Goal: Task Accomplishment & Management: Contribute content

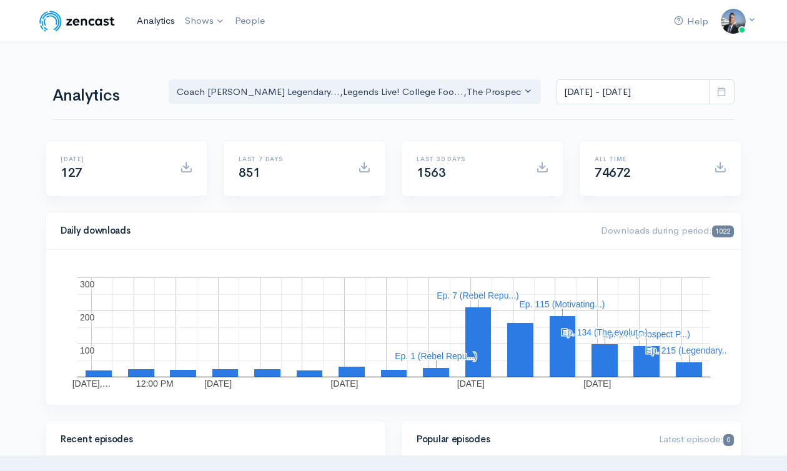
click at [149, 21] on link "Analytics" at bounding box center [156, 20] width 48 height 27
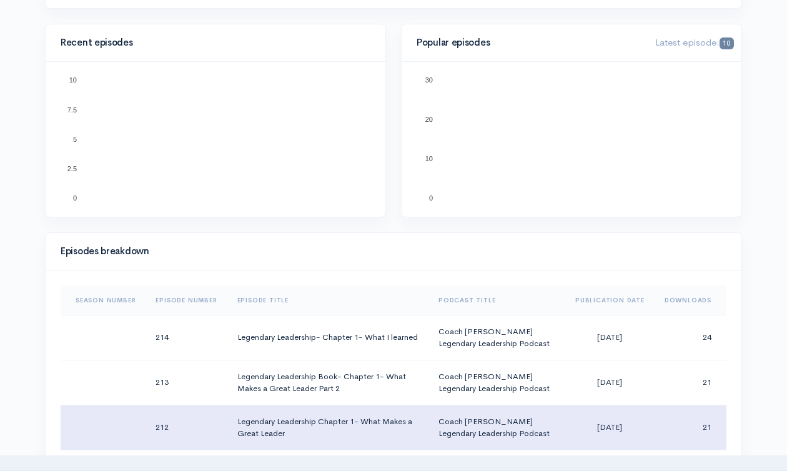
scroll to position [493, 0]
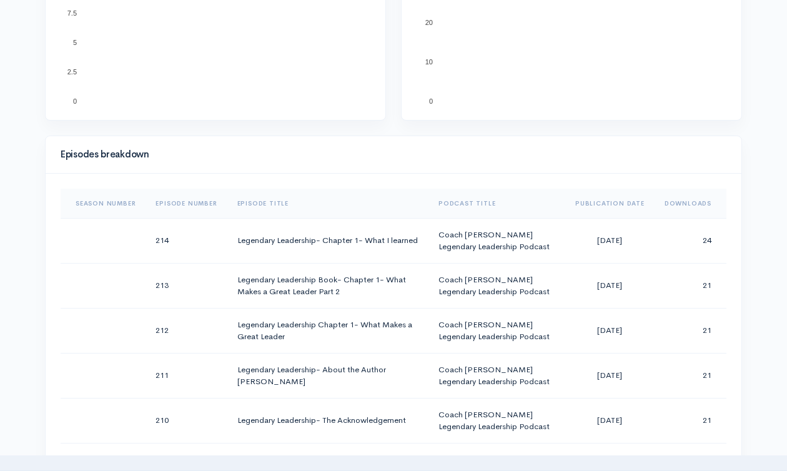
click at [674, 204] on th "Downloads" at bounding box center [690, 204] width 72 height 30
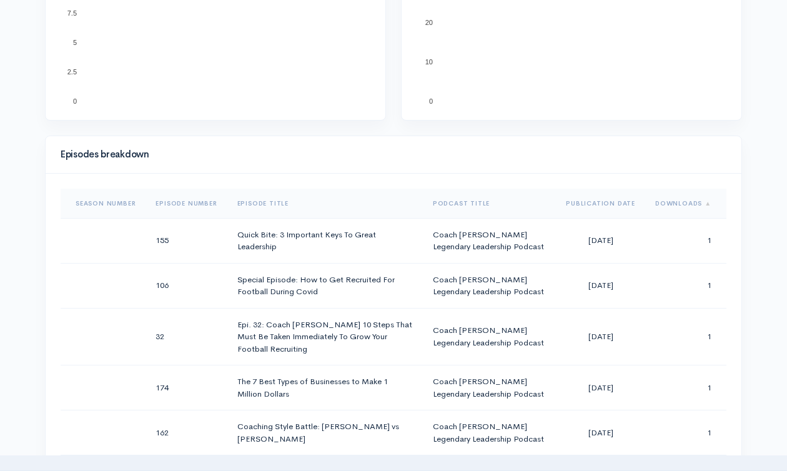
click at [674, 204] on th "Downloads" at bounding box center [685, 204] width 81 height 30
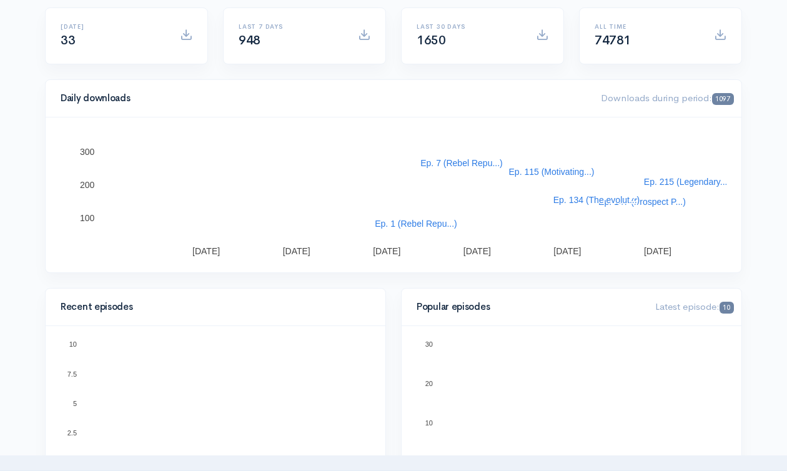
scroll to position [0, 0]
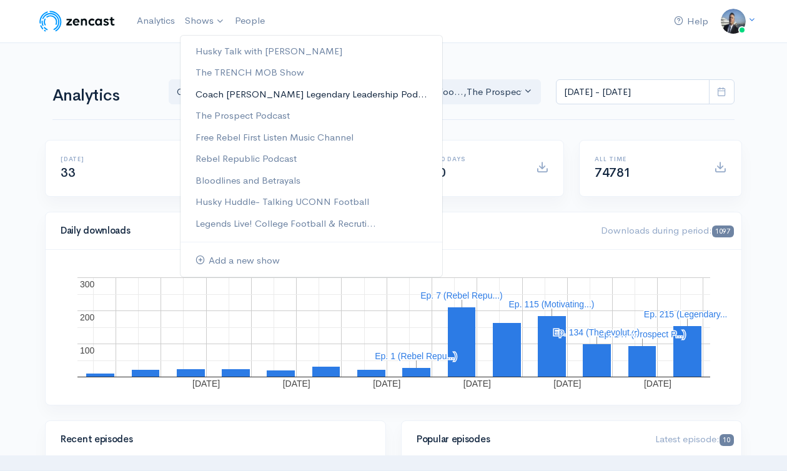
click at [308, 96] on link "Coach [PERSON_NAME] Legendary Leadership Pod..." at bounding box center [311, 95] width 262 height 22
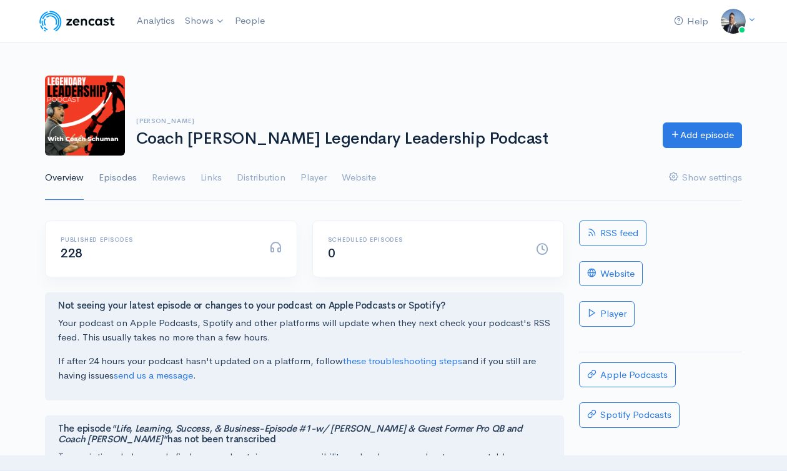
click at [129, 184] on link "Episodes" at bounding box center [118, 177] width 38 height 45
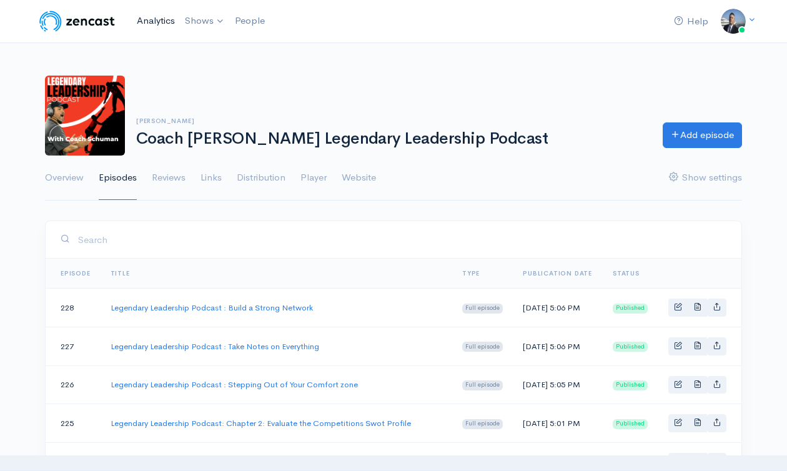
click at [164, 24] on link "Analytics" at bounding box center [156, 20] width 48 height 27
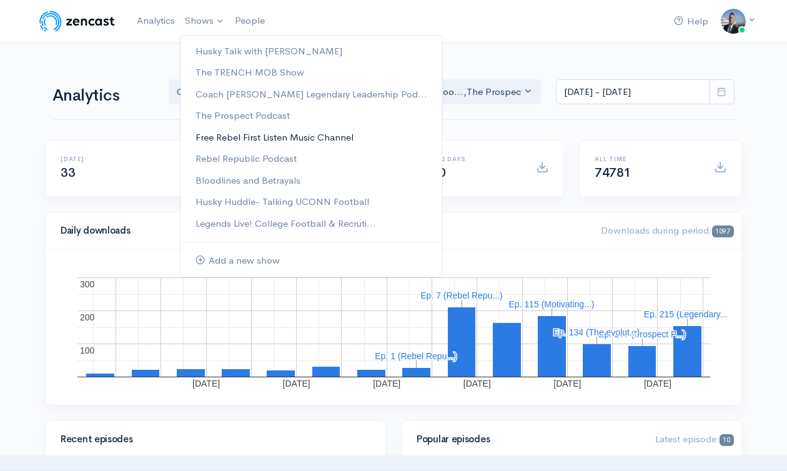
click at [248, 135] on link "Free Rebel First Listen Music Channel" at bounding box center [311, 138] width 262 height 22
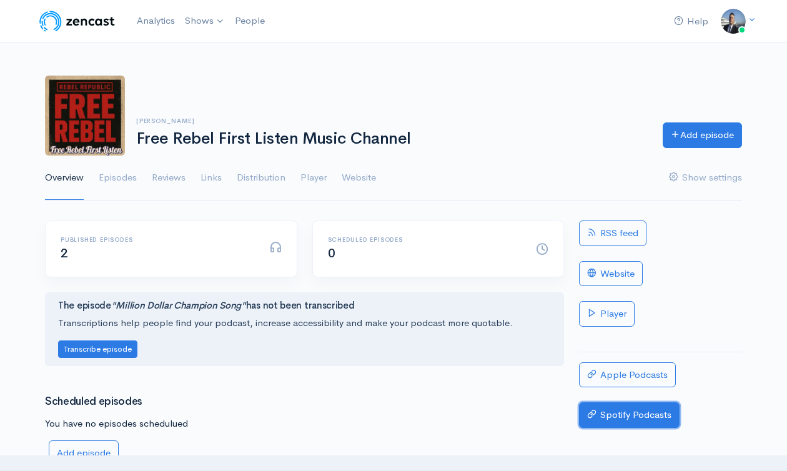
click at [612, 413] on link "Spotify Podcasts" at bounding box center [629, 415] width 101 height 26
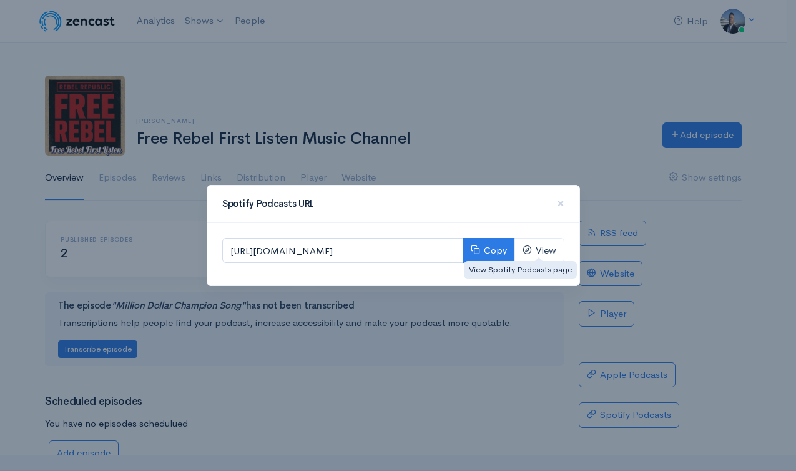
click at [548, 258] on div "View Spotify Podcasts page" at bounding box center [520, 269] width 113 height 25
click at [543, 254] on link "View" at bounding box center [539, 251] width 50 height 26
click at [595, 139] on div "Spotify Podcasts URL × https://open.spotify.com/show/3LFEdDAdg3WnhxLyDoEWU3 Cop…" at bounding box center [398, 235] width 796 height 471
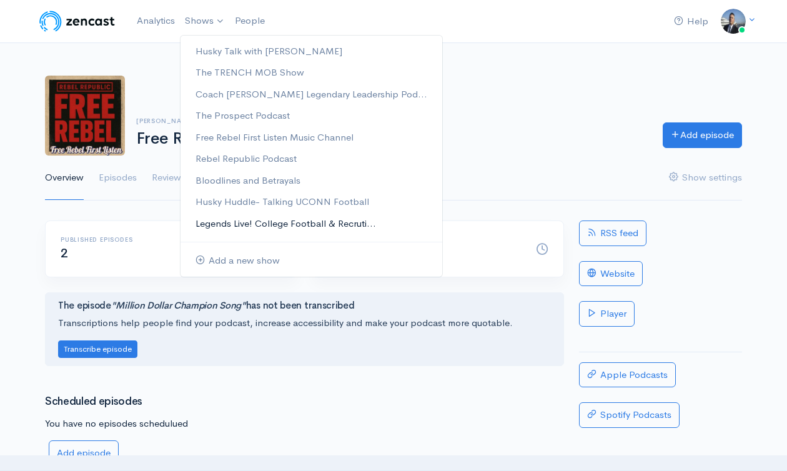
click at [252, 225] on link "Legends Live! College Football & Recruti..." at bounding box center [311, 224] width 262 height 22
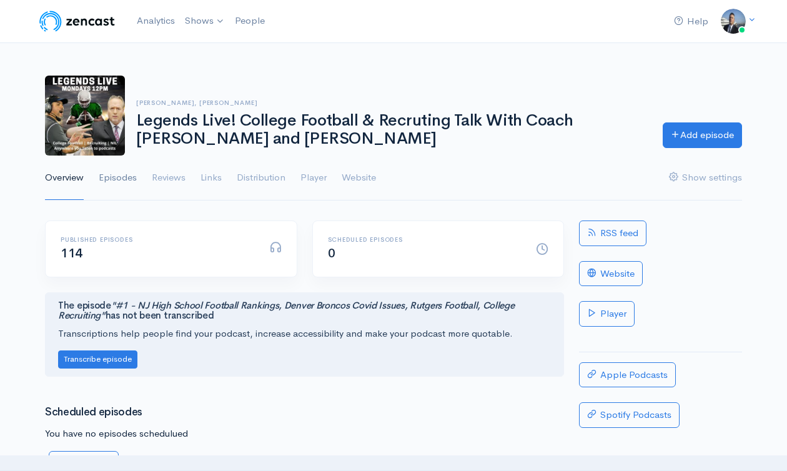
click at [129, 179] on link "Episodes" at bounding box center [118, 177] width 38 height 45
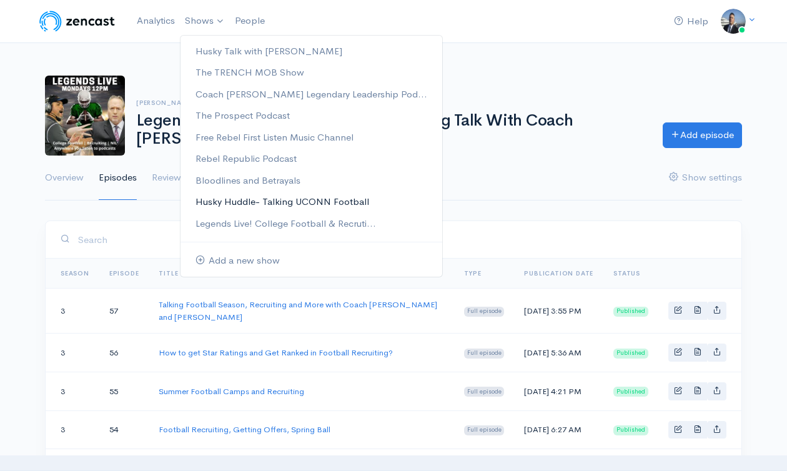
click at [255, 200] on link "Husky Huddle- Talking UCONN Football" at bounding box center [311, 202] width 262 height 22
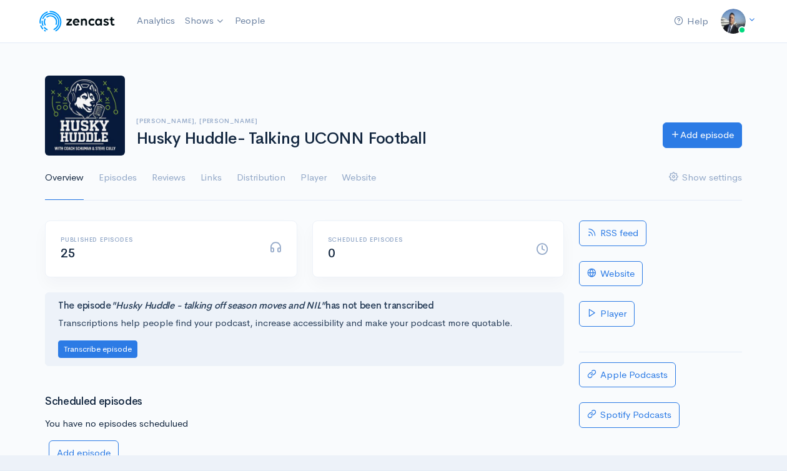
click at [142, 182] on ul "Overview Episodes Reviews Links Distribution Player Website Show settings" at bounding box center [393, 177] width 697 height 45
click at [121, 176] on link "Episodes" at bounding box center [118, 177] width 38 height 45
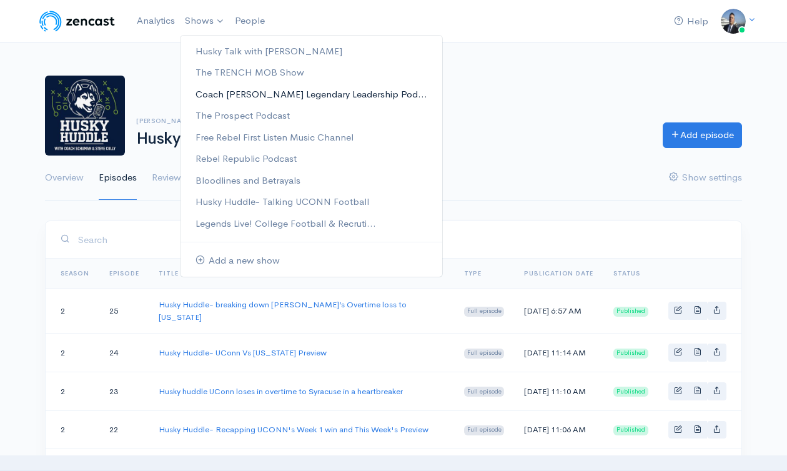
click at [227, 97] on link "Coach [PERSON_NAME] Legendary Leadership Pod..." at bounding box center [311, 95] width 262 height 22
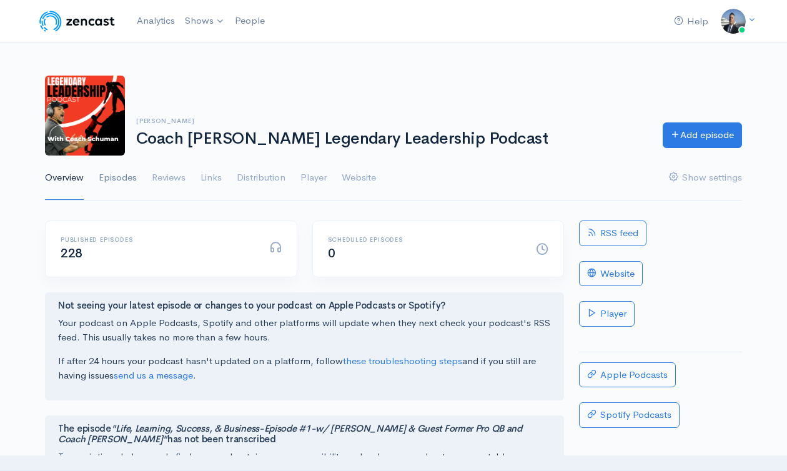
click at [124, 179] on link "Episodes" at bounding box center [118, 177] width 38 height 45
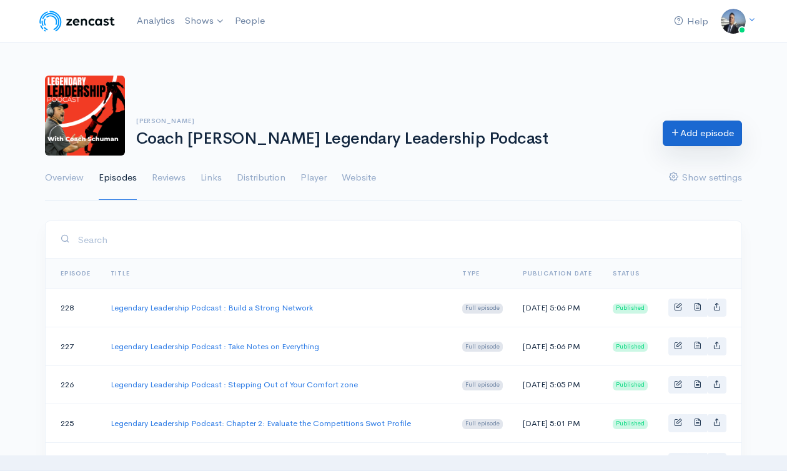
click at [690, 136] on link "Add episode" at bounding box center [701, 133] width 79 height 26
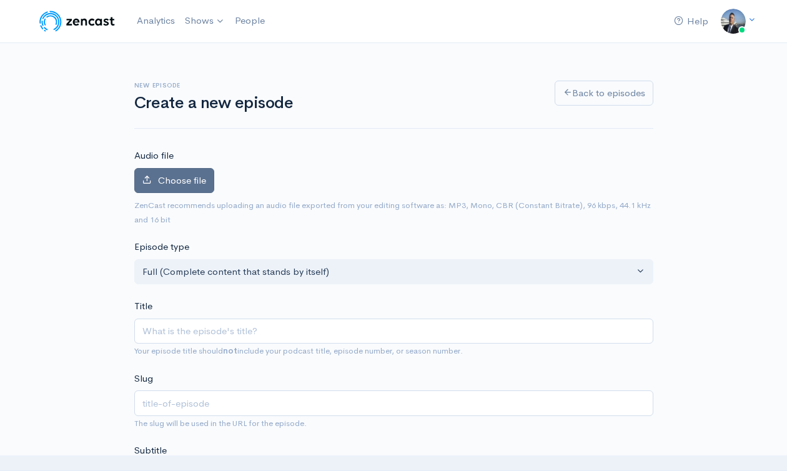
click at [207, 184] on label "Choose file" at bounding box center [174, 181] width 80 height 26
click at [0, 0] on input "Choose file" at bounding box center [0, 0] width 0 height 0
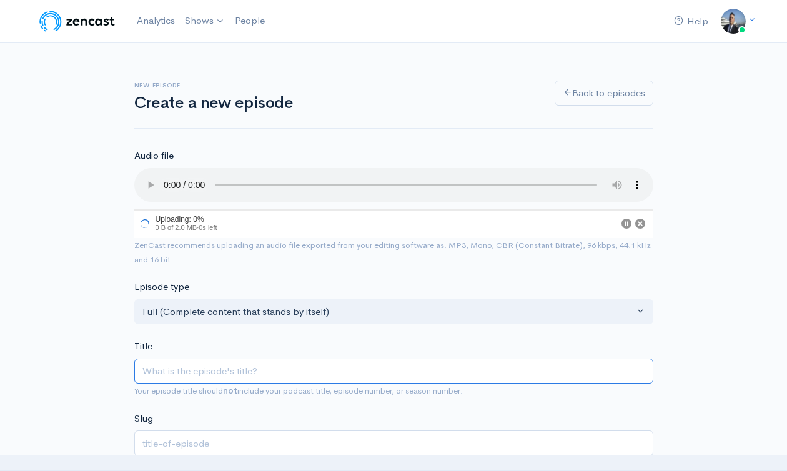
click at [274, 372] on input "Title" at bounding box center [393, 371] width 519 height 26
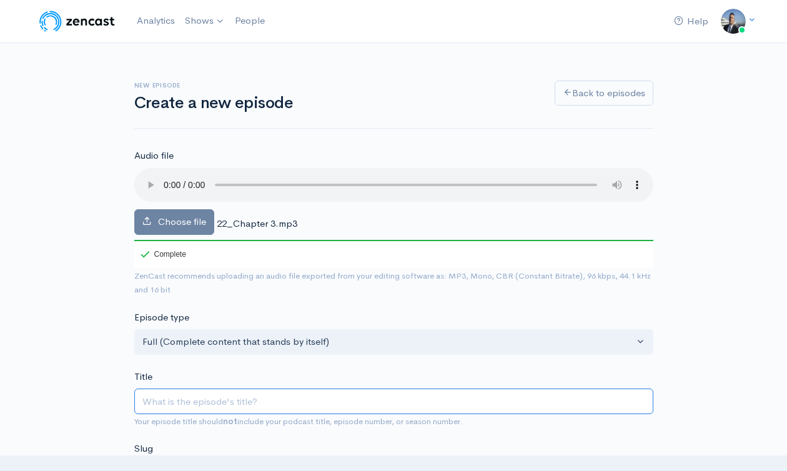
type input "L"
type input "l"
type input "Le"
type input "le"
type input "L"
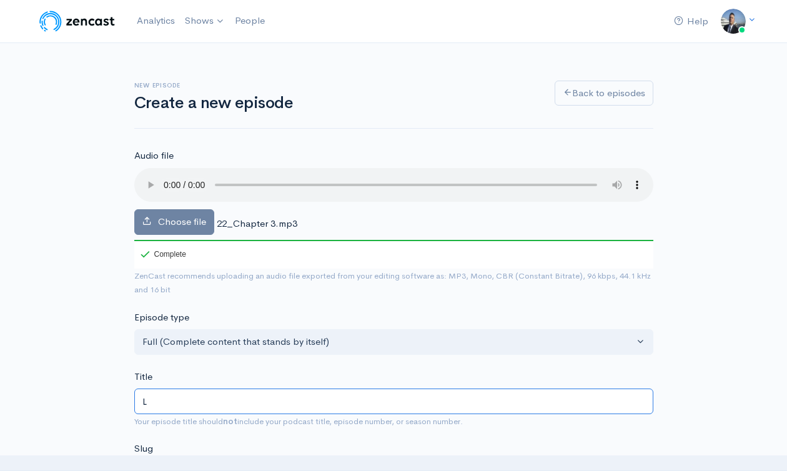
type input "l"
type input "G"
type input "g"
type input "C"
type input "c"
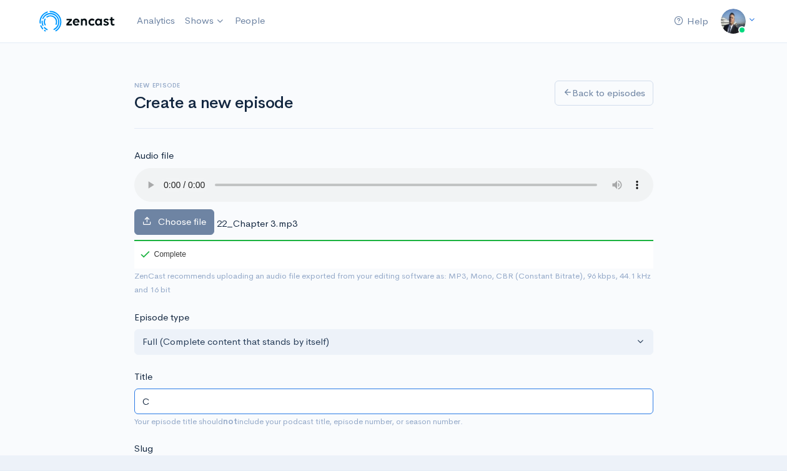
type input "Ch"
type input "ch"
type input "Cha"
type input "cha"
type input "Chap"
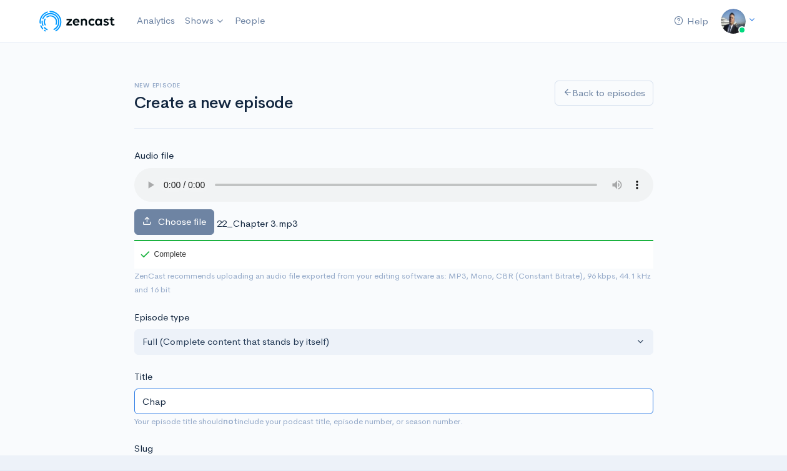
type input "chap"
type input "Chapt"
type input "chapt"
type input "Chapter"
type input "chapter"
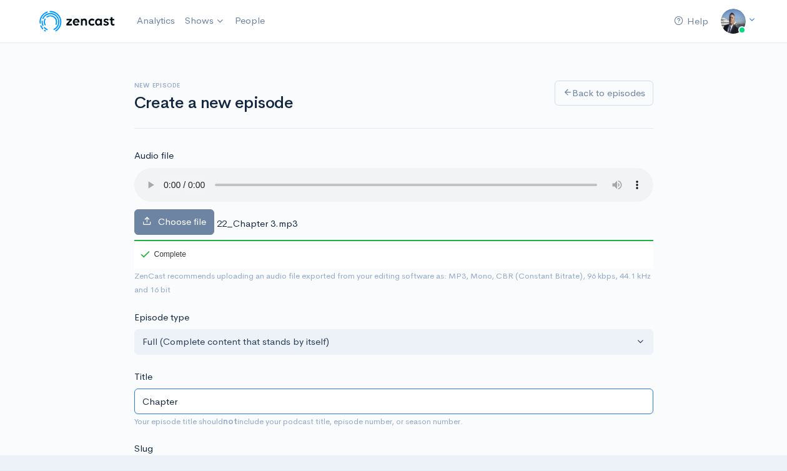
type input "Chapter 3"
type input "chapter-3"
type input "Chapter 3: H"
type input "chapter-3-h"
type input "Chapter 3: How"
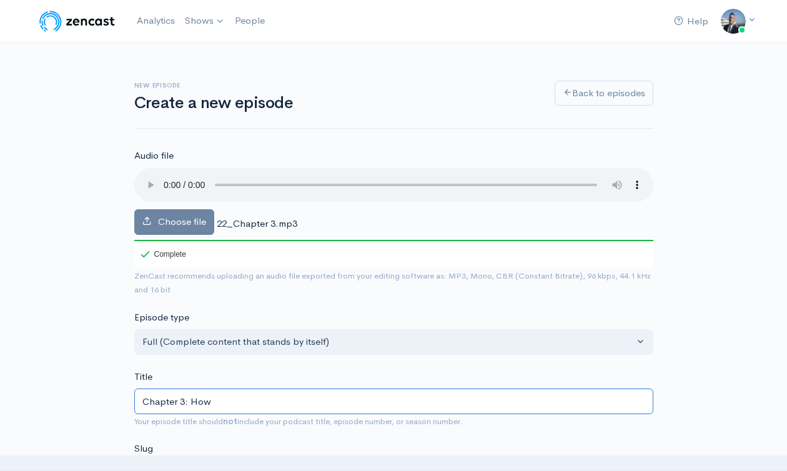
type input "chapter-3-how"
type input "Chapter 3: How t"
type input "chapter-3-how-t"
type input "Chapter 3: How to"
type input "chapter-3-how-to"
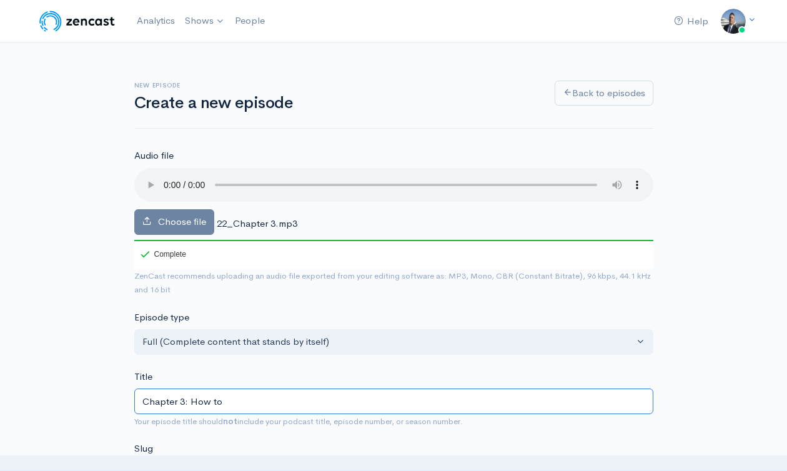
type input "Chapter 3: How to B"
type input "chapter-3-how-to-b"
type input "Chapter 3: How to Be"
type input "chapter-3-how-to-be"
type input "Chapter 3: How to Beco"
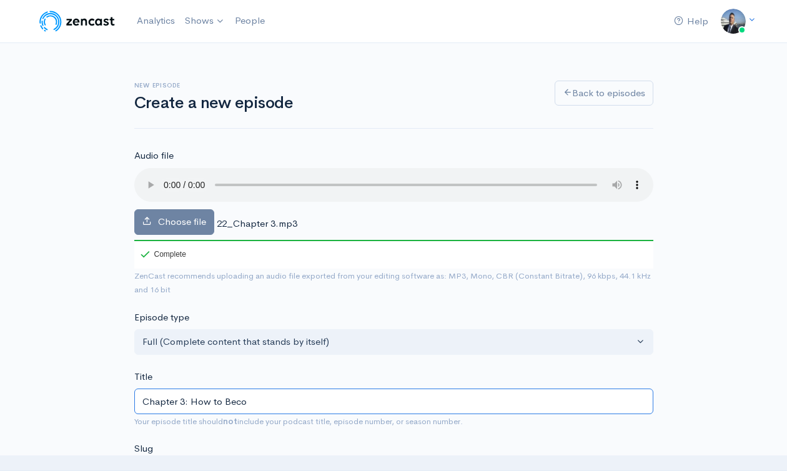
type input "chapter-3-how-to-beco"
type input "Chapter 3: How to Becom"
type input "chapter-3-how-to-becom"
type input "Chapter 3: How to Become"
type input "chapter-3-how-to-become"
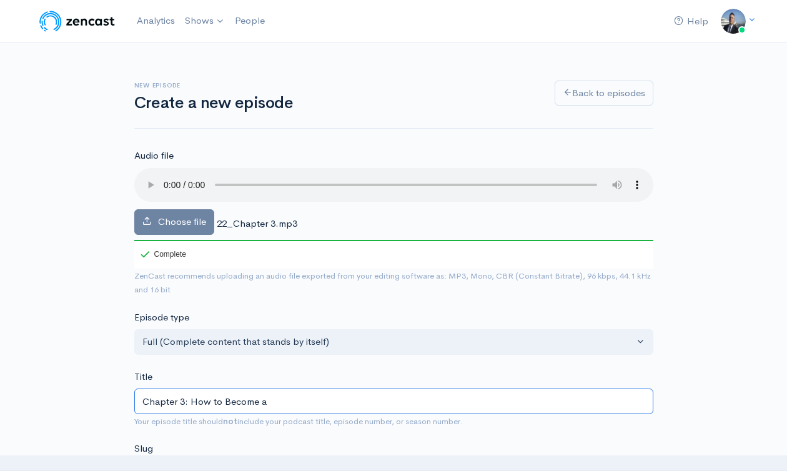
type input "Chapter 3: How to Become a"
type input "chapter-3-how-to-become-a"
type input "Chapter 3: How to Become a G"
type input "chapter-3-how-to-become-a-g"
type input "Chapter 3: How to Become a Gre"
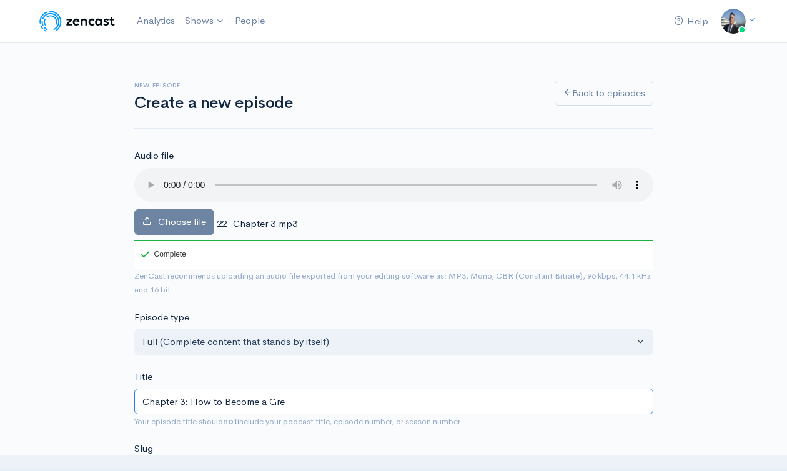
type input "chapter-3-how-to-become-a-gre"
type input "Chapter 3: How to Become a Grea"
type input "chapter-3-how-to-become-a-grea"
type input "Chapter 3: How to Become a Great"
type input "chapter-3-how-to-become-a-great"
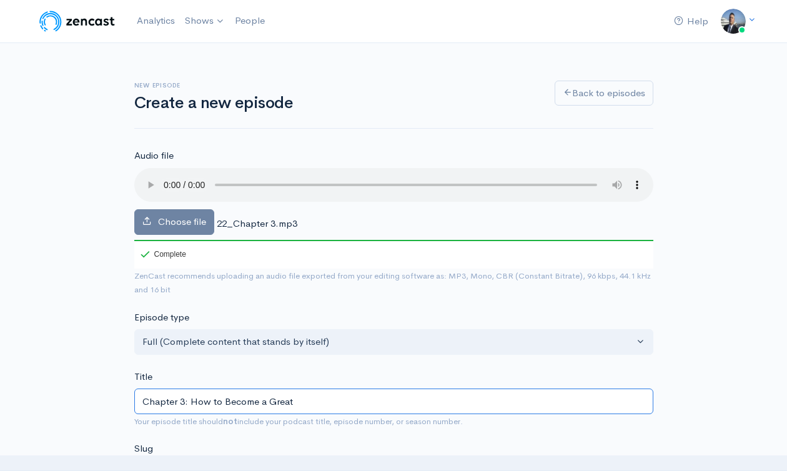
type input "Chapter 3: How to Become a Great L"
type input "chapter-3-how-to-become-a-great-l"
type input "Chapter 3: How to Become a Great Le"
type input "chapter-3-how-to-become-a-great-le"
type input "Chapter 3: How to Become a Great Lead"
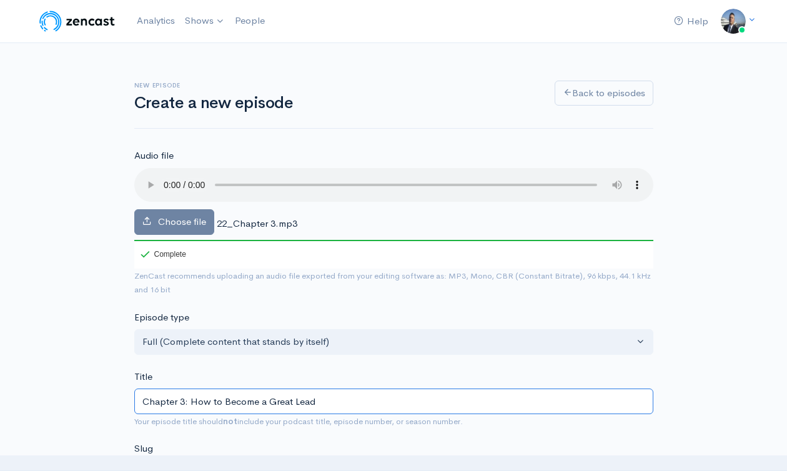
type input "chapter-3-how-to-become-a-great-lead"
type input "Chapter 3: How to Become a Great Leader"
type input "chapter-3-how-to-become-a-great-leader"
type input "Chapter 3: How to Become a Great Leader? W"
type input "chapter-3-how-to-become-a-great-leader-w"
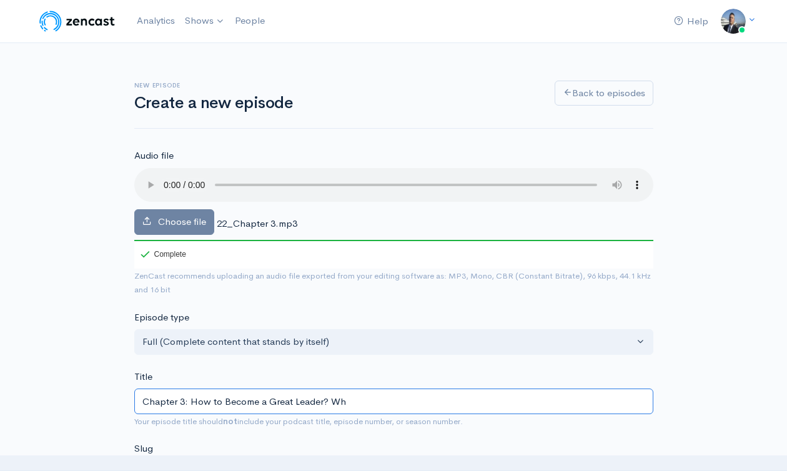
type input "Chapter 3: How to Become a Great Leader? Wha"
type input "chapter-3-how-to-become-a-great-leader-wha"
type input "Chapter 3: How to Become a Great Leader? What"
type input "chapter-3-how-to-become-a-great-leader-what"
type input "Chapter 3: How to Become a Great Leader? What d"
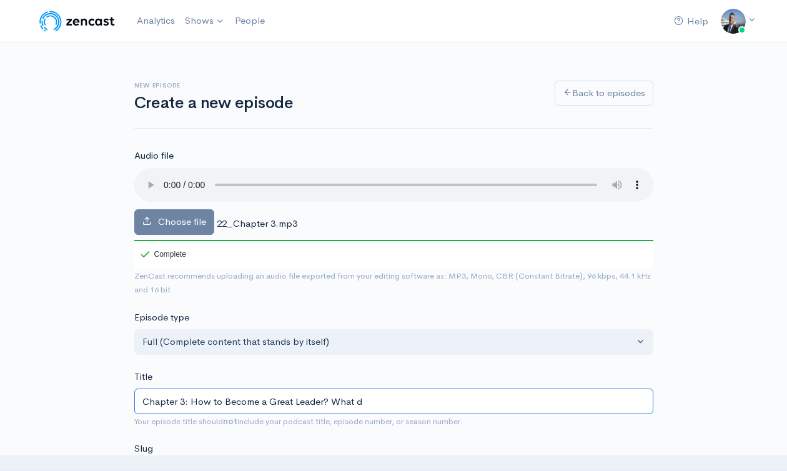
type input "chapter-3-how-to-become-a-great-leader-what-d"
type input "Chapter 3: How to Become a Great Leader? What do"
type input "chapter-3-how-to-become-a-great-leader-what-do"
type input "Chapter 3: How to Become a Great Leader? What doe"
type input "chapter-3-how-to-become-a-great-leader-what-doe"
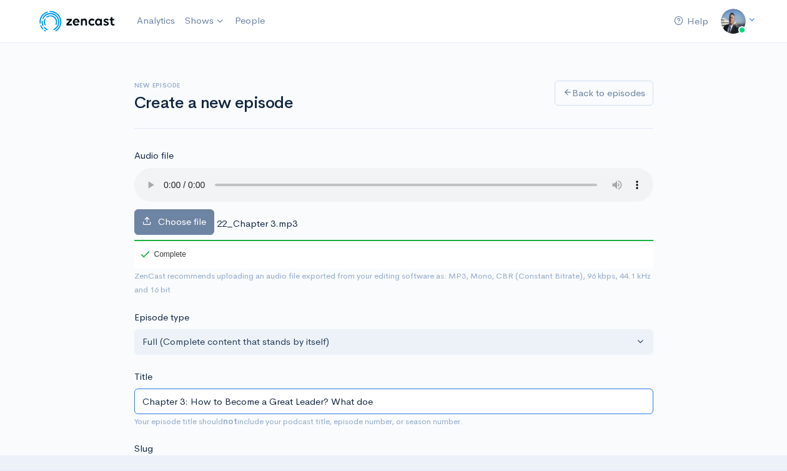
type input "Chapter 3: How to Become a Great Leader? What does"
type input "chapter-3-how-to-become-a-great-leader-what-does"
type input "Chapter 3: How to Become a Great Leader? What does i"
type input "chapter-3-how-to-become-a-great-leader-what-does-i"
type input "Chapter 3: How to Become a Great Leader? What does it"
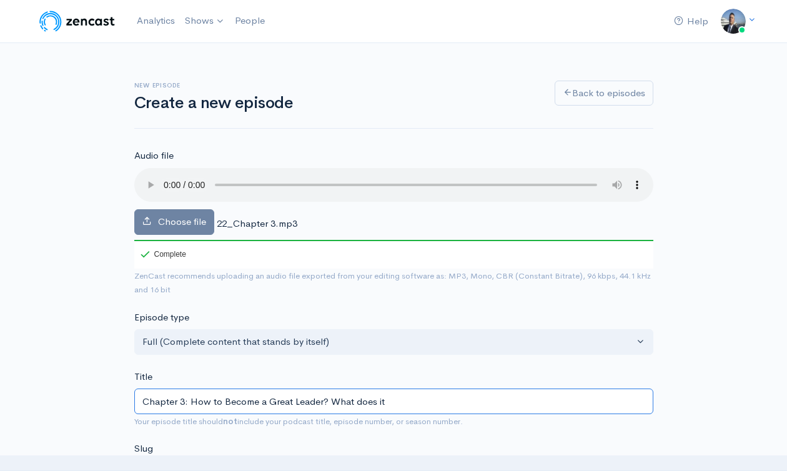
type input "chapter-3-how-to-become-a-great-leader-what-does-it"
type input "Chapter 3: How to Become a Great Leader? What does it M"
type input "chapter-3-how-to-become-a-great-leader-what-does-it-m"
type input "Chapter 3: How to Become a Great Leader? What does it Me"
type input "chapter-3-how-to-become-a-great-leader-what-does-it-me"
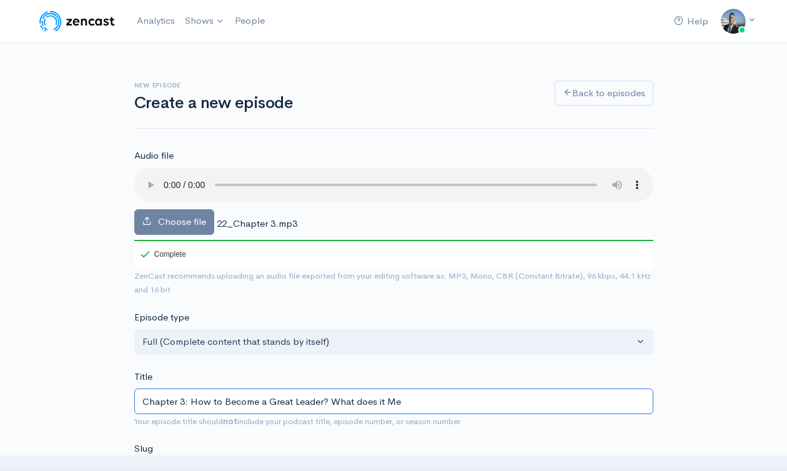
type input "Chapter 3: How to Become a Great Leader? What does it Mea"
type input "chapter-3-how-to-become-a-great-leader-what-does-it-mea"
type input "Chapter 3: How to Become a Great Leader? What does it Mean"
type input "chapter-3-how-to-become-a-great-leader-what-does-it-mean"
click at [245, 395] on input "Chapter 3: How to Become a Great Leader? What does it Mean?" at bounding box center [393, 401] width 519 height 26
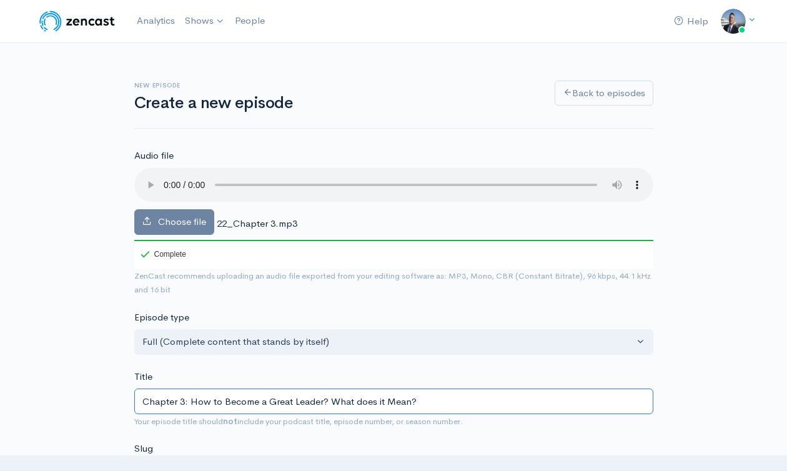
click at [245, 395] on input "Chapter 3: How to Become a Great Leader? What does it Mean?" at bounding box center [393, 401] width 519 height 26
click at [146, 402] on input "Chapter 3: How to Become a Great Leader? What does it Mean?" at bounding box center [393, 401] width 519 height 26
drag, startPoint x: 190, startPoint y: 401, endPoint x: 133, endPoint y: 401, distance: 56.8
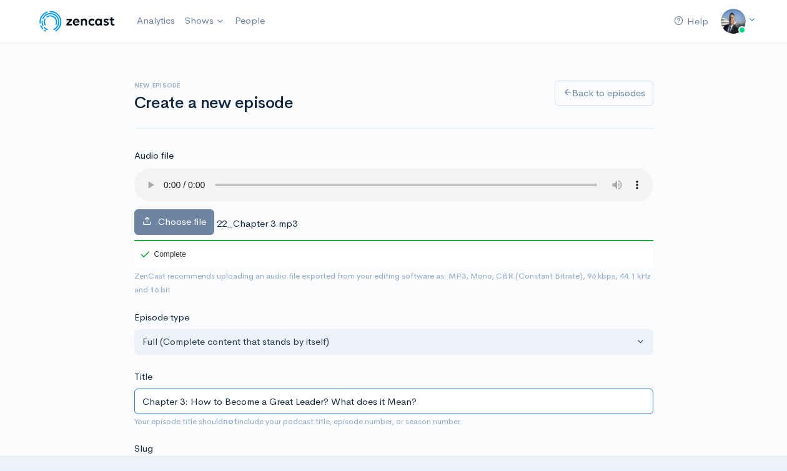
type input "How to Become a Great Leader? What does it Mean?"
type input "how-to-become-a-great-leader-what-does-it-mean"
type input "CHow to Become a Great Leader? What does it Mean?"
type input "chow-to-become-a-great-leader-what-does-it-mean"
type input "ChaHow to Become a Great Leader? What does it Mean?"
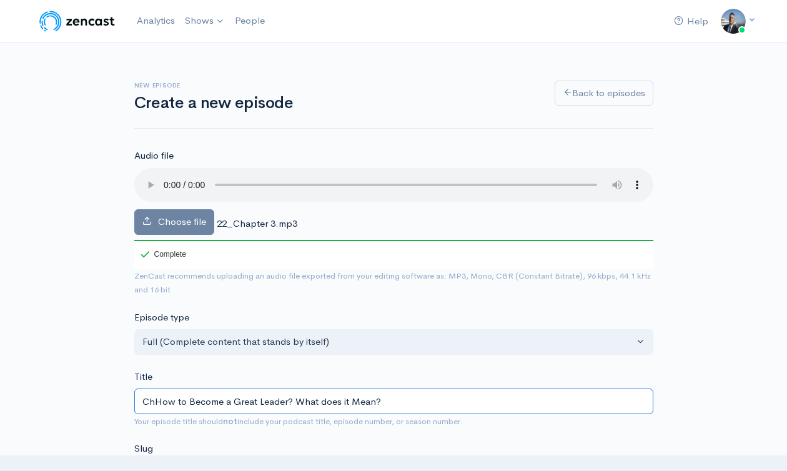
type input "chhow-to-become-a-great-leader-what-does-it-mean"
type input "ChapHow to Become a Great Leader? What does it Mean?"
type input "chaphow-to-become-a-great-leader-what-does-it-mean"
type input "ChaptHow to Become a Great Leader? What does it Mean?"
type input "chapthow-to-become-a-great-leader-what-does-it-mean"
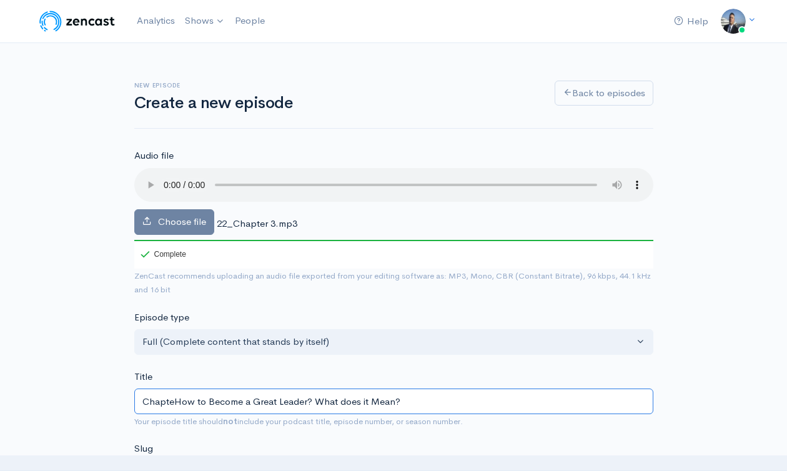
type input "ChapterHow to Become a Great Leader? What does it Mean?"
type input "chapterhow-to-become-a-great-leader-what-does-it-mean"
type input "Chapter How to Become a Great Leader? What does it Mean?"
type input "chapter-how-to-become-a-great-leader-what-does-it-mean"
type input "Chapter 3How to Become a Great Leader? What does it Mean?"
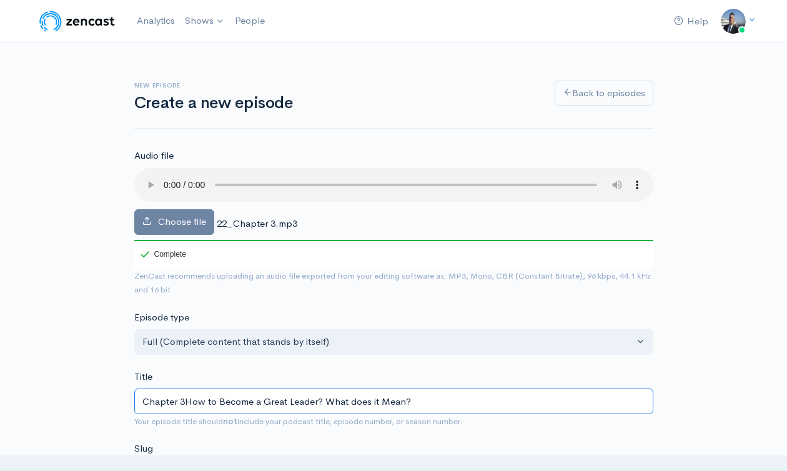
type input "chapter-3how-to-become-a-great-leader-what-does-it-mean"
type input "Chapter 3: How to Become a Great Leader? What does it Mean?"
type input "chapter-3-how-to-become-a-great-leader-what-does-it-mean"
click at [460, 402] on input "Chapter 3: How to Become a Great Leader? What does it Mean?" at bounding box center [393, 401] width 519 height 26
type input "Chapter 3: How to Become a Great Leader? What does it Mean?- L"
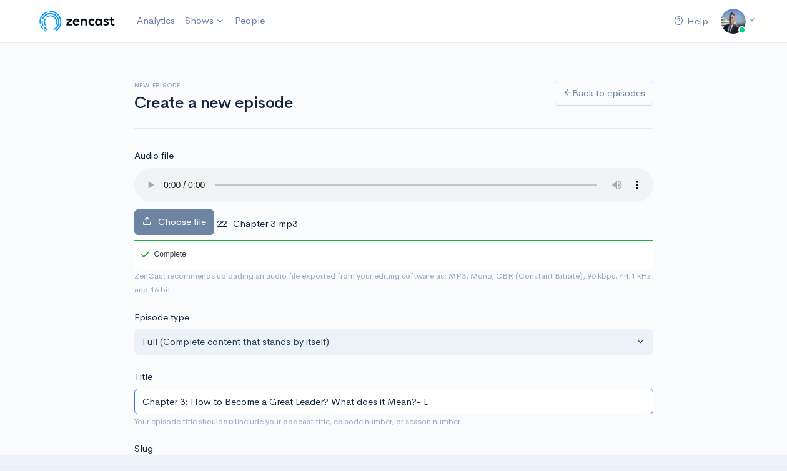
type input "chapter-3-how-to-become-a-great-leader-what-does-it-mean-l"
type input "Chapter 3: How to Become a Great Leader? What does it Mean?- Le"
type input "chapter-3-how-to-become-a-great-leader-what-does-it-mean-le"
type input "Chapter 3: How to Become a Great Leader? What does it Mean?- Leg"
type input "chapter-3-how-to-become-a-great-leader-what-does-it-mean-leg"
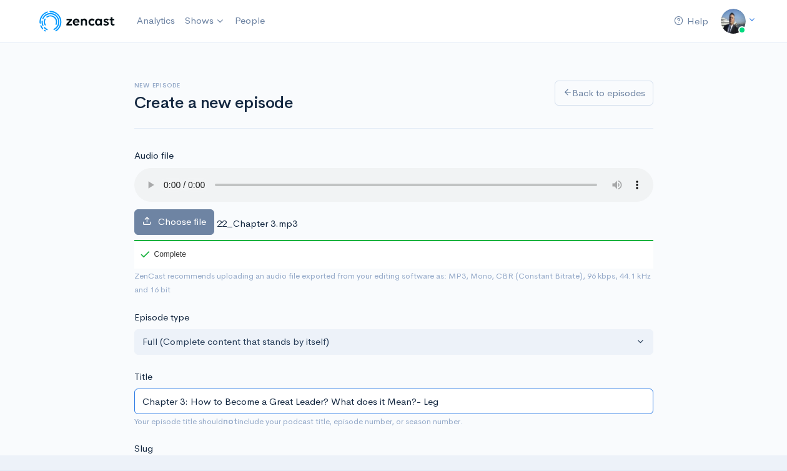
type input "Chapter 3: How to Become a Great Leader? What does it Mean?- Lege"
type input "chapter-3-how-to-become-a-great-leader-what-does-it-mean-lege"
type input "Chapter 3: How to Become a Great Leader? What does it Mean?- Legen"
type input "chapter-3-how-to-become-a-great-leader-what-does-it-mean-legen"
type input "Chapter 3: How to Become a Great Leader? What does it Mean?- Legend"
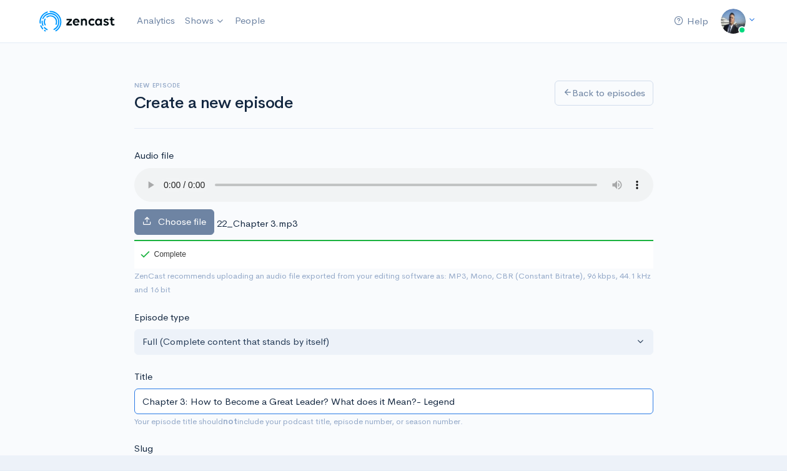
type input "chapter-3-how-to-become-a-great-leader-what-does-it-mean-legend"
type input "Chapter 3: How to Become a Great Leader? What does it Mean?- Legenda"
type input "chapter-3-how-to-become-a-great-leader-what-does-it-mean-legenda"
type input "Chapter 3: How to Become a Great Leader? What does it Mean?- Legendar"
type input "chapter-3-how-to-become-a-great-leader-what-does-it-mean-legendar"
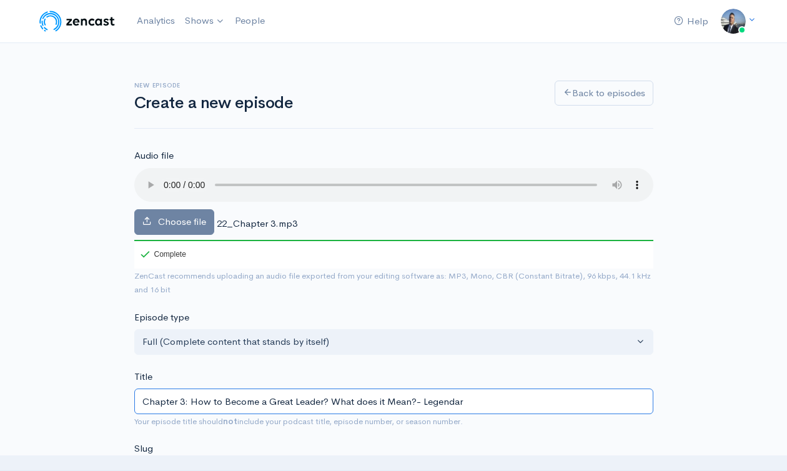
type input "Chapter 3: How to Become a Great Leader? What does it Mean?- Legendary"
type input "chapter-3-how-to-become-a-great-leader-what-does-it-mean-legendary"
type input "Chapter 3: How to Become a Great Leader? What does it Mean?- Legendary L"
type input "chapter-3-how-to-become-a-great-leader-what-does-it-mean-legendary-l"
type input "Chapter 3: How to Become a Great Leader? What does it Mean?- Legendary Le"
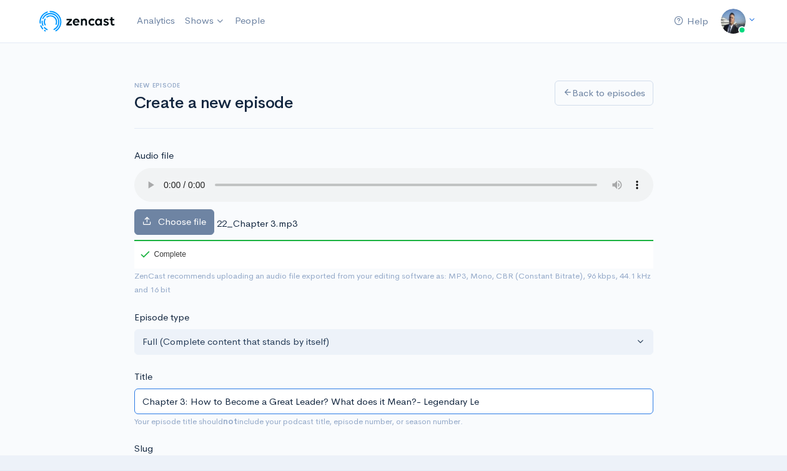
type input "chapter-3-how-to-become-a-great-leader-what-does-it-mean-legendary-le"
type input "Chapter 3: How to Become a Great Leader? What does it Mean?- Legendary Lead"
type input "chapter-3-how-to-become-a-great-leader-what-does-it-mean-legendary-lead"
type input "Chapter 3: How to Become a Great Leader? What does it Mean?- Legendary Leader"
type input "chapter-3-how-to-become-a-great-leader-what-does-it-mean-legendary-leader"
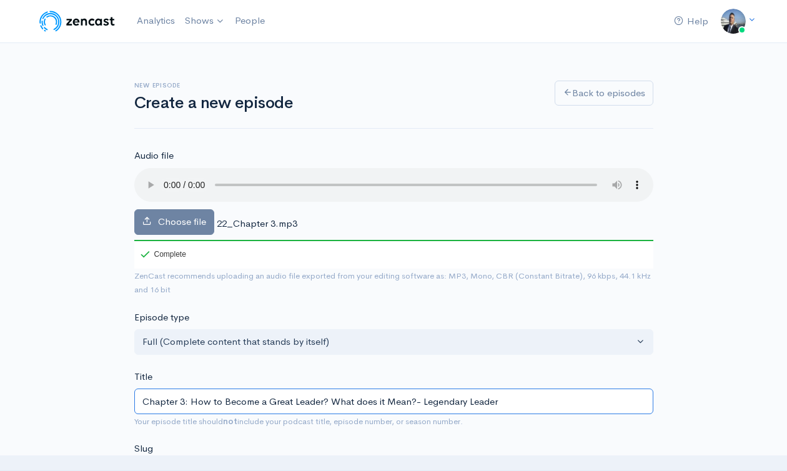
type input "Chapter 3: How to Become a Great Leader? What does it Mean?- Legendary Leaders"
type input "chapter-3-how-to-become-a-great-leader-what-does-it-mean-legendary-leaders"
type input "Chapter 3: How to Become a Great Leader? What does it Mean?- Legendary Leadersh"
type input "chapter-3-how-to-become-a-great-leader-what-does-it-mean-legendary-leadersh"
type input "Chapter 3: How to Become a Great Leader? What does it Mean?- Legendary Leadersh…"
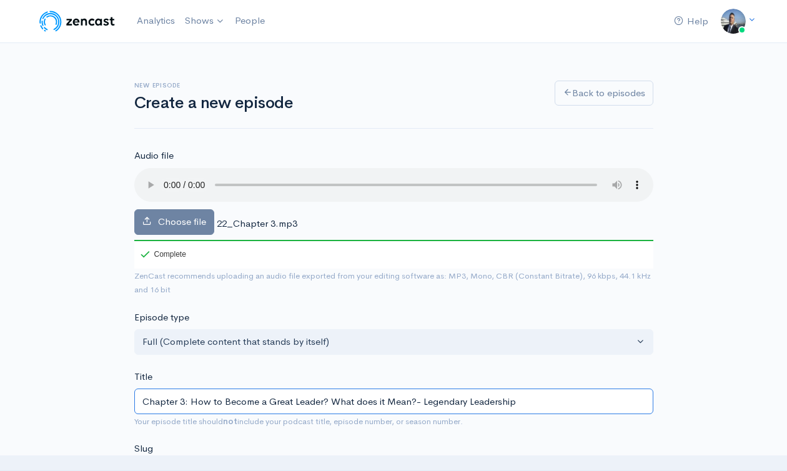
type input "chapter-3-how-to-become-a-great-leader-what-does-it-mean-legendary-leadership"
type input "Chapter 3: How to Become a Great Leader? What does it Mean?- Legendary Leadersh…"
type input "chapter-3-how-to-become-a-great-leader-what-does-it-mean-legendary-leadership-b"
type input "Chapter 3: How to Become a Great Leader? What does it Mean?- Legendary Leadersh…"
type input "chapter-3-how-to-become-a-great-leader-what-does-it-mean-legendary-leadership-bo"
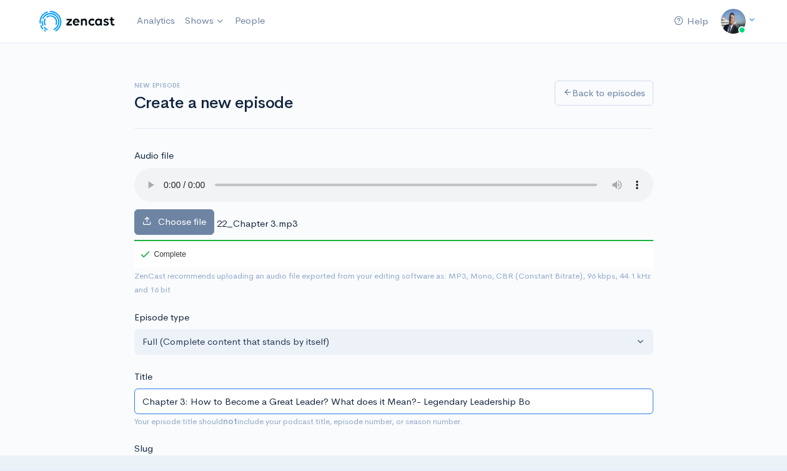
type input "Chapter 3: How to Become a Great Leader? What does it Mean?- Legendary Leadersh…"
type input "chapter-3-how-to-become-a-great-leader-what-does-it-mean-legendary-leadership-b…"
type input "Chapter 3: How to Become a Great Leader? What does it Mean?- Legendary Leadersh…"
type input "chapter-3-how-to-become-a-great-leader-what-does-it-mean-legendary-leadership-b…"
click at [460, 403] on input "Chapter 3: How to Become a Great Leader? What does it Mean?- Legendary Leadersh…" at bounding box center [393, 401] width 519 height 26
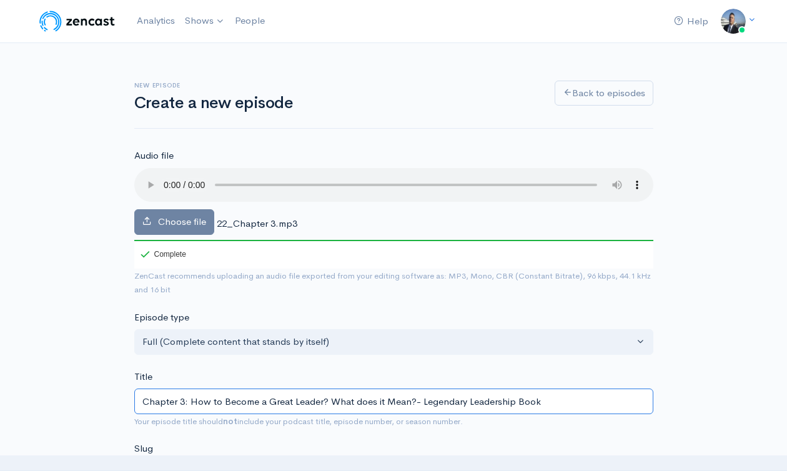
click at [460, 403] on input "Chapter 3: How to Become a Great Leader? What does it Mean?- Legendary Leadersh…" at bounding box center [393, 401] width 519 height 26
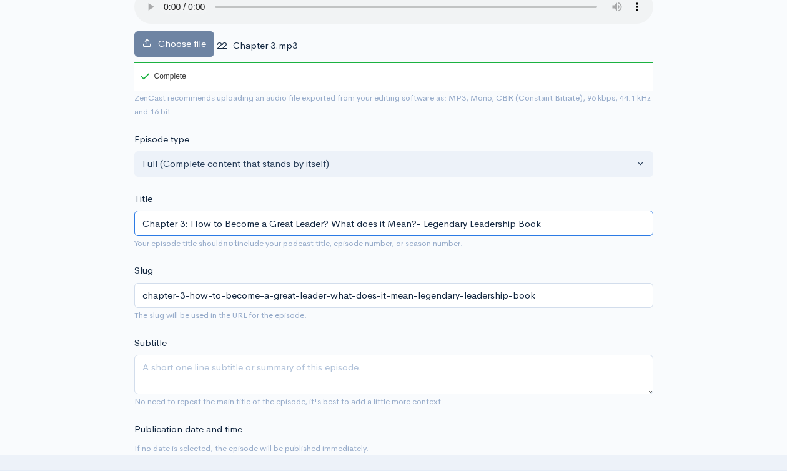
scroll to position [424, 0]
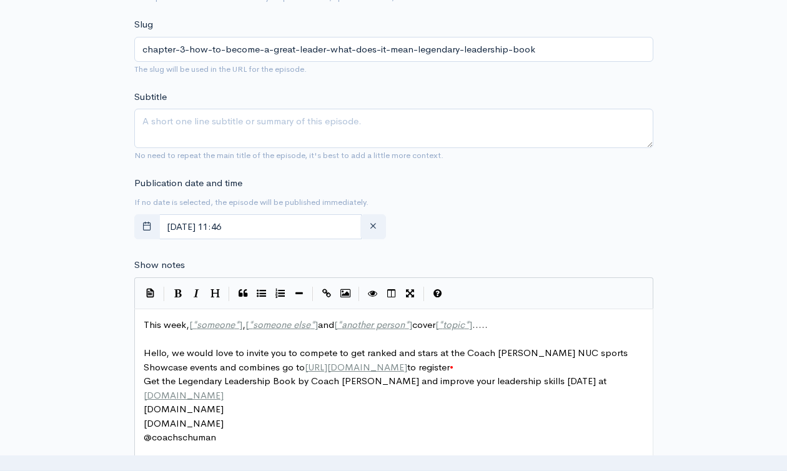
type input "Chapter 3: How to Become a Great Leader? What does it Mean?- Legendary Leadersh…"
click at [329, 122] on textarea "Subtitle" at bounding box center [393, 128] width 519 height 39
paste textarea "Chapter 3: How to Become a Great Leader? What does it Mean?- Legendary Leadersh…"
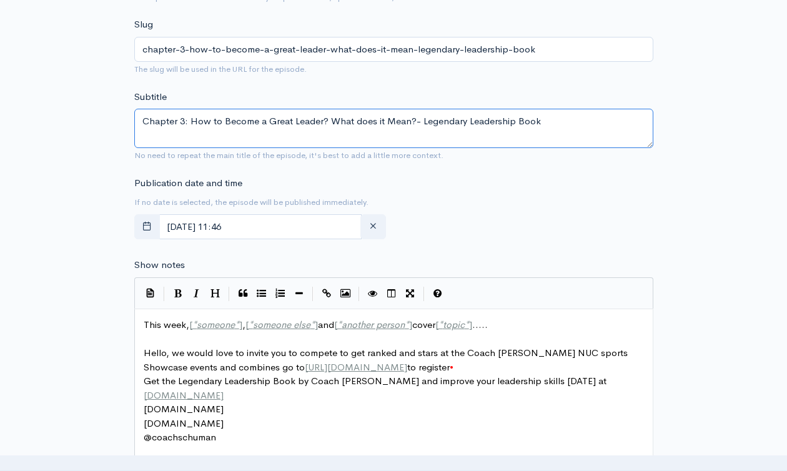
type textarea "Chapter 3: How to Become a Great Leader? What does it Mean?- Legendary Leadersh…"
click at [354, 326] on span "another person" at bounding box center [373, 324] width 63 height 12
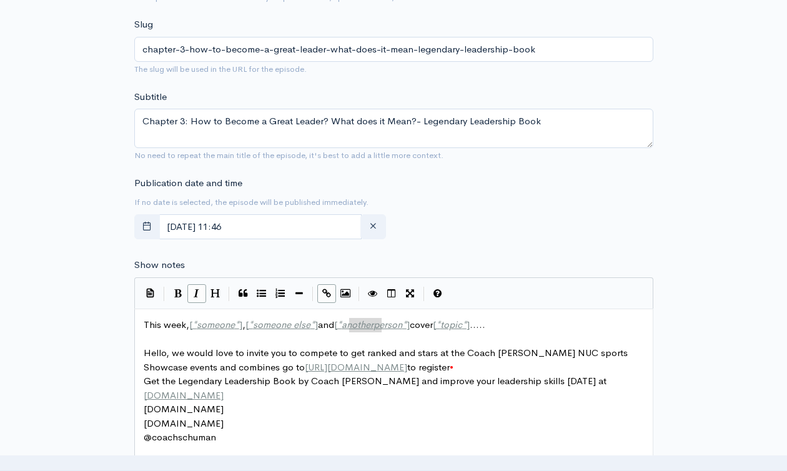
type textarea "This week, [*someone*], [*someone else*] and [*another person*] cover [*topic*]…"
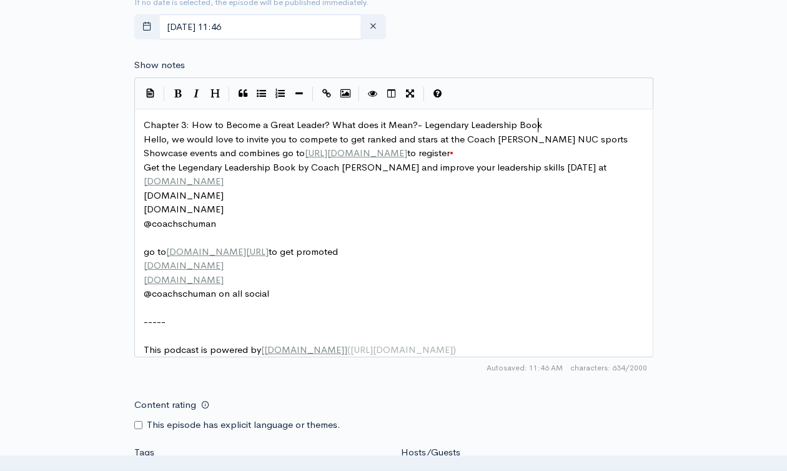
scroll to position [693, 0]
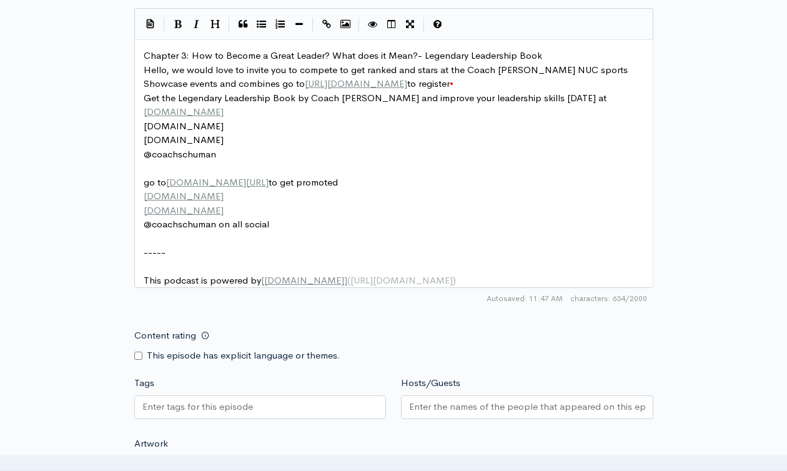
click at [270, 419] on div at bounding box center [260, 407] width 252 height 24
paste input "Chapter 3: How to Become a Great Leader? What does it Mean?- Legendary Leadersh…"
type input "Chapter 3: How to Become a Great Leader? What does it Mean?- Legendary Leadersh…"
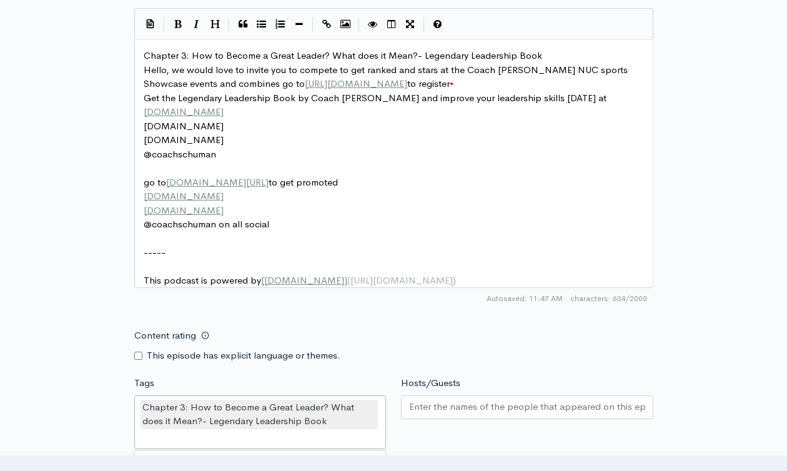
scroll to position [0, 0]
click at [455, 414] on input "Hosts/Guests" at bounding box center [527, 407] width 236 height 14
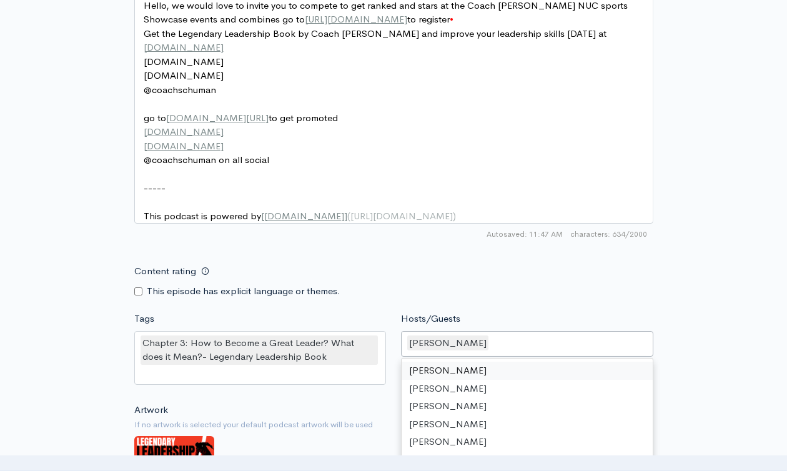
scroll to position [798, 0]
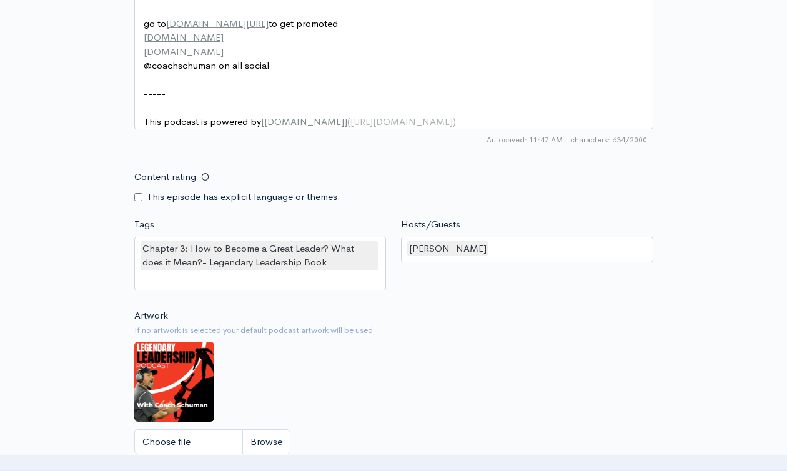
scroll to position [1130, 0]
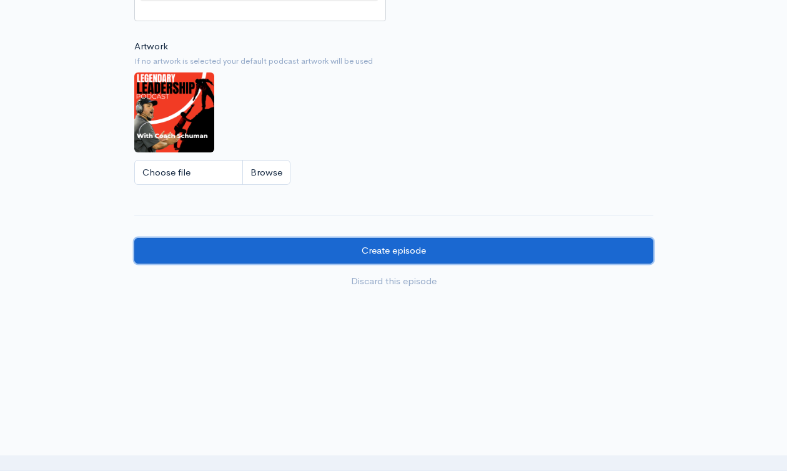
click at [445, 247] on input "Create episode" at bounding box center [393, 251] width 519 height 26
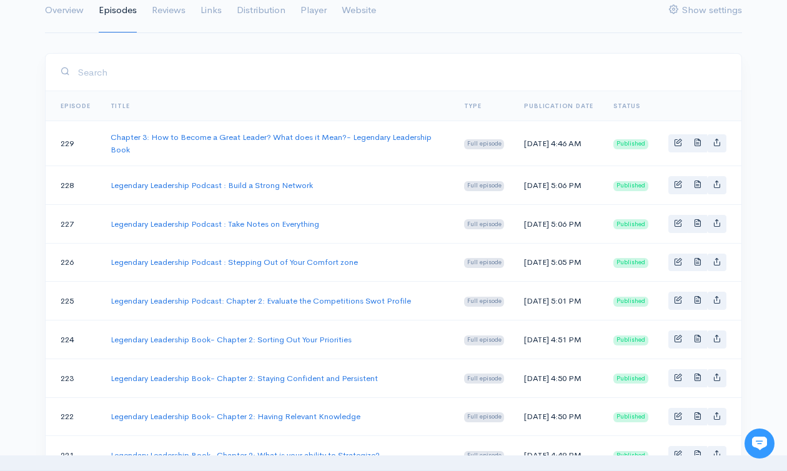
scroll to position [6, 0]
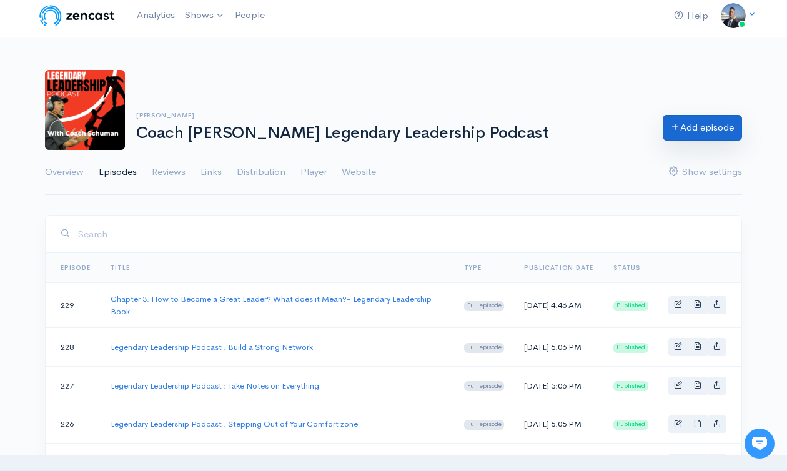
click at [691, 133] on link "Add episode" at bounding box center [701, 128] width 79 height 26
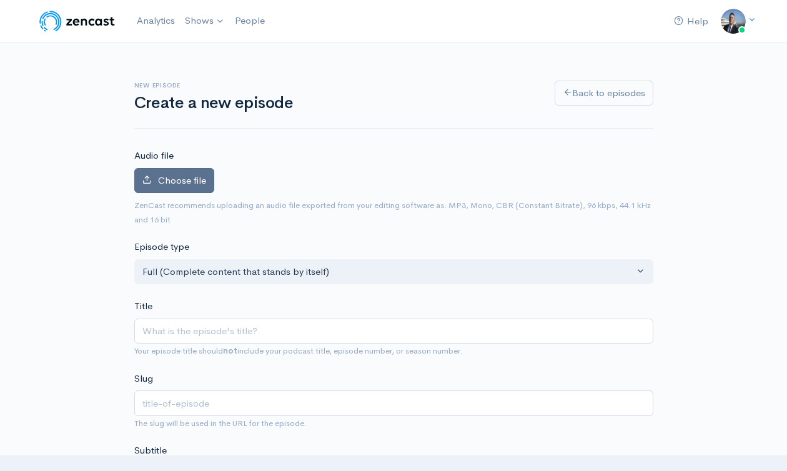
click at [189, 183] on span "Choose file" at bounding box center [182, 180] width 48 height 12
click at [0, 0] on input "Choose file" at bounding box center [0, 0] width 0 height 0
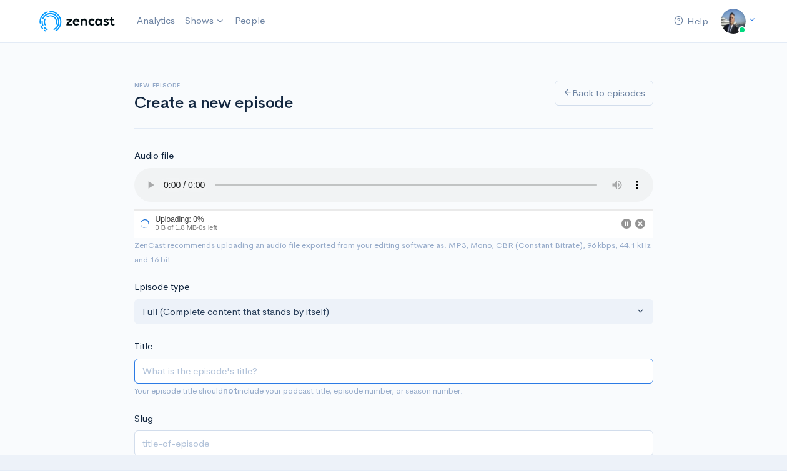
click at [327, 372] on input "Title" at bounding box center [393, 371] width 519 height 26
paste input "Chapter 3: How to Become a Great Leader? What does it Mean?- Legendary Leadersh…"
type input "Chapter 3: How to Become a Great Leader? What does it Mean?- Legendary Leadersh…"
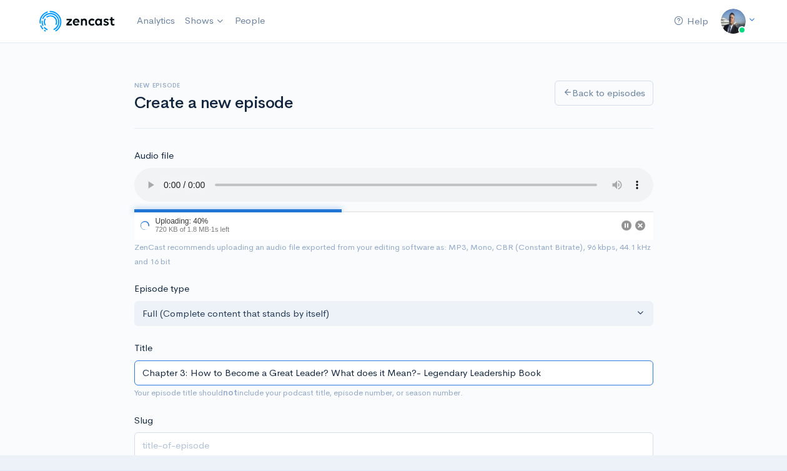
type input "chapter-3-how-to-become-a-great-leader-what-does-it-mean-legendary-leadership-b…"
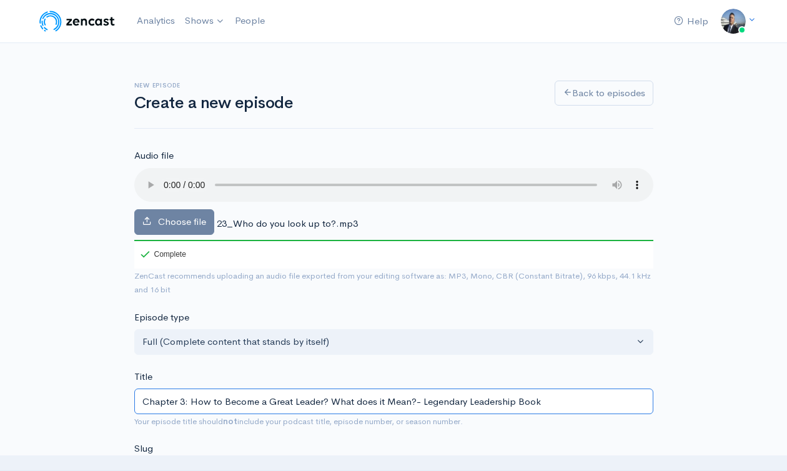
click at [191, 400] on input "Chapter 3: How to Become a Great Leader? What does it Mean?- Legendary Leadersh…" at bounding box center [393, 401] width 519 height 26
drag, startPoint x: 413, startPoint y: 400, endPoint x: 142, endPoint y: 406, distance: 271.0
click at [142, 406] on input "Chapter 3: How to Become a Great Leader? What does it Mean?- Legendary Leadersh…" at bounding box center [393, 401] width 519 height 26
type input "W- Legendary Leadership Book"
type input "w-legendary-leadership-book"
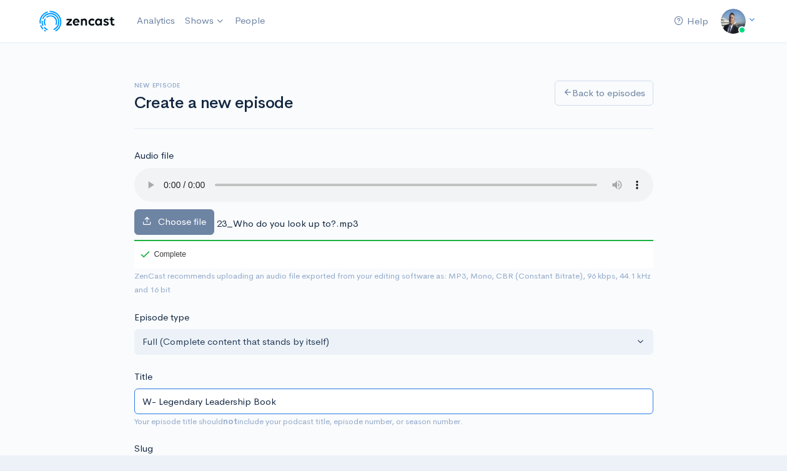
type input "Wh- Legendary Leadership Book"
type input "wh-legendary-leadership-book"
type input "Who- Legendary Leadership Book"
type input "who-legendary-leadership-book"
type input "Who D- Legendary Leadership Book"
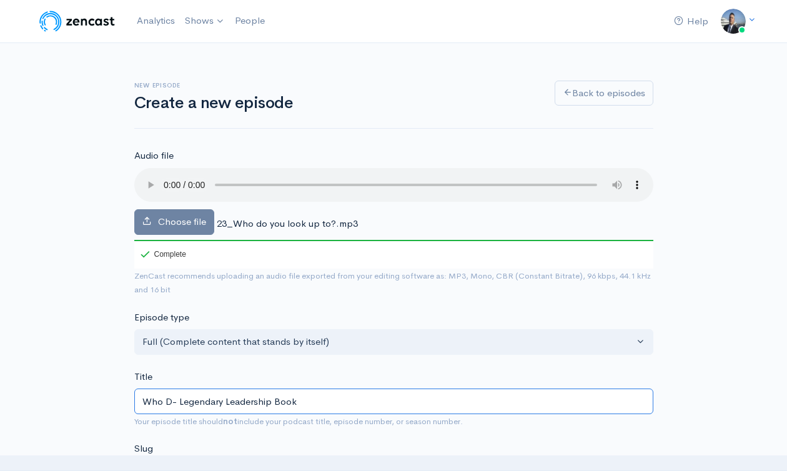
type input "who-d-legendary-leadership-book"
type input "Who Do- Legendary Leadership Book"
type input "who-do-legendary-leadership-book"
type input "Who Do yo- Legendary Leadership Book"
type input "who-do-yo-legendary-leadership-book"
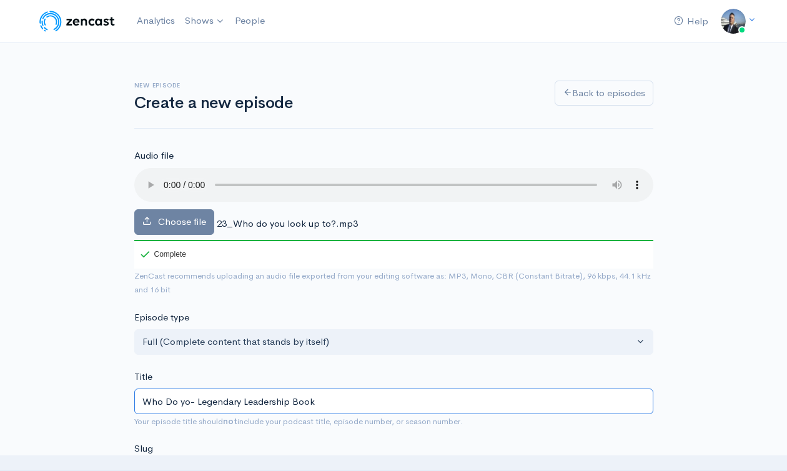
type input "Who Do you- Legendary Leadership Book"
type input "who-do-you-legendary-leadership-book"
type input "Who Do you L- Legendary Leadership Book"
type input "who-do-you-l-legendary-leadership-book"
type input "Who Do you - Legendary Leadership Book"
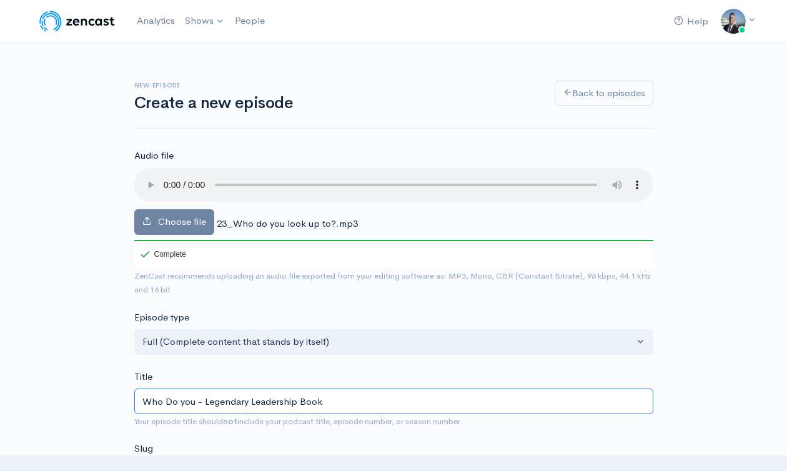
type input "who-do-you-legendary-leadership-book"
type input "Who Do yo- Legendary Leadership Book"
type input "who-do-yo-legendary-leadership-book"
type input "Who Do y- Legendary Leadership Book"
type input "who-do-y-legendary-leadership-book"
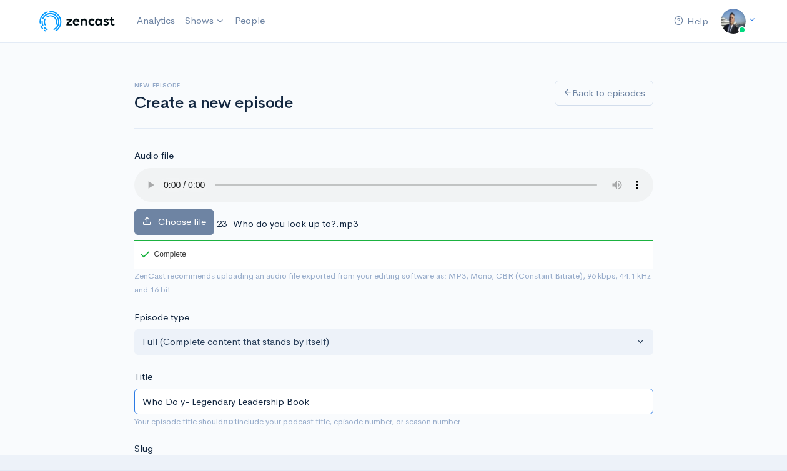
type input "Who Do - Legendary Leadership Book"
type input "who-do-legendary-leadership-book"
type input "Who Do y- Legendary Leadership Book"
type input "who-do-y-legendary-leadership-book"
type input "Who Do you- Legendary Leadership Book"
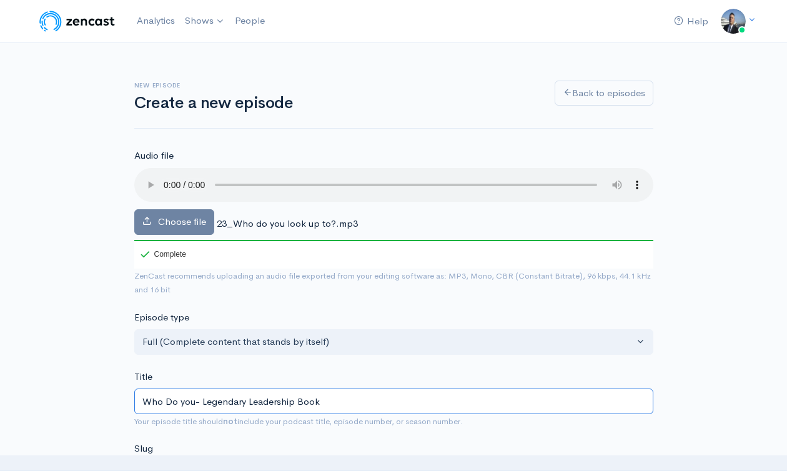
type input "who-do-you-legendary-leadership-book"
type input "Who Do you L- Legendary Leadership Book"
type input "who-do-you-l-legendary-leadership-book"
type input "Who Do you - Legendary Leadership Book"
type input "who-do-you-legendary-leadership-book"
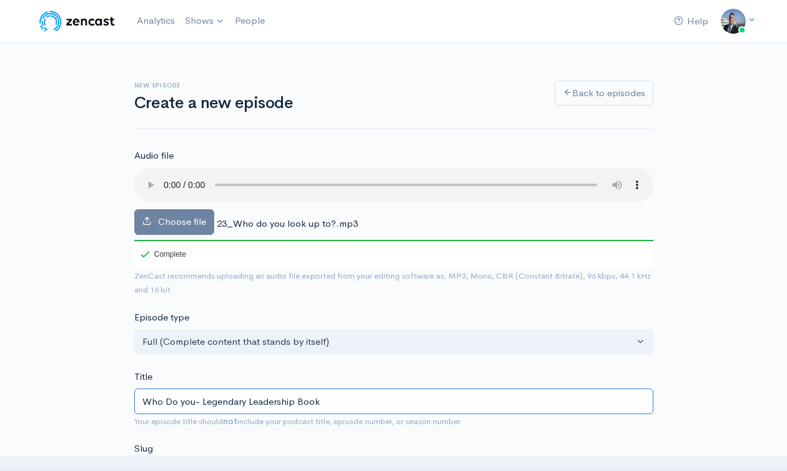
type input "Who Do yo- Legendary Leadership Book"
type input "who-do-yo-legendary-leadership-book"
type input "Who Do y- Legendary Leadership Book"
type input "who-do-y-legendary-leadership-book"
type input "Who Do - Legendary Leadership Book"
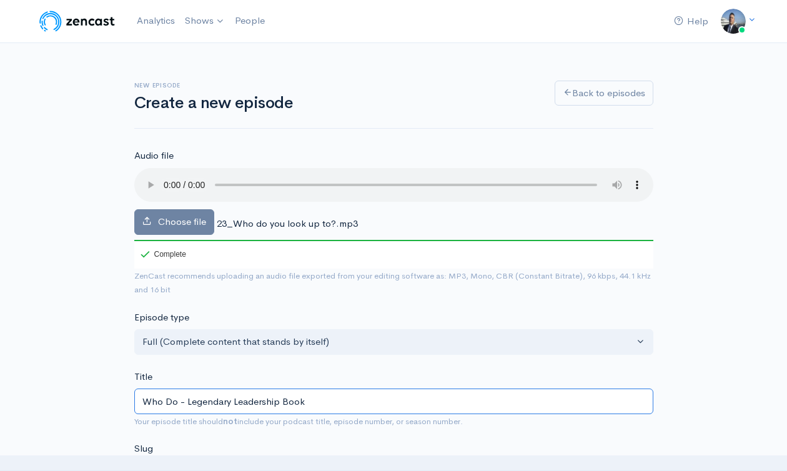
type input "who-do-legendary-leadership-book"
type input "Who Do Y- Legendary Leadership Book"
type input "who-do-y-legendary-leadership-book"
type input "Who Do You- Legendary Leadership Book"
type input "who-do-you-legendary-leadership-book"
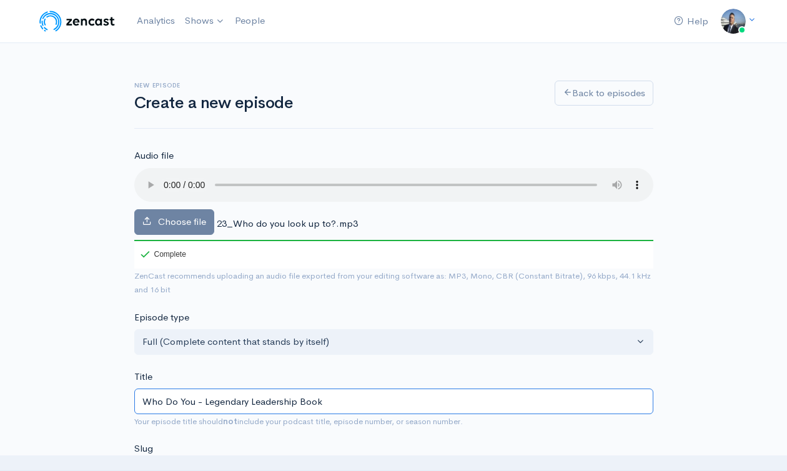
type input "Who Do You L- Legendary Leadership Book"
type input "who-do-you-l-legendary-leadership-book"
type input "Who Do You Lo- Legendary Leadership Book"
type input "who-do-you-lo-legendary-leadership-book"
type input "Who Do You Loo- Legendary Leadership Book"
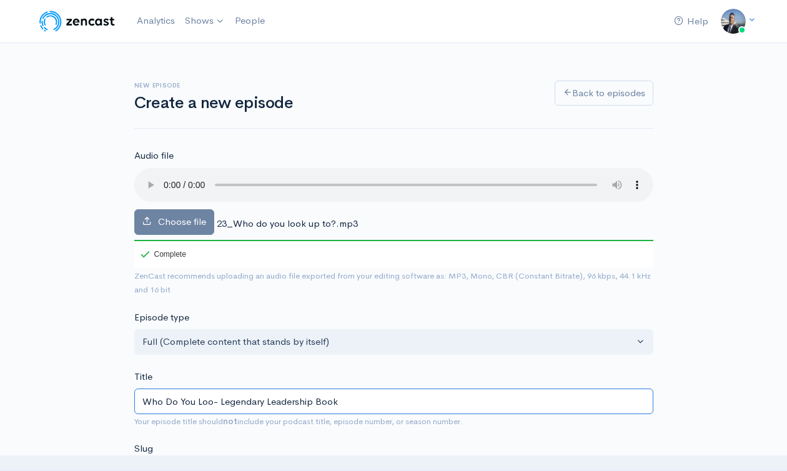
type input "who-do-you-loo-legendary-leadership-book"
type input "Who Do You Look- Legendary Leadership Book"
type input "who-do-you-look-legendary-leadership-book"
type input "Who Do You Look U- Legendary Leadership Book"
type input "who-do-you-look-u-legendary-leadership-book"
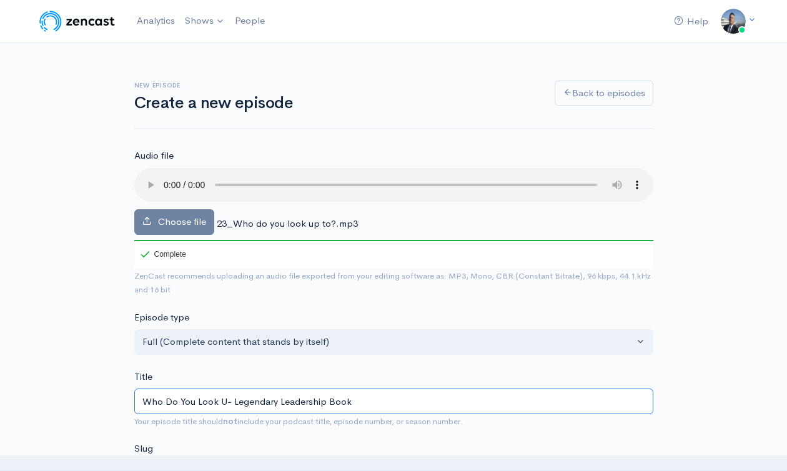
type input "Who Do You Look Up- Legendary Leadership Book"
type input "who-do-you-look-up-legendary-leadership-book"
type input "Who Do You Look Up t- Legendary Leadership Book"
type input "who-do-you-look-up-t-legendary-leadership-book"
type input "Who Do You Look Up to- Legendary Leadership Book"
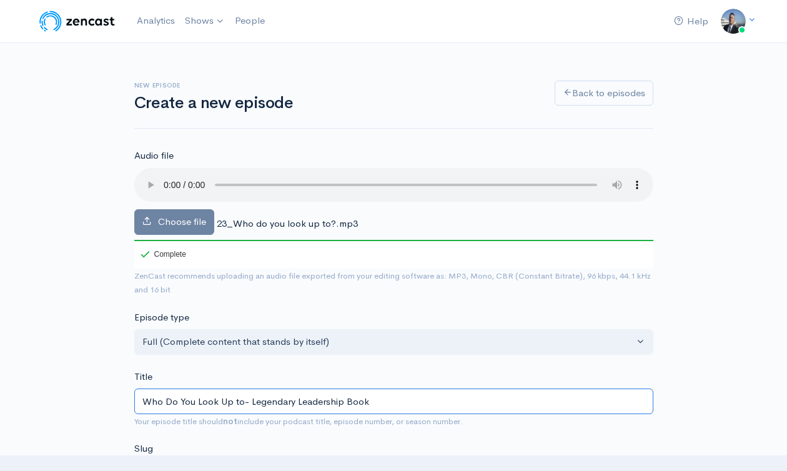
type input "who-do-you-look-up-to-legendary-leadership-book"
type input "Who Do You Look Up to?- Legendary Leadership Book"
click at [315, 408] on input "Who Do You Look Up to?- Legendary Leadership Book" at bounding box center [393, 401] width 519 height 26
click at [317, 400] on input "Who Do You Look Up to?- Legendary Leadership Book" at bounding box center [393, 401] width 519 height 26
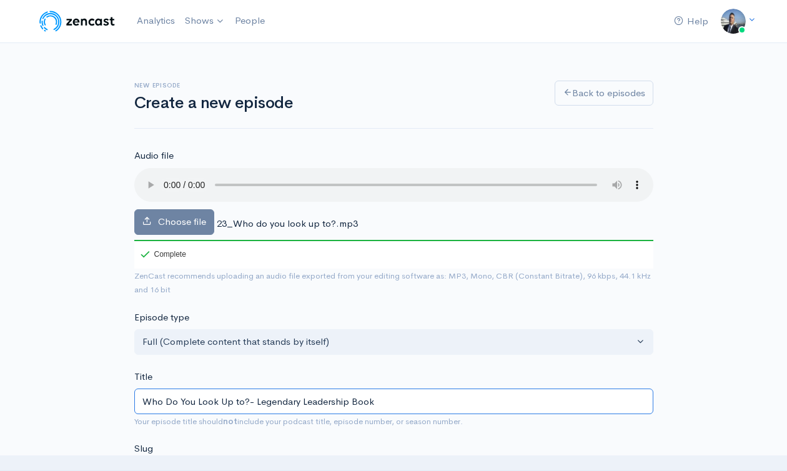
click at [317, 400] on input "Who Do You Look Up to?- Legendary Leadership Book" at bounding box center [393, 401] width 519 height 26
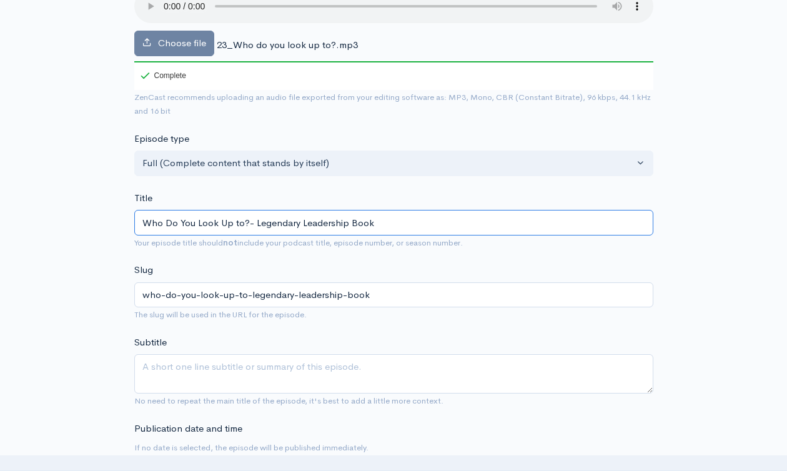
scroll to position [255, 0]
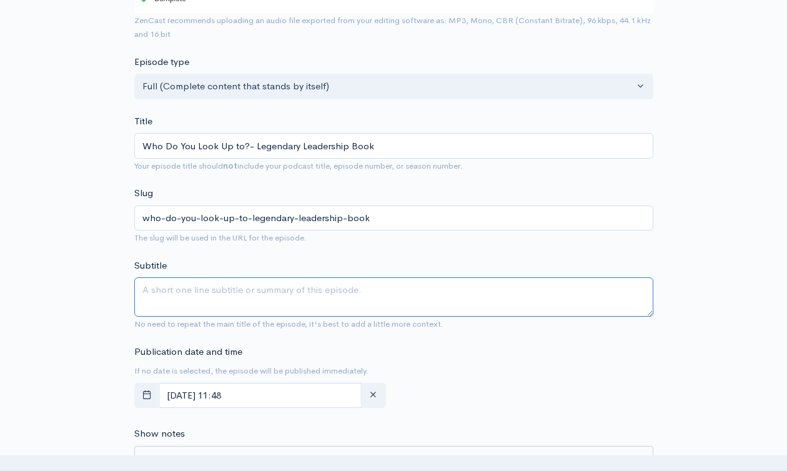
click at [272, 293] on textarea "Subtitle" at bounding box center [393, 296] width 519 height 39
paste textarea "Who Do You Look Up to?- Legendary Leadership Book"
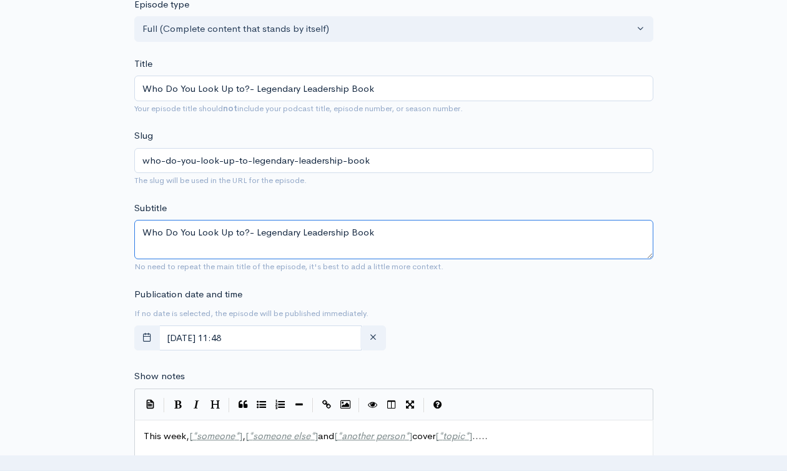
scroll to position [375, 0]
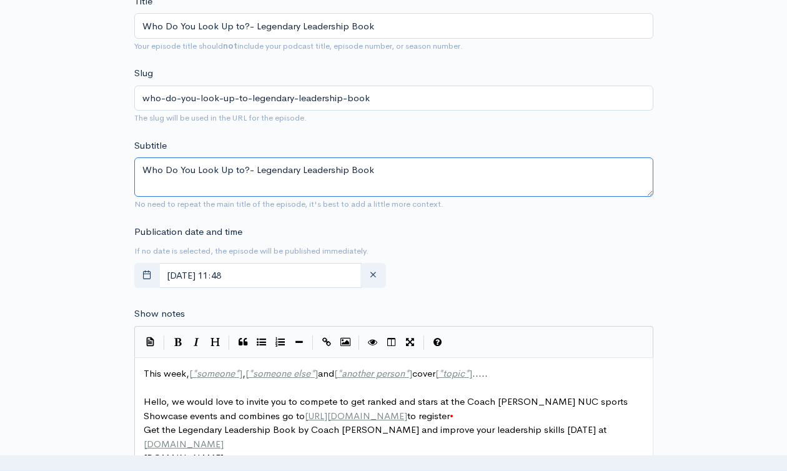
type textarea "Who Do You Look Up to?- Legendary Leadership Book"
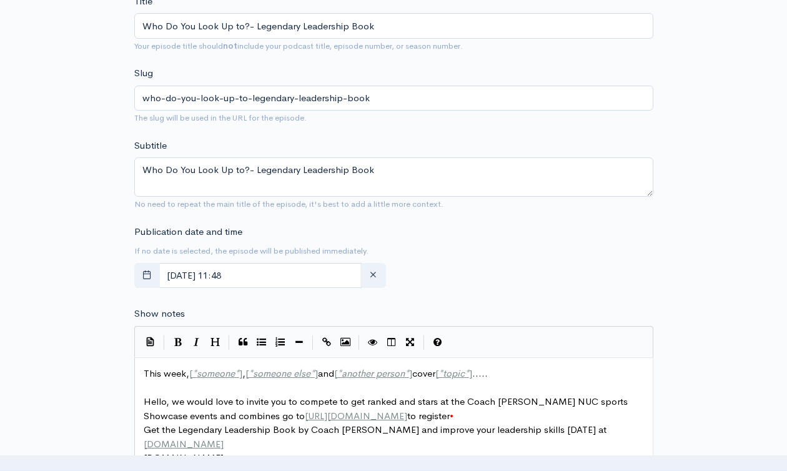
scroll to position [4, 0]
click at [274, 376] on span "someone else" at bounding box center [281, 373] width 57 height 12
type textarea "This week, [*someone*], [*someone else*] and [*another person*] cover [*topic*]…"
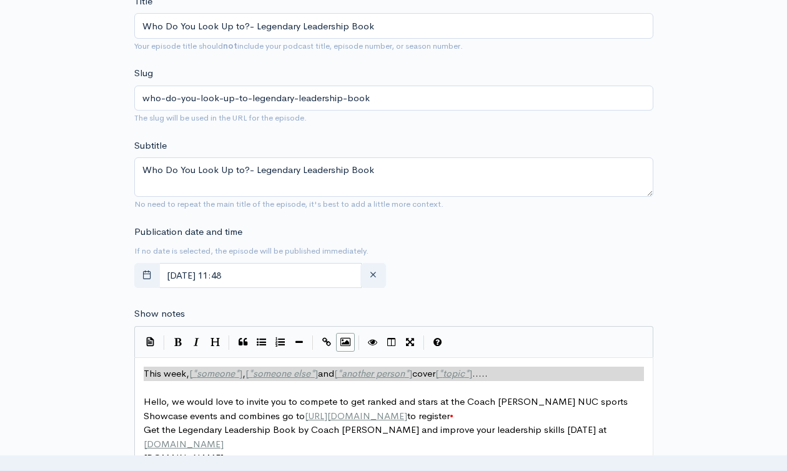
paste textarea
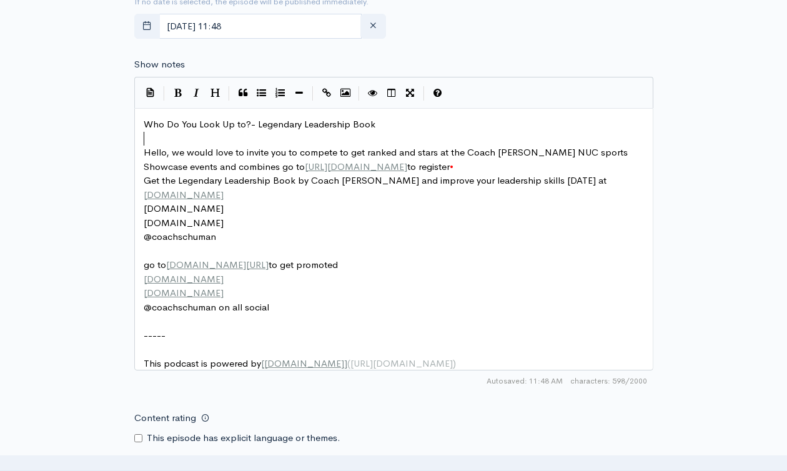
scroll to position [719, 0]
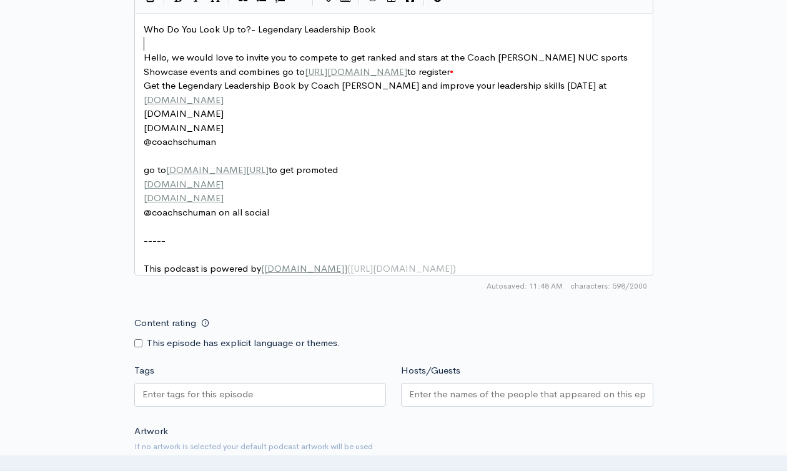
click at [287, 403] on div at bounding box center [260, 395] width 252 height 24
paste input "Who Do You Look Up to?- Legendary Leadership Book"
type input "Who Do You Look Up to?- Legendary Leadership Book"
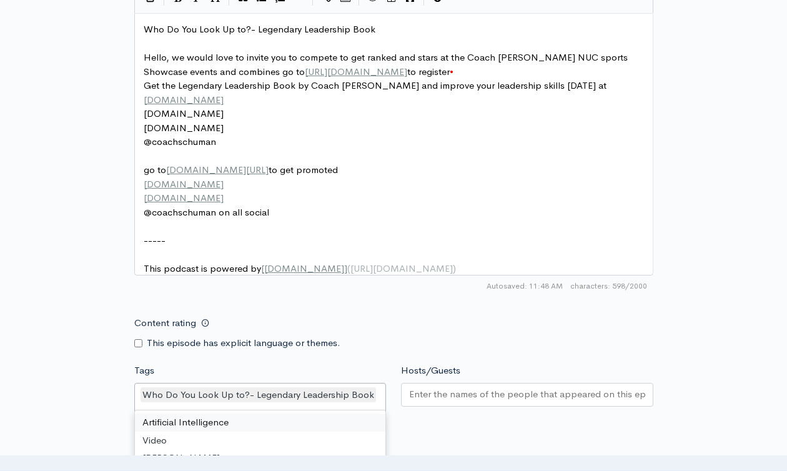
click at [456, 399] on input "Hosts/Guests" at bounding box center [527, 394] width 236 height 14
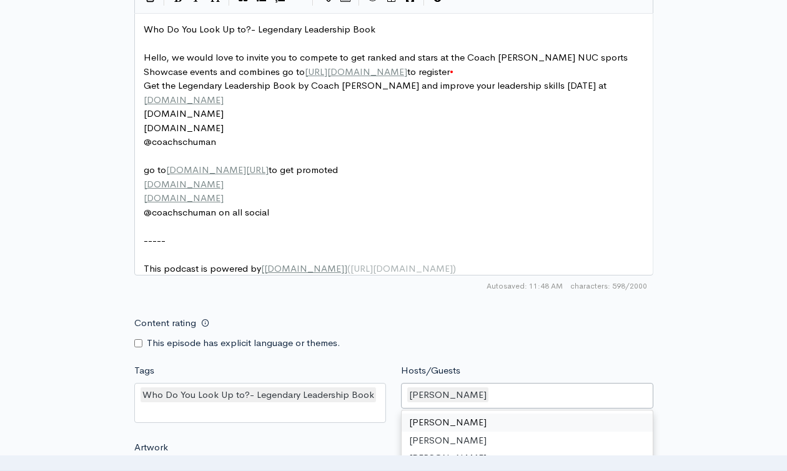
click at [568, 334] on div "Content rating This episode has explicit language or themes." at bounding box center [394, 329] width 534 height 39
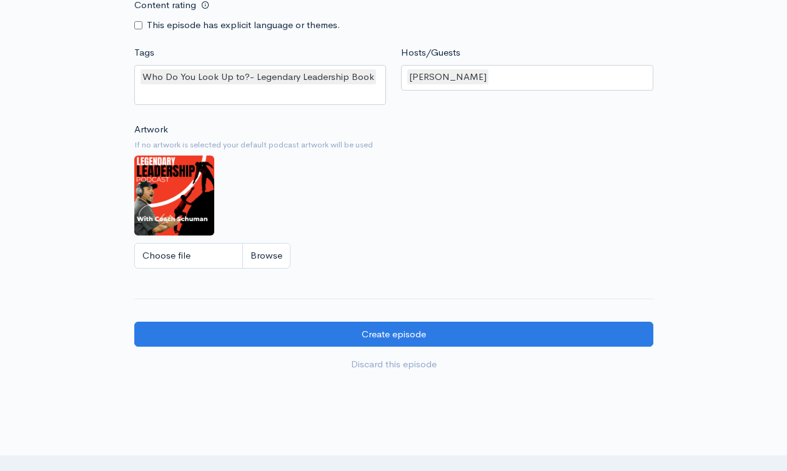
scroll to position [1116, 0]
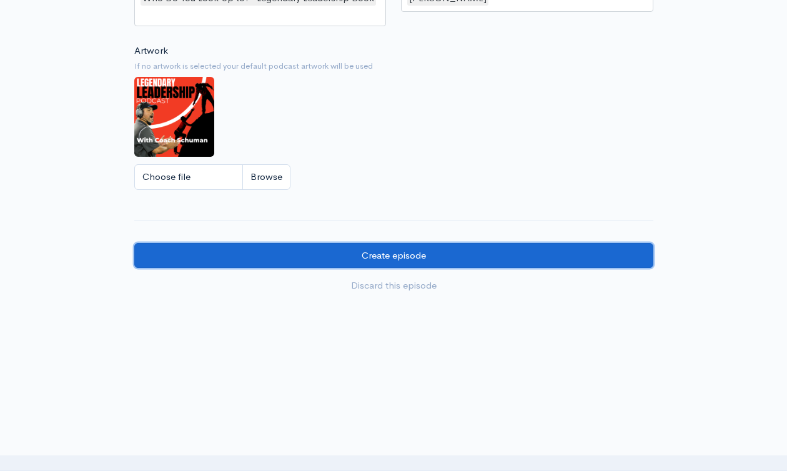
click at [333, 248] on input "Create episode" at bounding box center [393, 256] width 519 height 26
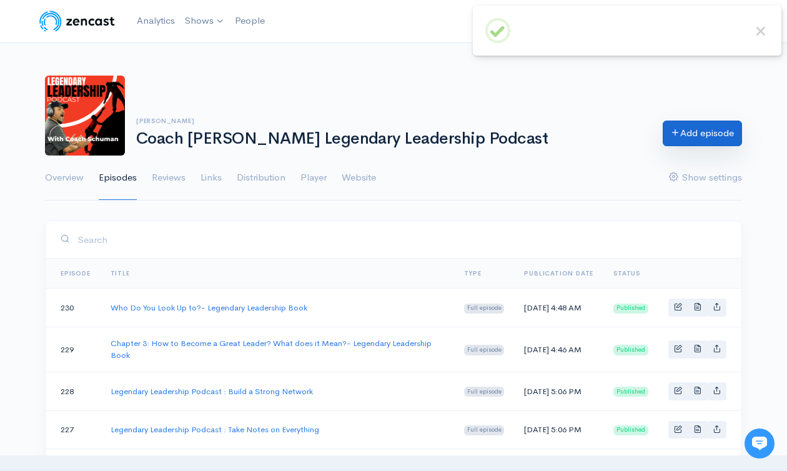
click at [688, 137] on link "Add episode" at bounding box center [701, 133] width 79 height 26
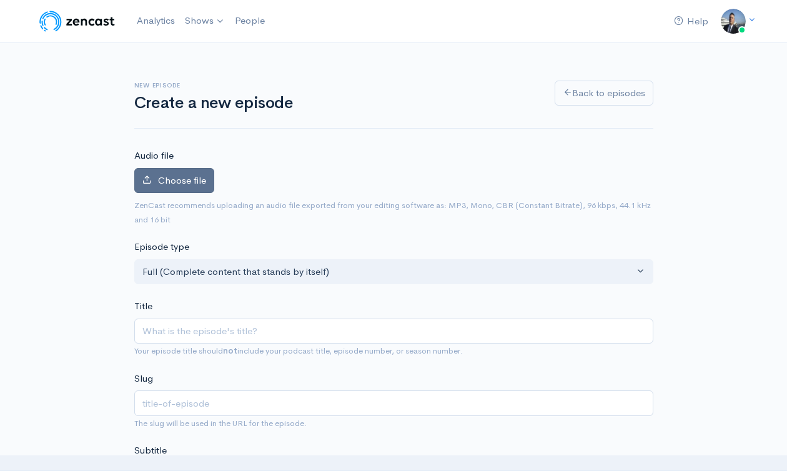
click at [176, 183] on span "Choose file" at bounding box center [182, 180] width 48 height 12
click at [0, 0] on input "Choose file" at bounding box center [0, 0] width 0 height 0
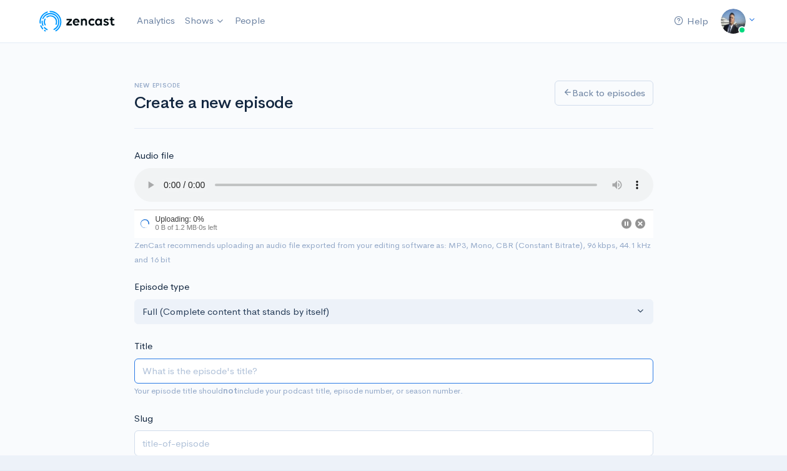
click at [312, 364] on input "Title" at bounding box center [393, 371] width 519 height 26
paste input "Who Do You Look Up to?- Legendary Leadership Book"
type input "Who Do You Look Up to?- Legendary Leadership Book"
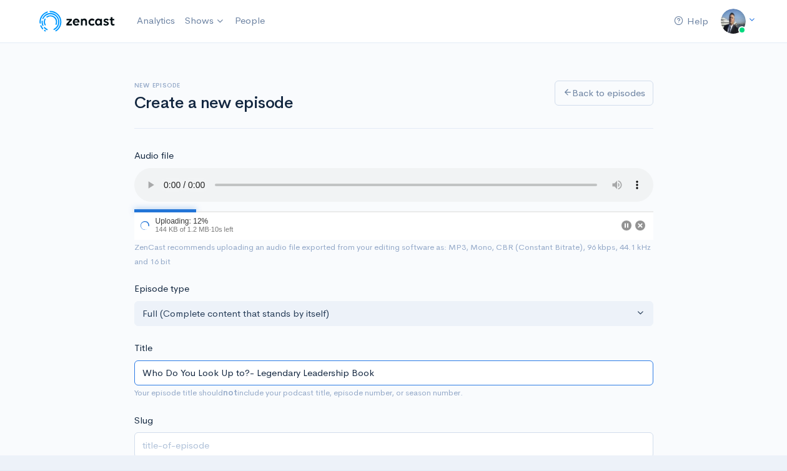
type input "who-do-you-look-up-to-legendary-leadership-book"
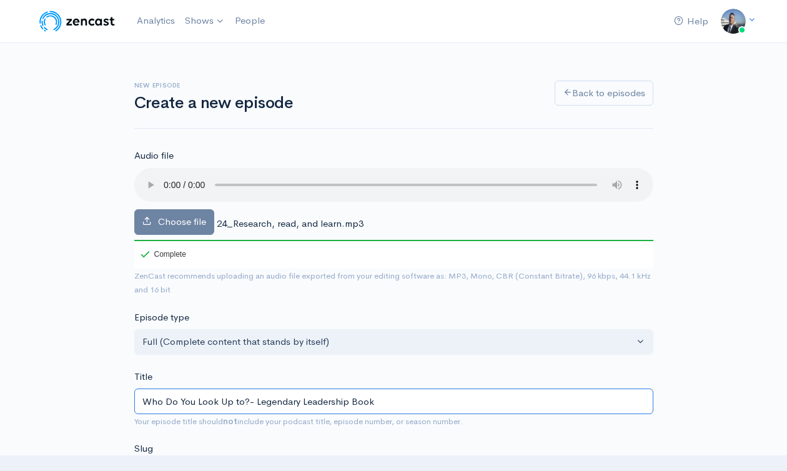
type input "Who Do You Look Up to?- Legendary Leadership Book C"
type input "who-do-you-look-up-to-legendary-leadership-book-c"
type input "Who Do You Look Up to?- Legendary Leadership Book Cha"
type input "who-do-you-look-up-to-legendary-leadership-book-cha"
type input "Who Do You Look Up to?- Legendary Leadership Book Chap"
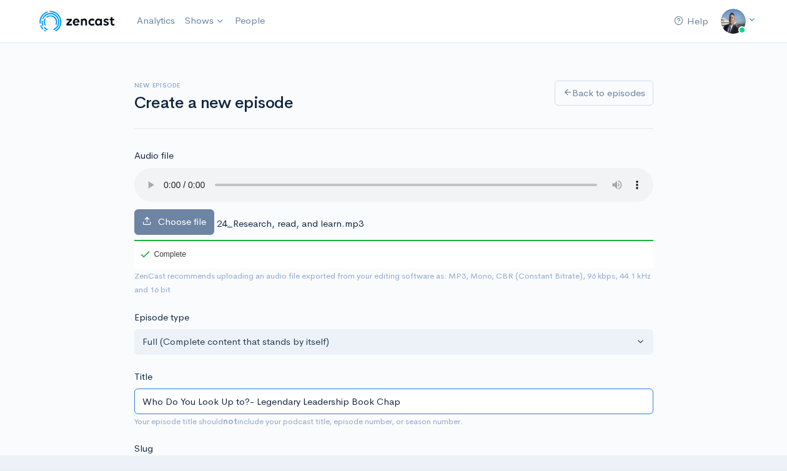
type input "who-do-you-look-up-to-legendary-leadership-book-chap"
type input "Who Do You Look Up to?- Legendary Leadership Book Chapt"
type input "who-do-you-look-up-to-legendary-leadership-book-chapt"
type input "Who Do You Look Up to?- Legendary Leadership Book Chapter"
type input "who-do-you-look-up-to-legendary-leadership-book-chapter"
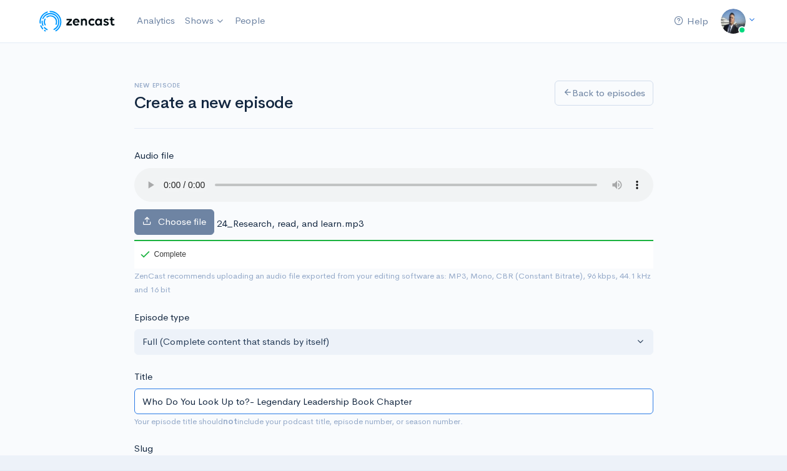
type input "Who Do You Look Up to?- Legendary Leadership Book Chapter 3"
type input "who-do-you-look-up-to-legendary-leadership-book-chapter-3"
drag, startPoint x: 245, startPoint y: 399, endPoint x: 136, endPoint y: 397, distance: 108.6
click at [136, 397] on input "Who Do You Look Up to?- Legendary Leadership Book Chapter 3" at bounding box center [393, 401] width 519 height 26
type input "R- Legendary Leadership Book Chapter 3"
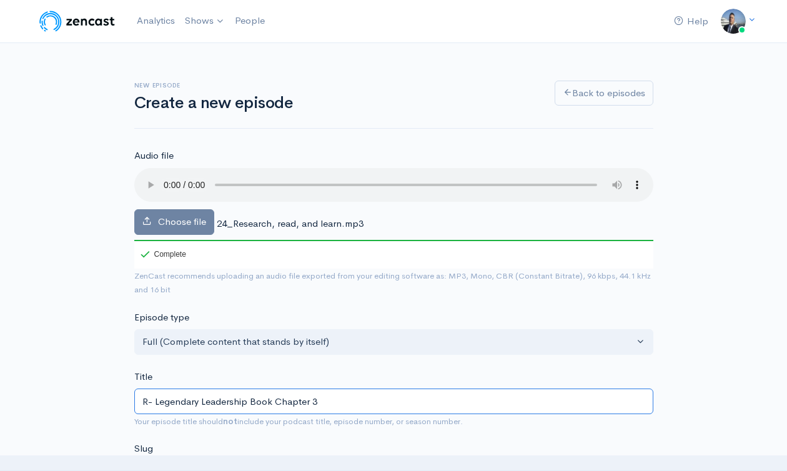
type input "r-legendary-leadership-book-chapter-3"
type input "Re- Legendary Leadership Book Chapter 3"
type input "re-legendary-leadership-book-chapter-3"
type input "Rea- Legendary Leadership Book Chapter 3"
type input "rea-legendary-leadership-book-chapter-3"
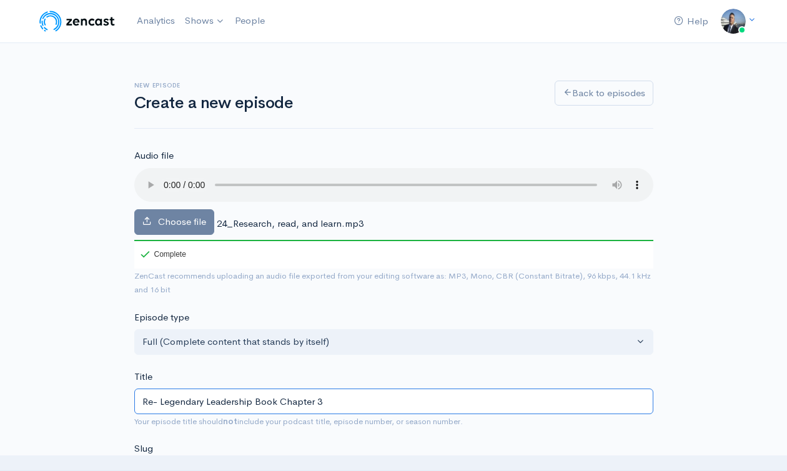
type input "Res- Legendary Leadership Book Chapter 3"
type input "res-legendary-leadership-book-chapter-3"
type input "Rese- Legendary Leadership Book Chapter 3"
type input "rese-legendary-leadership-book-chapter-3"
type input "Resear- Legendary Leadership Book Chapter 3"
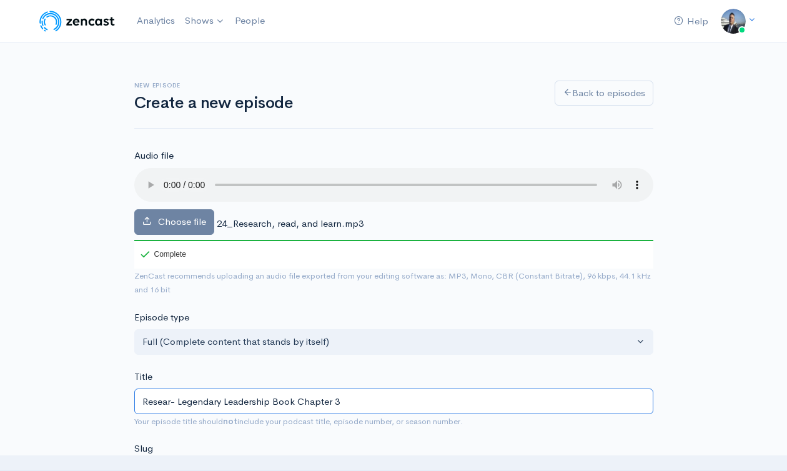
type input "resear-legendary-leadership-book-chapter-3"
type input "Researc- Legendary Leadership Book Chapter 3"
type input "researc-legendary-leadership-book-chapter-3"
type input "Research- Legendary Leadership Book Chapter 3"
type input "research-legendary-leadership-book-chapter-3"
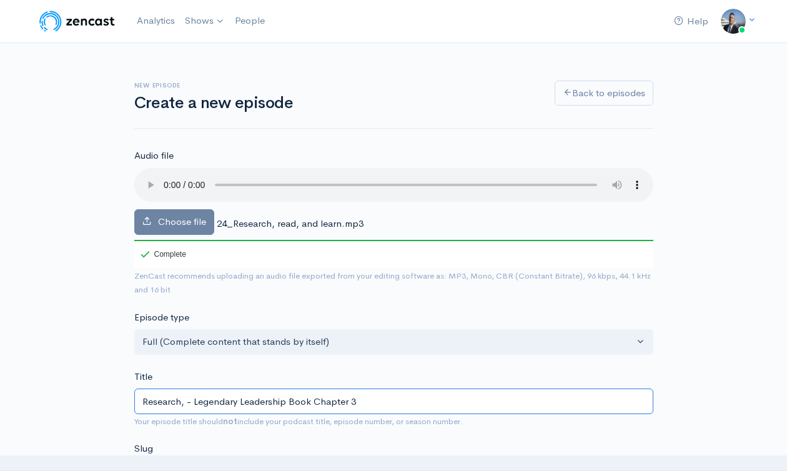
type input "Research, R- Legendary Leadership Book Chapter 3"
type input "research-r-legendary-leadership-book-chapter-3"
type input "Research, Re- Legendary Leadership Book Chapter 3"
type input "research-re-legendary-leadership-book-chapter-3"
type input "Research, Rea- Legendary Leadership Book Chapter 3"
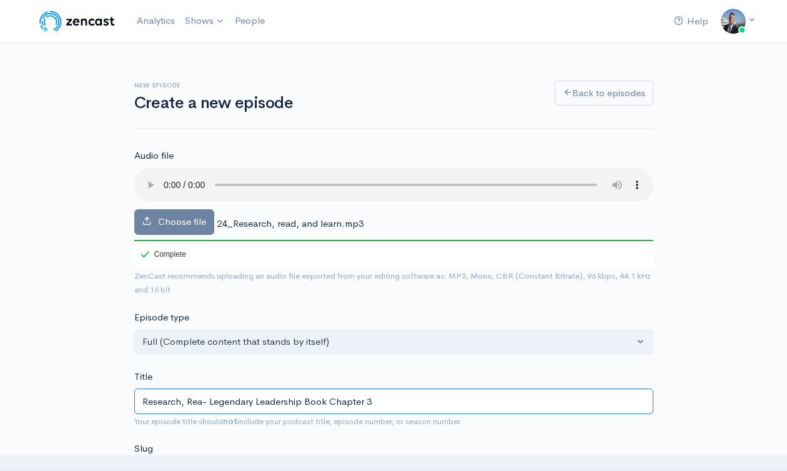
type input "research-rea-legendary-leadership-book-chapter-3"
type input "Research, Read- Legendary Leadership Book Chapter 3"
type input "research-read-legendary-leadership-book-chapter-3"
type input "Research, Read an- Legendary Leadership Book Chapter 3"
type input "research-read-a-legendary-leadership-book-chapter-3"
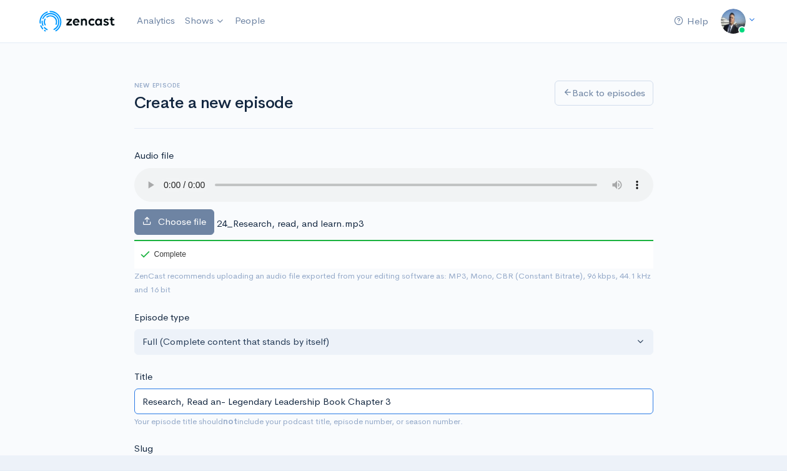
type input "Research, Read and- Legendary Leadership Book Chapter 3"
type input "research-read-and-legendary-leadership-book-chapter-3"
type input "Research, Read and L- Legendary Leadership Book Chapter 3"
type input "research-read-and-l-legendary-leadership-book-chapter-3"
type input "Research, Read and Le- Legendary Leadership Book Chapter 3"
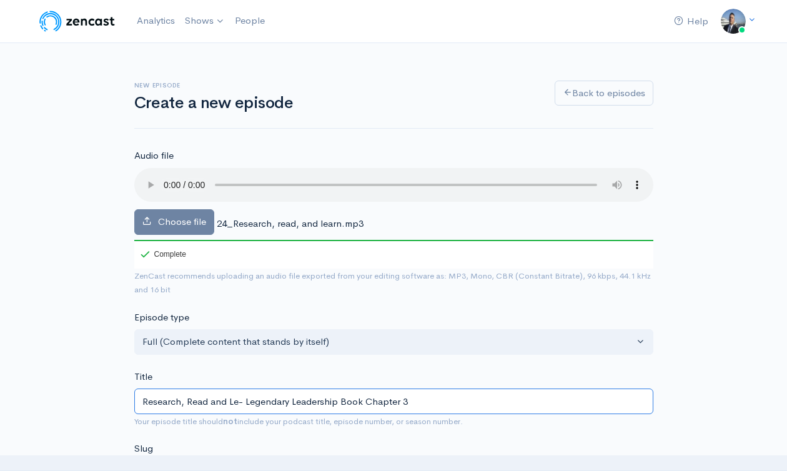
type input "research-read-and-le-legendary-leadership-book-chapter-3"
type input "Research, Read and Lear- Legendary Leadership Book Chapter 3"
type input "research-read-and-lear-legendary-leadership-book-chapter-3"
type input "Research, [PERSON_NAME] and Learn- Legendary Leadership Book Chapter 3"
type input "research-read-and-learn-legendary-leadership-book-chapter-3"
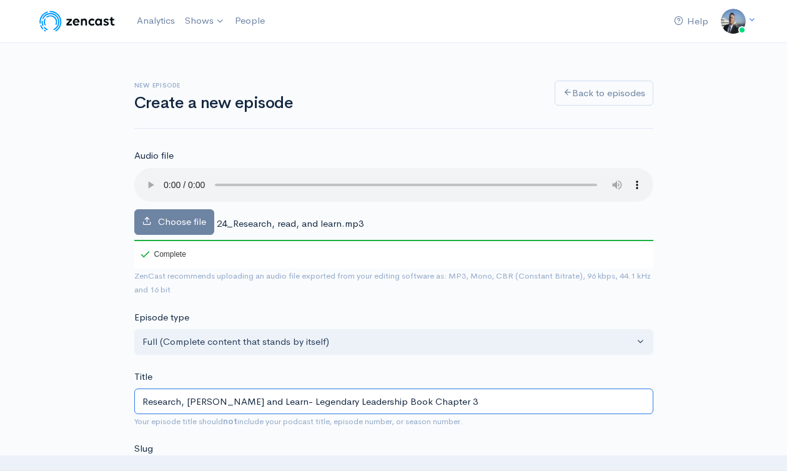
click at [197, 400] on input "Research, [PERSON_NAME] and Learn- Legendary Leadership Book Chapter 3" at bounding box center [393, 401] width 519 height 26
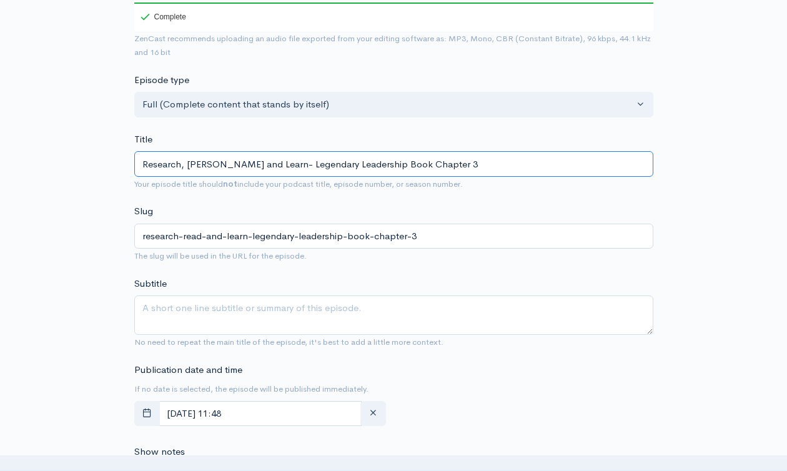
type input "Research, [PERSON_NAME] and Learn- Legendary Leadership Book Chapter 3"
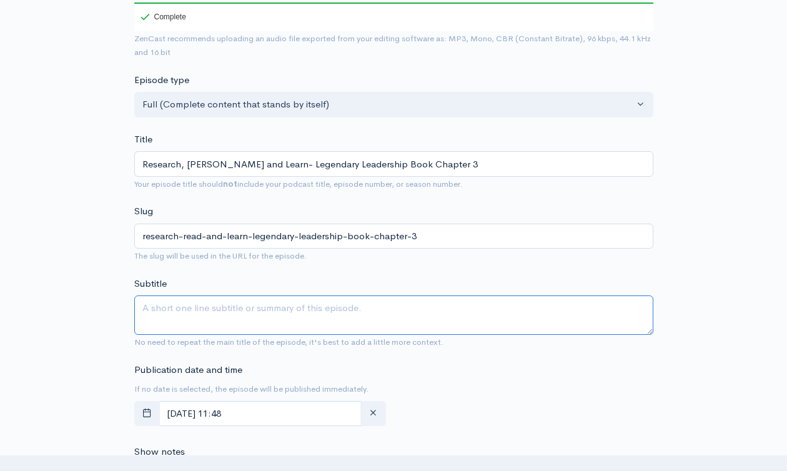
click at [225, 317] on textarea "Subtitle" at bounding box center [393, 314] width 519 height 39
paste textarea "Research, [PERSON_NAME] and Learn- Legendary Leadership Book Chapter 3"
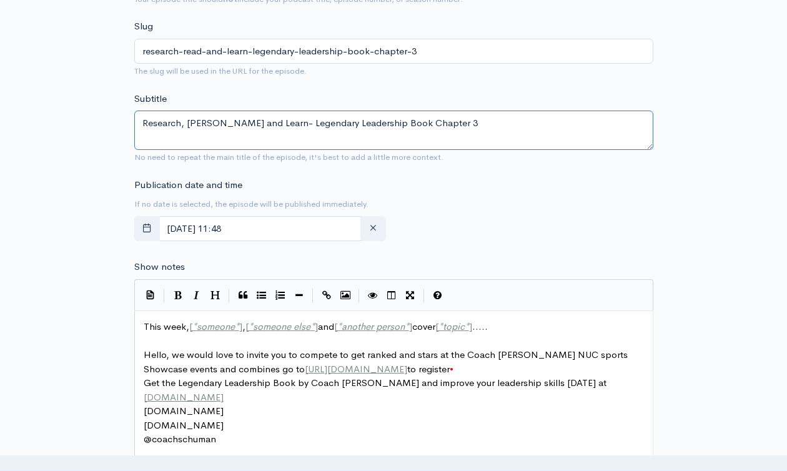
scroll to position [503, 0]
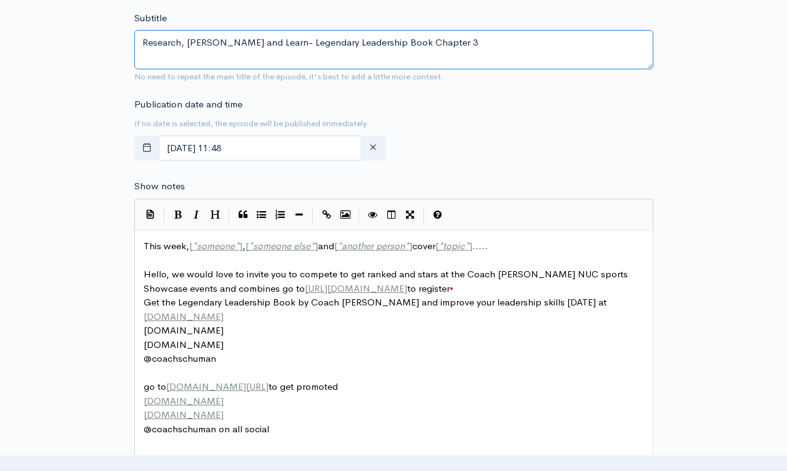
type textarea "Research, [PERSON_NAME] and Learn- Legendary Leadership Book Chapter 3"
click at [160, 244] on span "This week, [ * someone * ] , [ * someone else * ] and [ * another person * ] co…" at bounding box center [316, 246] width 344 height 12
type textarea "This week, [*someone*], [*someone else*] and [*another person*] cover [*topic*]…"
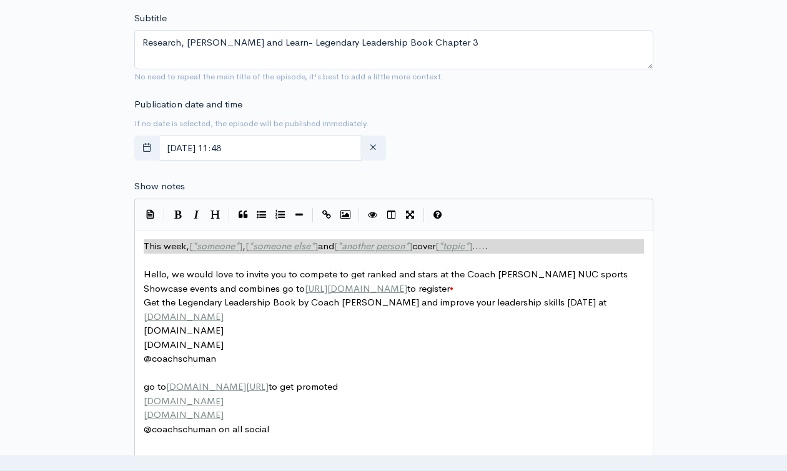
paste textarea
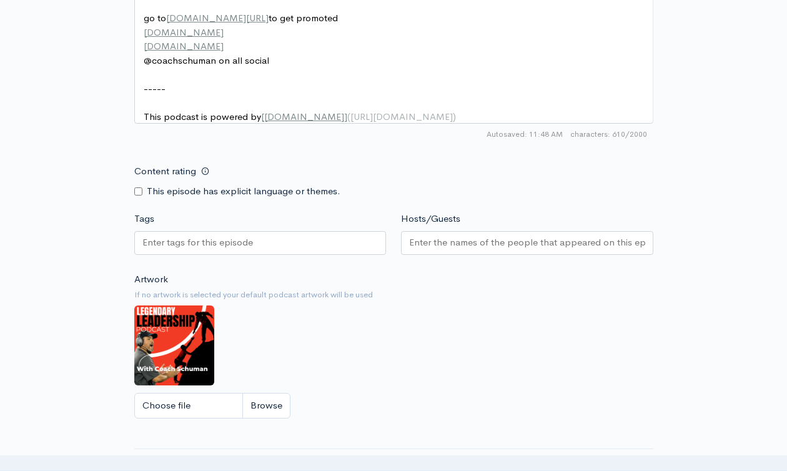
scroll to position [939, 0]
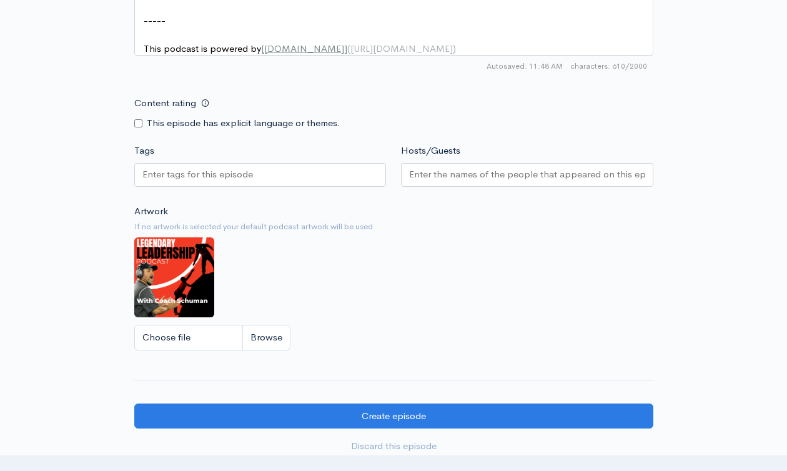
click at [317, 187] on div at bounding box center [260, 175] width 252 height 24
paste input "text"
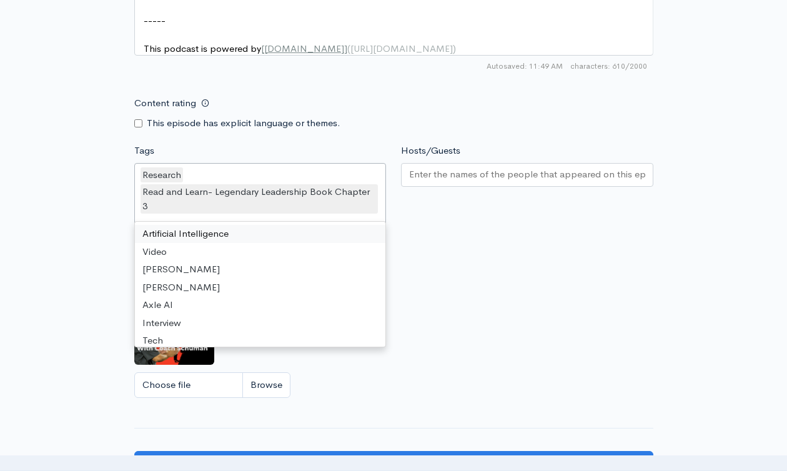
scroll to position [0, 0]
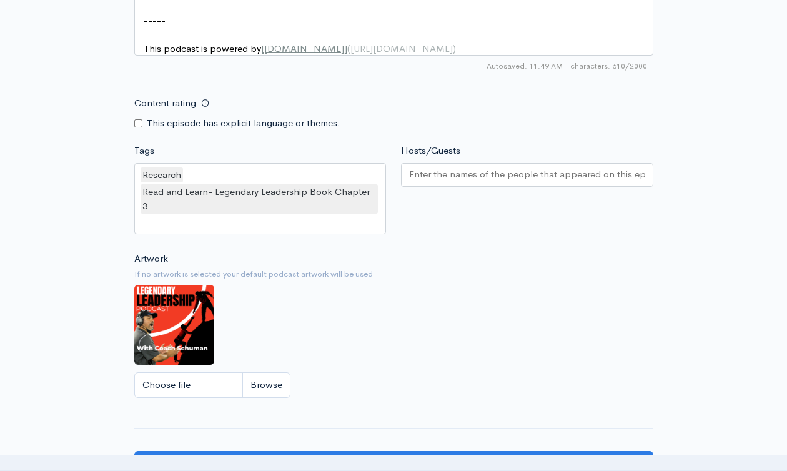
click at [472, 223] on div "Hosts/Guests" at bounding box center [526, 191] width 267 height 94
click at [469, 182] on input "Hosts/Guests" at bounding box center [527, 174] width 236 height 14
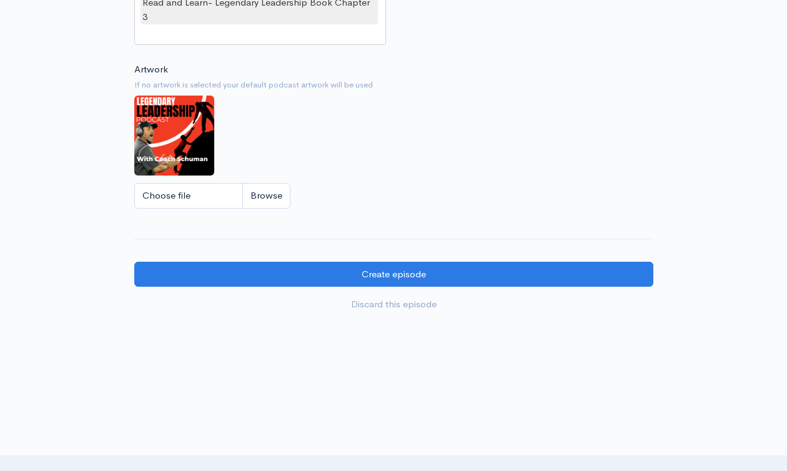
scroll to position [1147, 0]
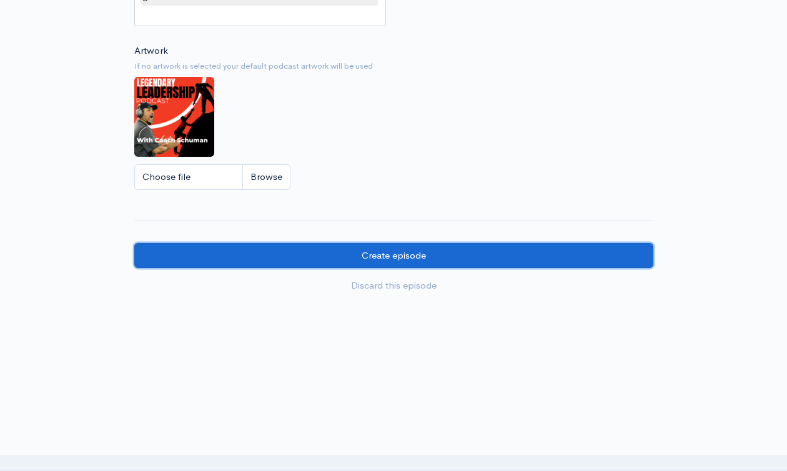
click at [422, 261] on input "Create episode" at bounding box center [393, 256] width 519 height 26
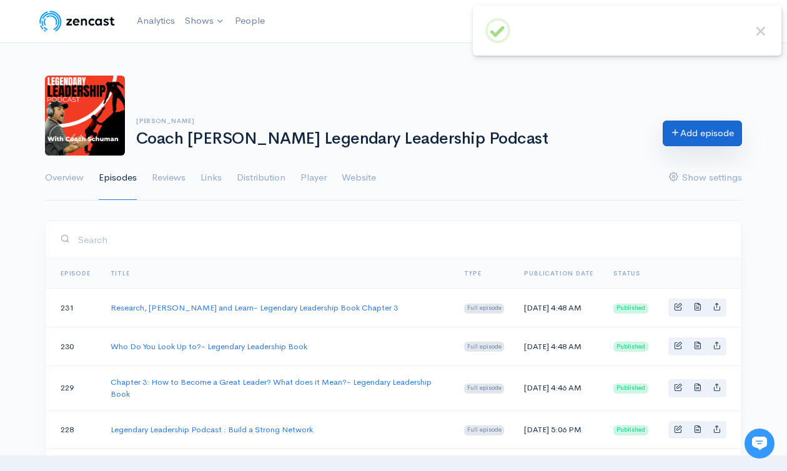
click at [681, 137] on link "Add episode" at bounding box center [701, 133] width 79 height 26
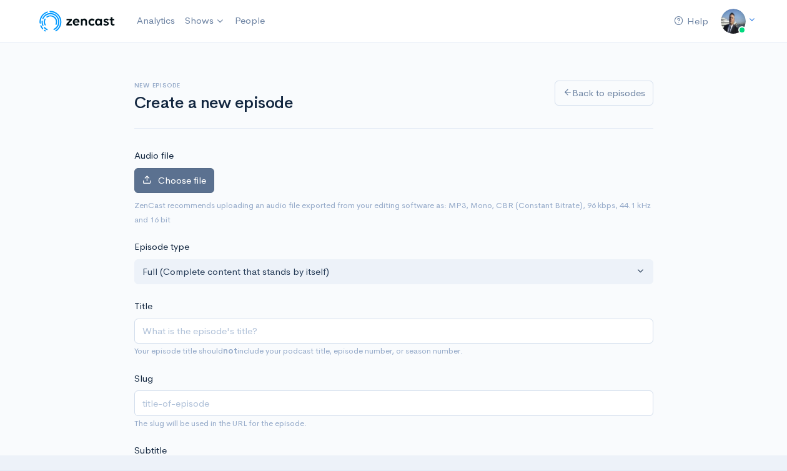
click at [187, 183] on span "Choose file" at bounding box center [182, 180] width 48 height 12
click at [0, 0] on input "Choose file" at bounding box center [0, 0] width 0 height 0
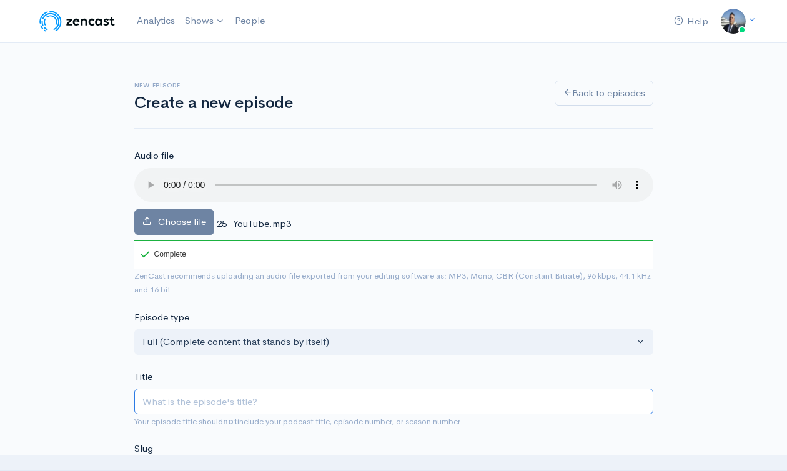
click at [282, 396] on input "Title" at bounding box center [393, 401] width 519 height 26
paste input "Research, [PERSON_NAME] and Learn- Legendary Leadership Book Chapter 3"
type input "Research, [PERSON_NAME] and Learn- Legendary Leadership Book Chapter 3"
type input "research-read-and-learn-legendary-leadership-book-chapter-3"
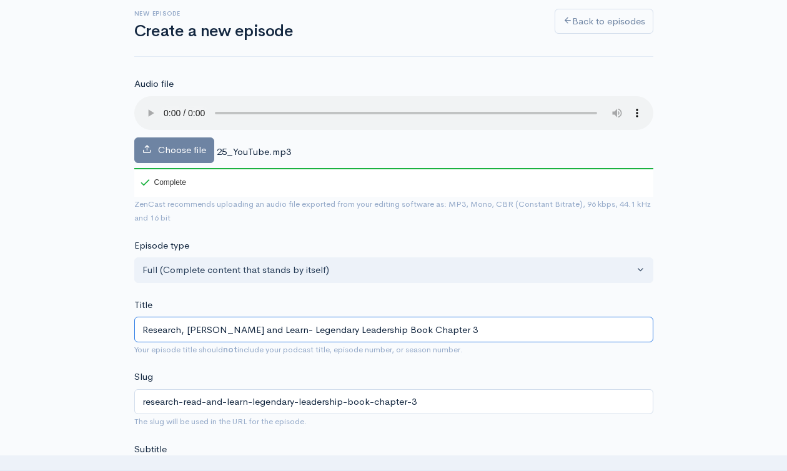
scroll to position [75, 0]
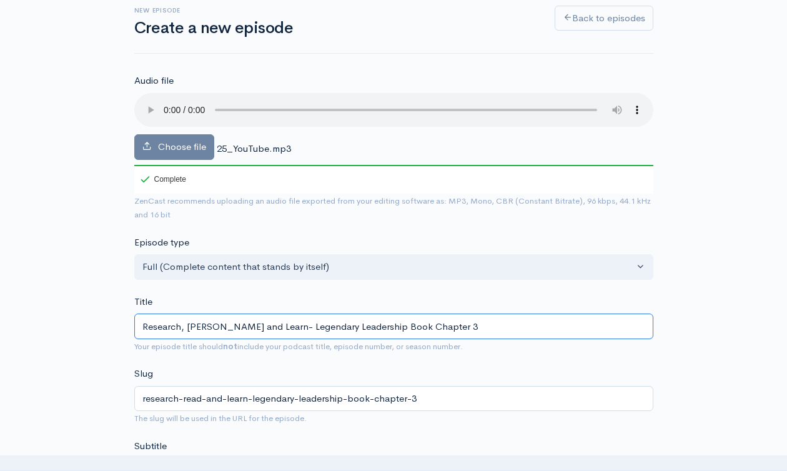
drag, startPoint x: 249, startPoint y: 327, endPoint x: 129, endPoint y: 328, distance: 120.5
type input "L- Legendary Leadership Book Chapter 3"
type input "l-legendary-leadership-book-chapter-3"
type input "Le- Legendary Leadership Book Chapter 3"
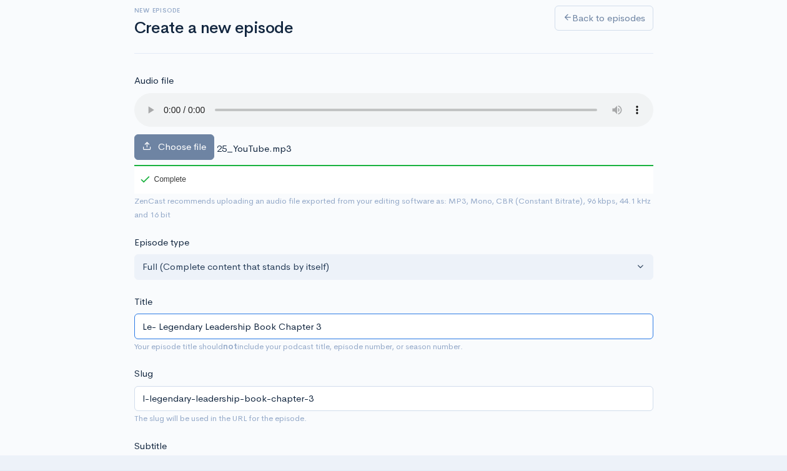
type input "le-legendary-leadership-book-chapter-3"
type input "Lev- Legendary Leadership Book Chapter 3"
type input "lev-legendary-leadership-book-chapter-3"
type input "Lever- Legendary Leadership Book Chapter 3"
type input "lever-legendary-leadership-book-chapter-3"
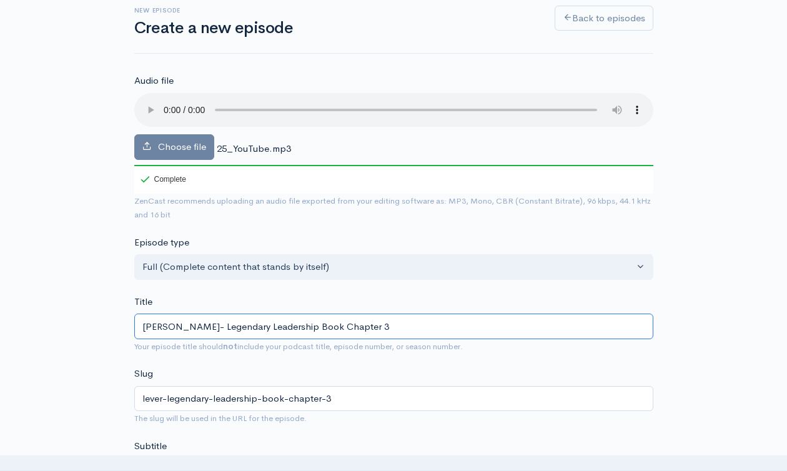
type input "Leverag- Legendary Leadership Book Chapter 3"
type input "leverag-legendary-leadership-book-chapter-3"
type input "Leverage- Legendary Leadership Book Chapter 3"
type input "leverage-legendary-leadership-book-chapter-3"
type input "Leverage t- Legendary Leadership Book Chapter 3"
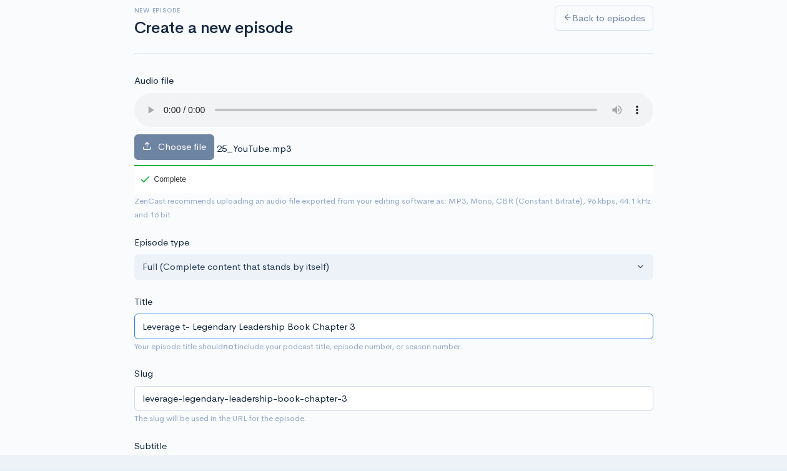
type input "leverage-t-legendary-leadership-book-chapter-3"
type input "Leverage to- Legendary Leadership Book Chapter 3"
type input "leverage-to-legendary-leadership-book-chapter-3"
type input "Leverage t- Legendary Leadership Book Chapter 3"
type input "leverage-t-legendary-leadership-book-chapter-3"
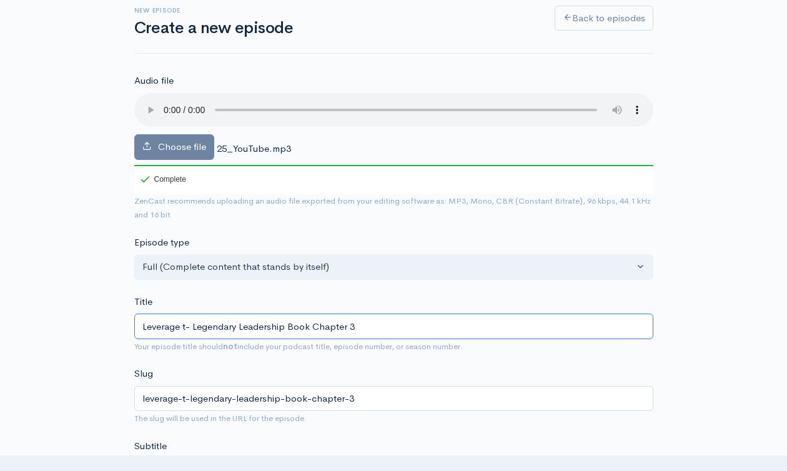
type input "Leverage - Legendary Leadership Book Chapter 3"
type input "leverage-legendary-leadership-book-chapter-3"
type input "Leverage Y- Legendary Leadership Book Chapter 3"
type input "leverage-y-legendary-leadership-book-chapter-3"
type input "Leverage You- Legendary Leadership Book Chapter 3"
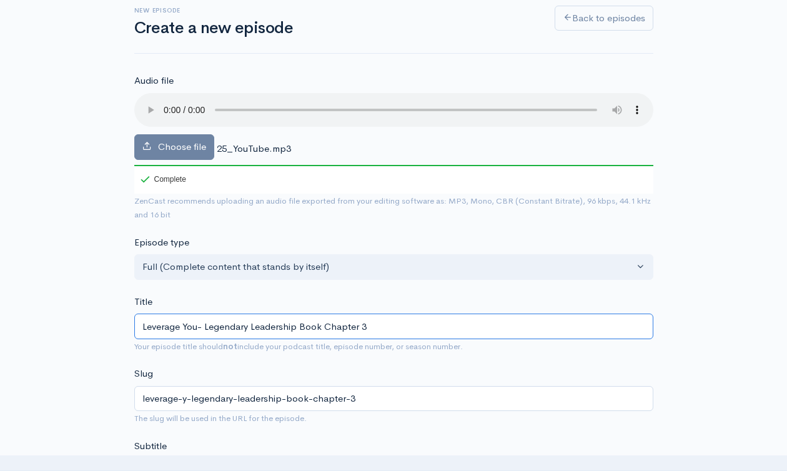
type input "leverage-you-legendary-leadership-book-chapter-3"
type input "Leverage Yout- Legendary Leadership Book Chapter 3"
type input "leverage-yout-legendary-leadership-book-chapter-3"
type input "Leverage Youtu- Legendary Leadership Book Chapter 3"
type input "leverage-youtu-legendary-leadership-book-chapter-3"
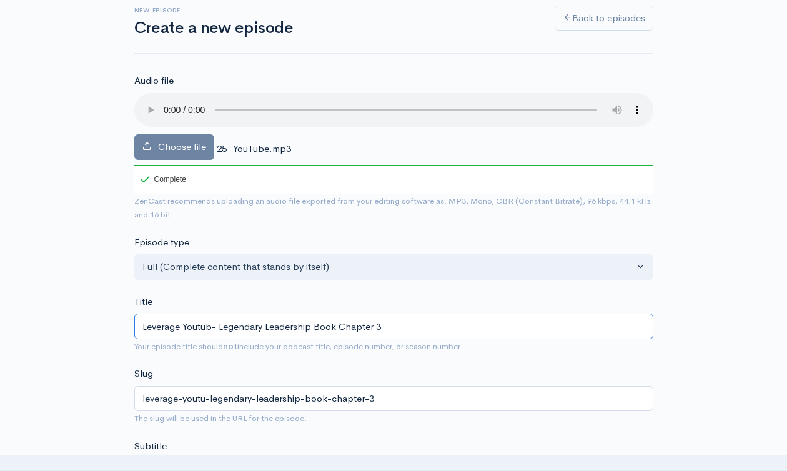
type input "Leverage Youtube- Legendary Leadership Book Chapter 3"
type input "leverage-youtube-legendary-leadership-book-chapter-3"
type input "Leverage Youtube a- Legendary Leadership Book Chapter 3"
type input "leverage-youtube-a-legendary-leadership-book-chapter-3"
type input "Leverage Youtube as- Legendary Leadership Book Chapter 3"
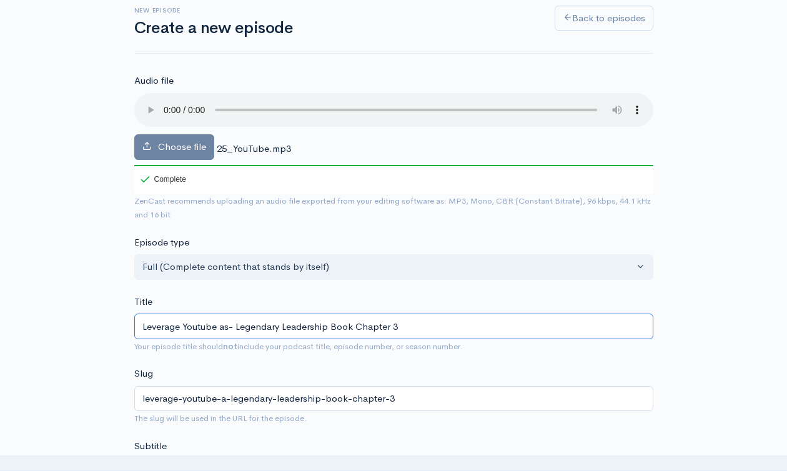
type input "leverage-youtube-as-legendary-leadership-book-chapter-3"
type input "Leverage Youtube as a- Legendary Leadership Book Chapter 3"
type input "leverage-youtube-as-a-legendary-leadership-book-chapter-3"
type input "Leverage Youtube as a L- Legendary Leadership Book Chapter 3"
type input "leverage-youtube-as-a-l-legendary-leadership-book-chapter-3"
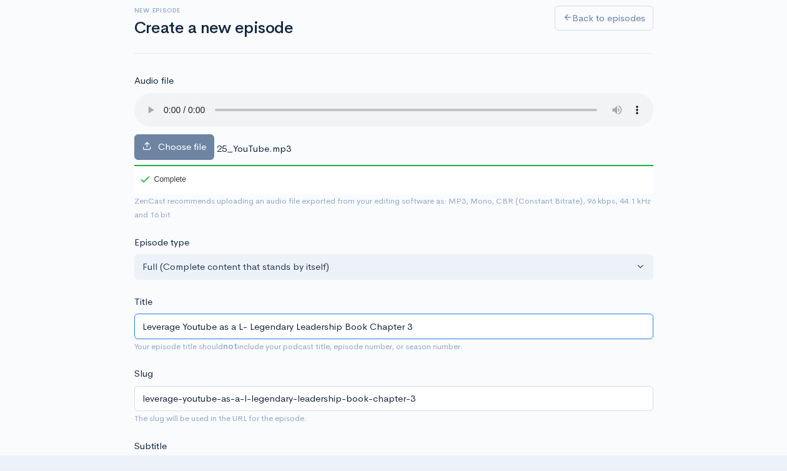
type input "Leverage Youtube as a Le- Legendary Leadership Book Chapter 3"
type input "leverage-youtube-as-a-le-legendary-leadership-book-chapter-3"
type input "Leverage Youtube as a Lear- Legendary Leadership Book Chapter 3"
type input "leverage-youtube-as-a-lear-legendary-leadership-book-chapter-3"
type input "Leverage Youtube as a Learn- Legendary Leadership Book Chapter 3"
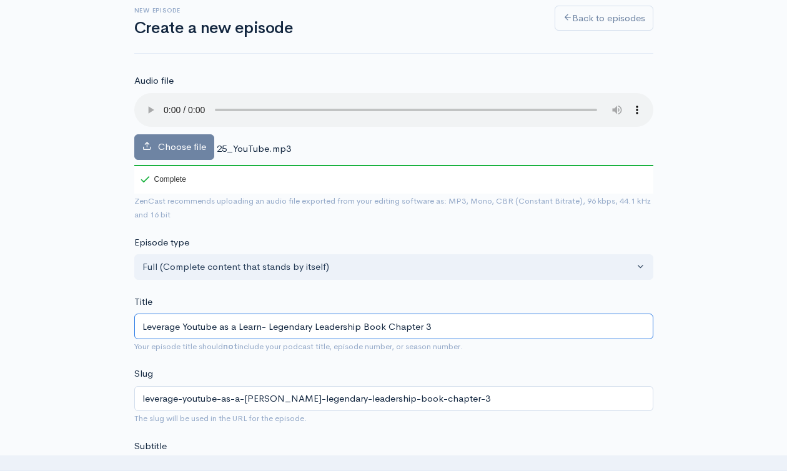
type input "leverage-youtube-as-a-learn-legendary-leadership-book-chapter-3"
type input "Leverage Youtube as a Learni- Legendary Leadership Book Chapter 3"
type input "leverage-youtube-as-a-learni-legendary-leadership-book-chapter-3"
type input "Leverage Youtube as a Learning- Legendary Leadership Book Chapter 3"
type input "leverage-youtube-as-a-learning-legendary-leadership-book-chapter-3"
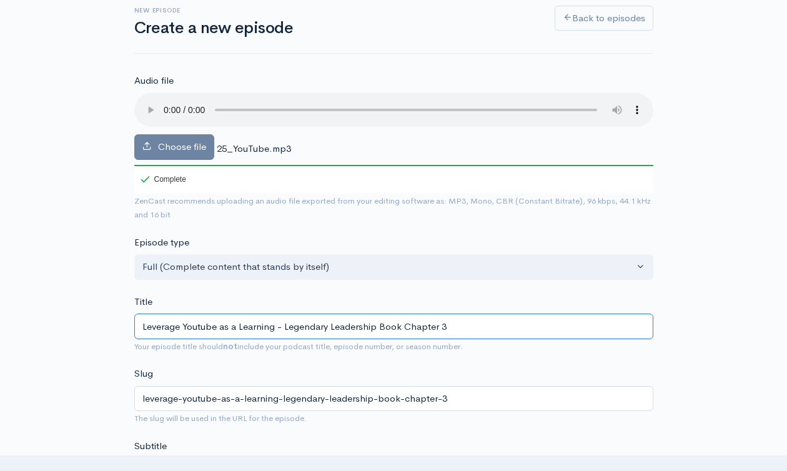
type input "Leverage Youtube as a Learning S- Legendary Leadership Book Chapter 3"
type input "leverage-youtube-as-a-learning-s-legendary-leadership-book-chapter-3"
type input "Leverage Youtube as a Learning So- Legendary Leadership Book Chapter 3"
type input "leverage-youtube-as-a-learning-so-legendary-leadership-book-chapter-3"
type input "Leverage Youtube as a Learning Sou- Legendary Leadership Book Chapter 3"
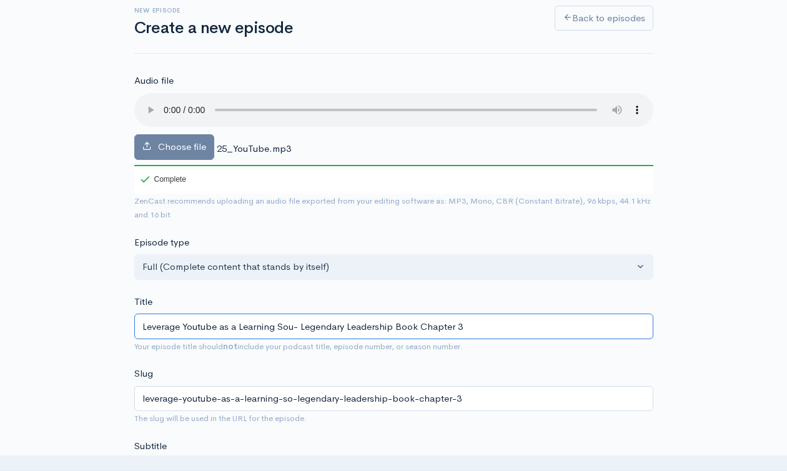
type input "leverage-youtube-as-a-learning-sou-legendary-leadership-book-chapter-3"
type input "Leverage Youtube as a Learning Sour- Legendary Leadership Book Chapter 3"
type input "leverage-youtube-as-a-learning-sour-legendary-leadership-book-chapter-3"
type input "Leverage Youtube as a Learning Sourc- Legendary Leadership Book Chapter 3"
type input "leverage-youtube-as-a-learning-sourc-legendary-leadership-book-chapter-3"
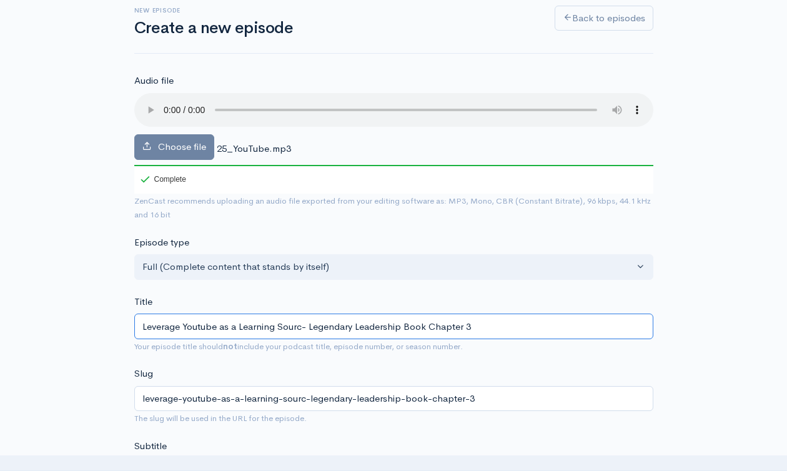
type input "Leverage Youtube as a Learning Source- Legendary Leadership Book Chapter 3"
type input "leverage-youtube-as-a-learning-source-legendary-leadership-book-chapter-3"
click at [232, 327] on input "Leverage Youtube as a Learning Source- Legendary Leadership Book Chapter 3" at bounding box center [393, 326] width 519 height 26
click at [232, 326] on input "Leverage Youtube as a Learning Source- Legendary Leadership Book Chapter 3" at bounding box center [393, 326] width 519 height 26
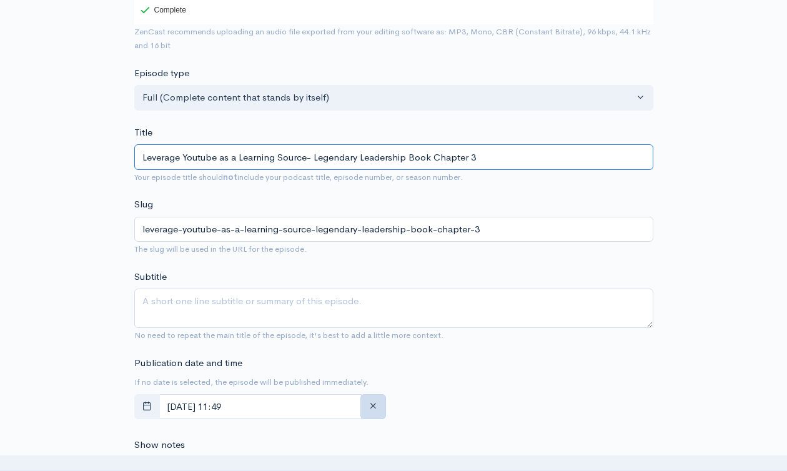
scroll to position [338, 0]
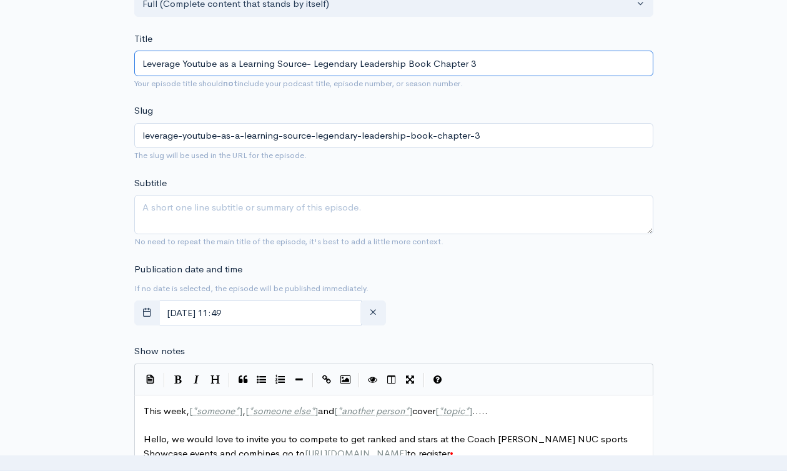
type input "Leverage Youtube as a Learning Source- Legendary Leadership Book Chapter 3"
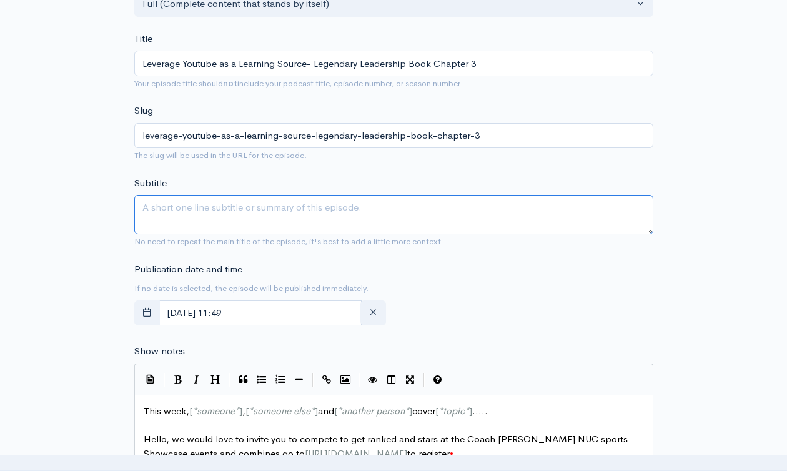
click at [238, 220] on textarea "Subtitle" at bounding box center [393, 214] width 519 height 39
paste textarea "Leverage Youtube as a Learning Source- Legendary Leadership Book Chapter 3"
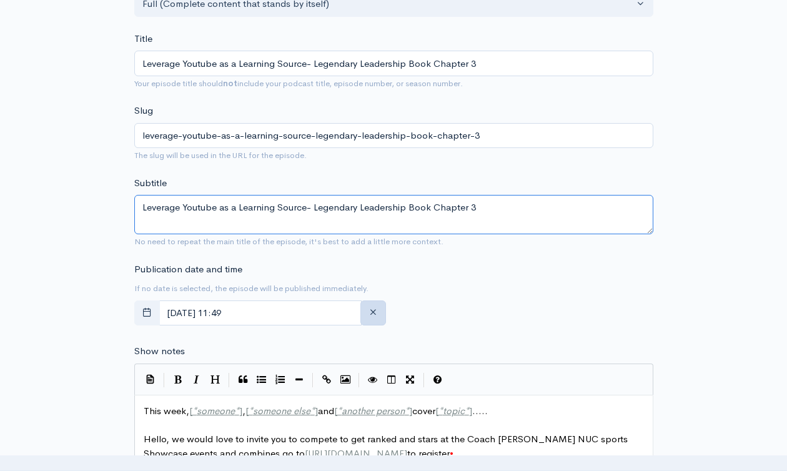
scroll to position [601, 0]
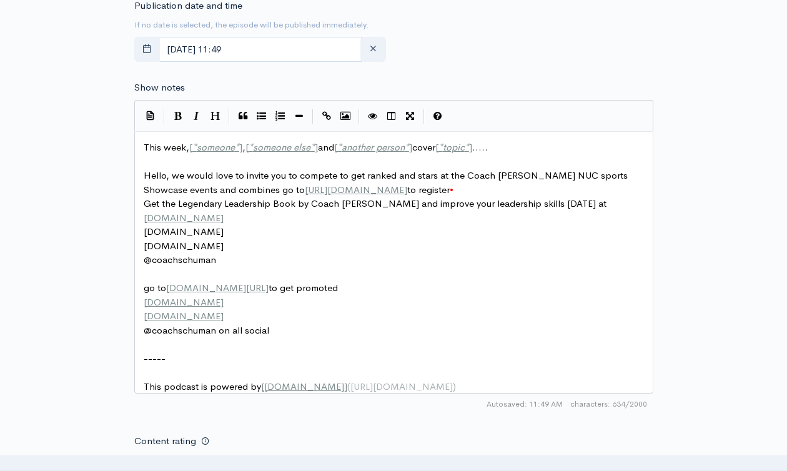
type textarea "Leverage Youtube as a Learning Source- Legendary Leadership Book Chapter 3"
click at [161, 148] on span "This week, [ * someone * ] , [ * someone else * ] and [ * another person * ] co…" at bounding box center [316, 147] width 344 height 12
type textarea "This week, [*someone*], [*someone else*] and [*another person*] cover [*topic*]…"
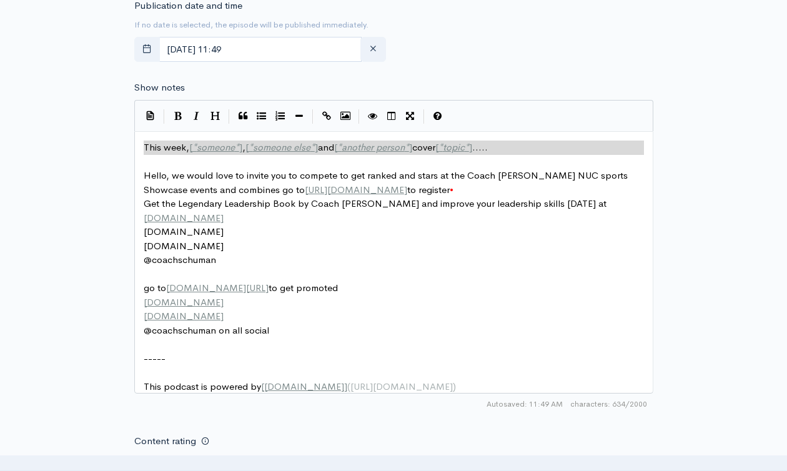
paste textarea
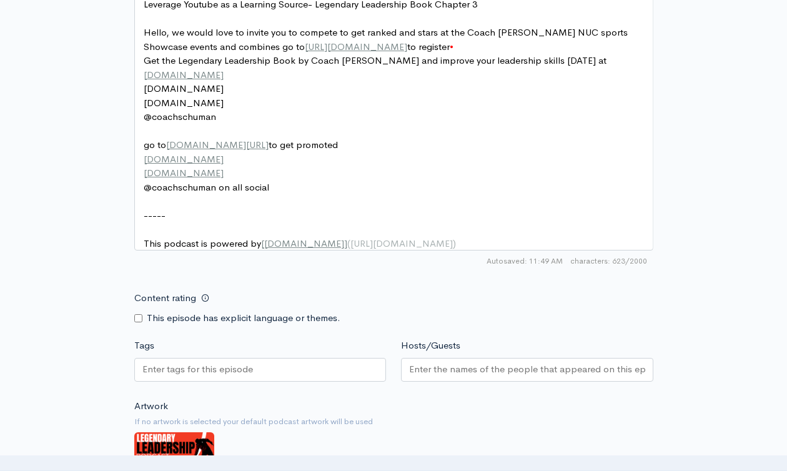
scroll to position [872, 0]
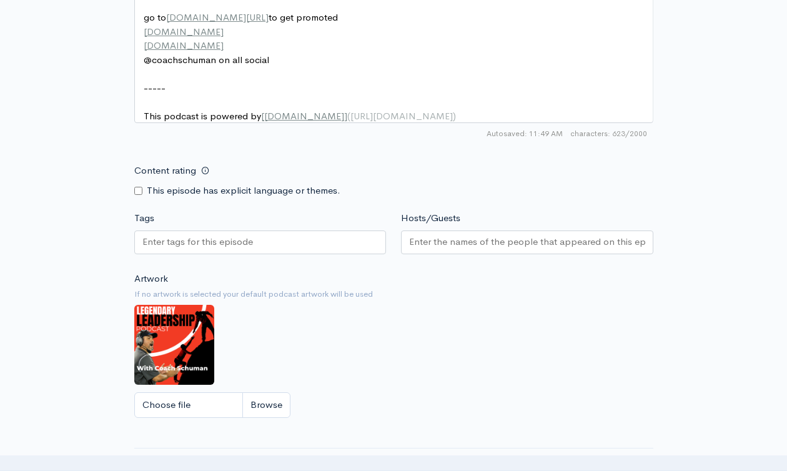
click at [300, 249] on div at bounding box center [260, 242] width 252 height 24
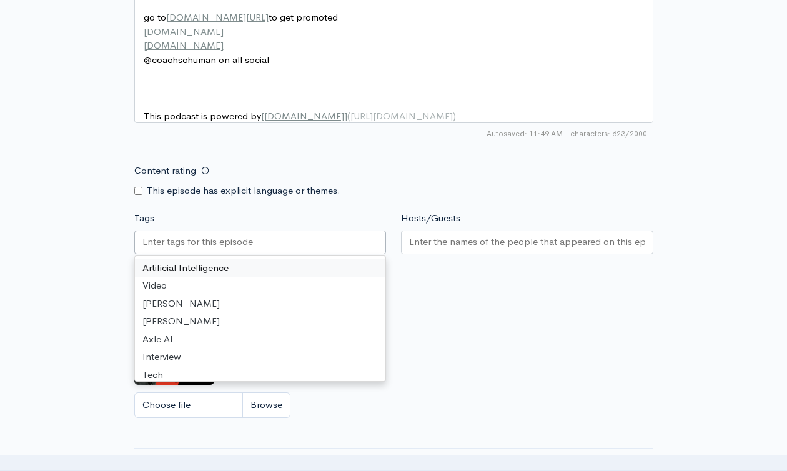
paste input "Leverage Youtube as a Learning Source- Legendary Leadership Book Chapter 3"
type input "Leverage Youtube as a Learning Source- Legendary Leadership Book Chapter 3"
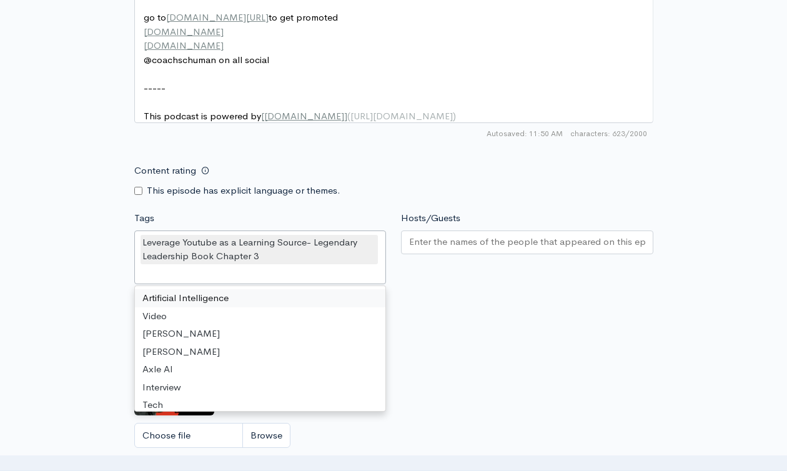
scroll to position [0, 0]
click at [465, 254] on div at bounding box center [527, 242] width 252 height 24
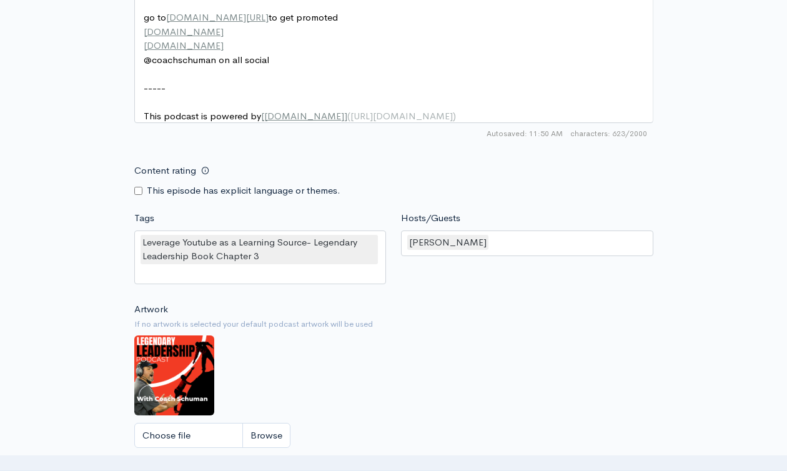
scroll to position [1144, 0]
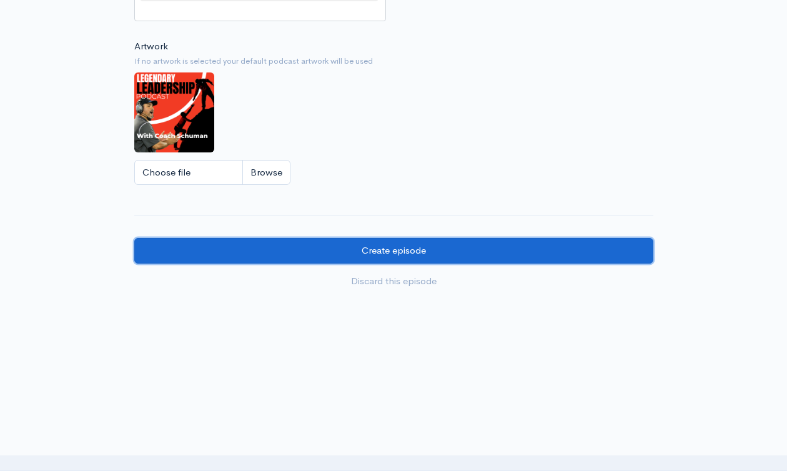
click at [390, 253] on input "Create episode" at bounding box center [393, 251] width 519 height 26
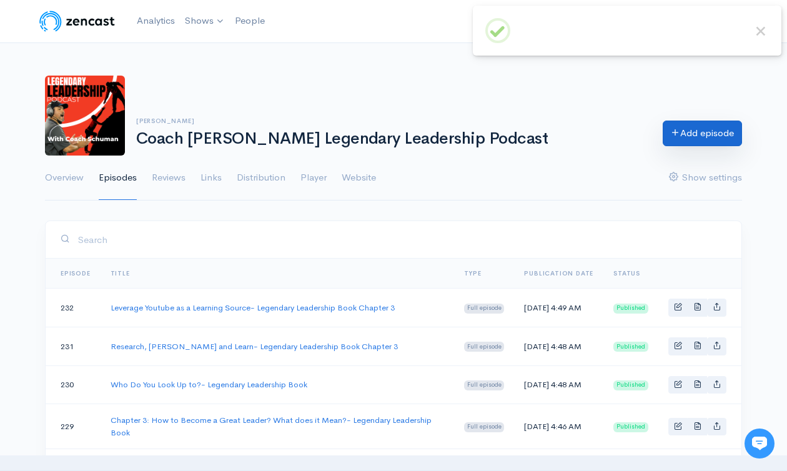
click at [700, 135] on link "Add episode" at bounding box center [701, 133] width 79 height 26
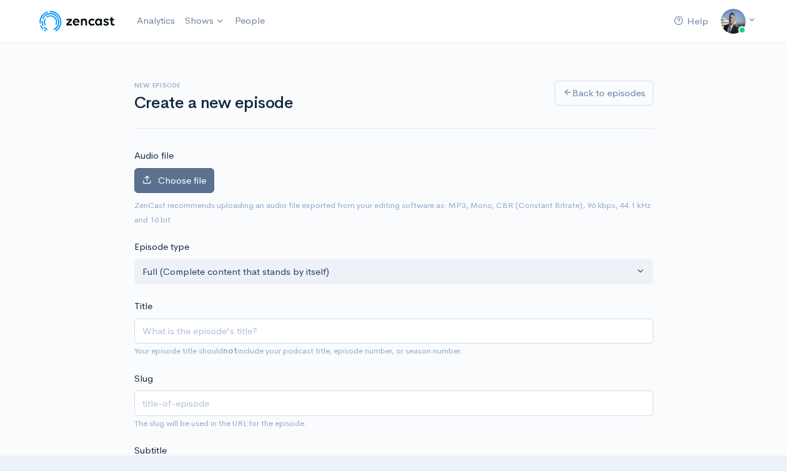
click at [182, 177] on span "Choose file" at bounding box center [182, 180] width 48 height 12
click at [0, 0] on input "Choose file" at bounding box center [0, 0] width 0 height 0
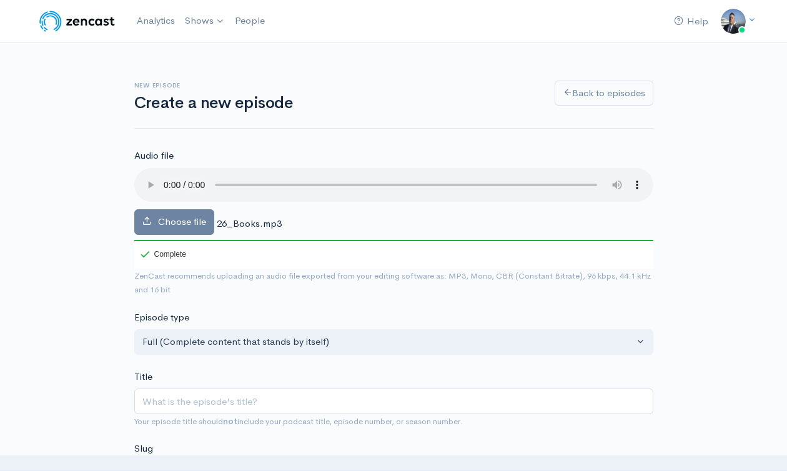
click at [224, 374] on div "Title Your episode title should not include your podcast title, episode number,…" at bounding box center [393, 399] width 519 height 59
click at [219, 395] on input "Title" at bounding box center [393, 401] width 519 height 26
paste input "Leverage Youtube as a Learning Source- Legendary Leadership Book Chapter 3"
type input "Leverage Youtube as a Learning Source- Legendary Leadership Book Chapter 3"
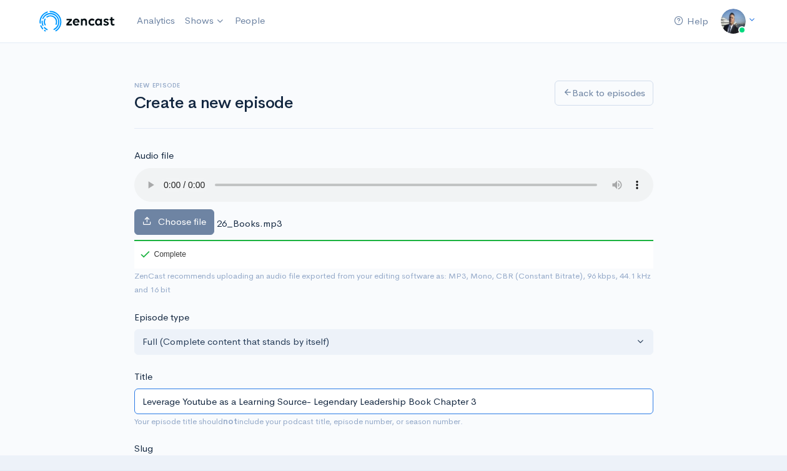
type input "leverage-youtube-as-a-learning-source-legendary-leadership-book-chapter-3"
click at [204, 401] on input "Leverage Youtube as a Learning Source- Legendary Leadership Book Chapter 3" at bounding box center [393, 401] width 519 height 26
type input "Leverage B as a Learning Source- Legendary Leadership Book Chapter 3"
type input "leverage-b-as-a-learning-source-legendary-leadership-book-chapter-3"
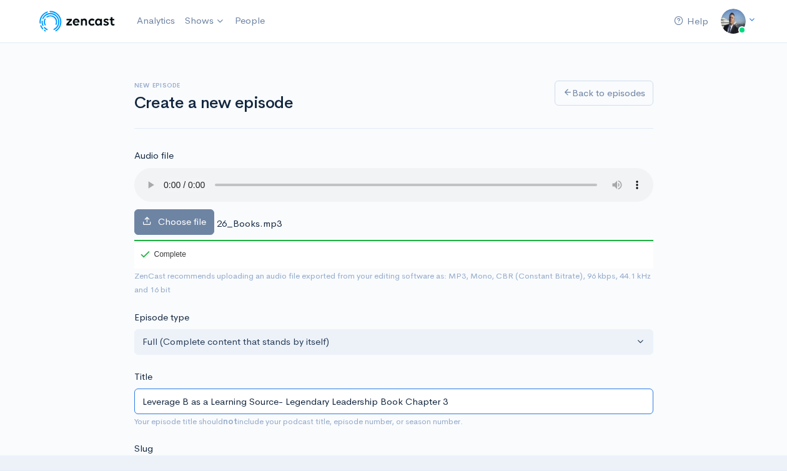
type input "Leverage Bo as a Learning Source- Legendary Leadership Book Chapter 3"
type input "leverage-bo-as-a-learning-source-legendary-leadership-book-chapter-3"
type input "Leverage Boo as a Learning Source- Legendary Leadership Book Chapter 3"
type input "leverage-boo-as-a-learning-source-legendary-leadership-book-chapter-3"
type input "Leverage Book as a Learning Source- Legendary Leadership Book Chapter 3"
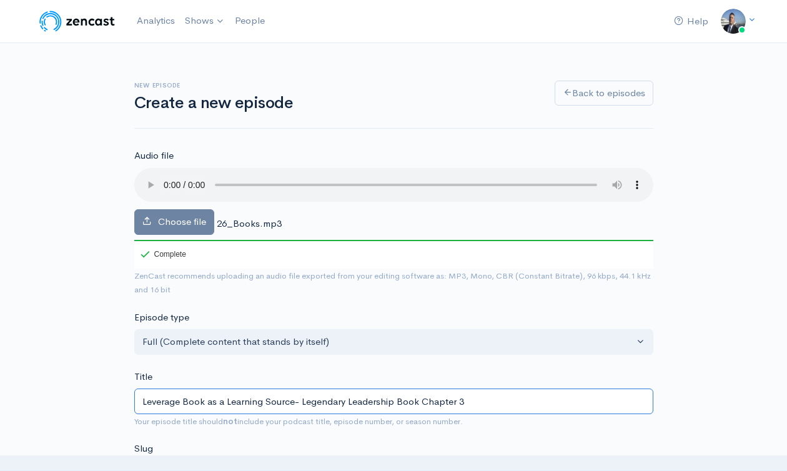
type input "leverage-book-as-a-learning-source-legendary-leadership-book-chapter-3"
type input "Leverage Books as a Learning Source- Legendary Leadership Book Chapter 3"
type input "leverage-books-as-a-learning-source-legendary-leadership-book-chapter-3"
click at [297, 401] on input "Leverage Books as a Learning Source- Legendary Leadership Book Chapter 3" at bounding box center [393, 401] width 519 height 26
type input "Leverage Books as a Learning Source f- Legendary Leadership Book Chapter 3"
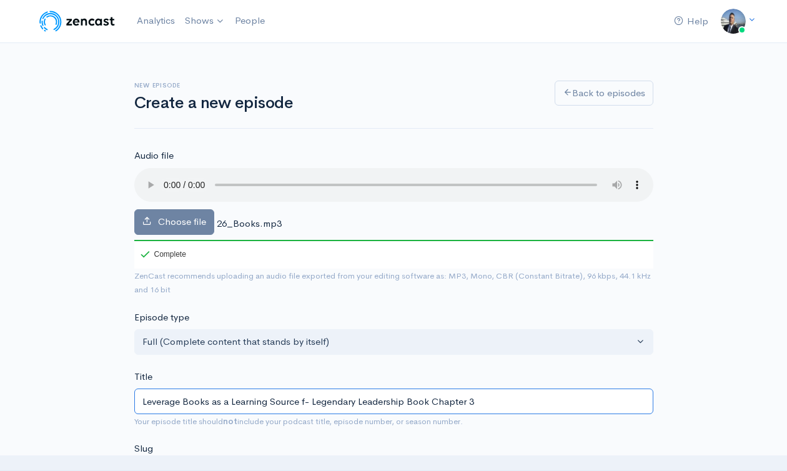
type input "leverage-books-as-a-learning-source-f-legendary-leadership-book-chapter-3"
type input "Leverage Books as a Learning Source fo- Legendary Leadership Book Chapter 3"
type input "leverage-books-as-a-learning-source-fo-legendary-leadership-book-chapter-3"
type input "Leverage Books as a Learning Source for- Legendary Leadership Book Chapter 3"
type input "leverage-books-as-a-learning-source-for-legendary-leadership-book-chapter-3"
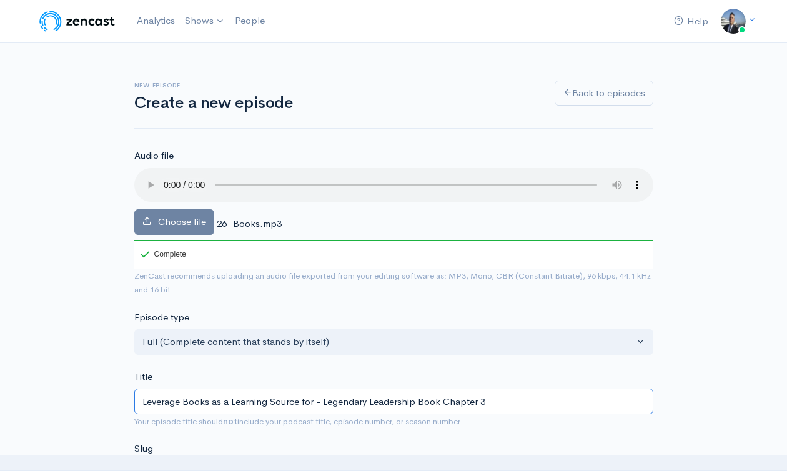
type input "Leverage Books as a Learning Source for L- Legendary Leadership Book Chapter 3"
type input "leverage-books-as-a-learning-source-for-l-legendary-leadership-book-chapter-3"
type input "Leverage Books as a Learning Source for Lr- Legendary Leadership Book Chapter 3"
type input "leverage-books-as-a-learning-source-for-lr-legendary-leadership-book-chapter-3"
type input "Leverage Books as a Learning Source for Le- Legendary Leadership Book Chapter 3"
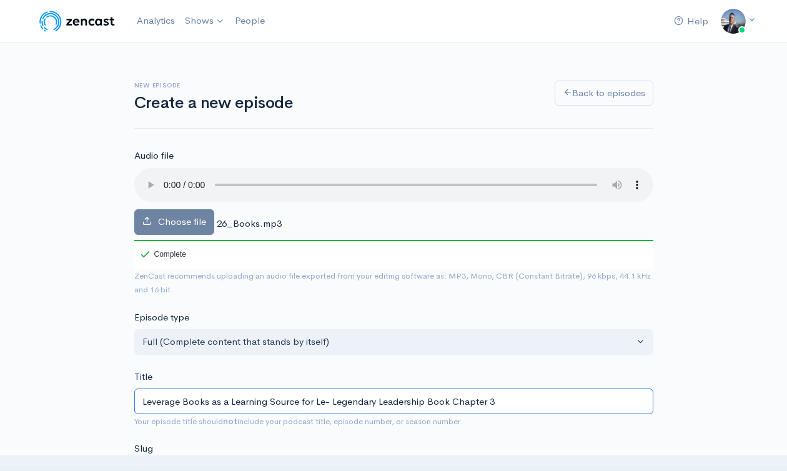
type input "leverage-books-as-a-learning-source-for-le-legendary-leadership-book-chapter-3"
type input "Leverage Books as a Learning Source for Leg- Legendary Leadership Book Chapter 3"
type input "leverage-books-as-a-learning-source-for-leg-legendary-leadership-book-chapter-3"
type input "Leverage Books as a Learning Source for Lege- Legendary Leadership Book Chapter…"
type input "leverage-books-as-a-learning-source-for-lege-legendary-leadership-book-chapter-3"
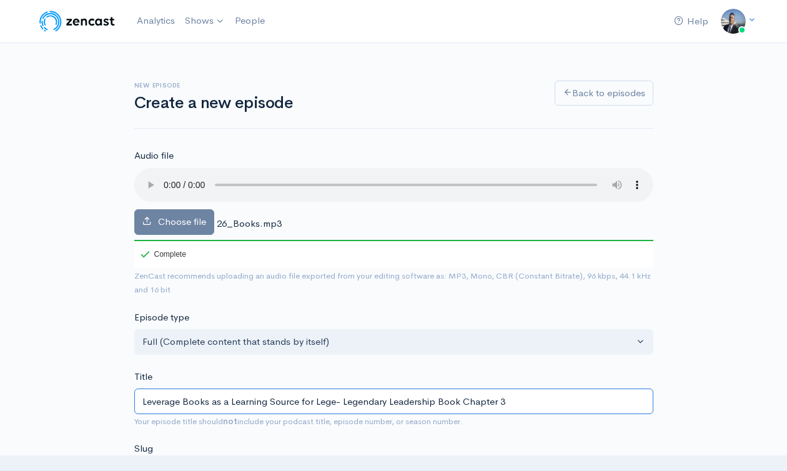
type input "Leverage Books as a Learning Source for Legen- Legendary Leadership Book Chapte…"
type input "leverage-books-as-a-learning-source-for-legen-legendary-leadership-book-chapter…"
type input "Leverage Books as a Learning Source for Legend- Legendary Leadership Book Chapt…"
type input "leverage-books-as-a-learning-source-for-legend-legendary-leadership-book-chapte…"
type input "Leverage Books as a Learning Source for Legenda- Legendary Leadership Book Chap…"
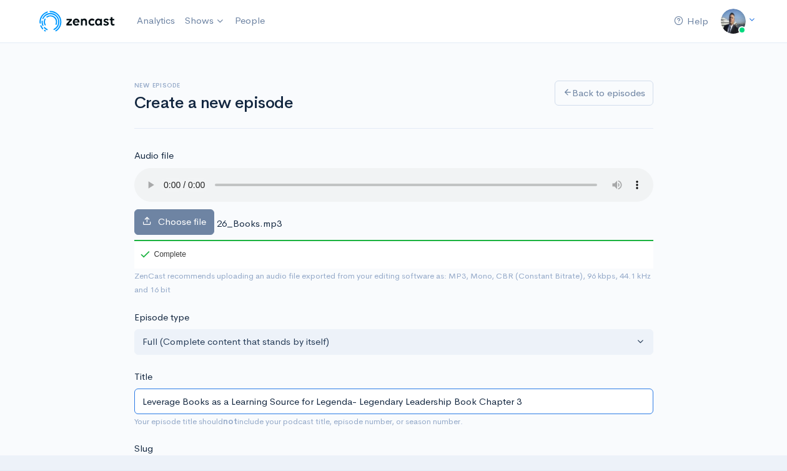
type input "leverage-books-as-a-learning-source-for-legenda-legendary-leadership-book-chapt…"
type input "Leverage Books as a Learning Source for Legendar- Legendary Leadership Book Cha…"
type input "leverage-books-as-a-learning-source-for-legendar-legendary-leadership-book-chap…"
type input "Leverage Books as a Learning Source for Legendary- Legendary Leadership Book Ch…"
type input "leverage-books-as-a-learning-source-for-legendary-legendary-leadership-book-cha…"
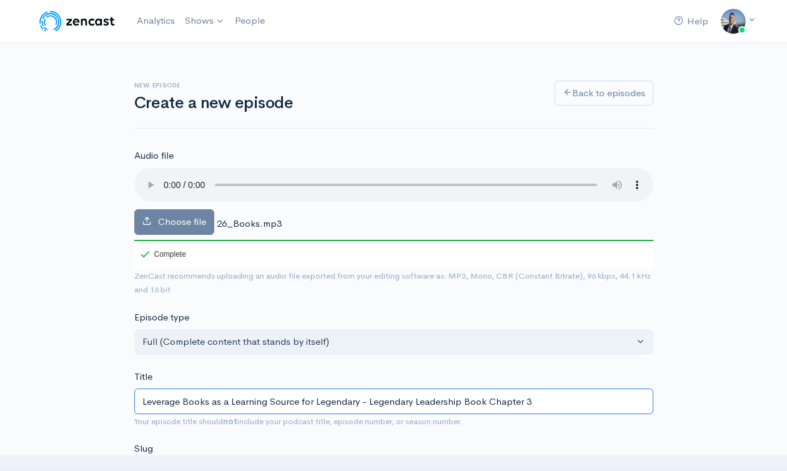
type input "Leverage Books as a Learning Source for Legendary L- Legendary Leadership Book …"
type input "leverage-books-as-a-learning-source-for-legendary-l-legendary-leadership-book-c…"
type input "Leverage Books as a Learning Source for Legendary Le- Legendary Leadership Book…"
type input "leverage-books-as-a-learning-source-for-legendary-le-legendary-leadership-book-…"
type input "Leverage Books as a Learning Source for Legendary Lead- Legendary Leadership Bo…"
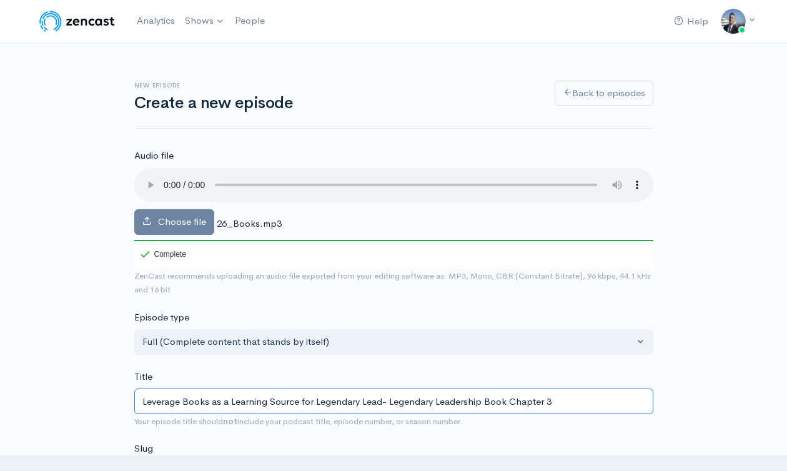
type input "leverage-books-as-a-learning-source-for-legendary-lead-legendary-leadership-boo…"
type input "Leverage Books as a Learning Source for Legendary Leader- Legendary Leadership …"
type input "leverage-books-as-a-learning-source-for-legendary-leader-legendary-leadership-b…"
type input "Leverage Books as a Learning Source for Legendary Leaders- Legendary Leadership…"
type input "leverage-books-as-a-learning-source-for-legendary-leaders-legendary-leadership-…"
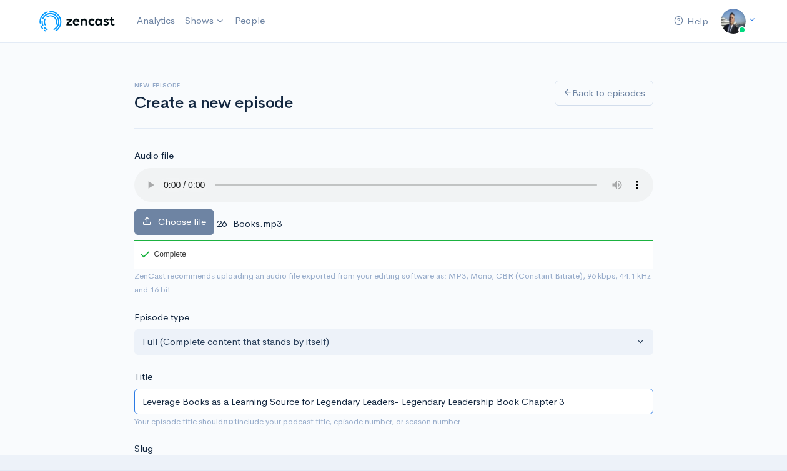
type input "Leverage Books as a Learning Source for Legendary Leadersh- Legendary Leadershi…"
type input "leverage-books-as-a-learning-source-for-legendary-leadersh-legendary-leadership…"
type input "Leverage Books as a Learning Source for Legendary Leadership- Legendary Leaders…"
type input "leverage-books-as-a-learning-source-for-legendary-leadership-legendary-leadersh…"
click at [333, 404] on input "Leverage Books as a Learning Source for Legendary Leadership- Legendary Leaders…" at bounding box center [393, 401] width 519 height 26
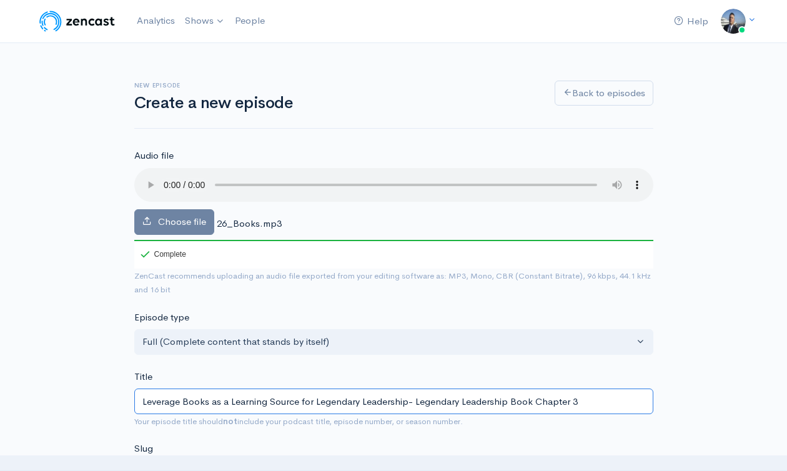
click at [333, 404] on input "Leverage Books as a Learning Source for Legendary Leadership- Legendary Leaders…" at bounding box center [393, 401] width 519 height 26
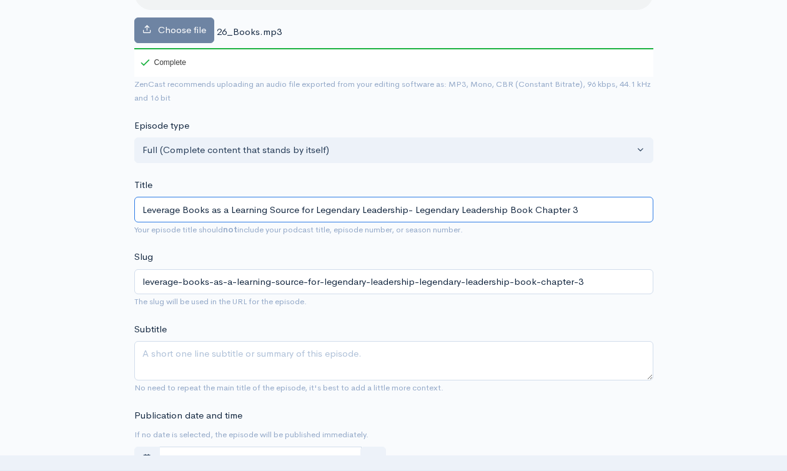
type input "Leverage Books as a Learning Source for Legendary Leadership- Legendary Leaders…"
click at [307, 363] on textarea "Subtitle" at bounding box center [393, 360] width 519 height 39
paste textarea "Leverage Books as a Learning Source for Legendary Leadership- Legendary Leaders…"
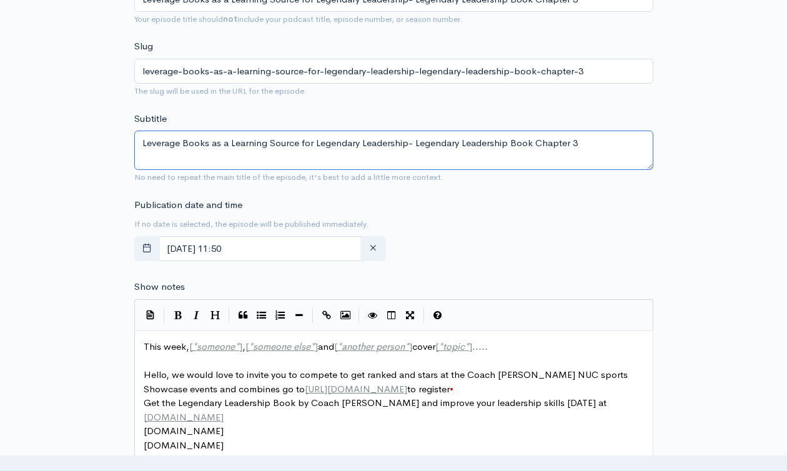
scroll to position [450, 0]
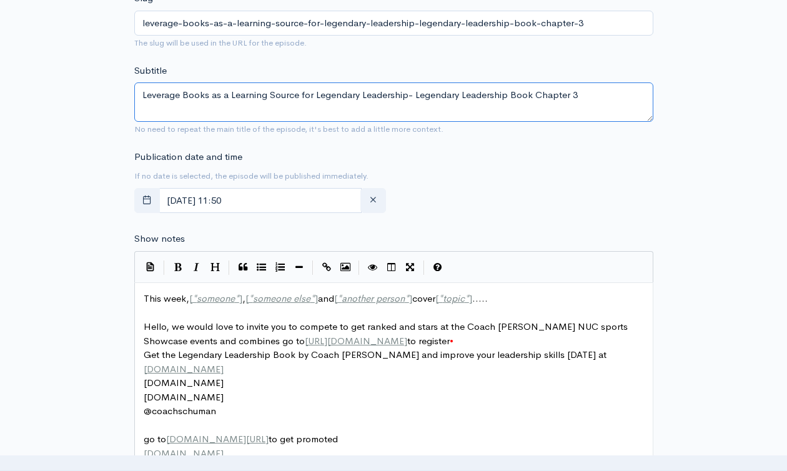
type textarea "Leverage Books as a Learning Source for Legendary Leadership- Legendary Leaders…"
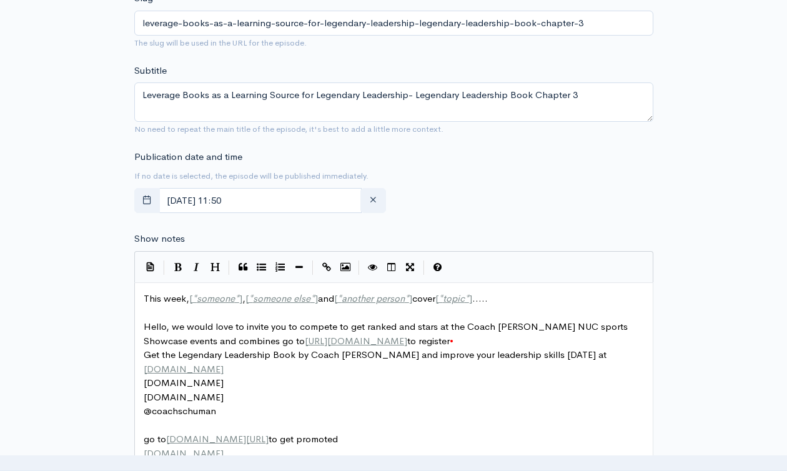
click at [185, 295] on span "This week, [ * someone * ] , [ * someone else * ] and [ * another person * ] co…" at bounding box center [316, 298] width 344 height 12
type textarea "This week, [*someone*], [*someone else*] and [*another person*] cover [*topic*]…"
paste textarea
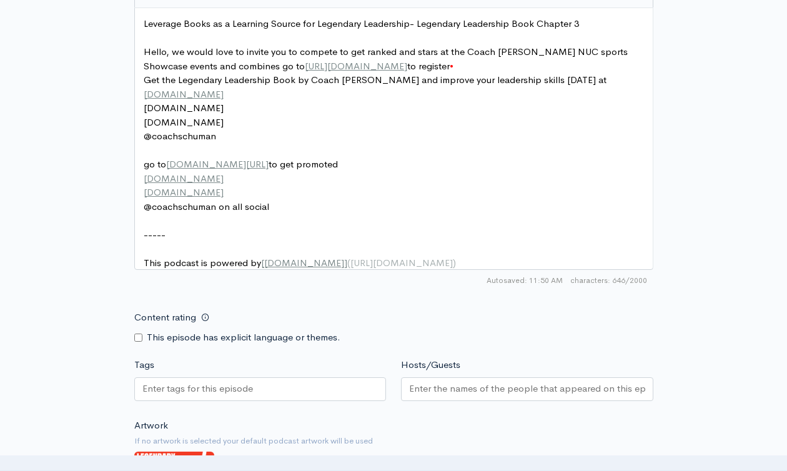
scroll to position [788, 0]
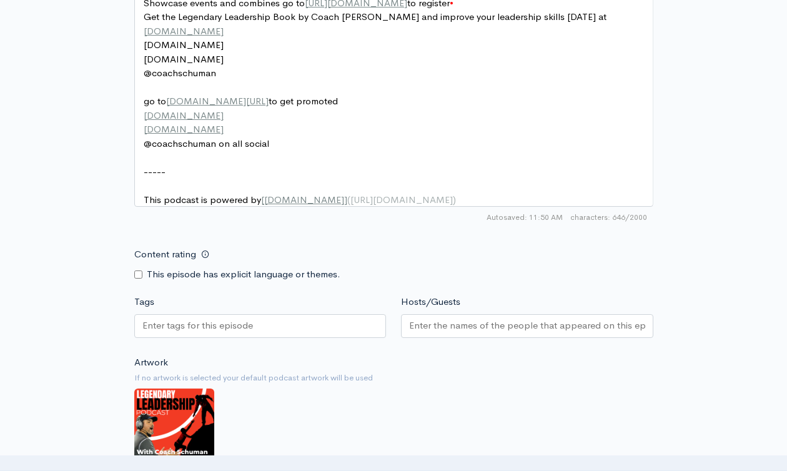
click at [266, 338] on div at bounding box center [260, 326] width 252 height 24
paste input "Leverage Books as a Learning Source for Legendary Leadership- Legendary Leaders…"
type input "Leverage Books as a Learning Source for Legendary Leadership- Legendary Leaders…"
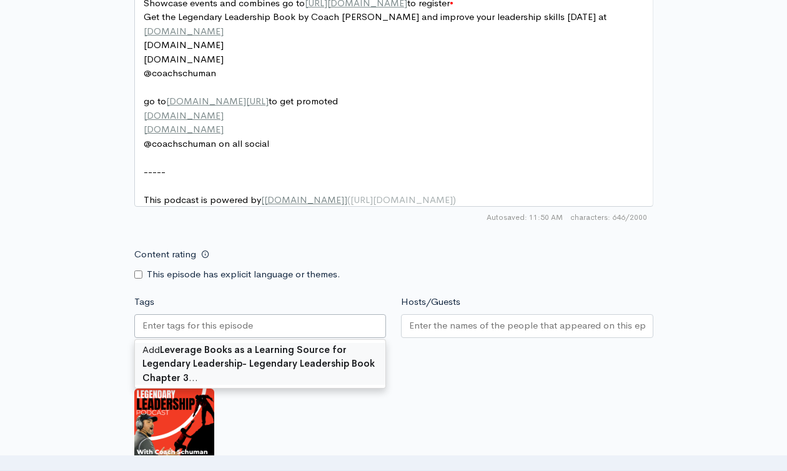
scroll to position [0, 0]
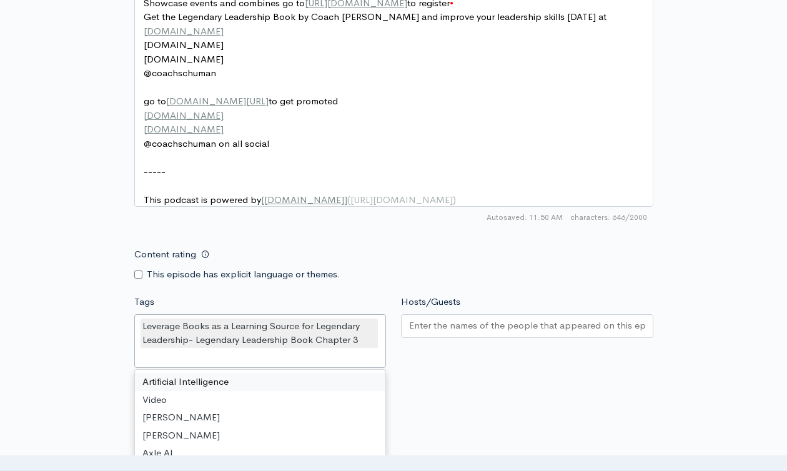
click at [453, 338] on div at bounding box center [527, 326] width 252 height 24
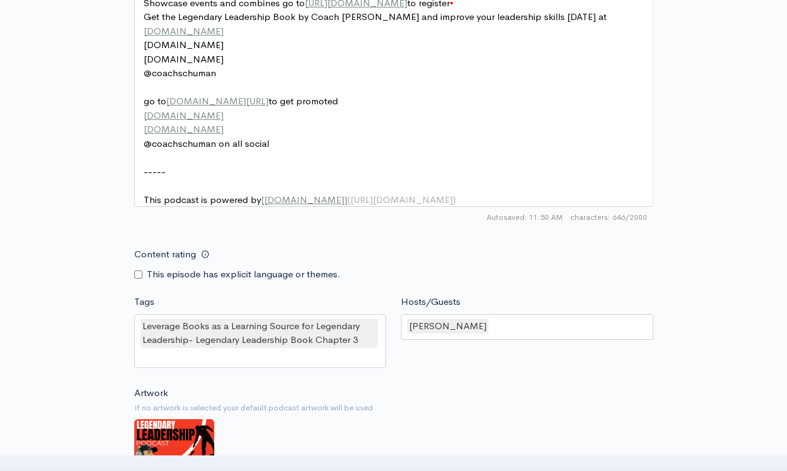
click at [620, 262] on div "Content rating This episode has explicit language or themes." at bounding box center [394, 261] width 534 height 39
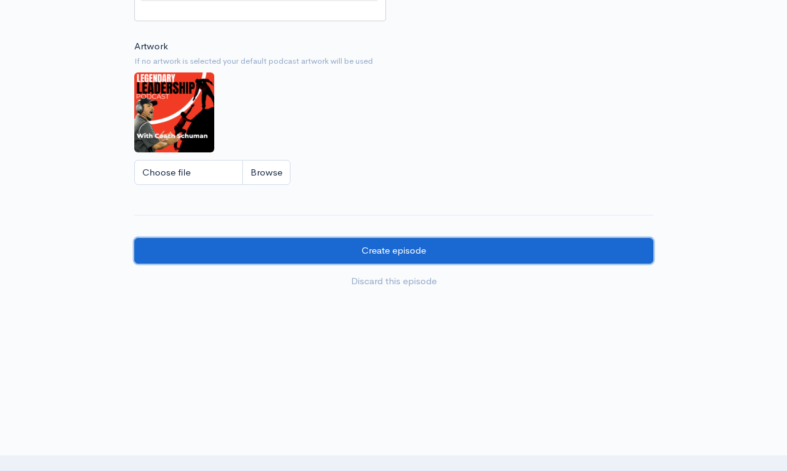
click at [331, 249] on input "Create episode" at bounding box center [393, 251] width 519 height 26
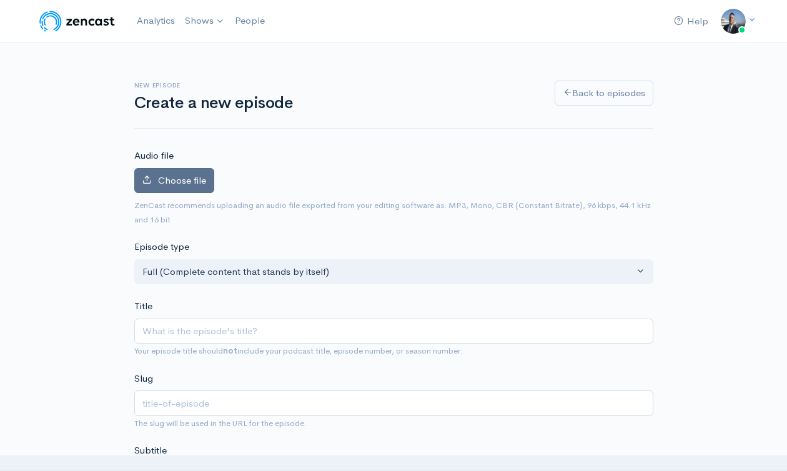
click at [169, 177] on span "Choose file" at bounding box center [182, 180] width 48 height 12
click at [0, 0] on input "Choose file" at bounding box center [0, 0] width 0 height 0
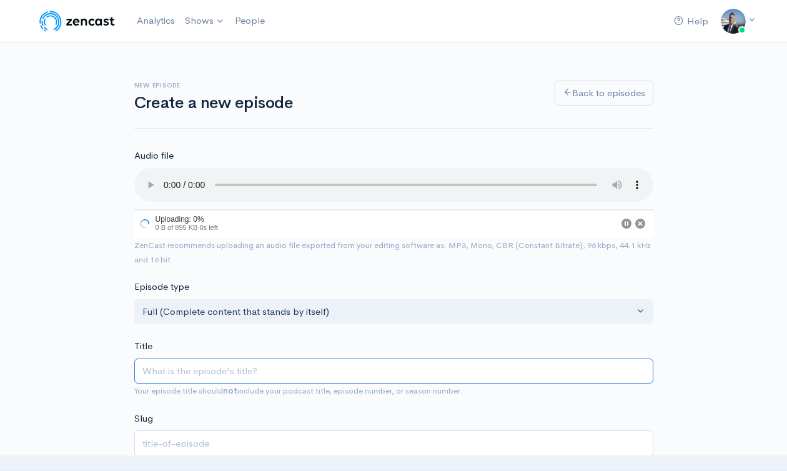
click at [242, 370] on input "Title" at bounding box center [393, 371] width 519 height 26
paste input "Leverage Books as a Learning Source for Legendary Leadership- Legendary Leaders…"
type input "Leverage Books as a Learning Source for Legendary Leadership- Legendary Leaders…"
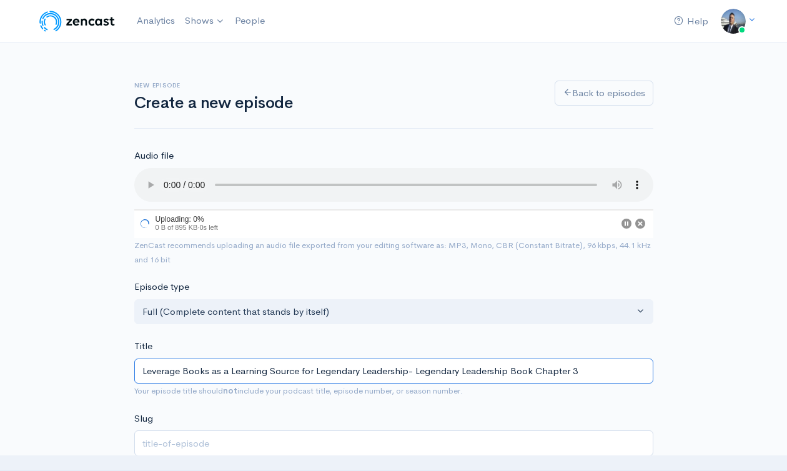
type input "leverage-books-as-a-learning-source-for-legendary-leadership-legendary-leadersh…"
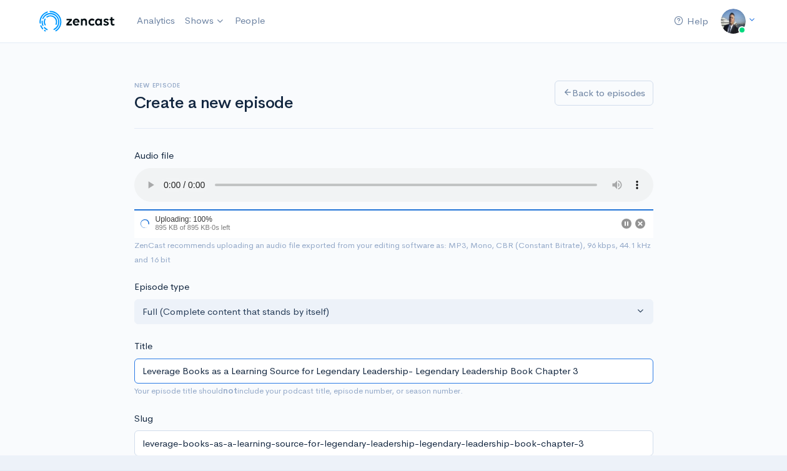
click at [224, 373] on input "Leverage Books as a Learning Source for Legendary Leadership- Legendary Leaders…" at bounding box center [393, 371] width 519 height 26
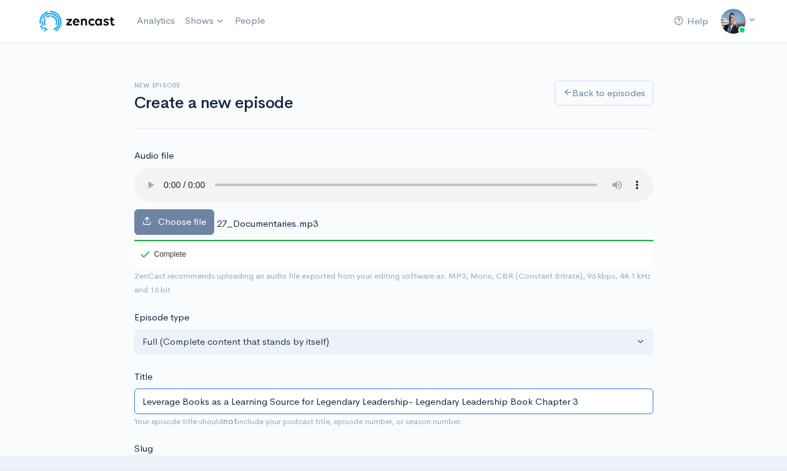
click at [194, 405] on input "Leverage Books as a Learning Source for Legendary Leadership- Legendary Leaders…" at bounding box center [393, 401] width 519 height 26
type input "Leverage D as a Learning Source for Legendary Leadership- Legendary Leadership …"
type input "leverage-d-as-a-learning-source-for-legendary-leadership-legendary-leadership-b…"
type input "Leverage Do as a Learning Source for Legendary Leadership- Legendary Leadership…"
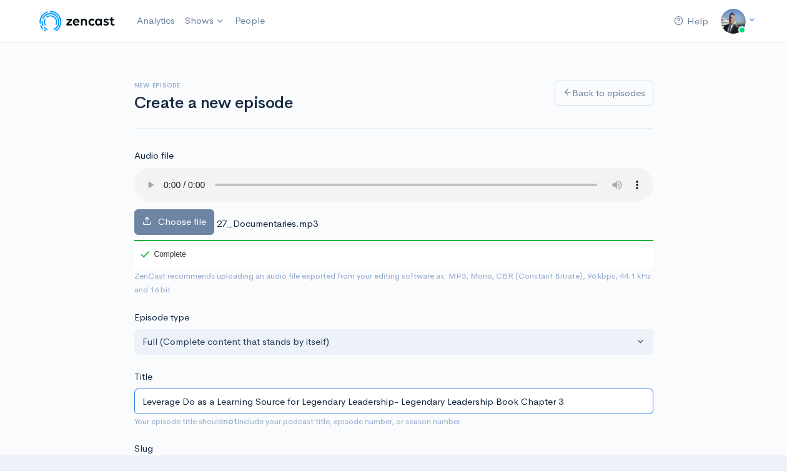
type input "leverage-do-as-a-learning-source-for-legendary-leadership-legendary-leadership-…"
type input "Leverage Doc as a Learning Source for Legendary Leadership- Legendary Leadershi…"
type input "leverage-doc-as-a-learning-source-for-legendary-leadership-legendary-leadership…"
type input "Leverage Docu as a Learning Source for Legendary Leadership- Legendary Leadersh…"
type input "leverage-docu-as-a-learning-source-for-legendary-leadership-legendary-leadershi…"
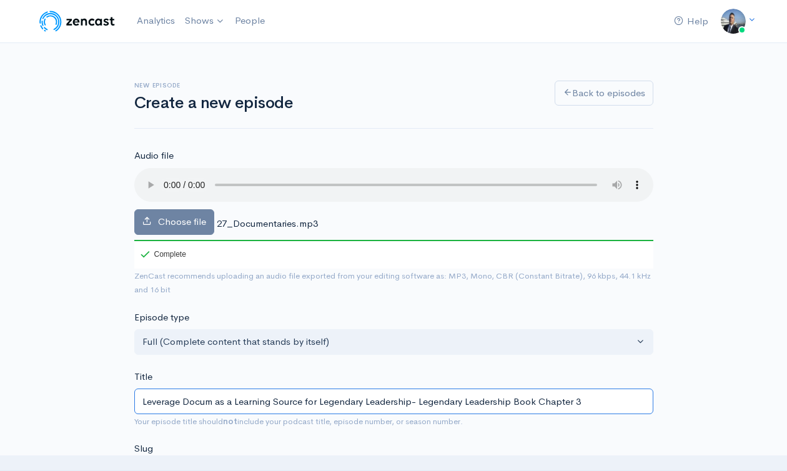
type input "Leverage Docume as a Learning Source for Legendary Leadership- Legendary Leader…"
type input "leverage-docume-as-a-learning-source-for-legendary-leadership-legendary-leaders…"
type input "Leverage Documen as a Learning Source for Legendary Leadership- Legendary Leade…"
type input "leverage-documen-as-a-learning-source-for-legendary-leadership-legendary-leader…"
type input "Leverage Document as a Learning Source for Legendary Leadership- Legendary Lead…"
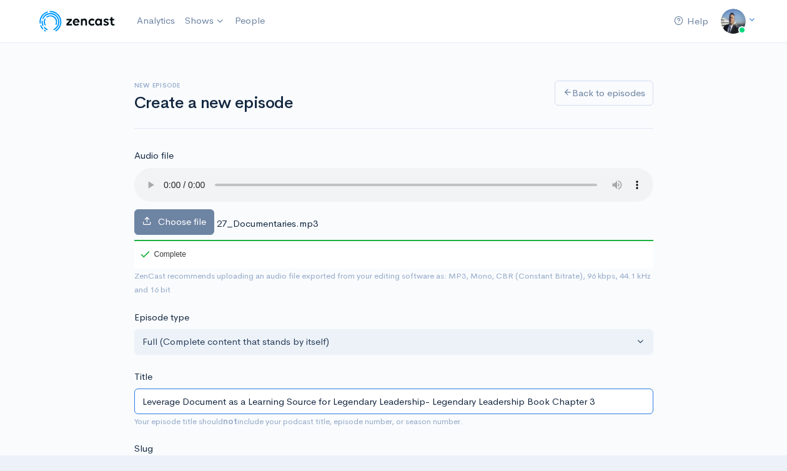
type input "leverage-document-as-a-learning-source-for-legendary-leadership-legendary-leade…"
type input "Leverage Documenta as a Learning Source for Legendary Leadership- Legendary Lea…"
type input "leverage-documenta-as-a-learning-source-for-legendary-leadership-legendary-lead…"
type input "Leverage Documentar as a Learning Source for Legendary Leadership- Legendary Le…"
type input "leverage-documentar-as-a-learning-source-for-legendary-leadership-legendary-lea…"
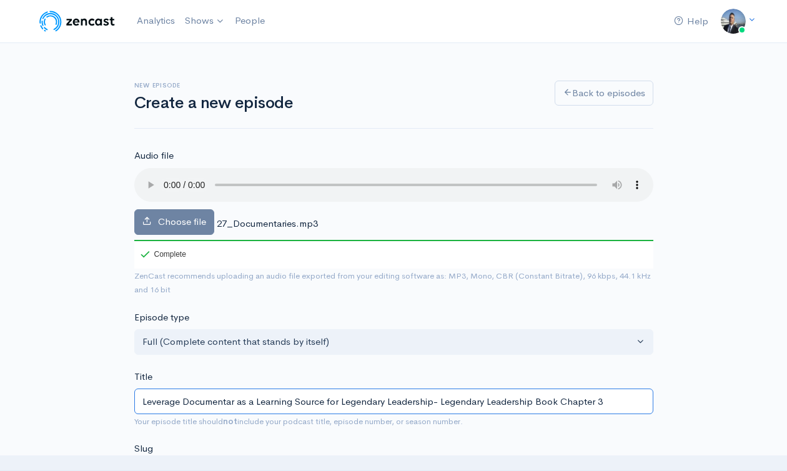
type input "Leverage Documentari as a Learning Source for Legendary Leadership- Legendary L…"
type input "leverage-documentari-as-a-learning-source-for-legendary-leadership-legendary-le…"
type input "Leverage Documentarie as a Learning Source for Legendary Leadership- Legendary …"
type input "leverage-documentarie-as-a-learning-source-for-legendary-leadership-legendary-l…"
type input "Leverage Documentaries as a Learning Source for Legendary Leadership- Legendary…"
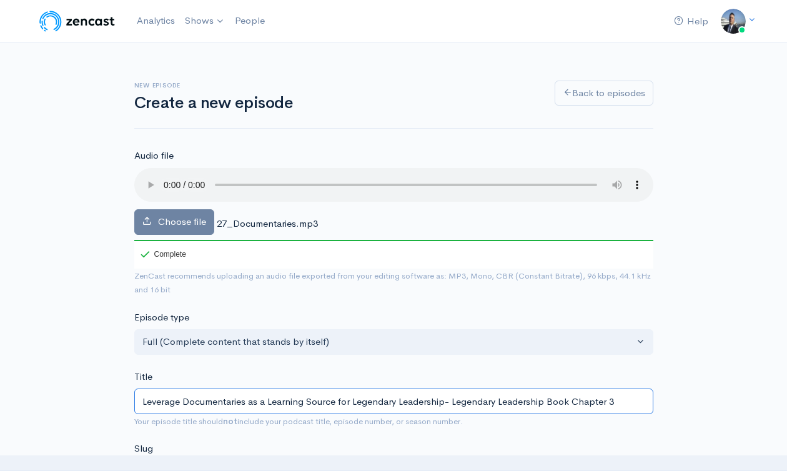
type input "leverage-documentaries-as-a-learning-source-for-legendary-leadership-legendary-…"
click at [418, 407] on input "Leverage Documentaries as a Learning Source for Legendary Leadership- Legendary…" at bounding box center [393, 401] width 519 height 26
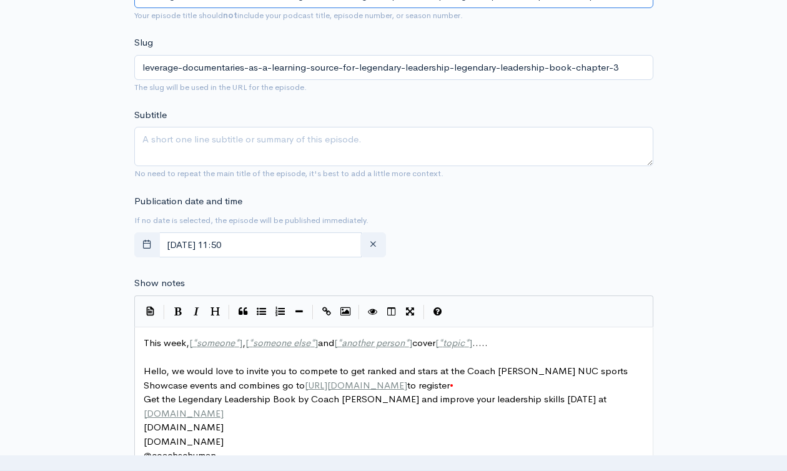
type input "Leverage Documentaries as a Learning Source for Legendary Leadership- Legendary…"
click at [204, 151] on textarea "Subtitle" at bounding box center [393, 146] width 519 height 39
paste textarea "Leverage Documentaries as a Learning Source for Legendary Leadership- Legendary…"
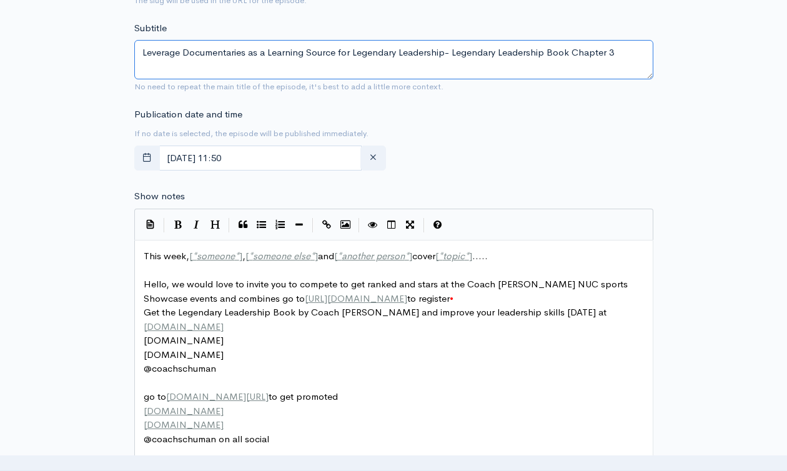
scroll to position [493, 0]
type textarea "Leverage Documentaries as a Learning Source for Legendary Leadership- Legendary…"
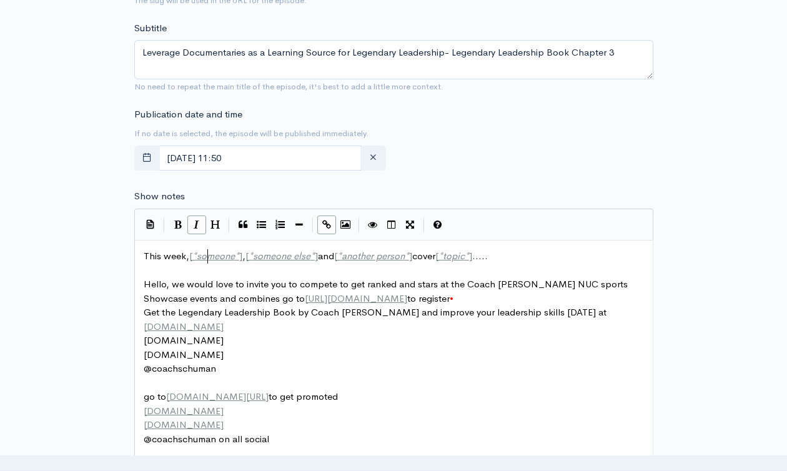
scroll to position [4, 0]
click at [210, 258] on span "someone" at bounding box center [216, 256] width 38 height 12
type textarea "This week, [*someone*], [*someone else*] and [*another person*] cover [*topic*]…"
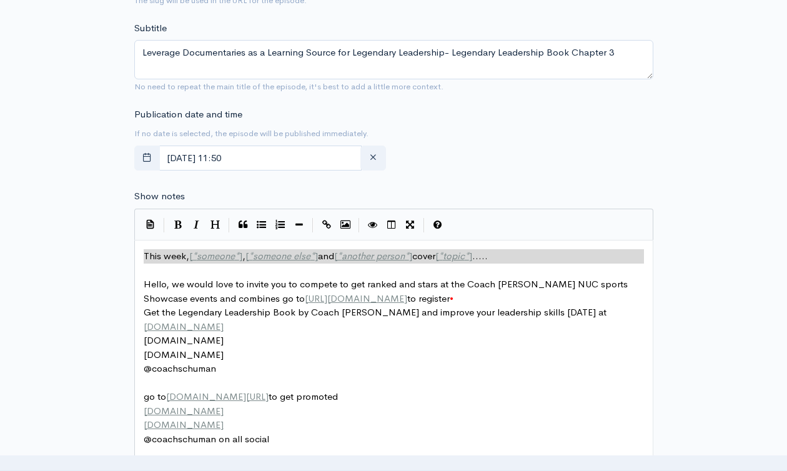
paste textarea
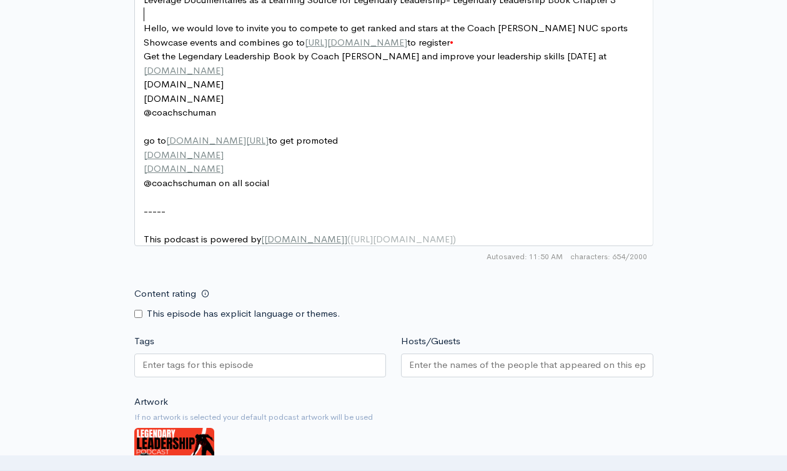
scroll to position [800, 0]
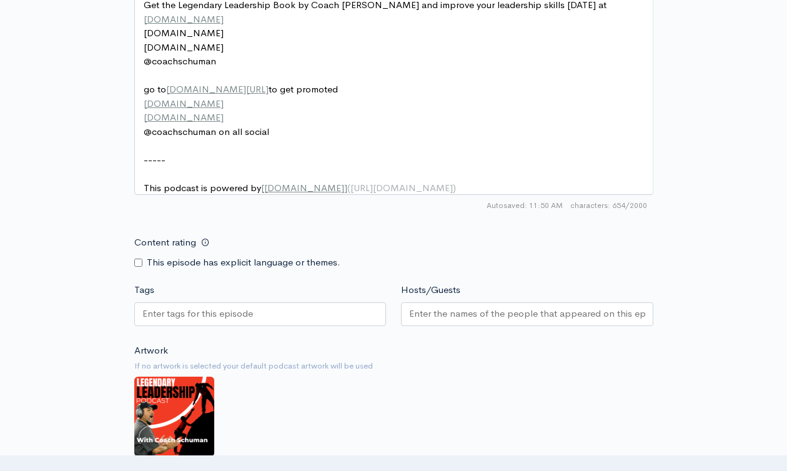
click at [280, 325] on div at bounding box center [260, 314] width 252 height 24
paste input "Leverage Documentaries as a Learning Source for Legendary Leadership- Legendary…"
type input "Leverage Documentaries as a Learning Source for Legendary Leadership- Legendary…"
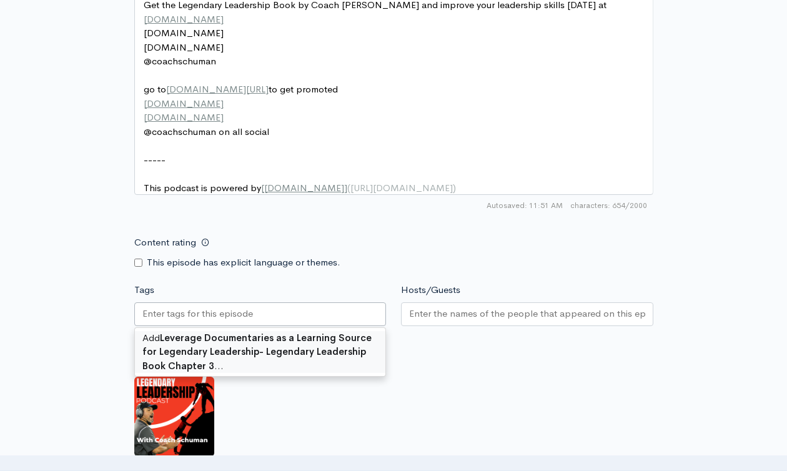
scroll to position [0, 0]
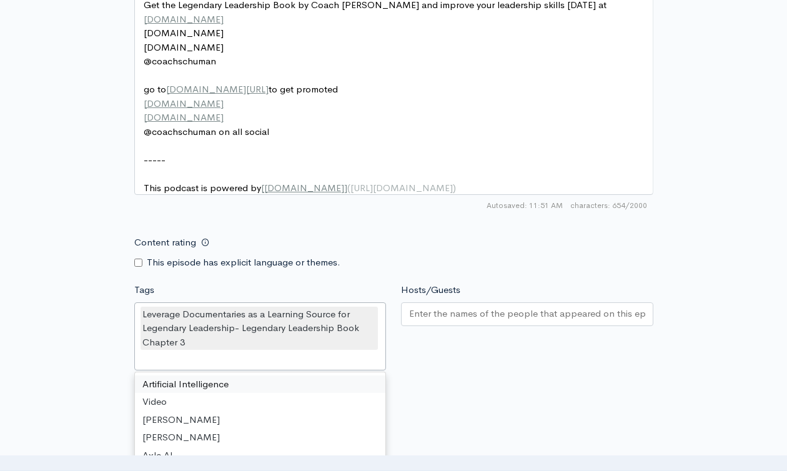
click at [452, 321] on input "Hosts/Guests" at bounding box center [527, 314] width 236 height 14
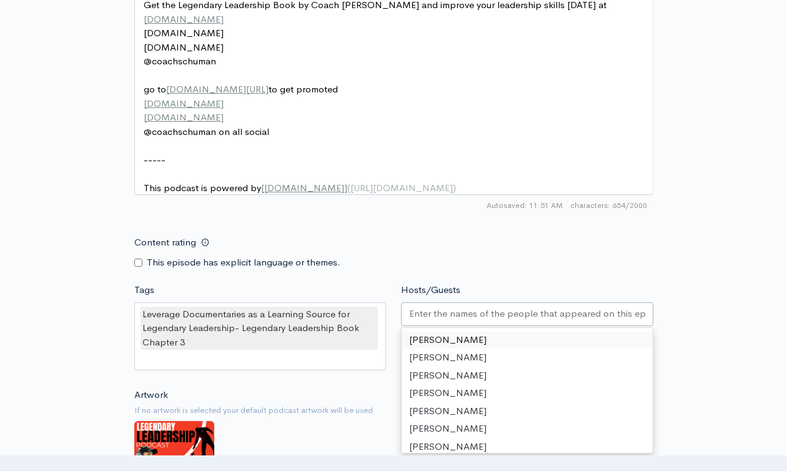
drag, startPoint x: 453, startPoint y: 347, endPoint x: 533, endPoint y: 313, distance: 87.1
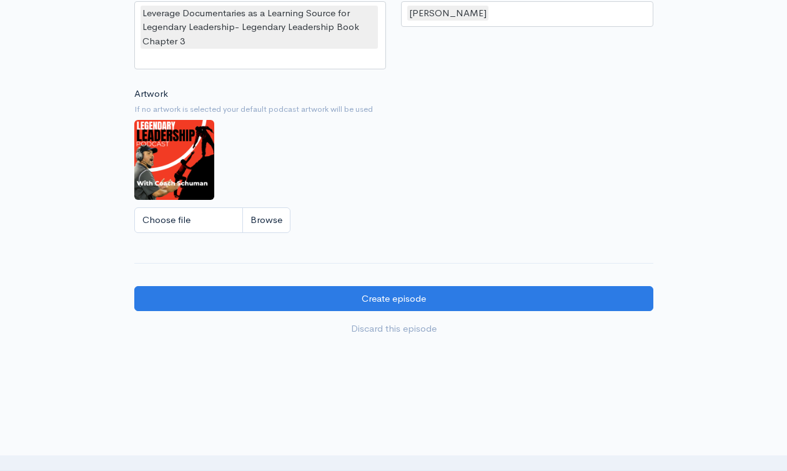
scroll to position [1158, 0]
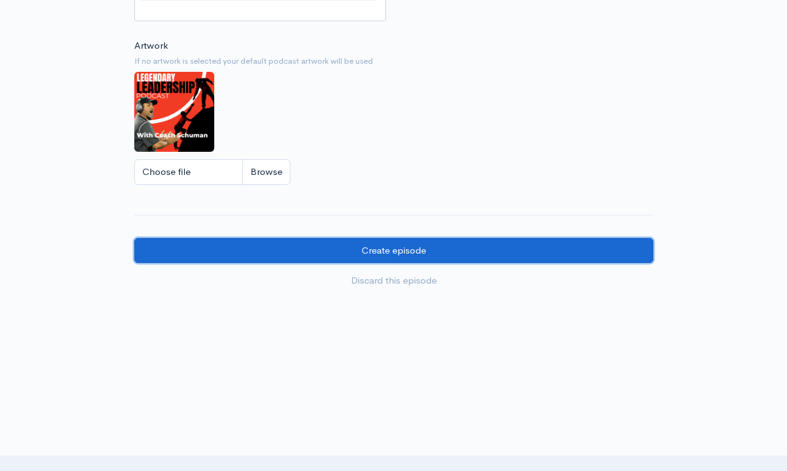
click at [328, 254] on input "Create episode" at bounding box center [393, 251] width 519 height 26
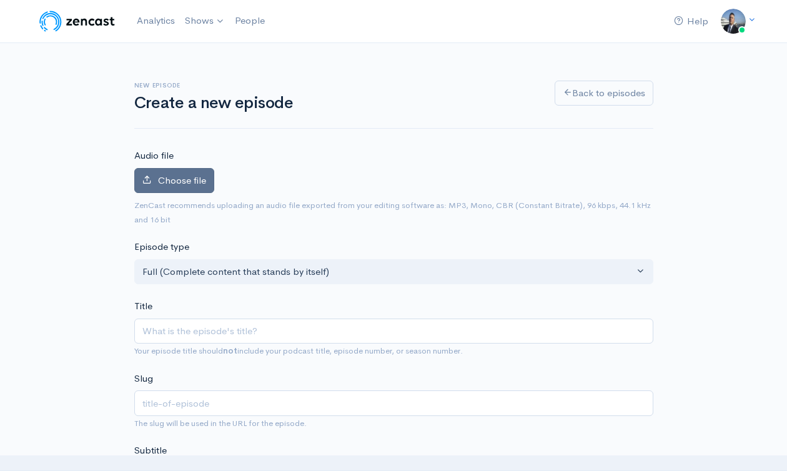
click at [197, 184] on span "Choose file" at bounding box center [182, 180] width 48 height 12
click at [0, 0] on input "Choose file" at bounding box center [0, 0] width 0 height 0
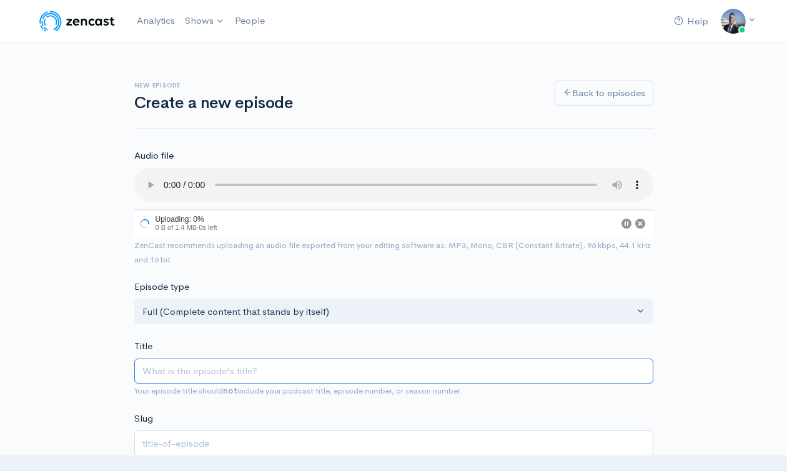
click at [247, 371] on input "Title" at bounding box center [393, 371] width 519 height 26
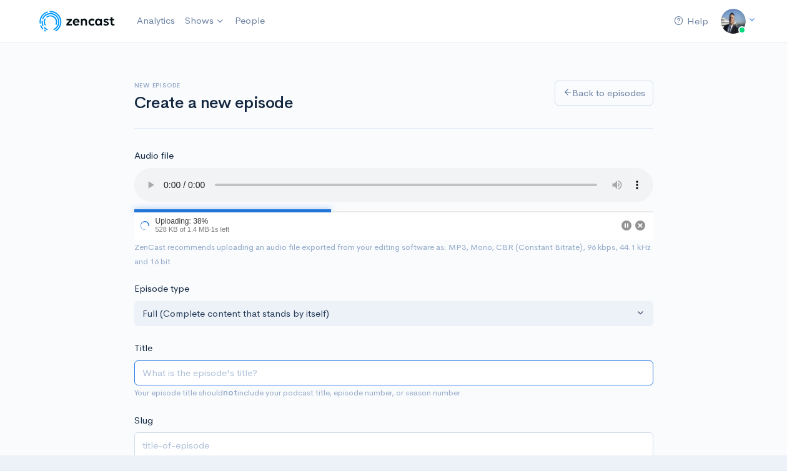
paste input "Leverage Documentaries as a Learning Source for Legendary Leadership- Legendary…"
type input "Leverage Documentaries as a Learning Source for Legendary Leadership- Legendary…"
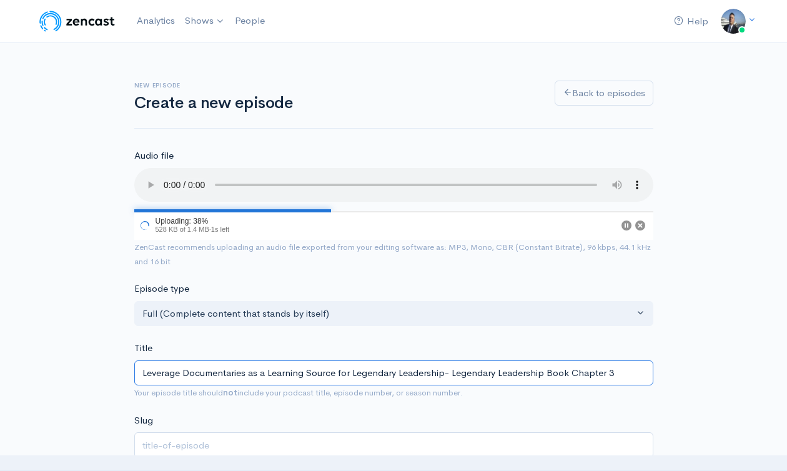
type input "leverage-documentaries-as-a-learning-source-for-legendary-leadership-legendary-…"
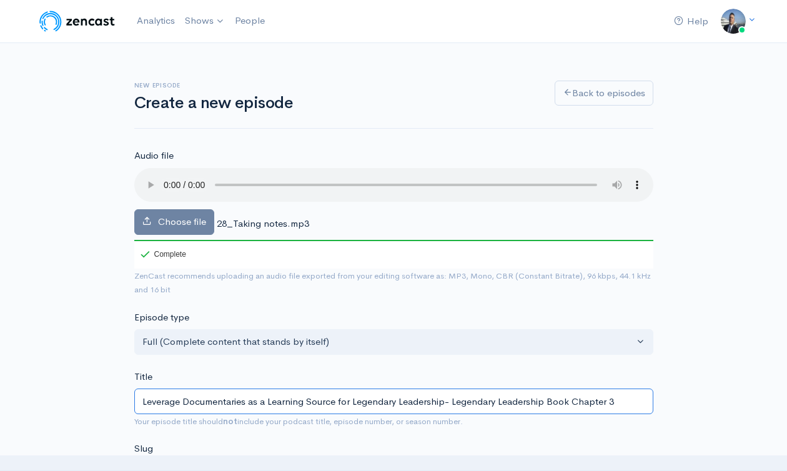
drag, startPoint x: 442, startPoint y: 398, endPoint x: 110, endPoint y: 391, distance: 332.2
type input "Y- Legendary Leadership Book Chapter 3"
type input "y-legendary-leadership-book-chapter-3"
type input "You- Legendary Leadership Book Chapter 3"
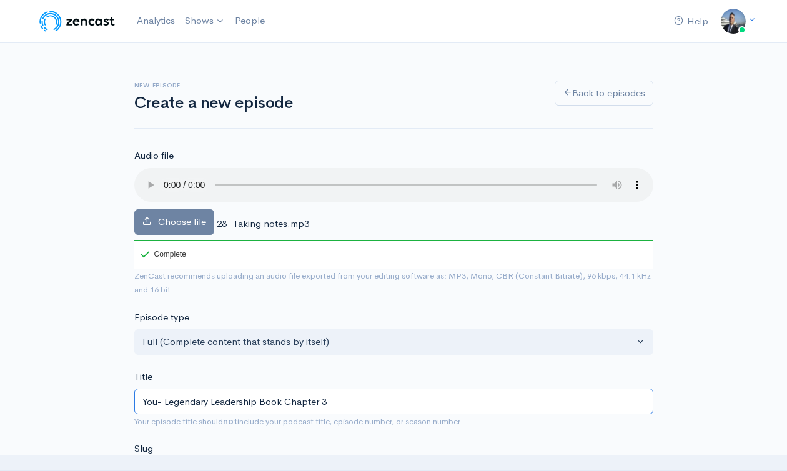
type input "you-legendary-leadership-book-chapter-3"
type input "You M- Legendary Leadership Book Chapter 3"
type input "you-m-legendary-leadership-book-chapter-3"
type input "You Mus- Legendary Leadership Book Chapter 3"
type input "you-mus-legendary-leadership-book-chapter-3"
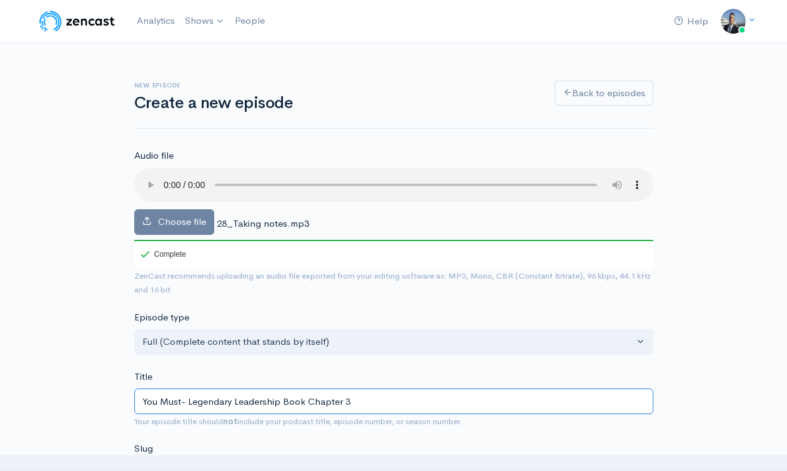
type input "You Must - Legendary Leadership Book Chapter 3"
type input "you-must-legendary-leadership-book-chapter-3"
type input "You Must T- Legendary Leadership Book Chapter 3"
type input "you-must-t-legendary-leadership-book-chapter-3"
type input "You Must Tak- Legendary Leadership Book Chapter 3"
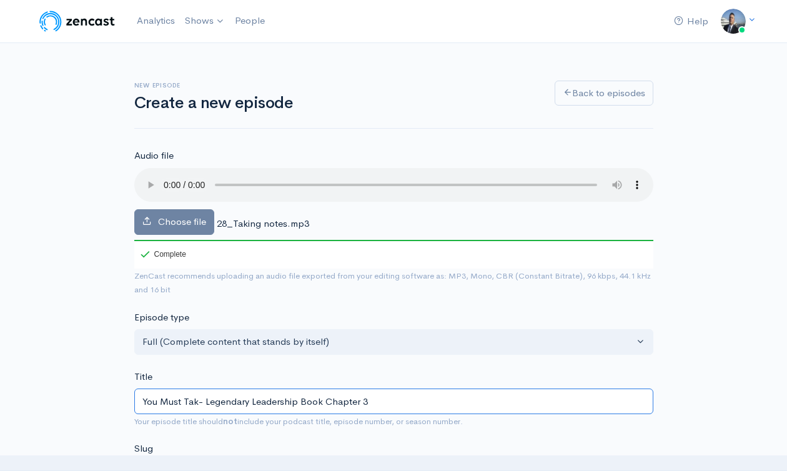
type input "you-must-tak-legendary-leadership-book-chapter-3"
type input "You Must Take- Legendary Leadership Book Chapter 3"
type input "you-must-take-legendary-leadership-book-chapter-3"
type input "You Must Take N- Legendary Leadership Book Chapter 3"
type input "you-must-take-n-legendary-leadership-book-chapter-3"
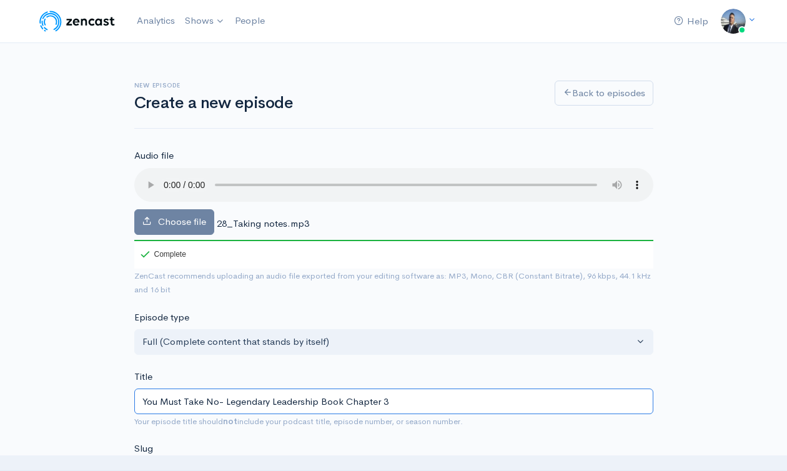
type input "You Must Take Not- Legendary Leadership Book Chapter 3"
type input "you-must-take-not-legendary-leadership-book-chapter-3"
type input "You Must Take Note- Legendary Leadership Book Chapter 3"
type input "you-must-take-note-legendary-leadership-book-chapter-3"
type input "You Must Take Notes- Legendary Leadership Book Chapter 3"
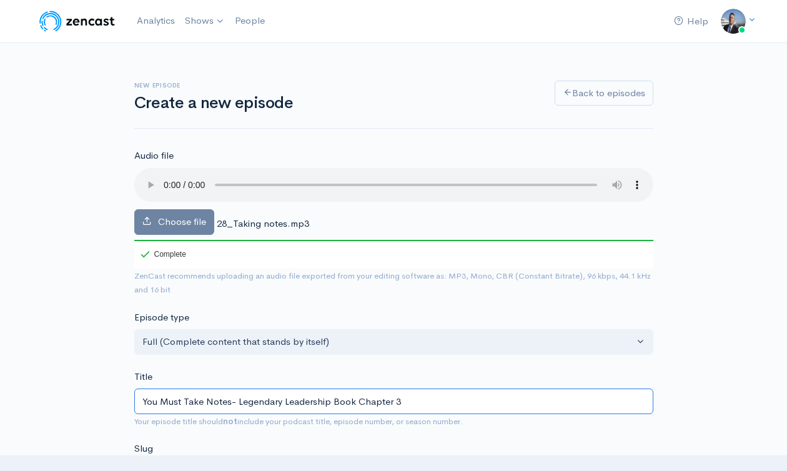
type input "you-must-take-notes-legendary-leadership-book-chapter-3"
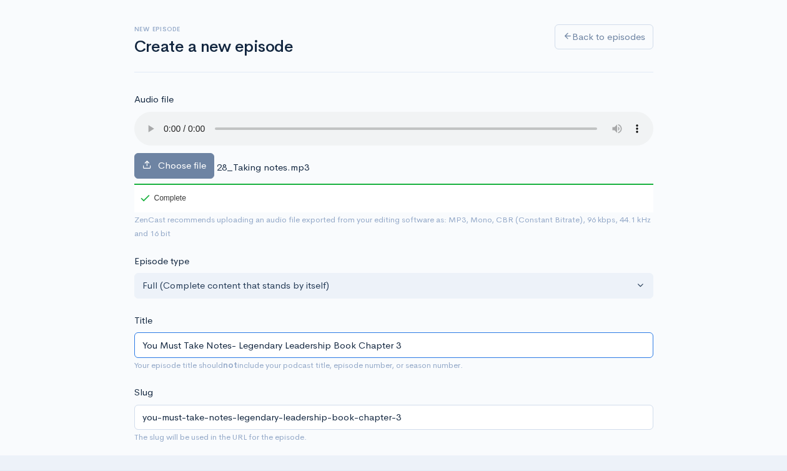
scroll to position [231, 0]
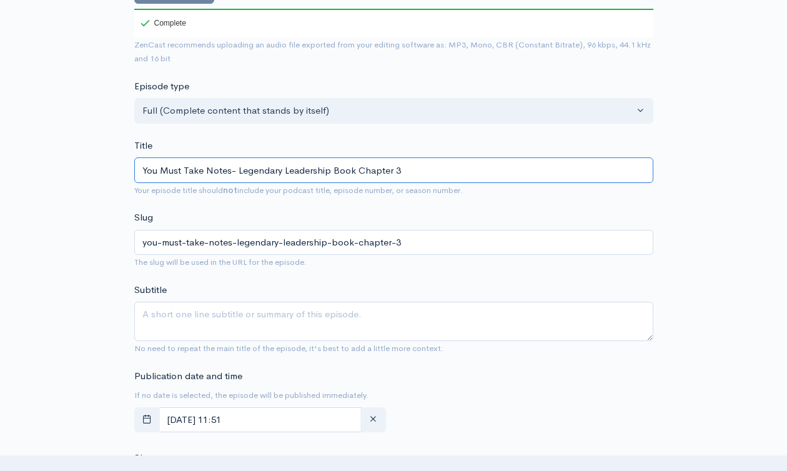
click at [260, 170] on input "You Must Take Notes- Legendary Leadership Book Chapter 3" at bounding box center [393, 170] width 519 height 26
type input "You Must Take Notes- Legendary Leadership Book Chapter 3"
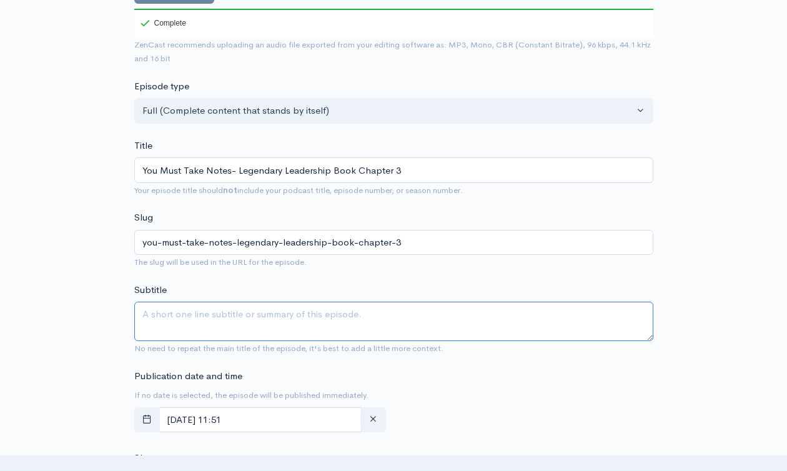
click at [248, 317] on textarea "Subtitle" at bounding box center [393, 321] width 519 height 39
paste textarea "You Must Take Notes- Legendary Leadership Book Chapter 3"
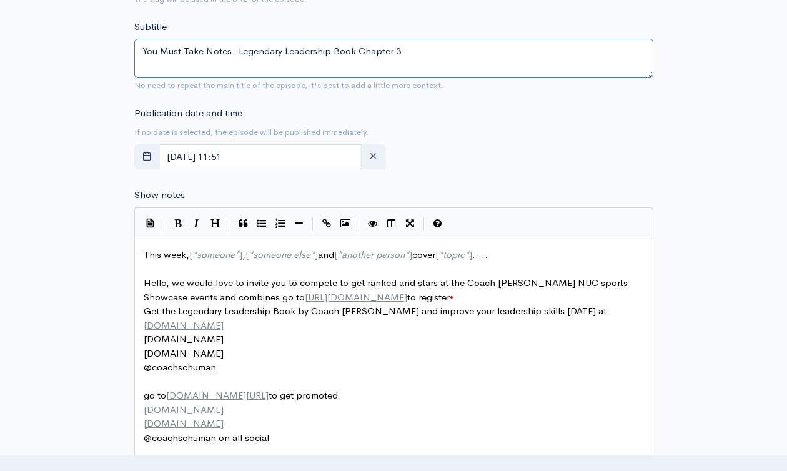
type textarea "You Must Take Notes- Legendary Leadership Book Chapter 3"
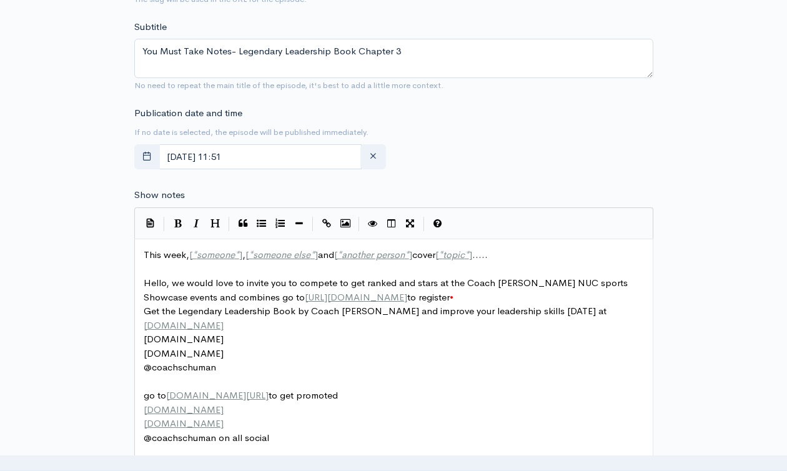
click at [192, 252] on span "*" at bounding box center [194, 254] width 4 height 12
type textarea "This week, [*someone*], [*someone else*] and [*another person*] cover [*topic*]…"
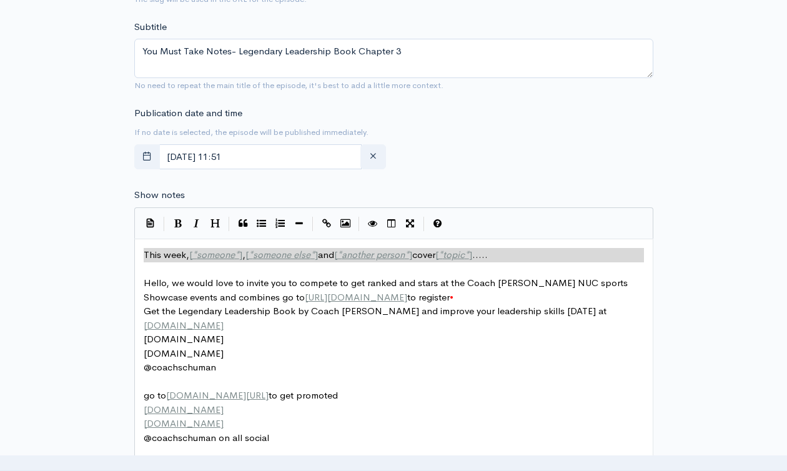
paste textarea
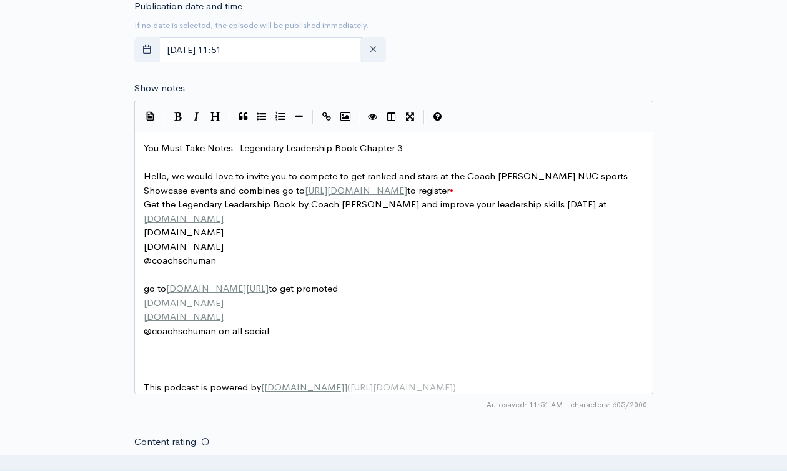
scroll to position [917, 0]
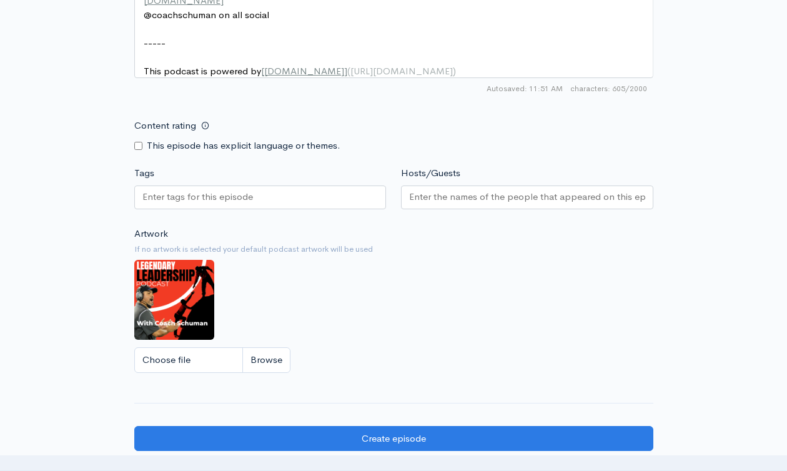
click at [288, 209] on div at bounding box center [260, 197] width 252 height 24
paste input "You Must Take Notes- Legendary Leadership Book Chapter 3"
type input "You Must Take Notes- Legendary Leadership Book Chapter 3"
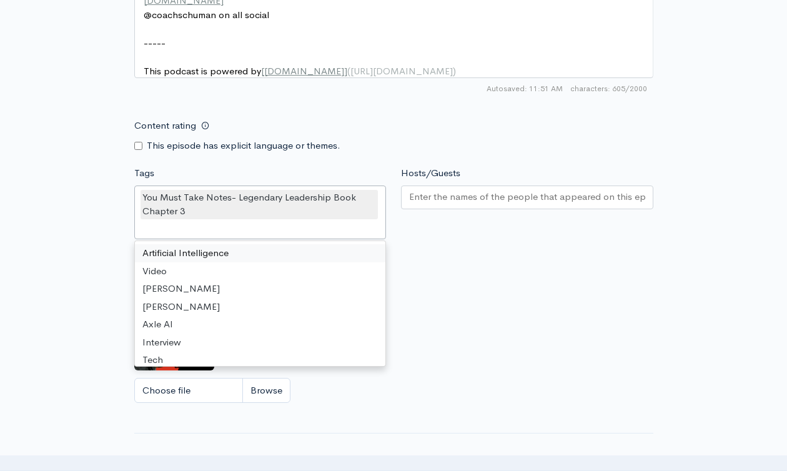
scroll to position [0, 0]
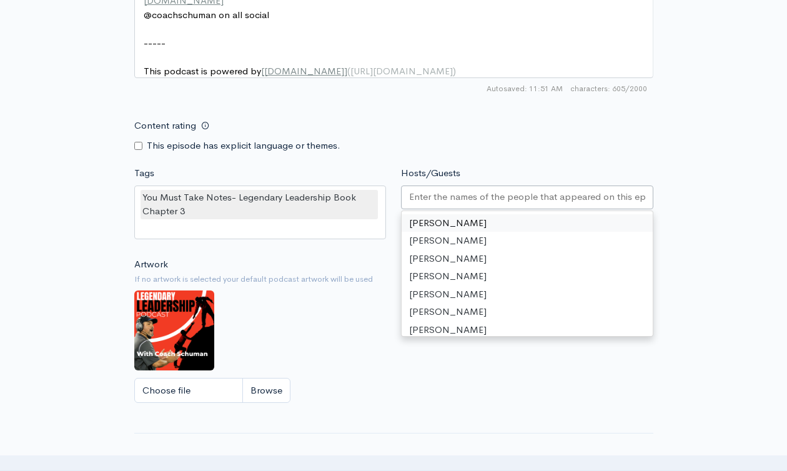
click at [464, 204] on input "Hosts/Guests" at bounding box center [527, 197] width 236 height 14
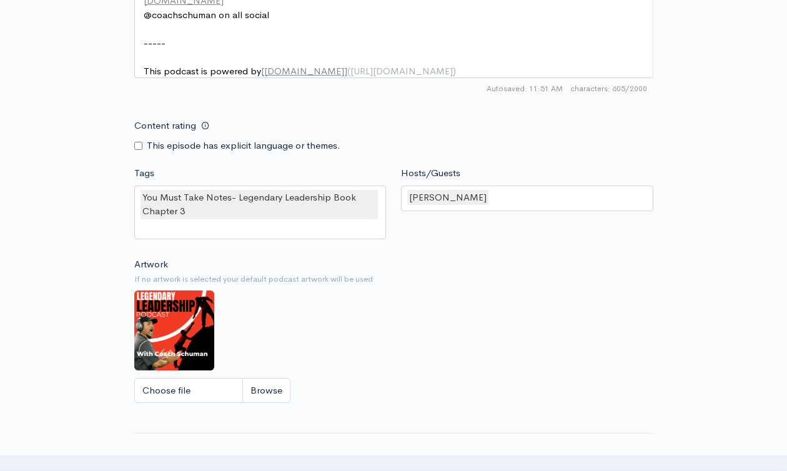
scroll to position [1144, 0]
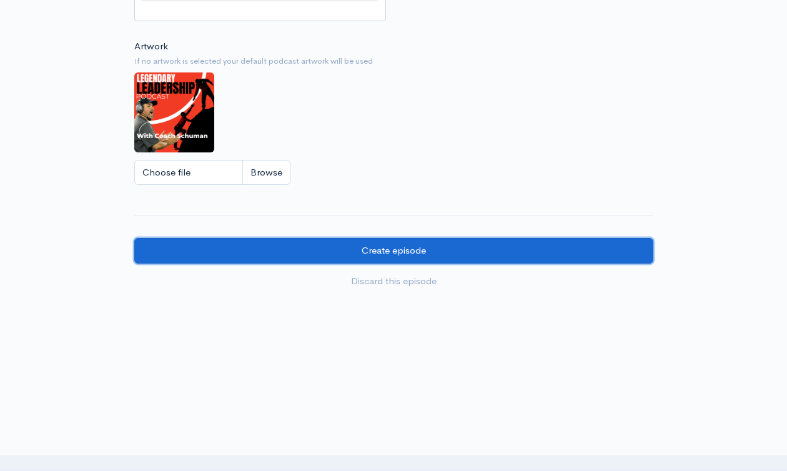
click at [381, 252] on input "Create episode" at bounding box center [393, 251] width 519 height 26
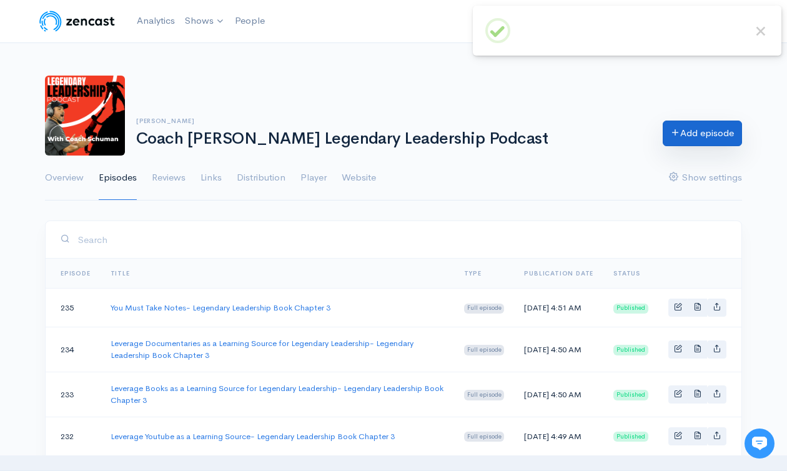
click at [679, 130] on link "Add episode" at bounding box center [701, 133] width 79 height 26
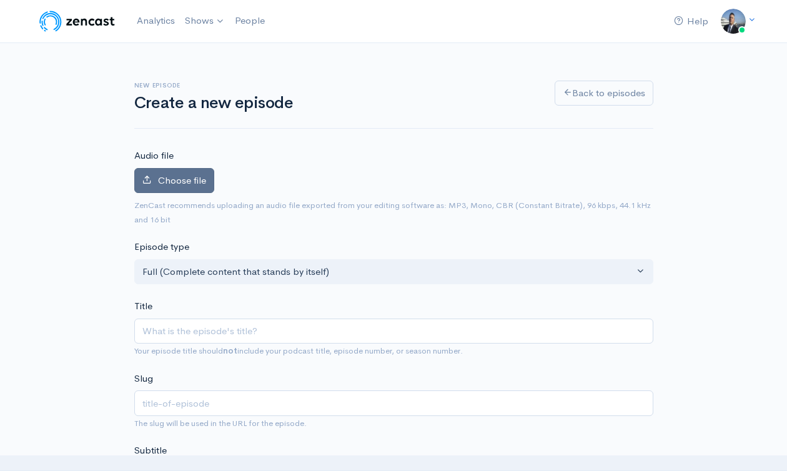
click at [137, 177] on label "Choose file" at bounding box center [174, 181] width 80 height 26
click at [0, 0] on input "Choose file" at bounding box center [0, 0] width 0 height 0
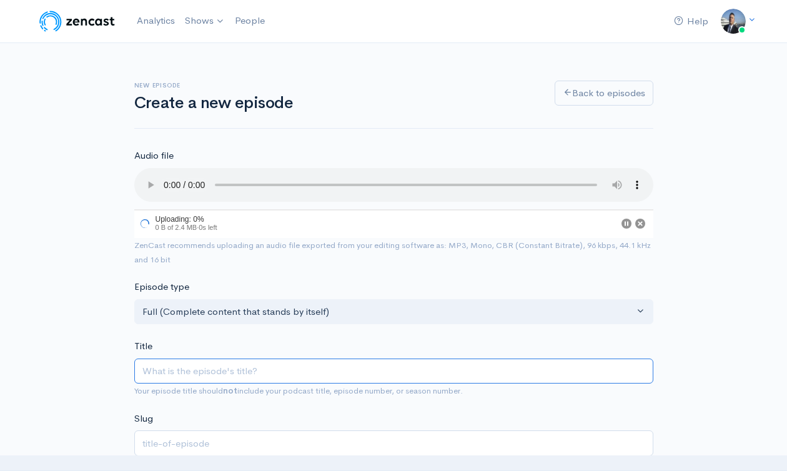
click at [267, 379] on input "Title" at bounding box center [393, 371] width 519 height 26
paste input "You Must Take Notes- Legendary Leadership Book Chapter 3"
type input "You Must Take Notes- Legendary Leadership Book Chapter 3"
type input "you-must-take-notes-legendary-leadership-book-chapter-3"
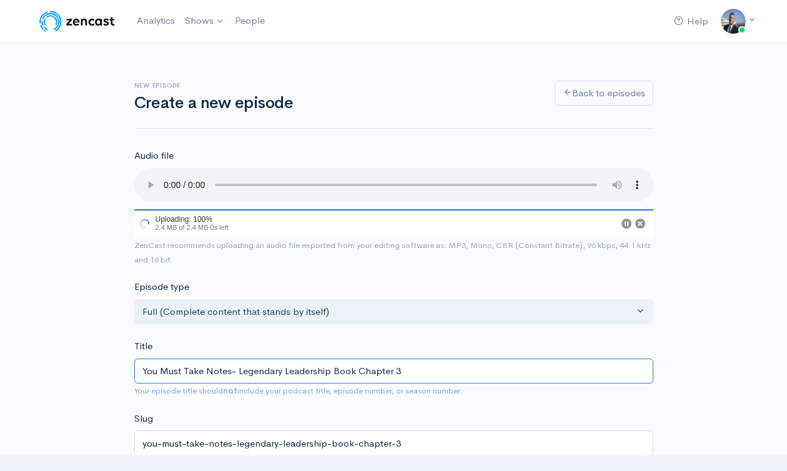
click at [227, 371] on div "Title You Must Take Notes- Legendary Leadership Book Chapter 3 Your episode tit…" at bounding box center [393, 368] width 519 height 59
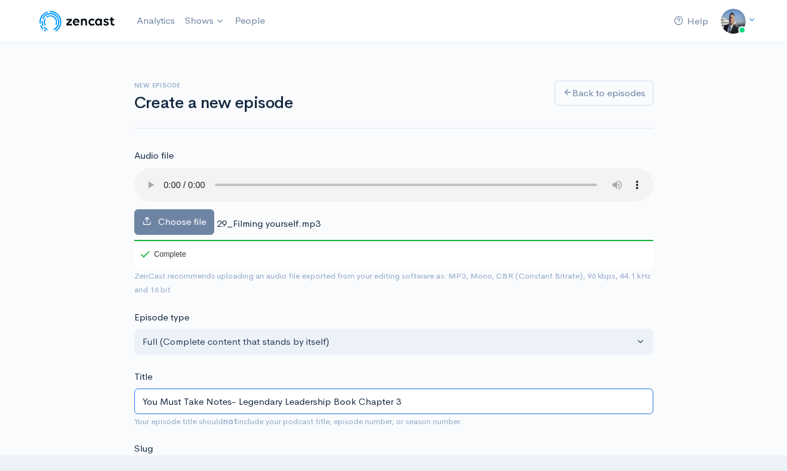
click at [226, 404] on input "You Must Take Notes- Legendary Leadership Book Chapter 3" at bounding box center [393, 401] width 519 height 26
drag, startPoint x: 229, startPoint y: 402, endPoint x: 127, endPoint y: 400, distance: 101.2
type input "D- Legendary Leadership Book Chapter 3"
type input "d-legendary-leadership-book-chapter-3"
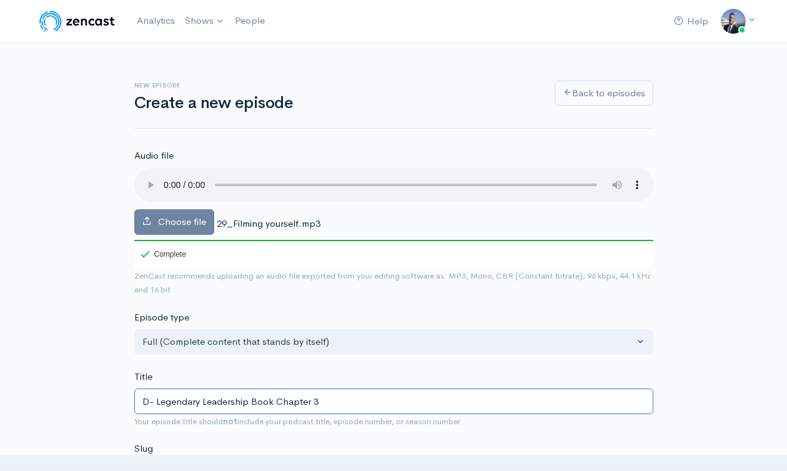
type input "Do- Legendary Leadership Book Chapter 3"
type input "do-legendary-leadership-book-chapter-3"
type input "Don- Legendary Leadership Book Chapter 3"
type input "don-legendary-leadership-book-chapter-3"
type input "Dont- Legendary Leadership Book Chapter 3"
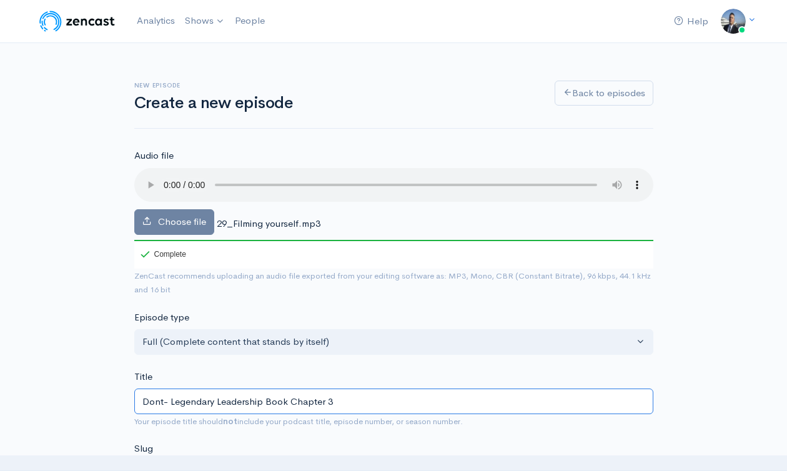
type input "dont-legendary-leadership-book-chapter-3"
type input "Dont be- Legendary Leadership Book Chapter 3"
type input "dont-be-legendary-leadership-book-chapter-3"
type input "Dont be a- Legendary Leadership Book Chapter 3"
type input "dont-be-a-legendary-leadership-book-chapter-3"
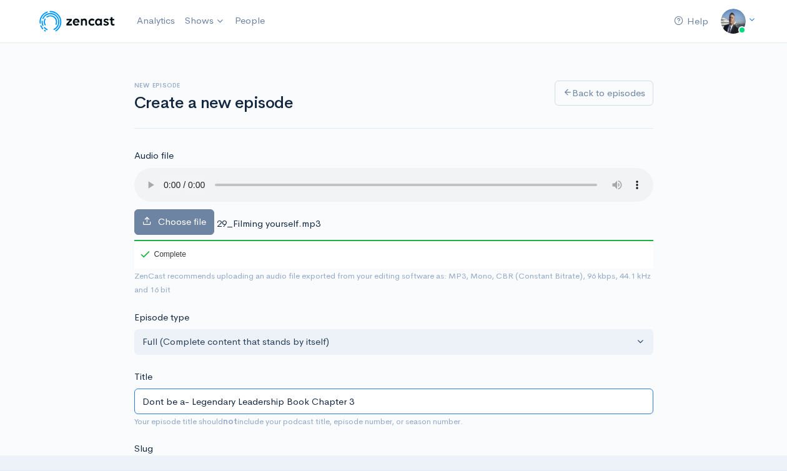
type input "Dont be af- Legendary Leadership Book Chapter 3"
type input "dont-be-af-legendary-leadership-book-chapter-3"
type input "Dont be afr- Legendary Leadership Book Chapter 3"
type input "dont-be-afr-legendary-leadership-book-chapter-3"
type input "Dont be afre- Legendary Leadership Book Chapter 3"
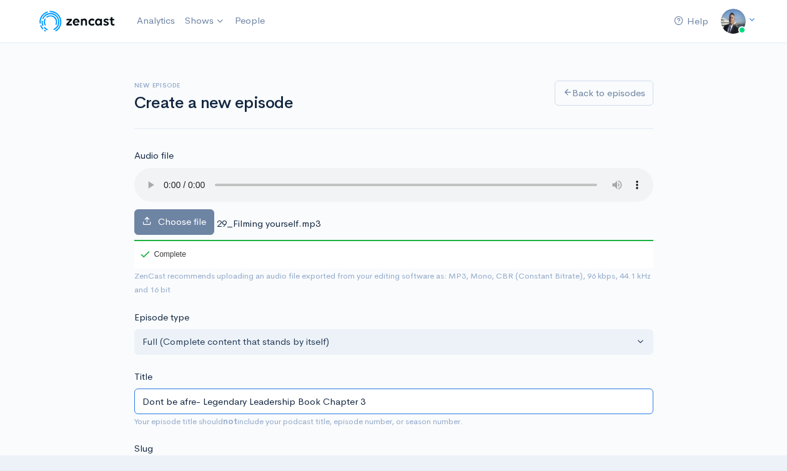
type input "dont-be-afre-legendary-leadership-book-chapter-3"
type input "Dont be afrea- Legendary Leadership Book Chapter 3"
type input "dont-be-afrea-legendary-leadership-book-chapter-3"
type input "Dont be afre- Legendary Leadership Book Chapter 3"
type input "dont-be-afre-legendary-leadership-book-chapter-3"
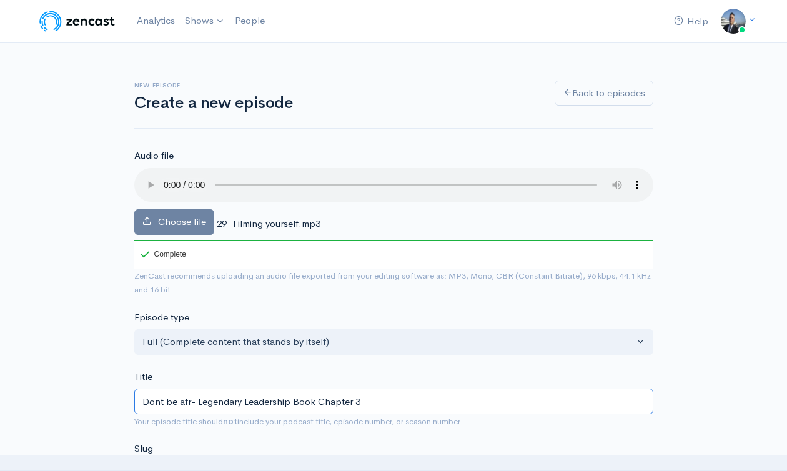
type input "Dont be afra- Legendary Leadership Book Chapter 3"
type input "dont-be-afra-legendary-leadership-book-chapter-3"
type input "Dont be afrai- Legendary Leadership Book Chapter 3"
type input "dont-be-afrai-legendary-leadership-book-chapter-3"
type input "Dont be afraid- Legendary Leadership Book Chapter 3"
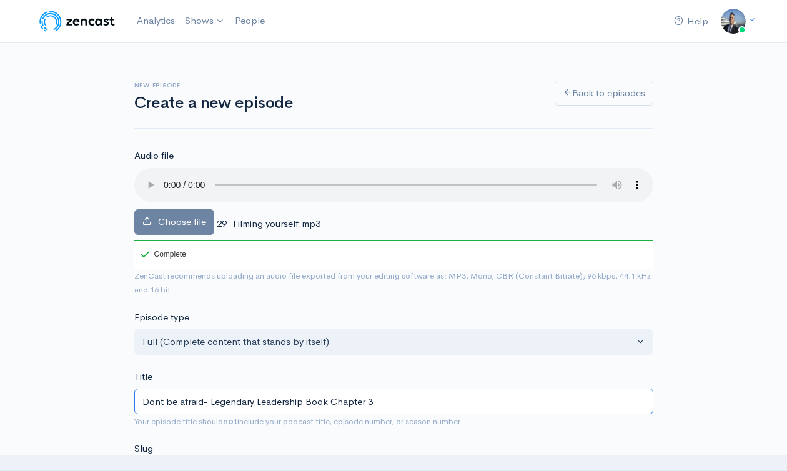
type input "dont-be-afraid-legendary-leadership-book-chapter-3"
type input "Dont be afraid t- Legendary Leadership Book Chapter 3"
type input "dont-be-afraid-t-legendary-leadership-book-chapter-3"
type input "Dont be afraid to- Legendary Leadership Book Chapter 3"
type input "dont-be-afraid-to-legendary-leadership-book-chapter-3"
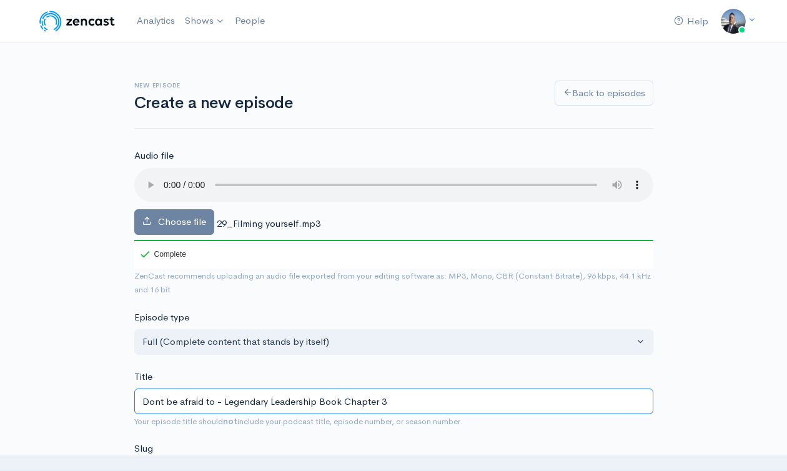
type input "Dont be afraid to f- Legendary Leadership Book Chapter 3"
type input "dont-be-afraid-to-f-legendary-leadership-book-chapter-3"
type input "Dont be afraid to fi- Legendary Leadership Book Chapter 3"
type input "dont-be-afraid-to-fi-legendary-leadership-book-chapter-3"
type input "Dont be afraid to fil- Legendary Leadership Book Chapter 3"
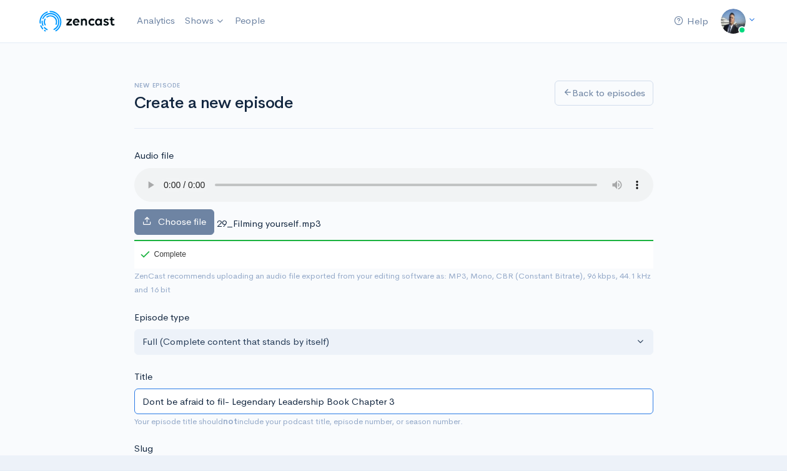
type input "dont-be-afraid-to-fil-legendary-leadership-book-chapter-3"
type input "Dont be afraid to film- Legendary Leadership Book Chapter 3"
type input "dont-be-afraid-to-film-legendary-leadership-book-chapter-3"
type input "Dont be afraid to film y- Legendary Leadership Book Chapter 3"
type input "dont-be-afraid-to-film-y-legendary-leadership-book-chapter-3"
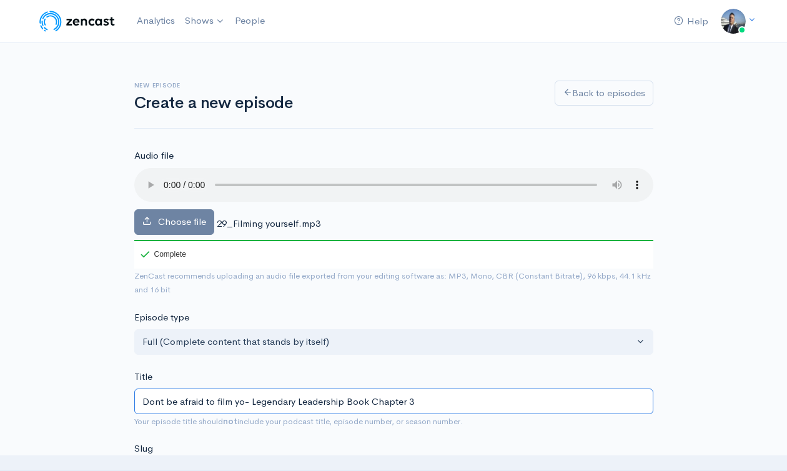
type input "Dont be afraid to film you- Legendary Leadership Book Chapter 3"
type input "dont-be-afraid-to-film-you-legendary-leadership-book-chapter-3"
type input "Dont be afraid to film your- Legendary Leadership Book Chapter 3"
type input "dont-be-afraid-to-film-your-legendary-leadership-book-chapter-3"
type input "Dont be afraid to film yours- Legendary Leadership Book Chapter 3"
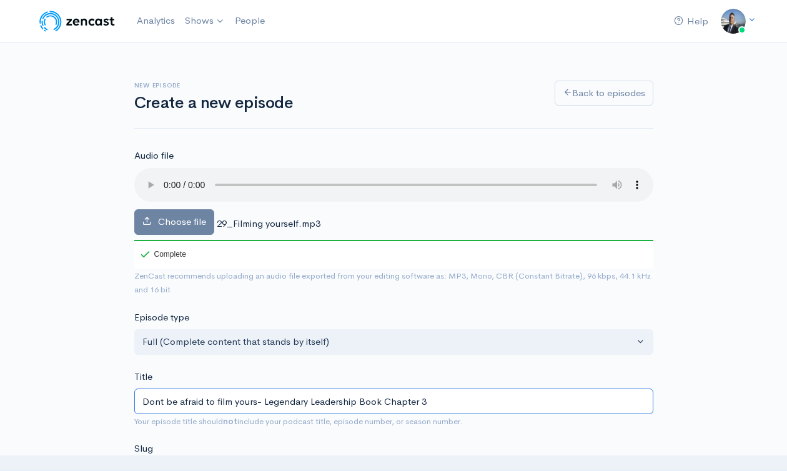
type input "dont-be-afraid-to-film-yours-legendary-leadership-book-chapter-3"
type input "Dont be afraid to film yourse- Legendary Leadership Book Chapter 3"
type input "dont-be-afraid-to-film-yourse-legendary-leadership-book-chapter-3"
type input "Dont be afraid to film yoursel- Legendary Leadership Book Chapter 3"
type input "dont-be-afraid-to-film-yoursel-legendary-leadership-book-chapter-3"
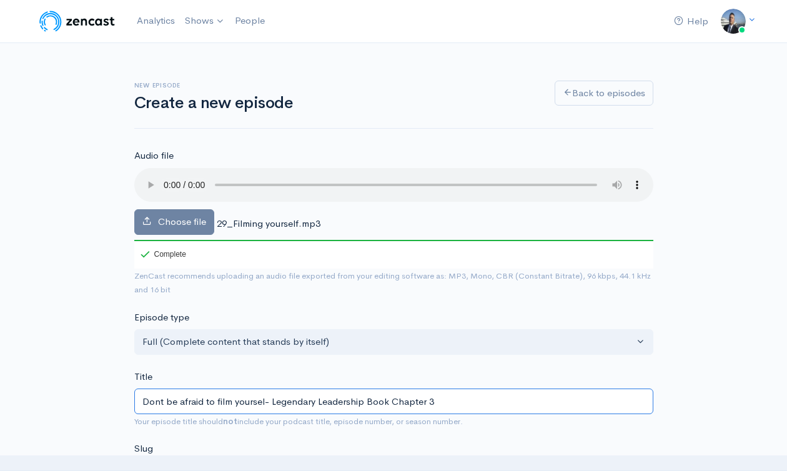
type input "Dont be afraid to film yourself- Legendary Leadership Book Chapter 3"
type input "dont-be-afraid-to-film-yourself-legendary-leadership-book-chapter-3"
type input "Dont be afraid to film yourself or- Legendary Leadership Book Chapter 3"
type input "dont-be-afraid-to-film-yourself-or-legendary-leadership-book-chapter-3"
type input "Dont be afraid to film yourself or d- Legendary Leadership Book Chapter 3"
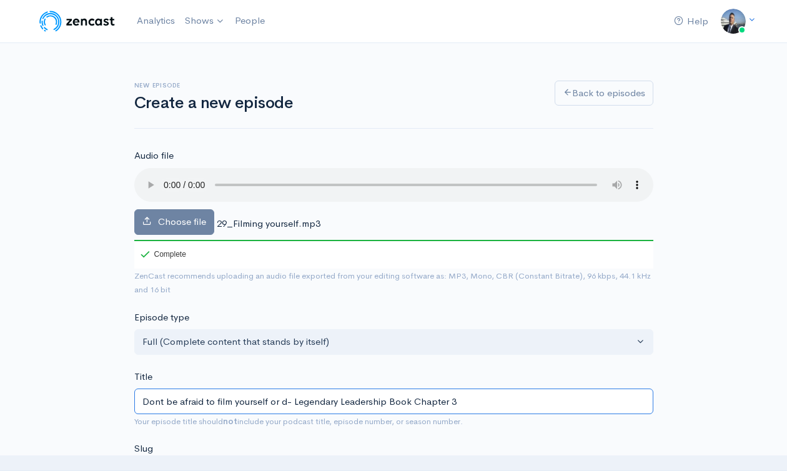
type input "dont-be-afraid-to-film-yourself-or-d-legendary-leadership-book-chapter-3"
type input "Dont be afraid to film yourself or do- Legendary Leadership Book Chapter 3"
type input "dont-be-afraid-to-film-yourself-or-do-legendary-leadership-book-chapter-3"
type input "Dont be afraid to film yourself or doc- Legendary Leadership Book Chapter 3"
type input "dont-be-afraid-to-film-yourself-or-doc-legendary-leadership-book-chapter-3"
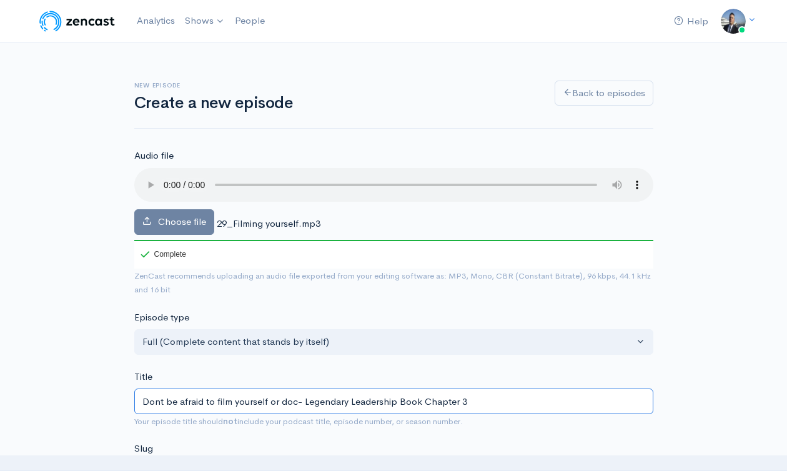
type input "Dont be afraid to film yourself or docu- Legendary Leadership Book Chapter 3"
type input "dont-be-afraid-to-film-yourself-or-docu-legendary-leadership-book-chapter-3"
type input "Dont be afraid to film yourself or docume- Legendary Leadership Book Chapter 3"
type input "dont-be-afraid-to-film-yourself-or-docume-legendary-leadership-book-chapter-3"
type input "Dont be afraid to film yourself or documen- Legendary Leadership Book Chapter 3"
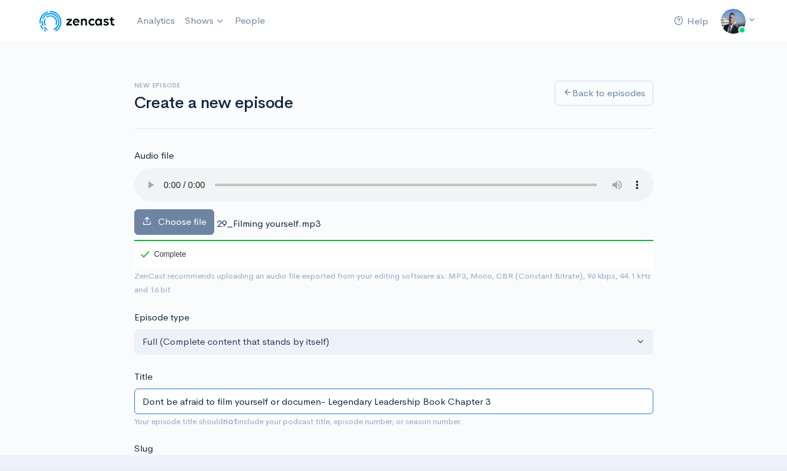
type input "dont-be-afraid-to-film-yourself-or-documen-legendary-leadership-book-chapter-3"
type input "Dont be afraid to film yourself or document- Legendary Leadership Book Chapter 3"
type input "dont-be-afraid-to-film-yourself-or-document-legendary-leadership-book-chapter-3"
type input "Dont be afraid to film yourself or document yo- Legendary Leadership Book Chapt…"
type input "dont-be-afraid-to-film-yourself-or-document-yo-legendary-leadership-book-chapte…"
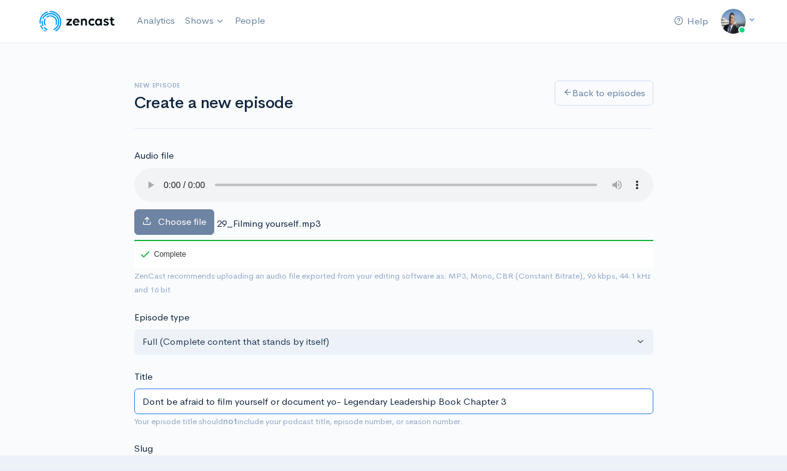
type input "Dont be afraid to film yourself or document you- Legendary Leadership Book Chap…"
type input "dont-be-afraid-to-film-yourself-or-document-you-legendary-leadership-book-chapt…"
type input "Dont be afraid to film yourself or document your- Legendary Leadership Book Cha…"
type input "dont-be-afraid-to-film-yourself-or-document-your-legendary-leadership-book-chap…"
type input "Dont be afraid to film yourself or document your j- Legendary Leadership Book C…"
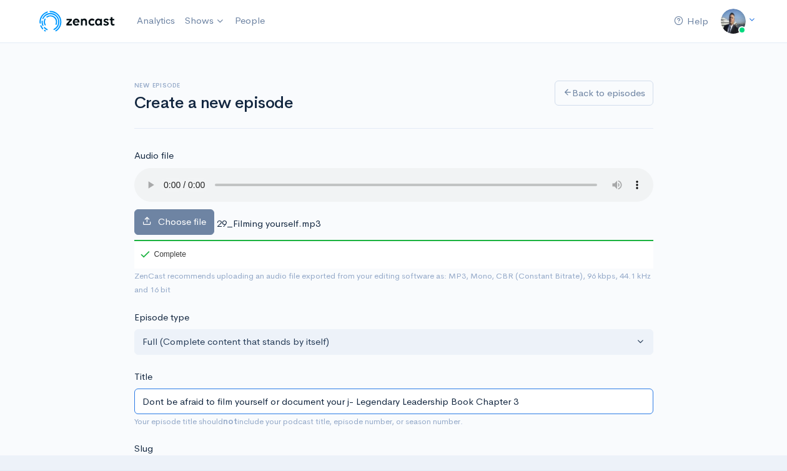
type input "dont-be-afraid-to-film-yourself-or-document-your-j-legendary-leadership-book-ch…"
type input "Dont be afraid to film yourself or document your jou- Legendary Leadership Book…"
type input "dont-be-afraid-to-film-yourself-or-document-your-jou-legendary-leadership-book-…"
type input "Dont be afraid to film yourself or document your jour- Legendary Leadership Boo…"
type input "dont-be-afraid-to-film-yourself-or-document-your-jour-legendary-leadership-book…"
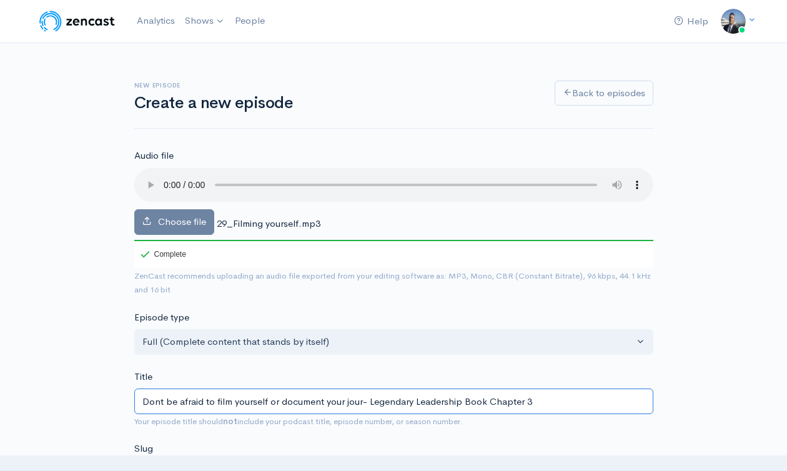
type input "Dont be afraid to film yourself or document your journ- Legendary Leadership Bo…"
type input "dont-be-afraid-to-film-yourself-or-document-your-journ-legendary-leadership-boo…"
type input "Dont be afraid to film yourself or document your journe- Legendary Leadership B…"
type input "dont-be-afraid-to-film-yourself-or-document-your-journe-legendary-leadership-bo…"
type input "Dont be afraid to film yourself or document your journey- Legendary Leadership …"
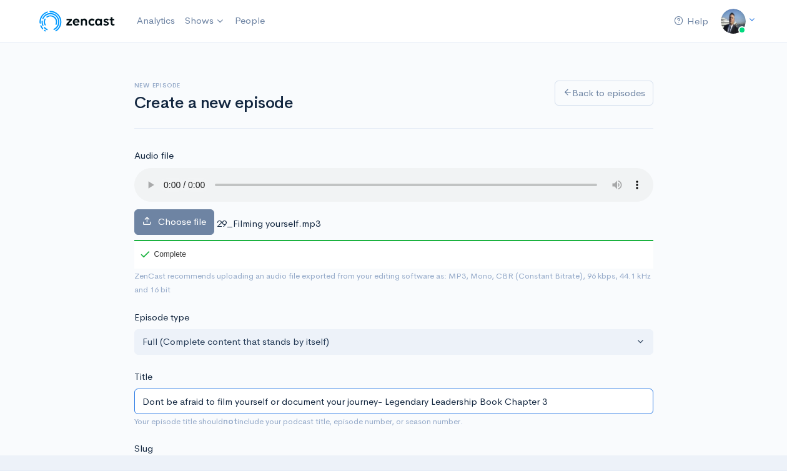
type input "dont-be-afraid-to-film-yourself-or-document-your-journey-legendary-leadership-b…"
click at [158, 398] on input "Dont be afraid to film yourself or document your journey- Legendary Leadership …" at bounding box center [393, 401] width 519 height 26
click at [158, 398] on input "Don't be afraid to film yourself or document your journey- Legendary Leadership…" at bounding box center [393, 401] width 519 height 26
click at [159, 398] on input "Don't be afraid to film yourself or document your journey- Legendary Leadership…" at bounding box center [393, 401] width 519 height 26
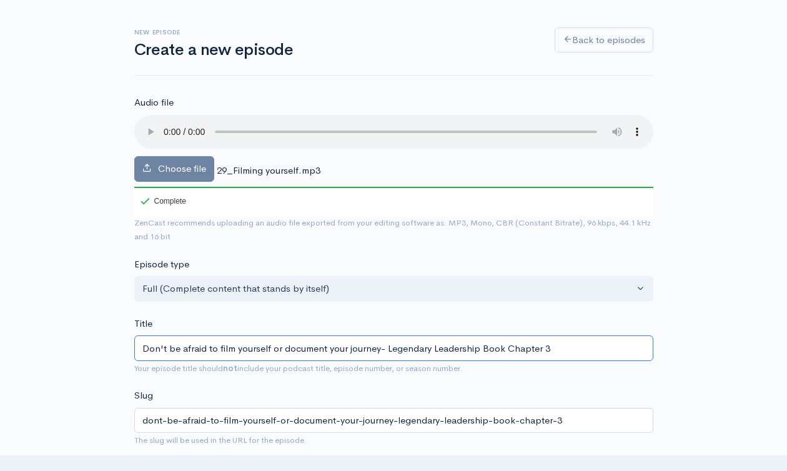
scroll to position [199, 0]
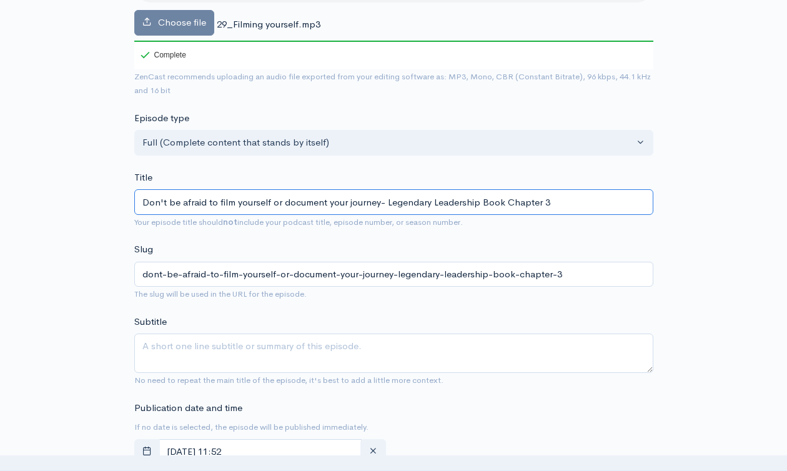
type input "Don't be afraid to film yourself or document your journey- Legendary Leadership…"
drag, startPoint x: 248, startPoint y: 356, endPoint x: 325, endPoint y: 364, distance: 77.2
click at [248, 356] on textarea "Subtitle" at bounding box center [393, 352] width 519 height 39
paste textarea "Don't be afraid to film yourself or document your journey- Legendary Leadership…"
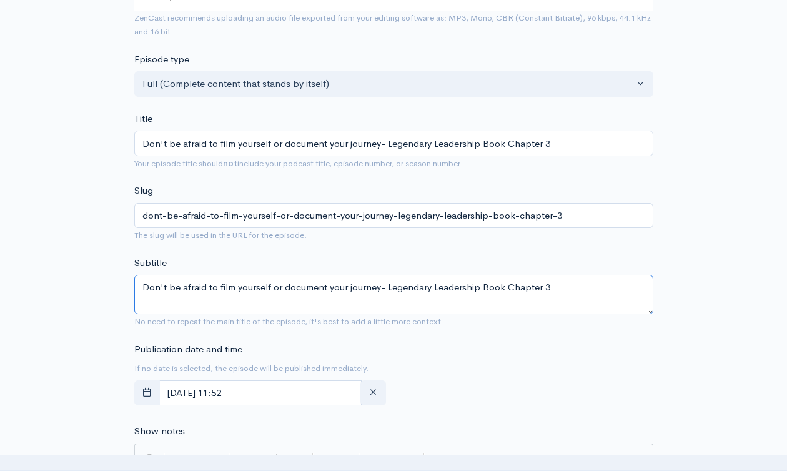
scroll to position [442, 0]
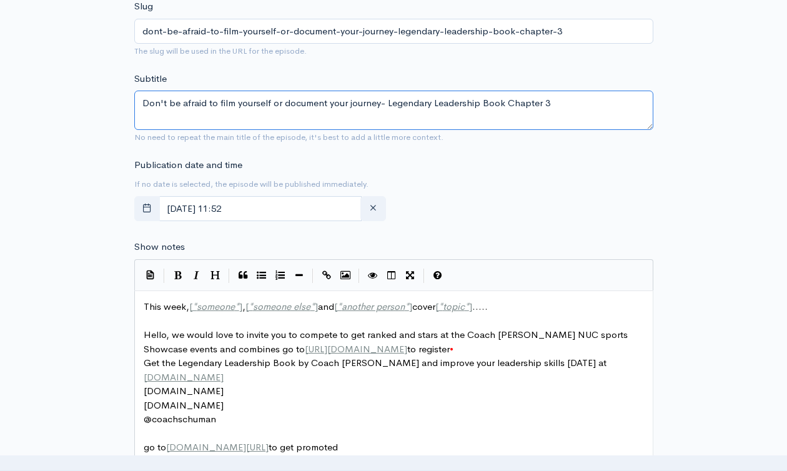
type textarea "Don't be afraid to film yourself or document your journey- Legendary Leadership…"
click at [199, 310] on span "someone" at bounding box center [216, 306] width 38 height 12
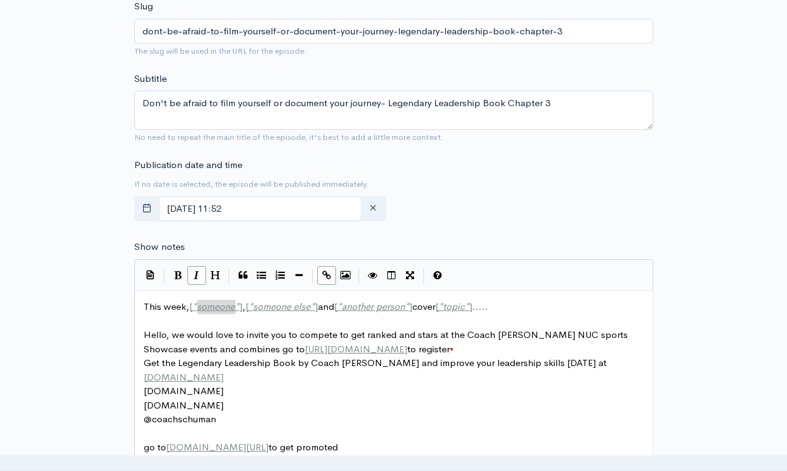
type textarea "This week, [*someone*], [*someone else*] and [*another person*] cover [*topic*]…"
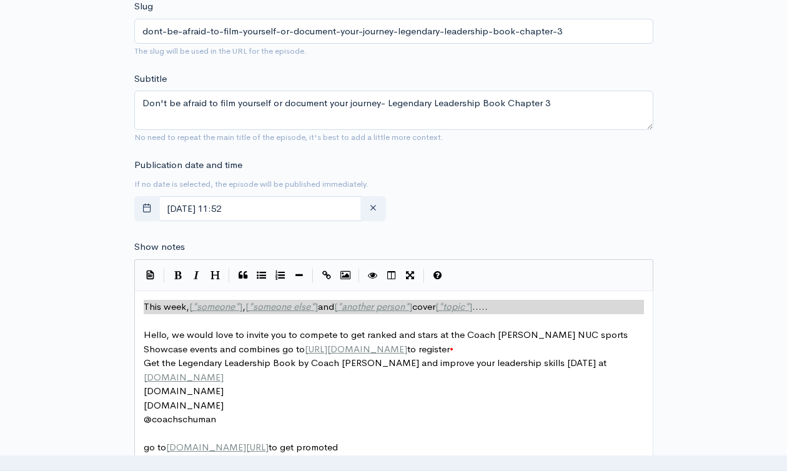
paste textarea
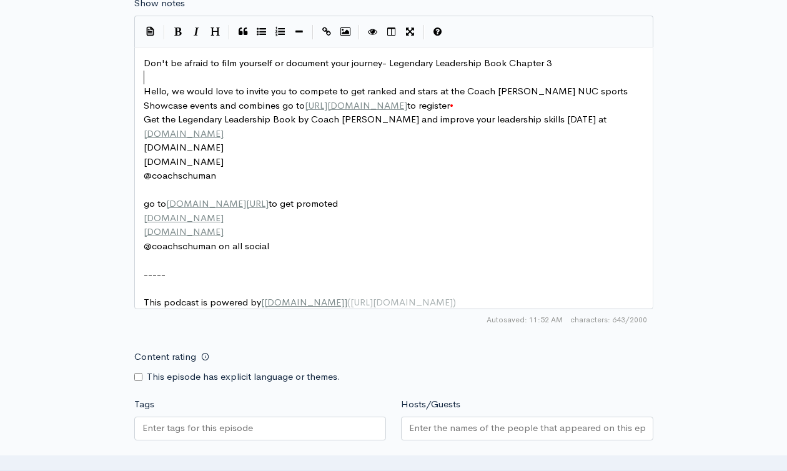
scroll to position [788, 0]
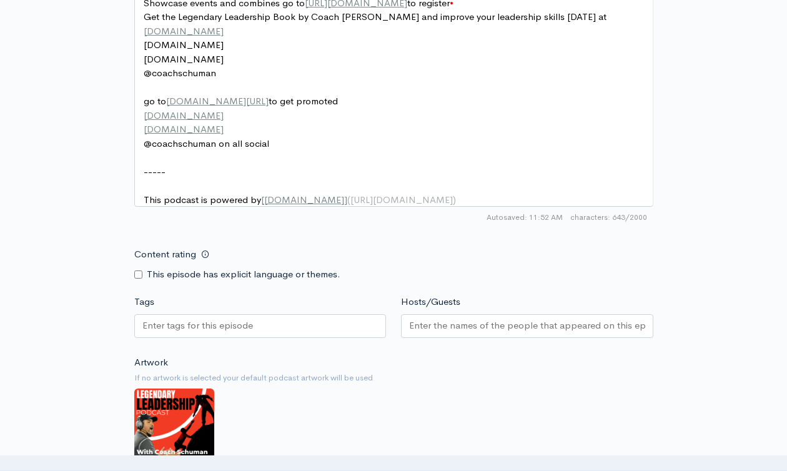
click at [332, 338] on div at bounding box center [260, 326] width 252 height 24
paste input "Don't be afraid to film yourself or document your journey- Legendary Leadership…"
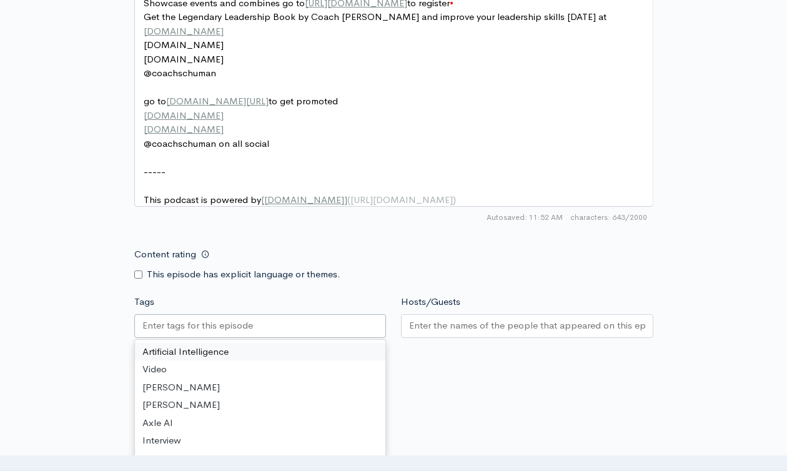
type input "Don't be afraid to film yourself or document your journey- Legendary Leadership…"
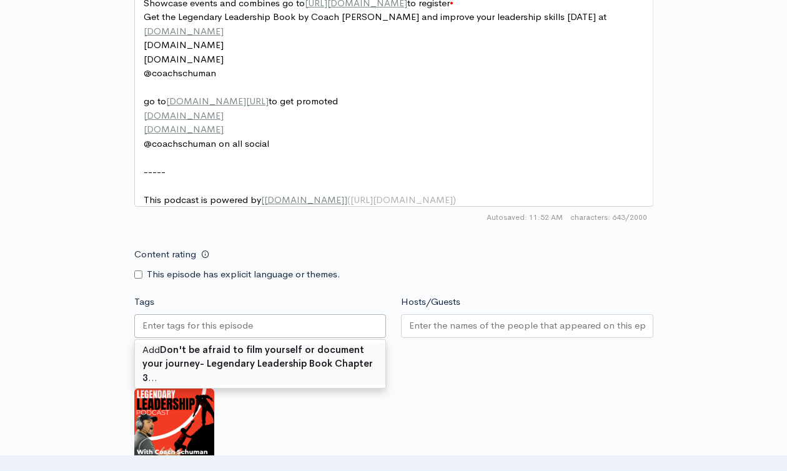
scroll to position [0, 0]
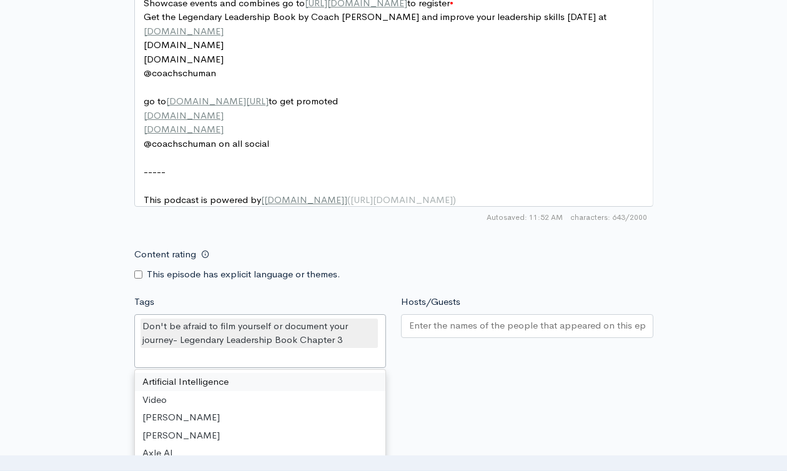
click at [469, 333] on input "Hosts/Guests" at bounding box center [527, 325] width 236 height 14
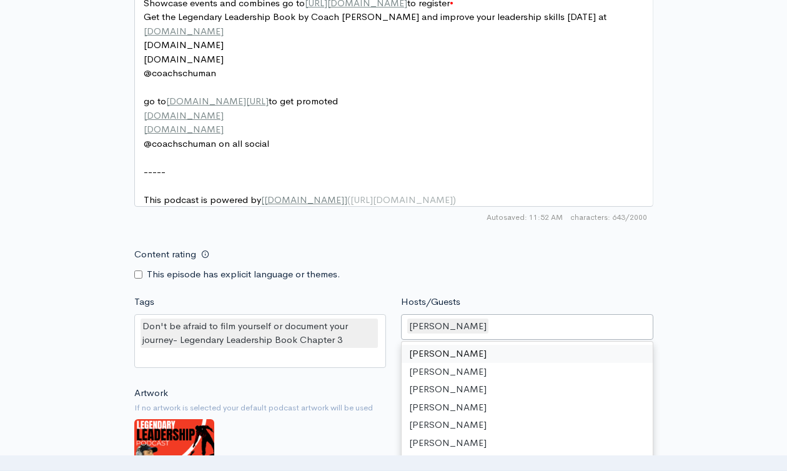
click at [578, 280] on div "Content rating This episode has explicit language or themes." at bounding box center [394, 261] width 534 height 39
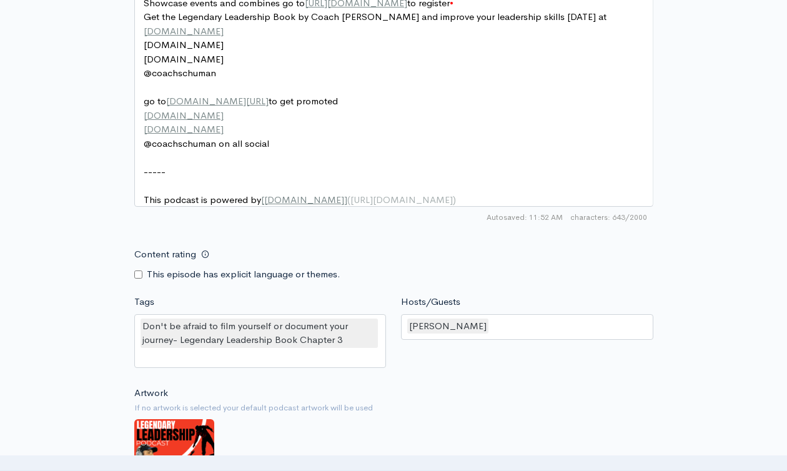
scroll to position [1144, 0]
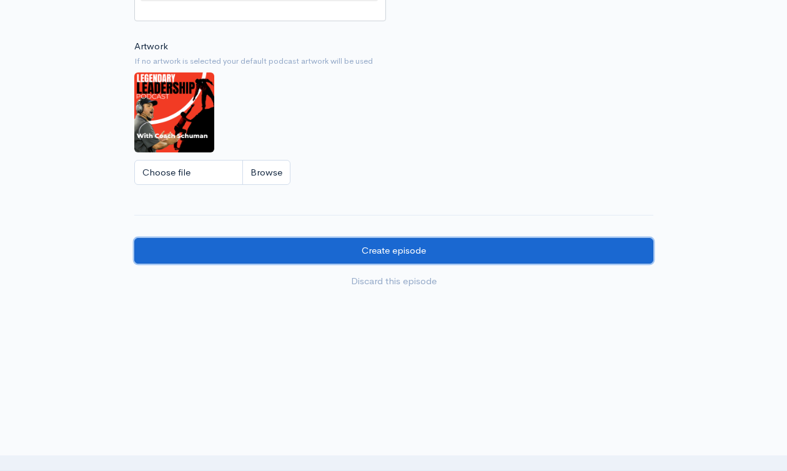
drag, startPoint x: 388, startPoint y: 252, endPoint x: 455, endPoint y: 256, distance: 66.9
click at [388, 252] on input "Create episode" at bounding box center [393, 251] width 519 height 26
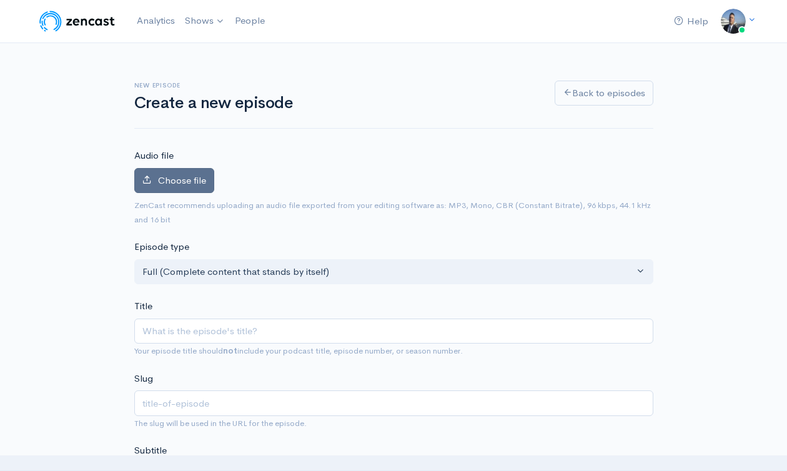
click at [188, 174] on span "Choose file" at bounding box center [182, 180] width 48 height 12
click at [0, 0] on input "Choose file" at bounding box center [0, 0] width 0 height 0
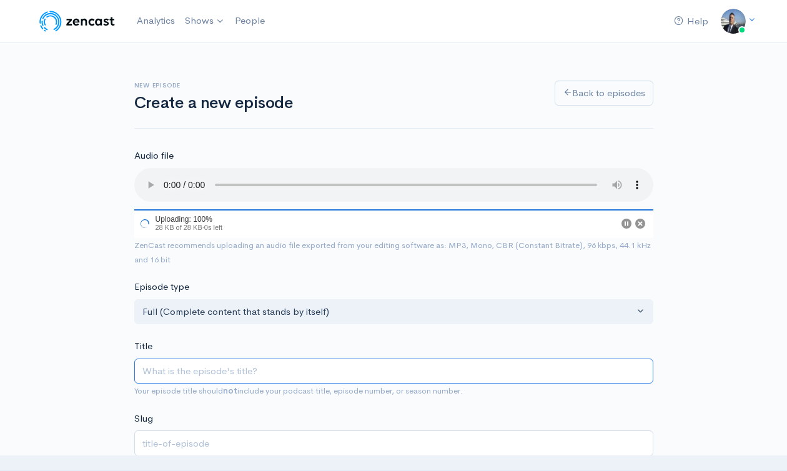
click at [193, 370] on input "Title" at bounding box center [393, 371] width 519 height 26
paste input "Don't be afraid to film yourself or document your journey- Legendary Leadership…"
type input "Don't be afraid to film yourself or document your journey- Legendary Leadership…"
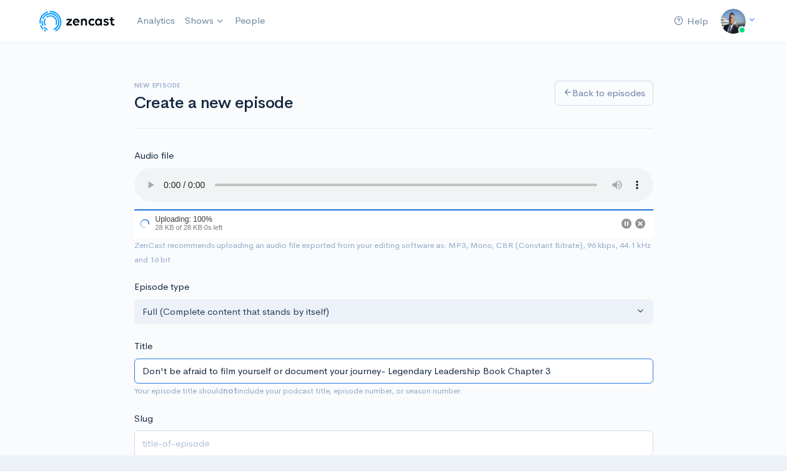
type input "dont-be-afraid-to-film-yourself-or-document-your-journey-legendary-leadership-b…"
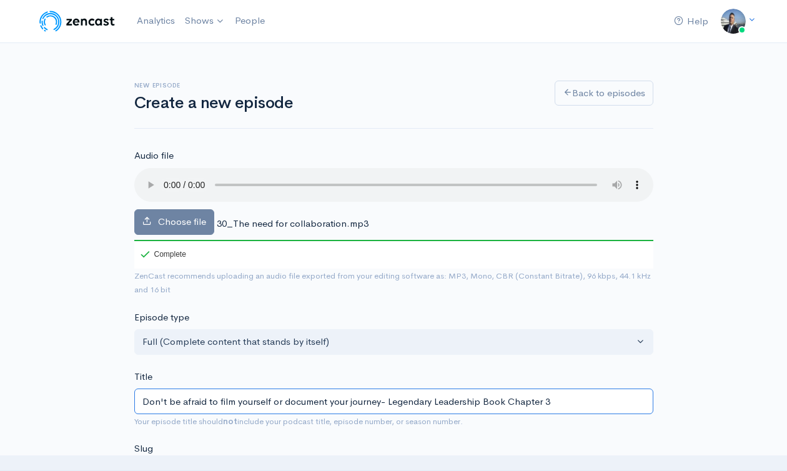
drag, startPoint x: 379, startPoint y: 401, endPoint x: 132, endPoint y: 398, distance: 246.6
type input "C- Legendary Leadership Book Chapter 3"
type input "c-legendary-leadership-book-chapter-3"
type input "Co- Legendary Leadership Book Chapter 3"
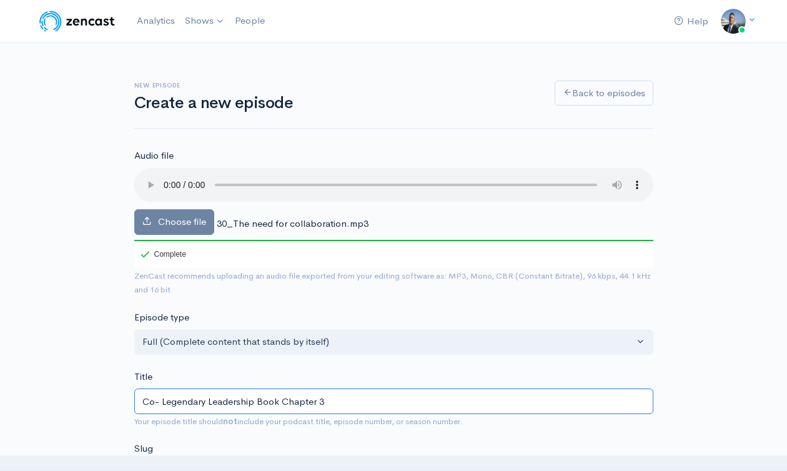
type input "co-legendary-leadership-book-chapter-3"
type input "Col- Legendary Leadership Book Chapter 3"
type input "col-legendary-leadership-book-chapter-3"
type input "Coll- Legendary Leadership Book Chapter 3"
type input "coll-legendary-leadership-book-chapter-3"
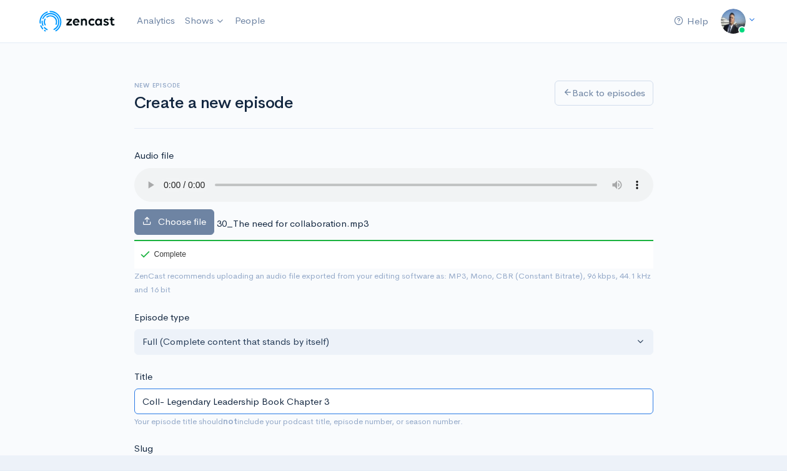
type input "Colla- Legendary Leadership Book Chapter 3"
type input "colla-legendary-leadership-book-chapter-3"
type input "Collab- Legendary Leadership Book Chapter 3"
type input "collab-legendary-leadership-book-chapter-3"
type input "Collabor- Legendary Leadership Book Chapter 3"
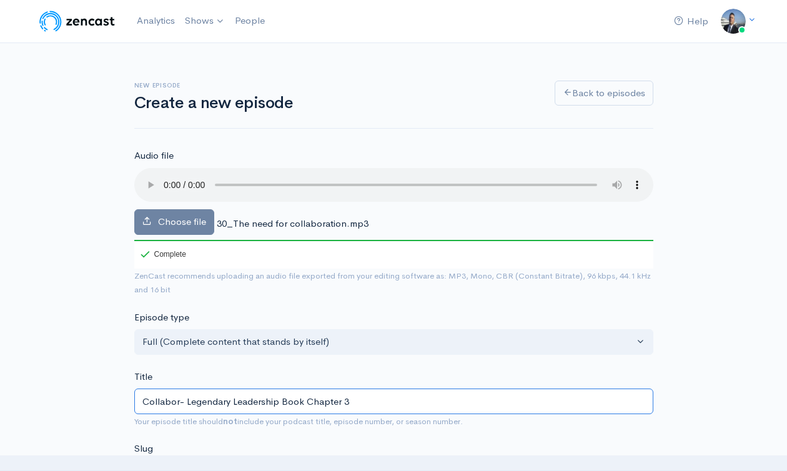
type input "collabor-legendary-leadership-book-chapter-3"
type input "Collaborat- Legendary Leadership Book Chapter 3"
type input "collaborat-legendary-leadership-book-chapter-3"
type input "Collaboratio- Legendary Leadership Book Chapter 3"
type input "collaboratio-legendary-leadership-book-chapter-3"
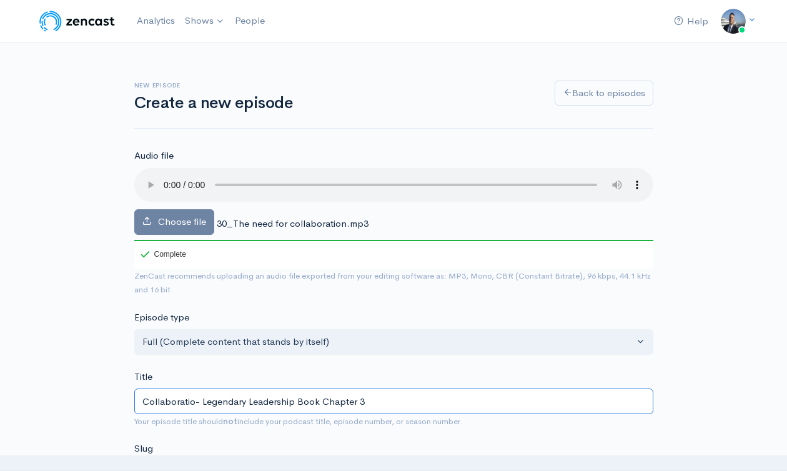
type input "Collaboration- Legendary Leadership Book Chapter 3"
type input "collaboration-legendary-leadership-book-chapter-3"
type input "Collaboration i- Legendary Leadership Book Chapter 3"
type input "collaboration-i-legendary-leadership-book-chapter-3"
type input "Collaboration is- Legendary Leadership Book Chapter 3"
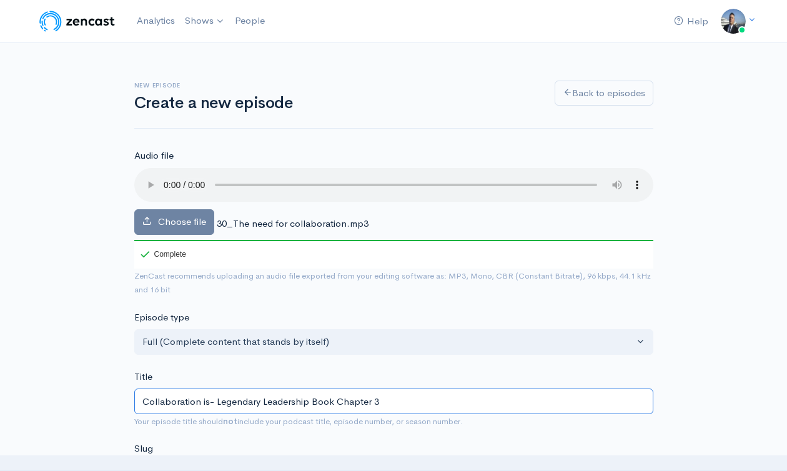
type input "collaboration-is-legendary-leadership-book-chapter-3"
type input "Collaboration is K- Legendary Leadership Book Chapter 3"
type input "collaboration-is-k-legendary-leadership-book-chapter-3"
type input "Collaboration is Ke- Legendary Leadership Book Chapter 3"
type input "collaboration-is-ke-legendary-leadership-book-chapter-3"
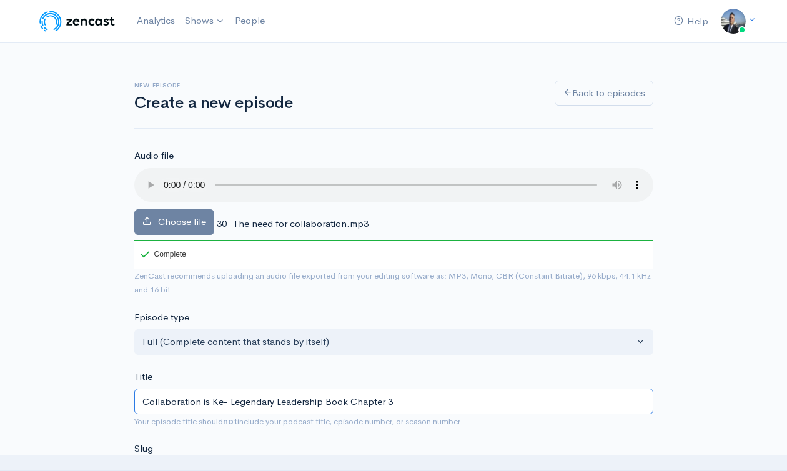
type input "Collaboration is Key- Legendary Leadership Book Chapter 3"
type input "collaboration-is-key-legendary-leadership-book-chapter-3"
type input "Collaboration is Key!- Legendary Leadership Book Chapter 3"
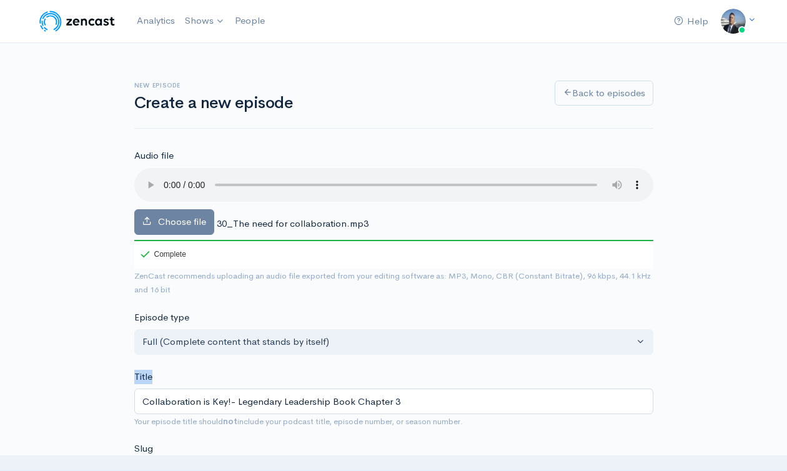
click at [157, 399] on input "Collaboration is Key!- Legendary Leadership Book Chapter 3" at bounding box center [393, 401] width 519 height 26
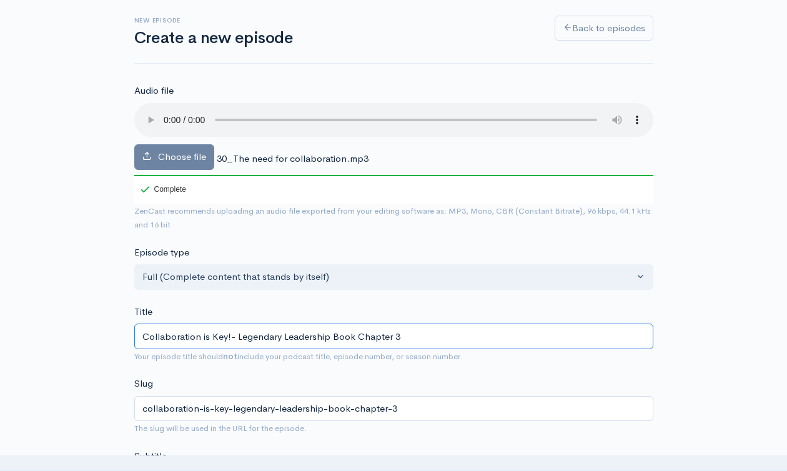
scroll to position [248, 0]
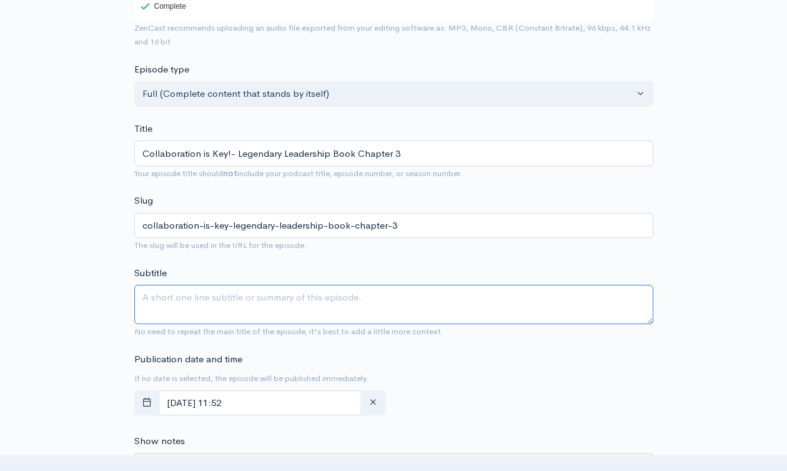
click at [247, 303] on textarea "Subtitle" at bounding box center [393, 304] width 519 height 39
paste textarea "Collaboration is Key!- Legendary Leadership Book Chapter 3"
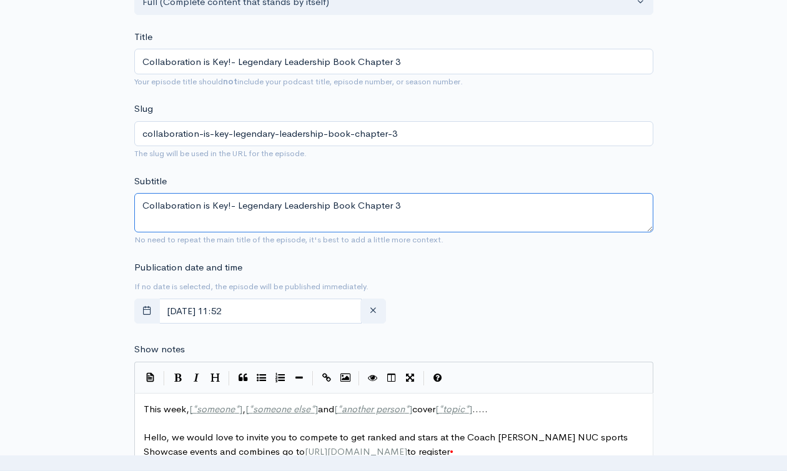
scroll to position [486, 0]
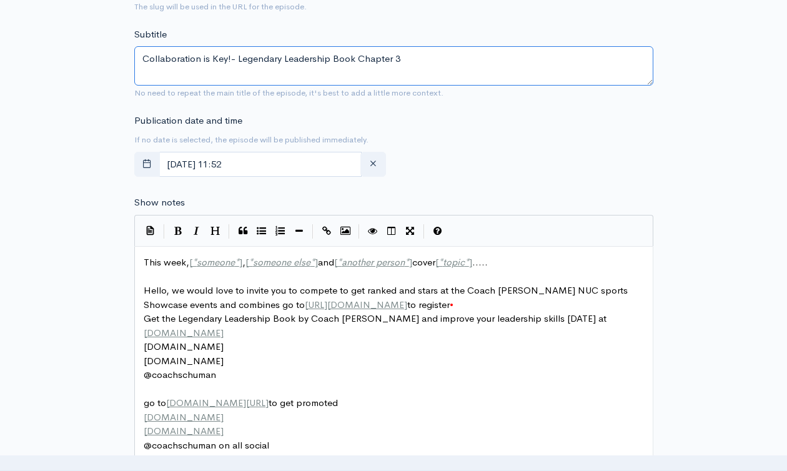
type textarea "Collaboration is Key!- Legendary Leadership Book Chapter 3"
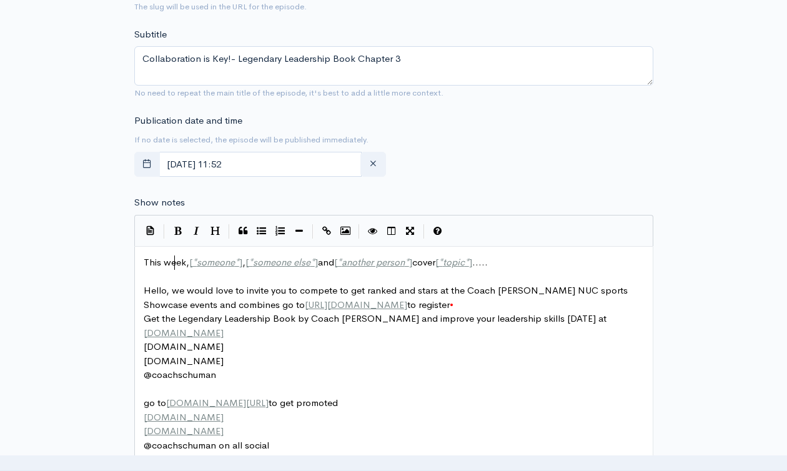
click at [177, 258] on span "This week, [ * someone * ] , [ * someone else * ] and [ * another person * ] co…" at bounding box center [316, 262] width 344 height 12
type textarea "This week, [*someone*], [*someone else*] and [*another person*] cover [*topic*]…"
paste textarea
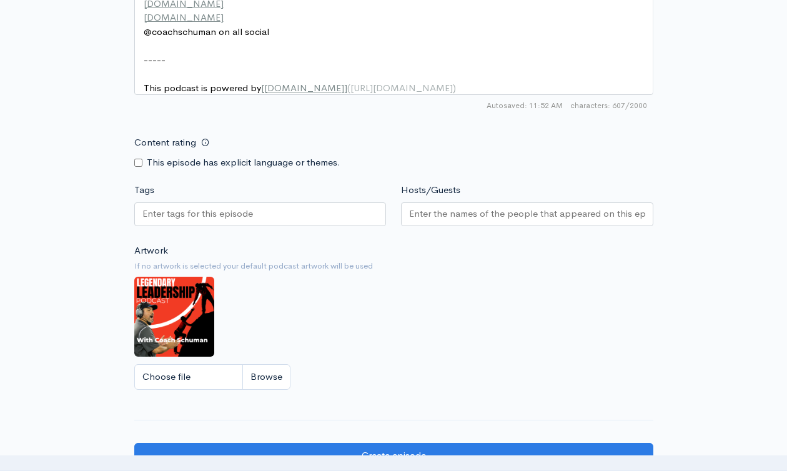
click at [264, 214] on div at bounding box center [260, 214] width 252 height 24
paste input "Collaboration is Key!- Legendary Leadership Book Chapter 3"
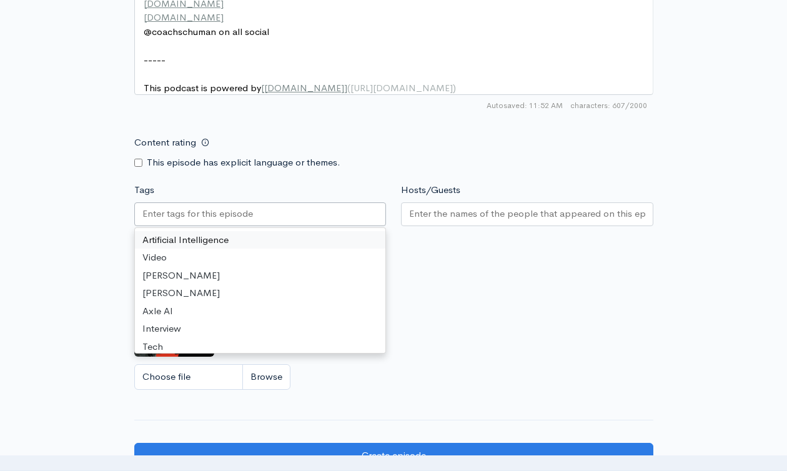
type input "Collaboration is Key!- Legendary Leadership Book Chapter 3"
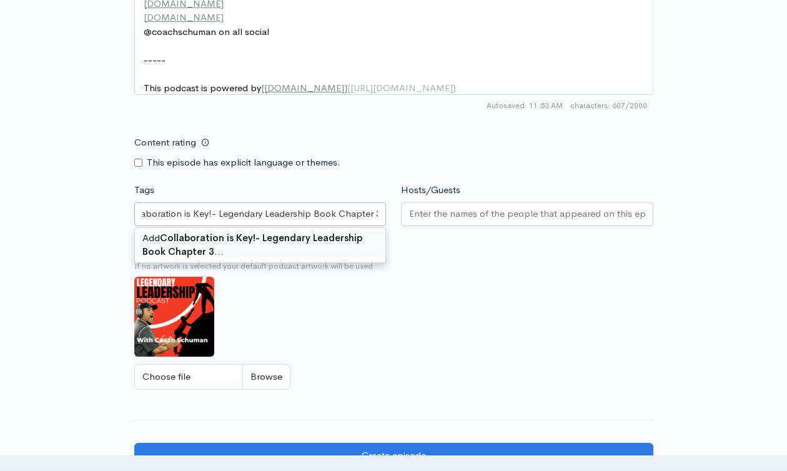
drag, startPoint x: 290, startPoint y: 248, endPoint x: 441, endPoint y: 247, distance: 151.1
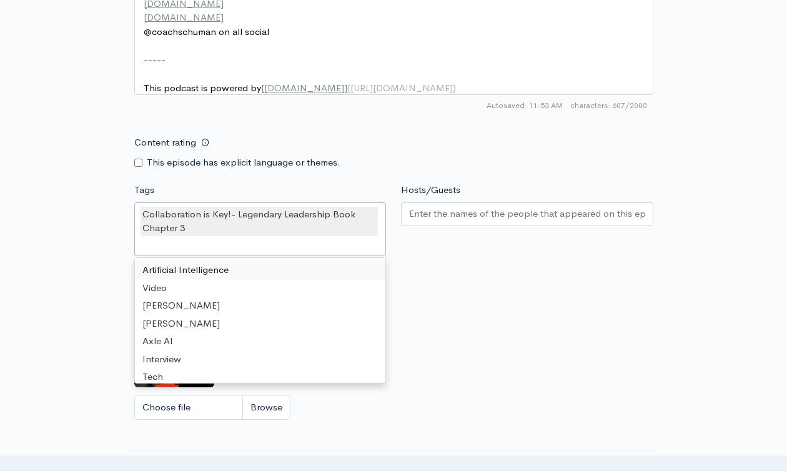
click at [460, 221] on input "Hosts/Guests" at bounding box center [527, 214] width 236 height 14
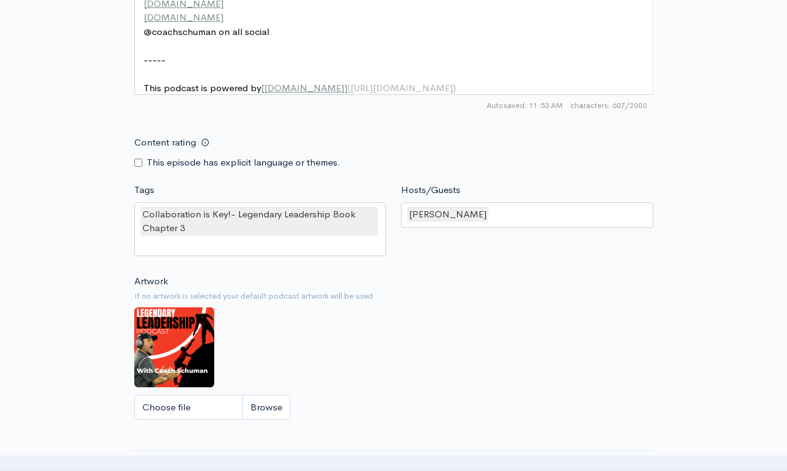
scroll to position [1144, 0]
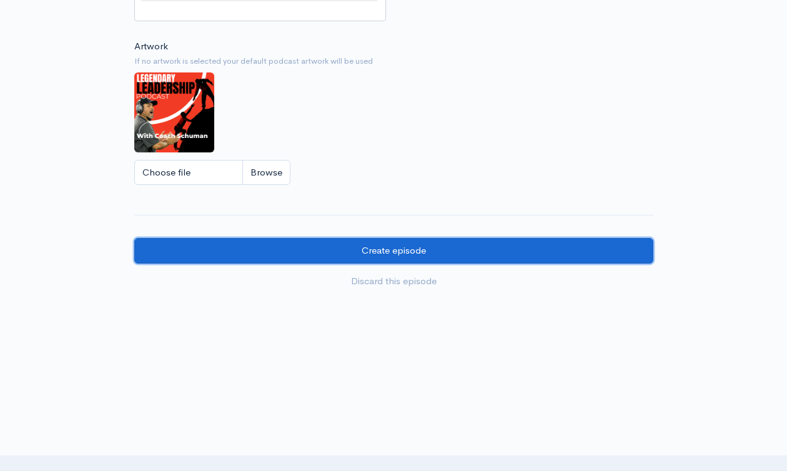
click at [391, 245] on input "Create episode" at bounding box center [393, 251] width 519 height 26
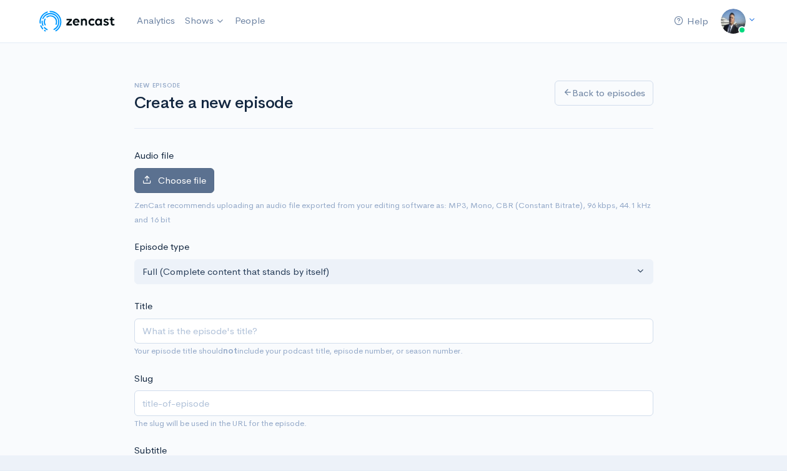
click at [164, 175] on span "Choose file" at bounding box center [182, 180] width 48 height 12
click at [0, 0] on input "Choose file" at bounding box center [0, 0] width 0 height 0
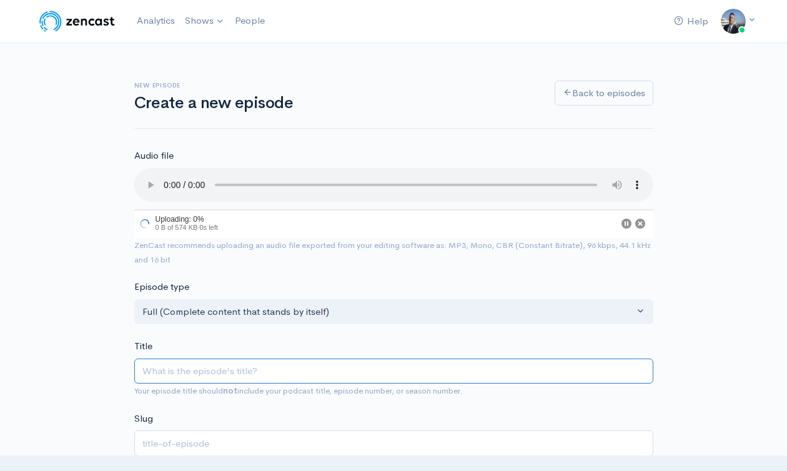
click at [255, 365] on input "Title" at bounding box center [393, 371] width 519 height 26
paste input "Collaboration is Key!- Legendary Leadership Book Chapter 3"
type input "Collaboration is Key!- Legendary Leadership Book Chapter 3"
type input "collaboration-is-key-legendary-leadership-book-chapter-3"
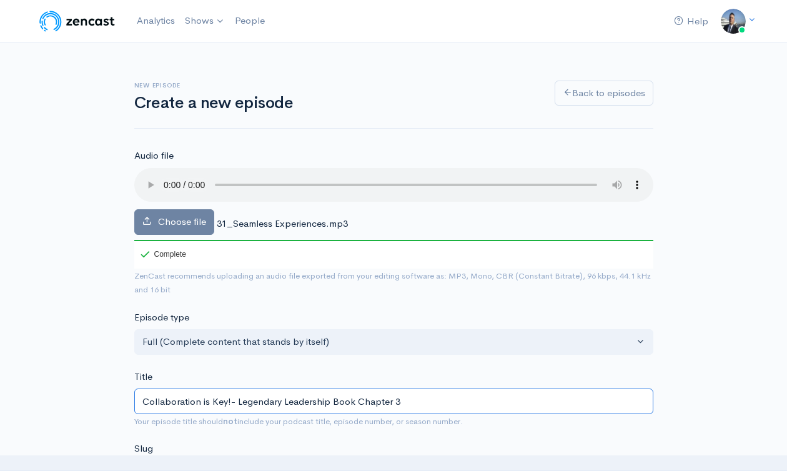
drag, startPoint x: 232, startPoint y: 370, endPoint x: 125, endPoint y: 375, distance: 106.8
type input "E Legendary Leadership Book Chapter 3"
type input "e-legendary-leadership-book-chapter-3"
type input "Ex Legendary Leadership Book Chapter 3"
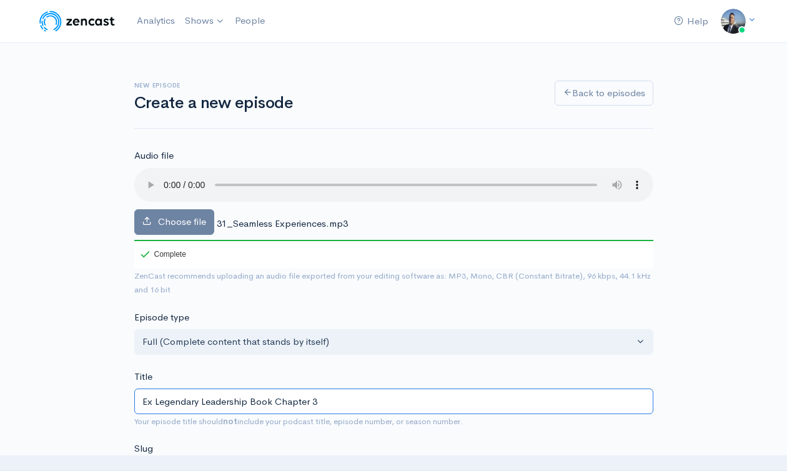
type input "ex-legendary-leadership-book-chapter-3"
type input "Exp Legendary Leadership Book Chapter 3"
type input "exp-legendary-leadership-book-chapter-3"
type input "Exper Legendary Leadership Book Chapter 3"
type input "exper-legendary-leadership-book-chapter-3"
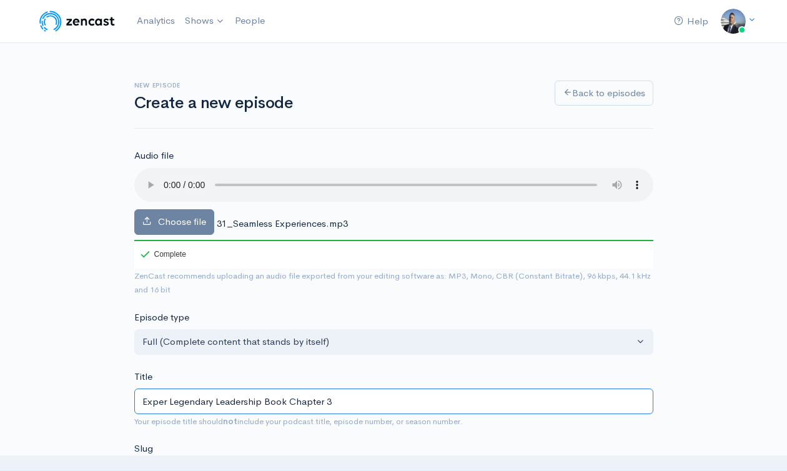
type input "Experi Legendary Leadership Book Chapter 3"
type input "experi-legendary-leadership-book-chapter-3"
type input "Experie Legendary Leadership Book Chapter 3"
type input "experie-legendary-leadership-book-chapter-3"
type input "Experien Legendary Leadership Book Chapter 3"
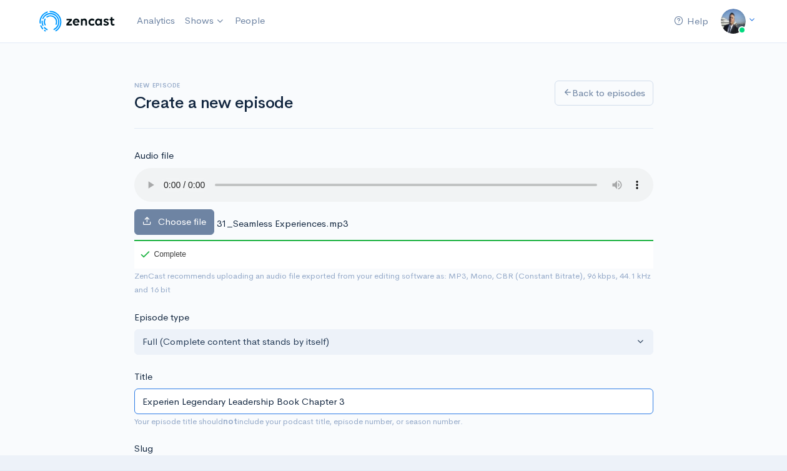
type input "experien-legendary-leadership-book-chapter-3"
type input "Experienc Legendary Leadership Book Chapter 3"
type input "experienc-legendary-leadership-book-chapter-3"
type input "Experience Legendary Leadership Book Chapter 3"
type input "experience-legendary-leadership-book-chapter-3"
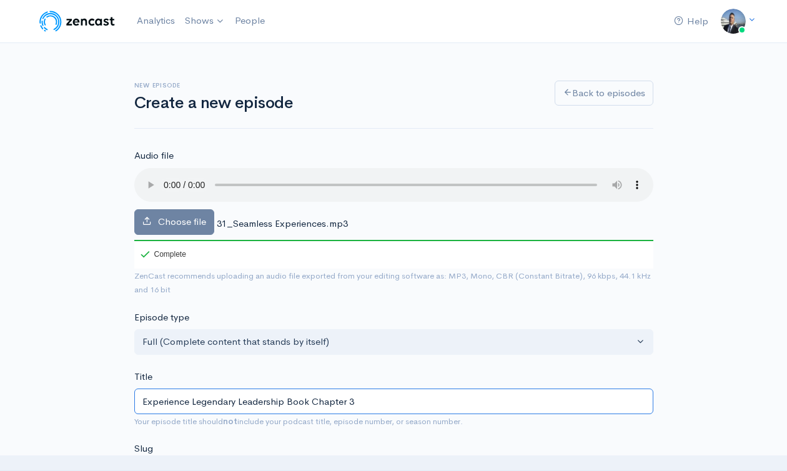
type input "Experiences Legendary Leadership Book Chapter 3"
type input "experiences-legendary-leadership-book-chapter-3"
type input "Experiences, C Legendary Leadership Book Chapter 3"
type input "experiences-c-legendary-leadership-book-chapter-3"
type input "Experiences, Co Legendary Leadership Book Chapter 3"
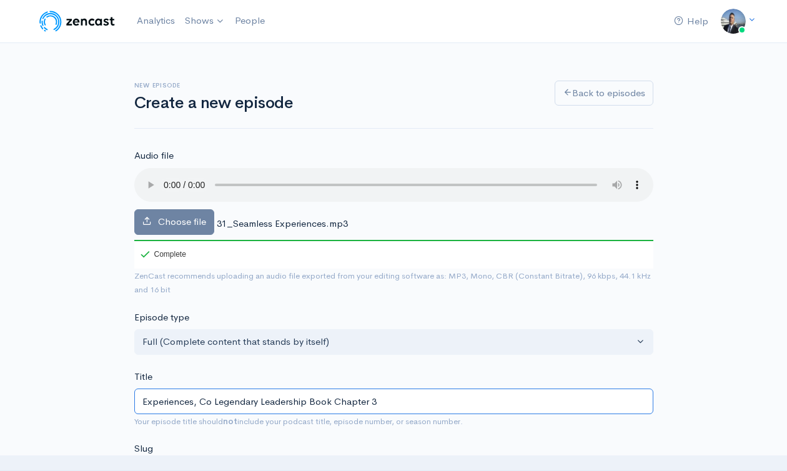
type input "experiences-co-legendary-leadership-book-chapter-3"
type input "Experiences, Con Legendary Leadership Book Chapter 3"
type input "experiences-con-legendary-leadership-book-chapter-3"
type input "Experiences, Conf Legendary Leadership Book Chapter 3"
type input "experiences-conf-legendary-leadership-book-chapter-3"
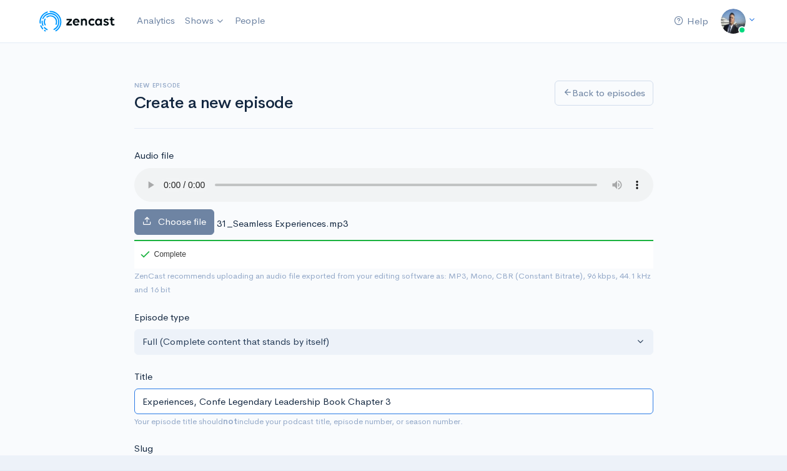
type input "Experiences, Confer Legendary Leadership Book Chapter 3"
type input "experiences-[PERSON_NAME]-legendary-leadership-book-chapter-3"
type input "Experiences, Conferen Legendary Leadership Book Chapter 3"
type input "experiences-conferen-legendary-leadership-book-chapter-3"
type input "Experiences, Conferenc Legendary Leadership Book Chapter 3"
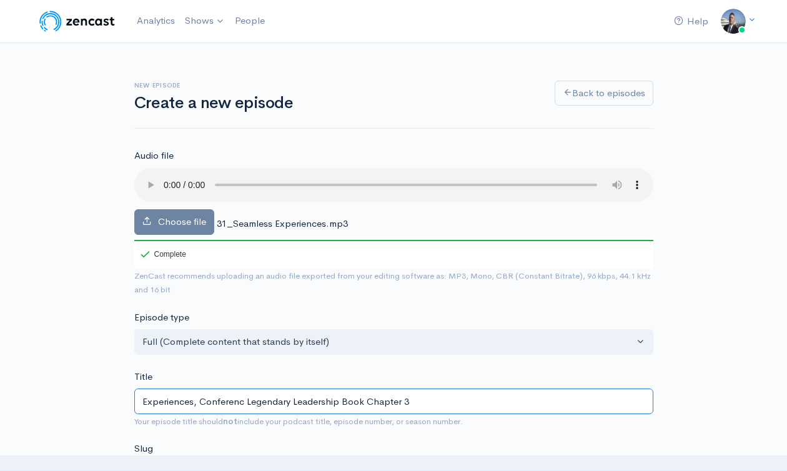
type input "experiences-conferenc-legendary-leadership-book-chapter-3"
type input "Experiences, Conference Legendary Leadership Book Chapter 3"
type input "experiences-conference-legendary-leadership-book-chapter-3"
type input "Experiences, Conferences Legendary Leadership Book Chapter 3"
type input "experiences-conferences-legendary-leadership-book-chapter-3"
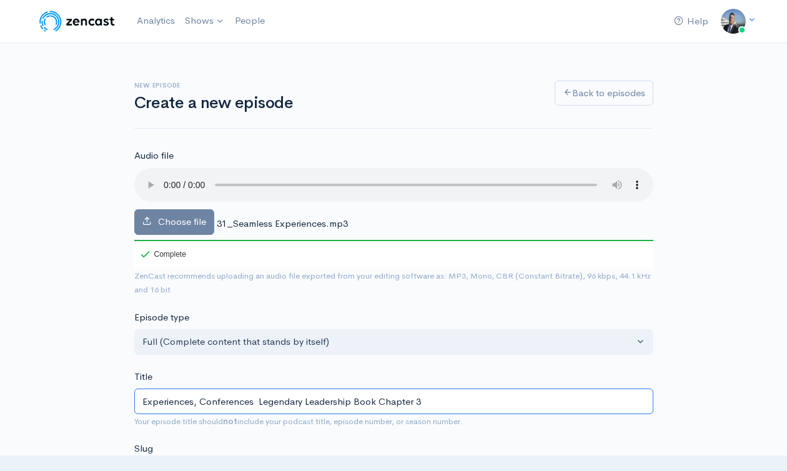
type input "Experiences, Conferences a Legendary Leadership Book Chapter 3"
type input "experiences-conferences-a-legendary-leadership-book-chapter-3"
type input "Experiences, Conferences and Legendary Leadership Book Chapter 3"
type input "experiences-conferences-and-legendary-leadership-book-chapter-3"
type input "Experiences, Conferences and M Legendary Leadership Book Chapter 3"
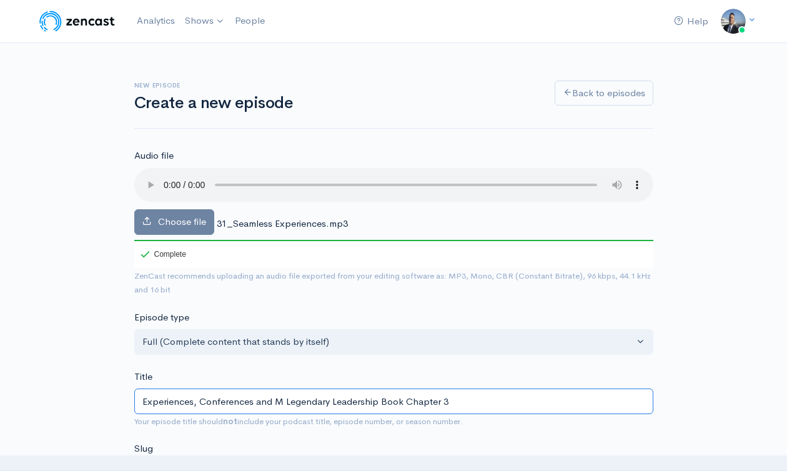
type input "experiences-conferences-and-m-legendary-leadership-book-chapter-3"
type input "Experiences, Conferences and Mor Legendary Leadership Book Chapter 3"
type input "experiences-conferences-and-mor-legendary-leadership-book-chapter-3"
type input "Experiences, Conferences and More Legendary Leadership Book Chapter 3"
type input "experiences-conferences-and-more-legendary-leadership-book-chapter-3"
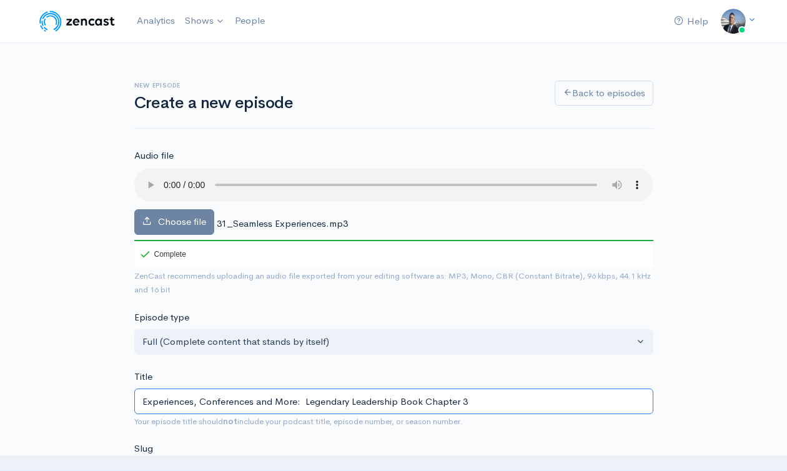
click at [206, 396] on input "Experiences, Conferences and More: Legendary Leadership Book Chapter 3" at bounding box center [393, 401] width 519 height 26
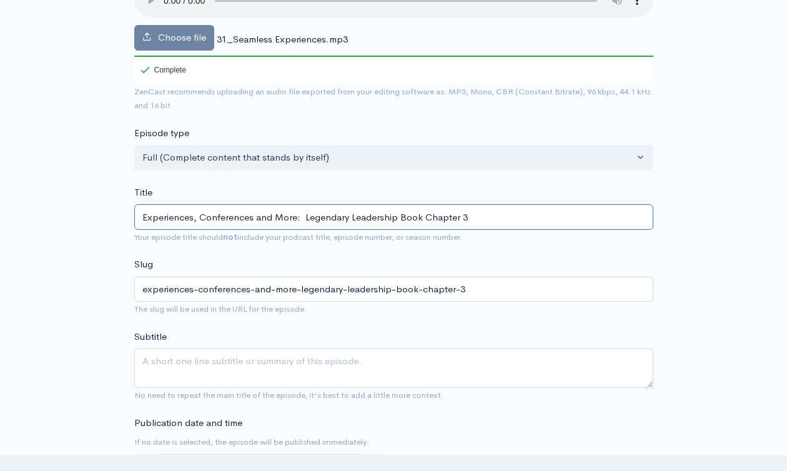
scroll to position [253, 0]
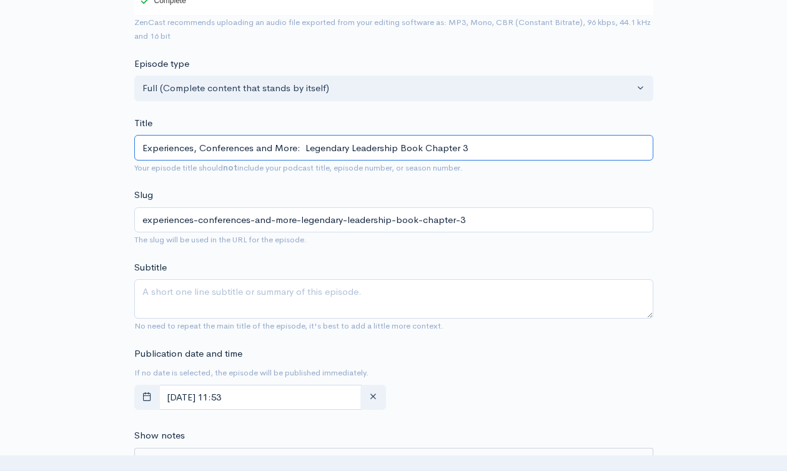
type input "Experiences, Conferences and More: Legendary Leadership Book Chapter 3"
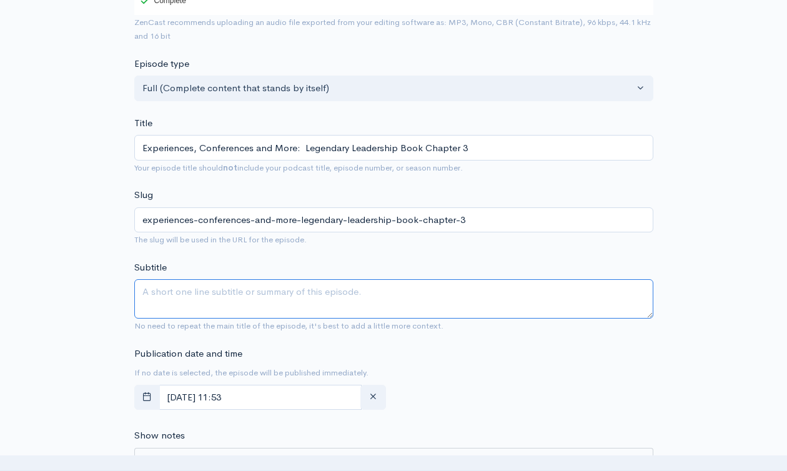
click at [263, 293] on textarea "Subtitle" at bounding box center [393, 298] width 519 height 39
paste textarea "Experiences, Conferences and More: Legendary Leadership Book Chapter 3"
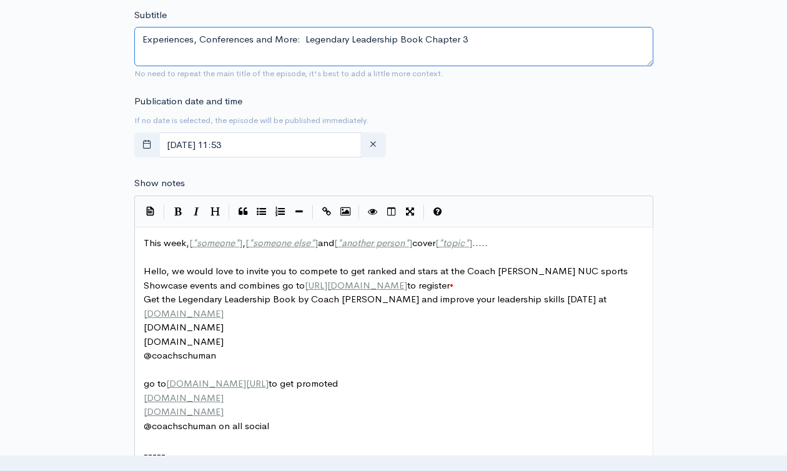
type textarea "Experiences, Conferences and More: Legendary Leadership Book Chapter 3"
click at [252, 246] on span "*" at bounding box center [250, 243] width 4 height 12
type textarea "This week, [*someone*], [*someone else*] and [*another person*] cover [*topic*]…"
paste textarea
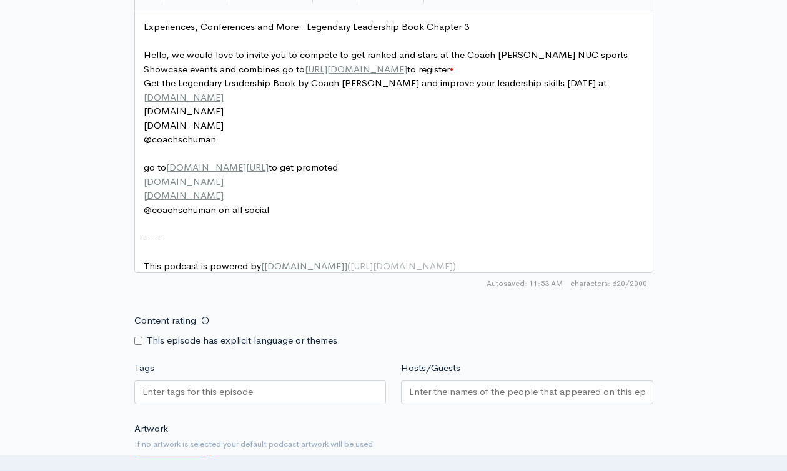
scroll to position [764, 0]
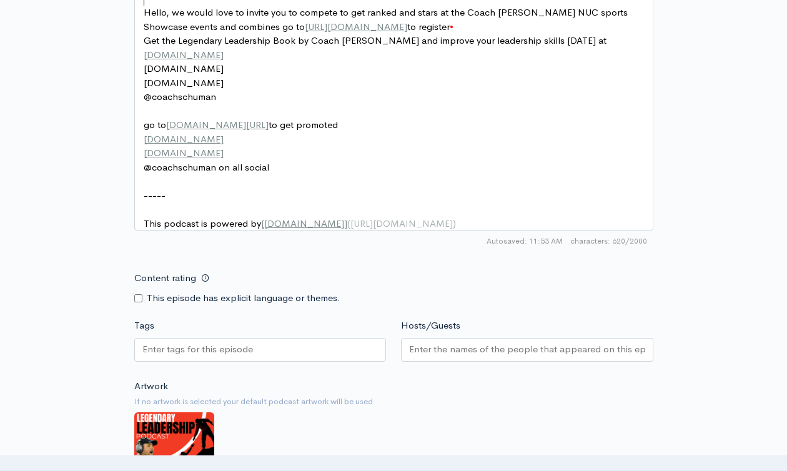
click at [243, 356] on input "Tags" at bounding box center [198, 349] width 112 height 14
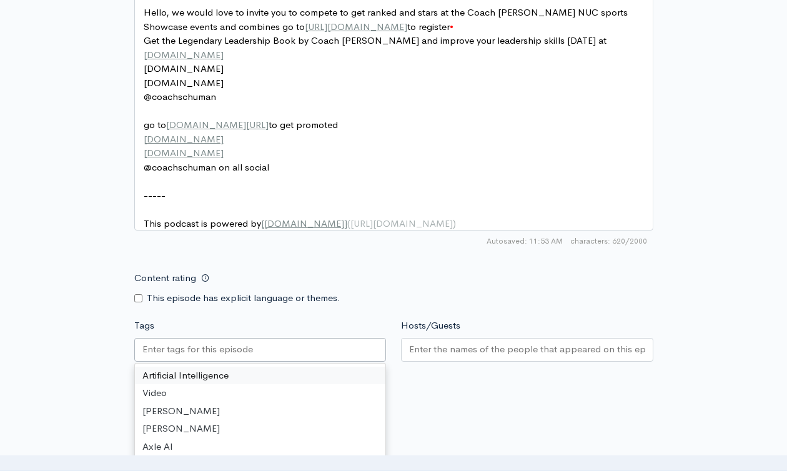
paste input "text"
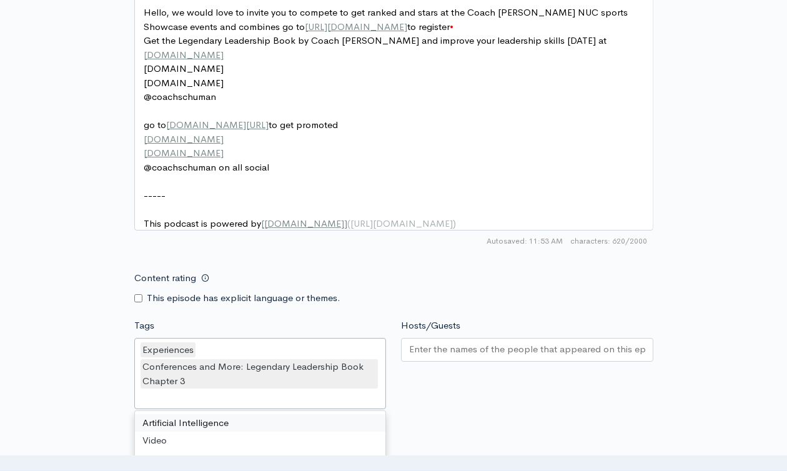
scroll to position [0, 0]
click at [275, 383] on div "Conferences and More: Legendary Leadership Book Chapter 3" at bounding box center [259, 373] width 238 height 29
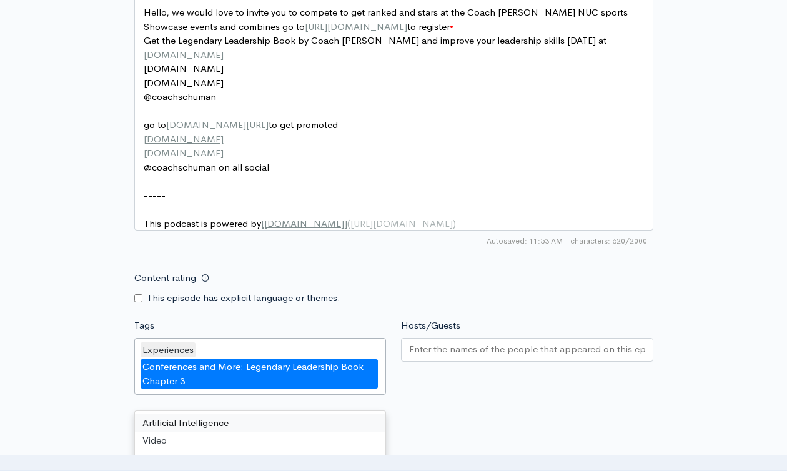
click at [324, 380] on div "Conferences and More: Legendary Leadership Book Chapter 3" at bounding box center [259, 373] width 238 height 29
click at [473, 355] on input "Hosts/Guests" at bounding box center [527, 349] width 236 height 14
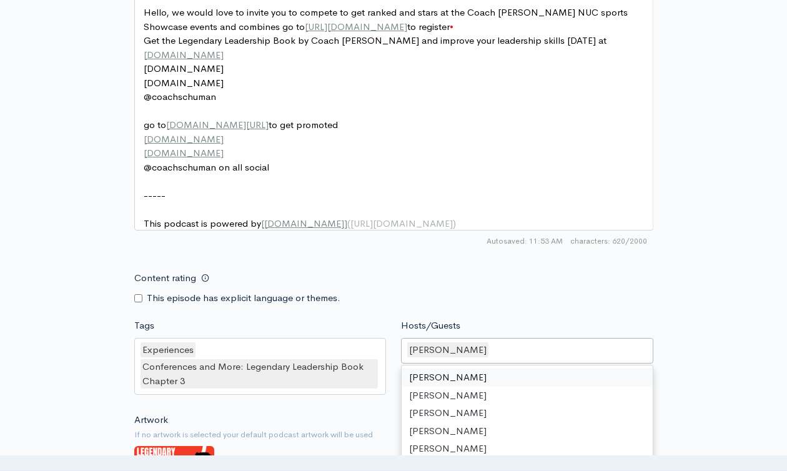
click at [522, 317] on form "Audio file Choose file 31_Seamless Experiences.mp3 100 Complete ZenCast recomme…" at bounding box center [393, 25] width 519 height 1282
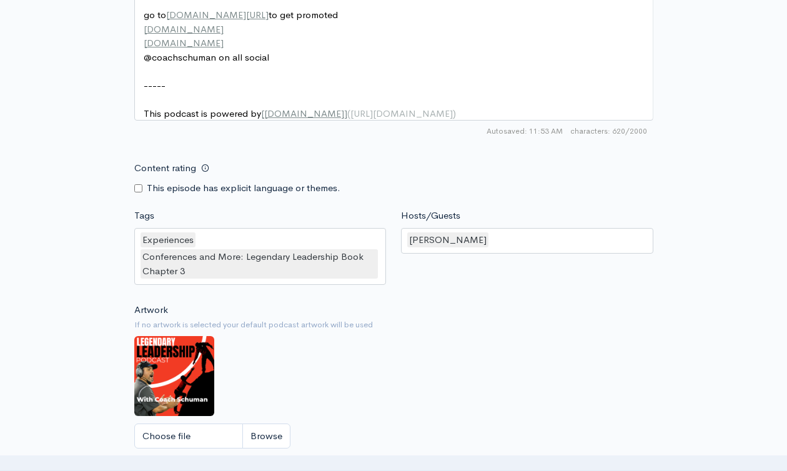
scroll to position [1147, 0]
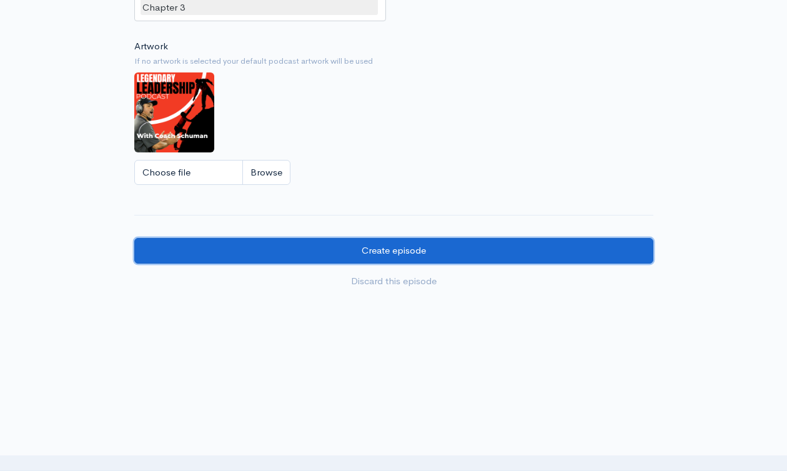
click at [356, 252] on input "Create episode" at bounding box center [393, 251] width 519 height 26
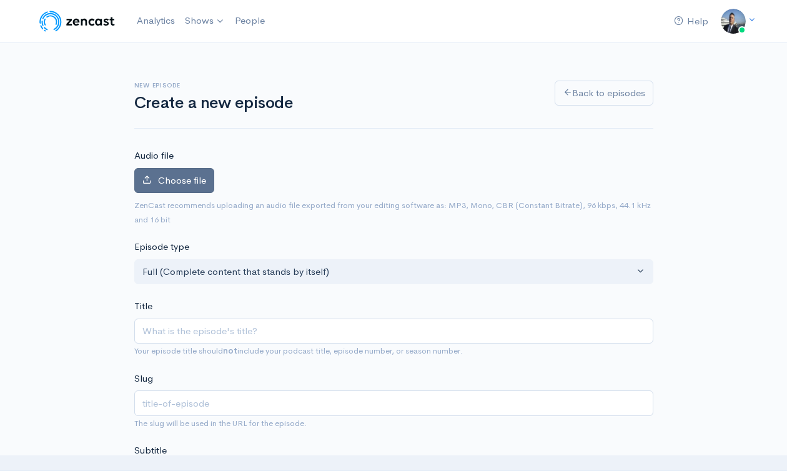
click at [169, 176] on span "Choose file" at bounding box center [182, 180] width 48 height 12
click at [0, 0] on input "Choose file" at bounding box center [0, 0] width 0 height 0
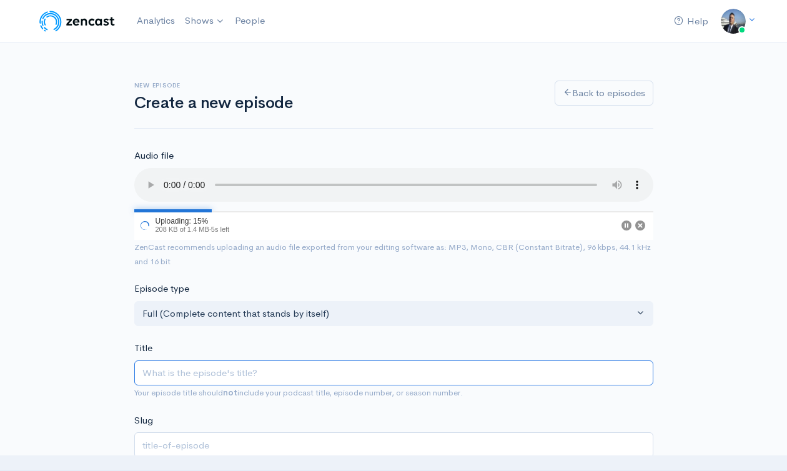
click at [200, 376] on input "Title" at bounding box center [393, 373] width 519 height 26
paste input "Experiences, Conferences and More: Legendary Leadership Book Chapter 3"
type input "Experiences, Conferences and More: Legendary Leadership Book Chapter 3"
type input "experiences-conferences-and-more-legendary-leadership-book-chapter-3"
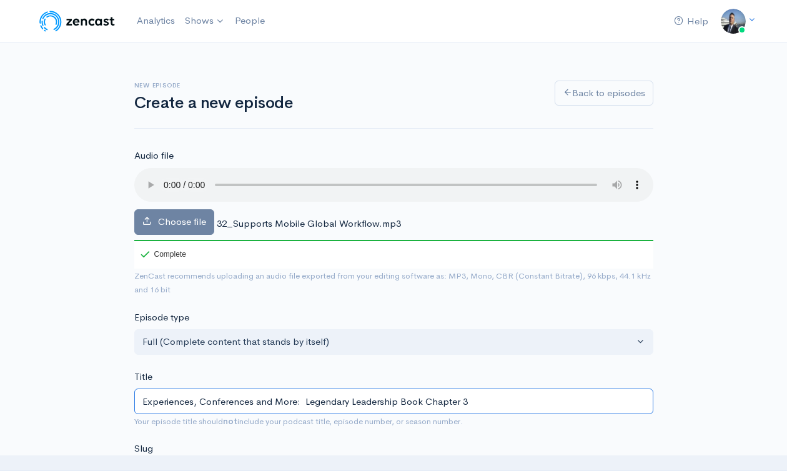
drag, startPoint x: 297, startPoint y: 400, endPoint x: 120, endPoint y: 398, distance: 176.7
type input "B Legendary Leadership Book Chapter 3"
type input "b-legendary-leadership-book-chapter-3"
type input "Be Legendary Leadership Book Chapter 3"
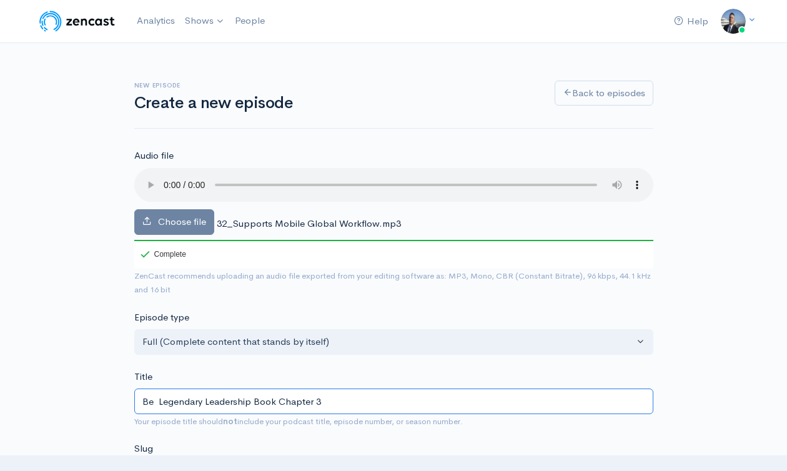
type input "be-legendary-leadership-book-chapter-3"
type input "Beoc Legendary Leadership Book Chapter 3"
type input "beoc-legendary-leadership-book-chapter-3"
type input "Beocm Legendary Leadership Book Chapter 3"
type input "beocm-legendary-leadership-book-chapter-3"
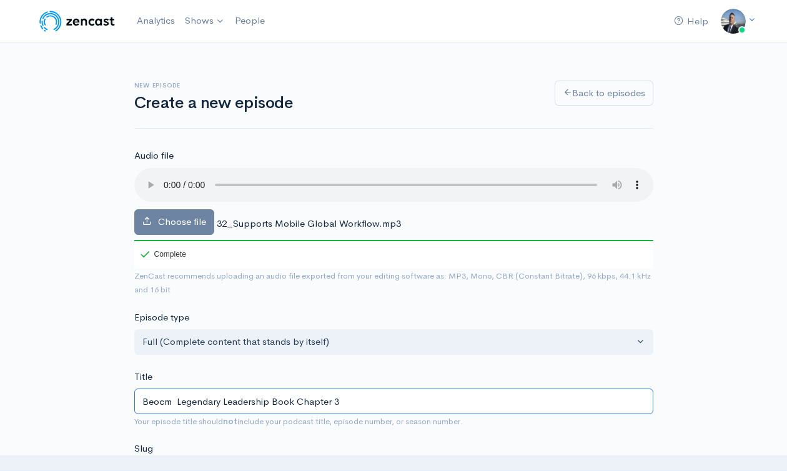
type input "Beocme Legendary Leadership Book Chapter 3"
type input "beocme-legendary-leadership-book-chapter-3"
type input "Beocm Legendary Leadership Book Chapter 3"
type input "beocm-legendary-leadership-book-chapter-3"
type input "Beoc Legendary Leadership Book Chapter 3"
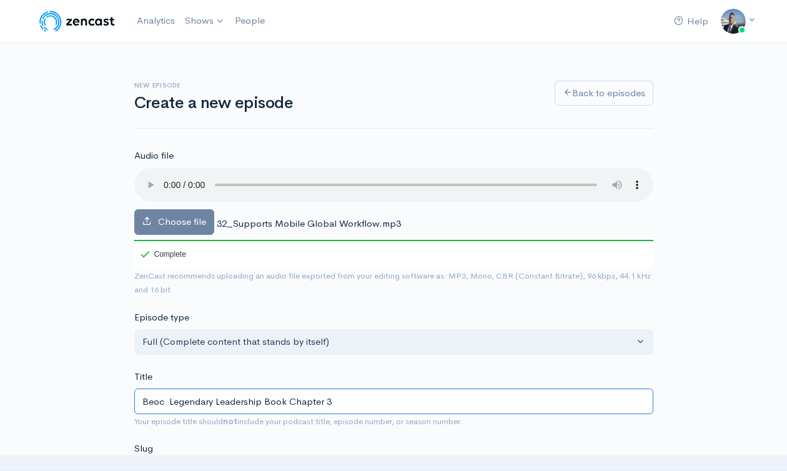
type input "beoc-legendary-leadership-book-chapter-3"
type input "Beo Legendary Leadership Book Chapter 3"
type input "beo-legendary-leadership-book-chapter-3"
type input "Be Legendary Leadership Book Chapter 3"
type input "be-legendary-leadership-book-chapter-3"
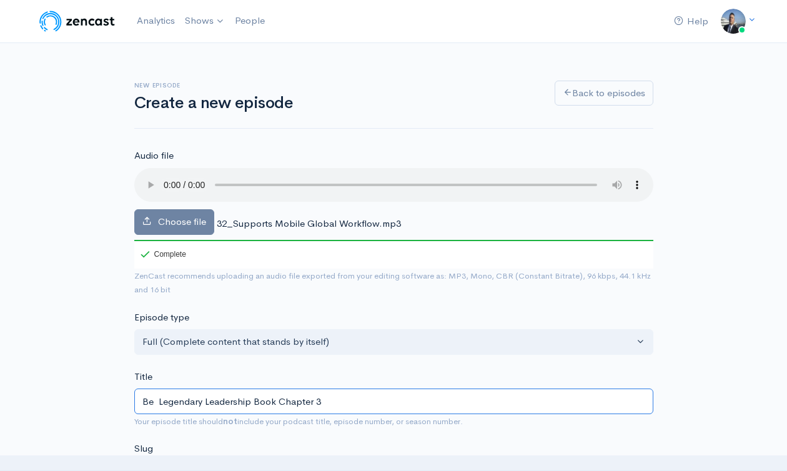
type input "Bec Legendary Leadership Book Chapter 3"
type input "bec-legendary-leadership-book-chapter-3"
type input "Beco Legendary Leadership Book Chapter 3"
type input "beco-legendary-leadership-book-chapter-3"
type input "Become Legendary Leadership Book Chapter 3"
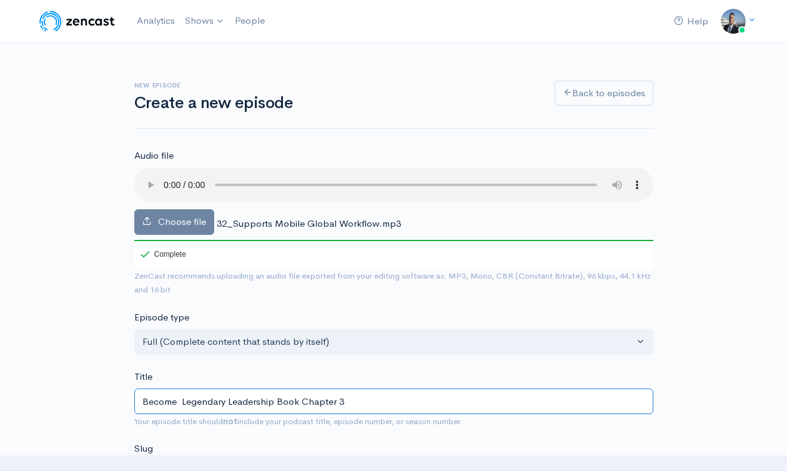
type input "become-legendary-leadership-book-chapter-3"
type input "Become M Legendary Leadership Book Chapter 3"
type input "become-m-legendary-leadership-book-chapter-3"
type input "Become Mo Legendary Leadership Book Chapter 3"
type input "become-mo-legendary-leadership-book-chapter-3"
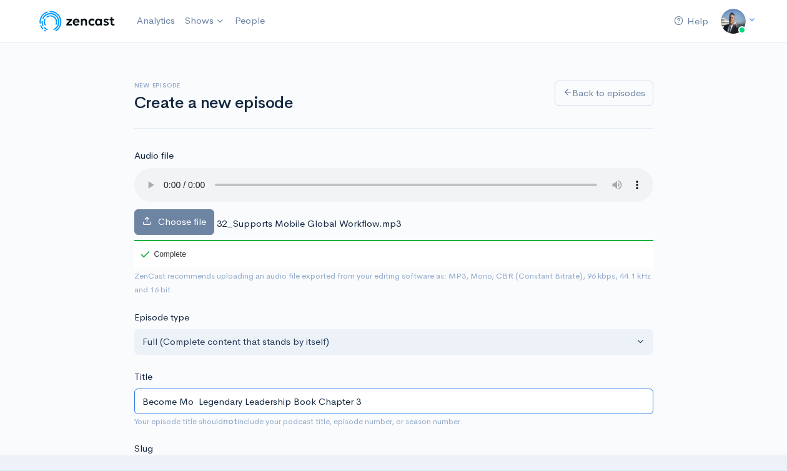
type input "Become Mob Legendary Leadership Book Chapter 3"
type input "become-mob-legendary-leadership-book-chapter-3"
type input "Become Mobi Legendary Leadership Book Chapter 3"
type input "become-mobi-legendary-leadership-book-chapter-3"
type input "Become Mobil Legendary Leadership Book Chapter 3"
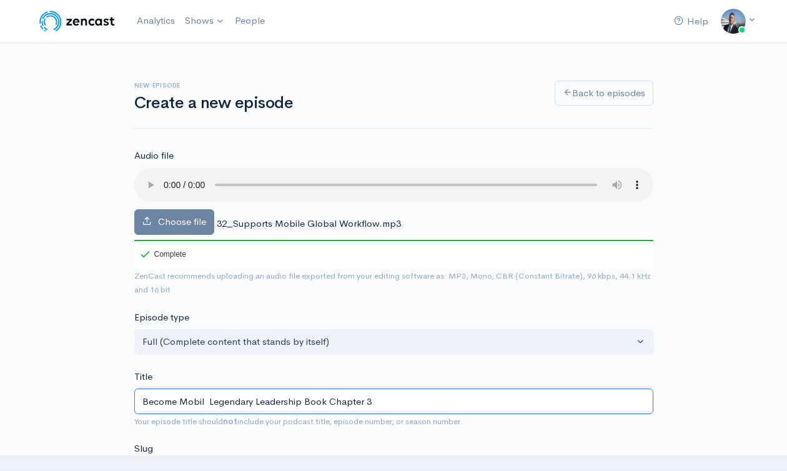
type input "become-mobil-legendary-leadership-book-chapter-3"
type input "Become Mobile Legendary Leadership Book Chapter 3"
type input "become-mobile-legendary-leadership-book-chapter-3"
type input "Become Mobile, B Legendary Leadership Book Chapter 3"
type input "become-mobile-b-legendary-leadership-book-chapter-3"
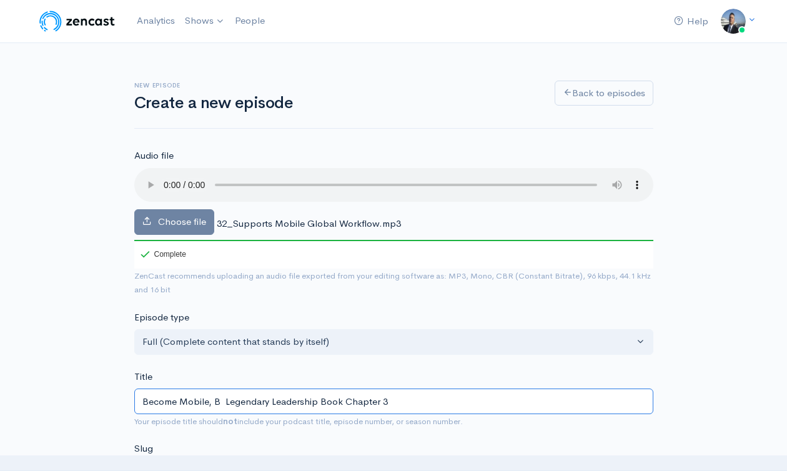
type input "Become Mobile, Be Legendary Leadership Book Chapter 3"
type input "become-mobile-be-legendary-leadership-book-chapter-3"
type input "Become Mobile, Be w Legendary Leadership Book Chapter 3"
type input "become-mobile-be-w-legendary-leadership-book-chapter-3"
type input "Become Mobile, Be wi Legendary Leadership Book Chapter 3"
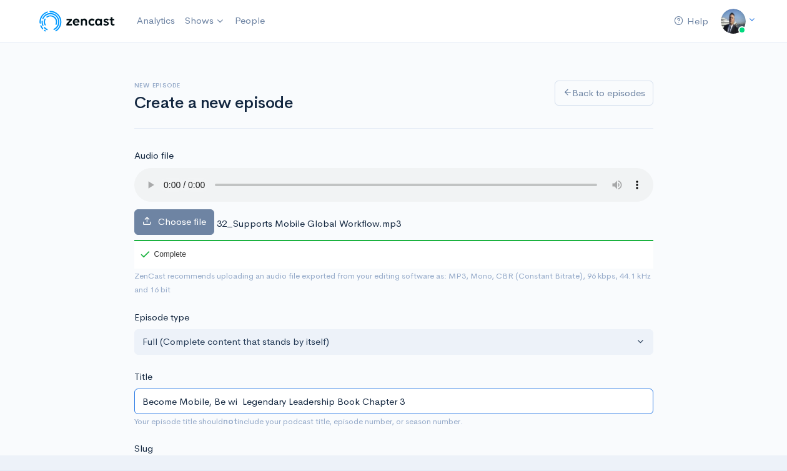
type input "become-mobile-be-wi-legendary-leadership-book-chapter-3"
type input "Become Mobile, Be wil Legendary Leadership Book Chapter 3"
type input "become-mobile-be-wil-legendary-leadership-book-chapter-3"
type input "Become Mobile, Be will Legendary Leadership Book Chapter 3"
type input "become-mobile-be-will-legendary-leadership-book-chapter-3"
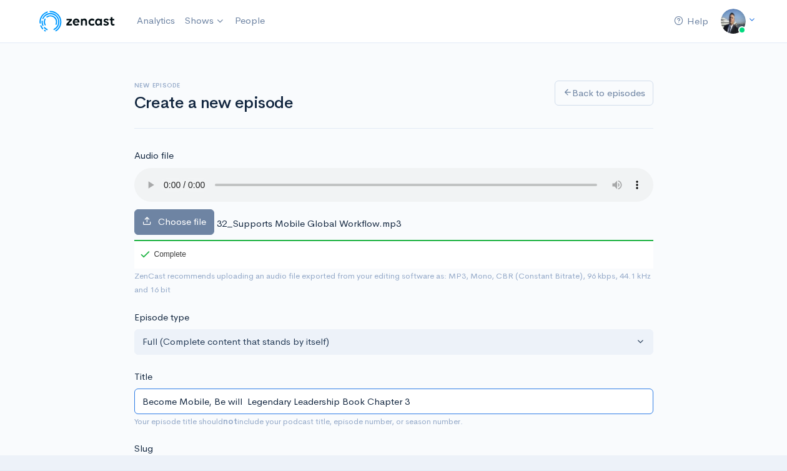
type input "Become Mobile, Be willi Legendary Leadership Book Chapter 3"
type input "become-mobile-be-willi-legendary-leadership-book-chapter-3"
type input "Become Mobile, Be willin Legendary Leadership Book Chapter 3"
type input "become-mobile-be-willin-legendary-leadership-book-chapter-3"
type input "Become Mobile, Be willing Legendary Leadership Book Chapter 3"
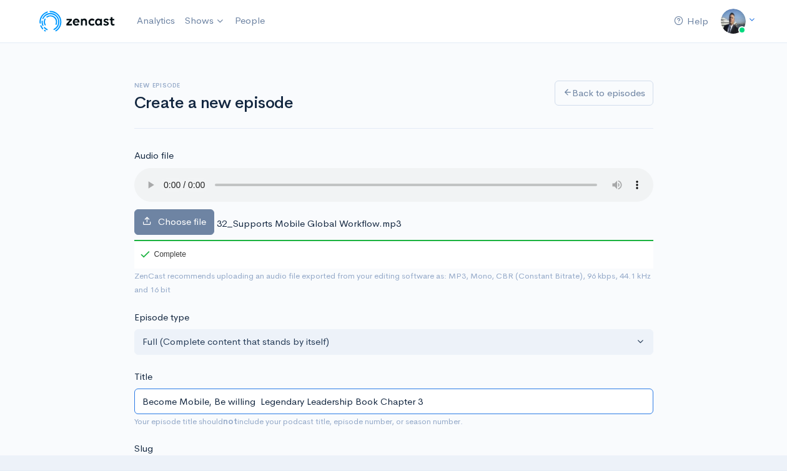
type input "become-mobile-be-willing-legendary-leadership-book-chapter-3"
type input "Become Mobile, Be willing t Legendary Leadership Book Chapter 3"
type input "become-mobile-be-willing-t-legendary-leadership-book-chapter-3"
type input "Become Mobile, Be willing to Legendary Leadership Book Chapter 3"
type input "become-mobile-be-willing-to-legendary-leadership-book-chapter-3"
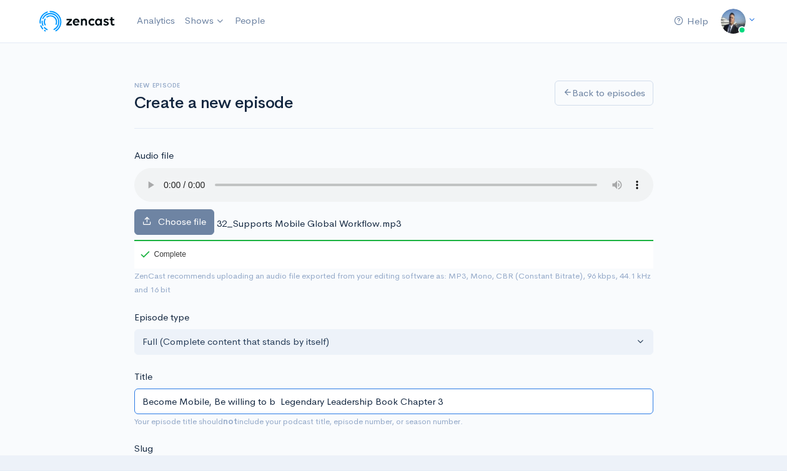
type input "Become Mobile, Be willing to be Legendary Leadership Book Chapter 3"
type input "become-mobile-be-willing-to-be-legendary-leadership-book-chapter-3"
type input "Become Mobile, Be willing to be f Legendary Leadership Book Chapter 3"
type input "become-mobile-be-willing-to-be-f-legendary-leadership-book-chapter-3"
type input "Become Mobile, Be willing to be fle Legendary Leadership Book Chapter 3"
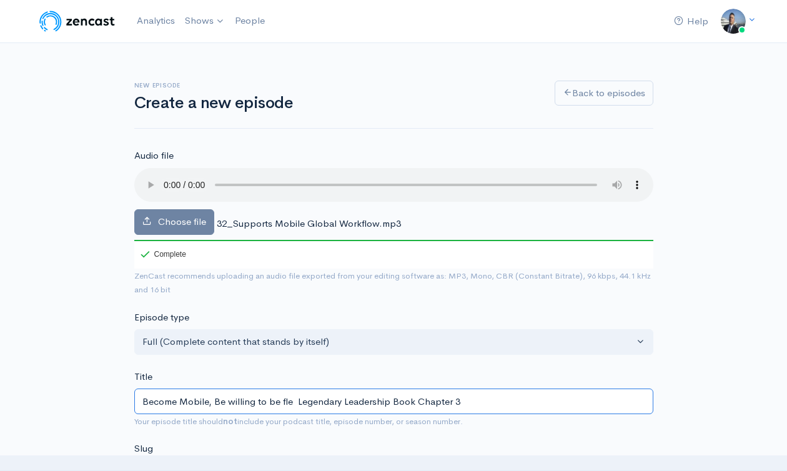
type input "become-mobile-be-willing-to-be-fle-legendary-leadership-book-chapter-3"
type input "Become Mobile, Be willing to be flex Legendary Leadership Book Chapter 3"
type input "become-mobile-be-willing-to-be-flex-legendary-leadership-book-chapter-3"
type input "Become Mobile, Be willing to be flexi Legendary Leadership Book Chapter 3"
type input "become-mobile-be-willing-to-be-flexi-legendary-leadership-book-chapter-3"
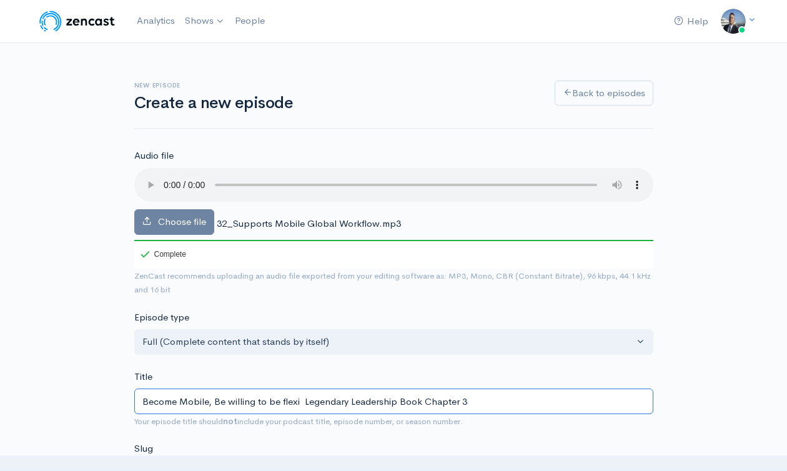
type input "Become Mobile, Be willing to be flexib Legendary Leadership Book Chapter 3"
type input "become-mobile-be-willing-to-be-flexib-legendary-leadership-book-chapter-3"
type input "Become Mobile, Be willing to be flexibl Legendary Leadership Book Chapter 3"
type input "become-mobile-be-willing-to-be-flexibl-legendary-leadership-book-chapter-3"
type input "Become Mobile, Be willing to be flexible Legendary Leadership Book Chapter 3"
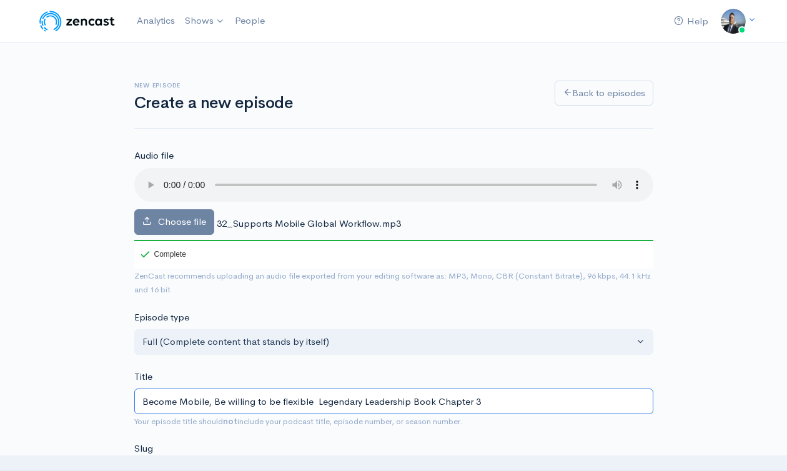
type input "become-mobile-be-willing-to-be-flexible-legendary-leadership-book-chapter-3"
click at [219, 400] on input "Become Mobile, Be willing to be flexible: Legendary Leadership Book Chapter 3" at bounding box center [393, 401] width 519 height 26
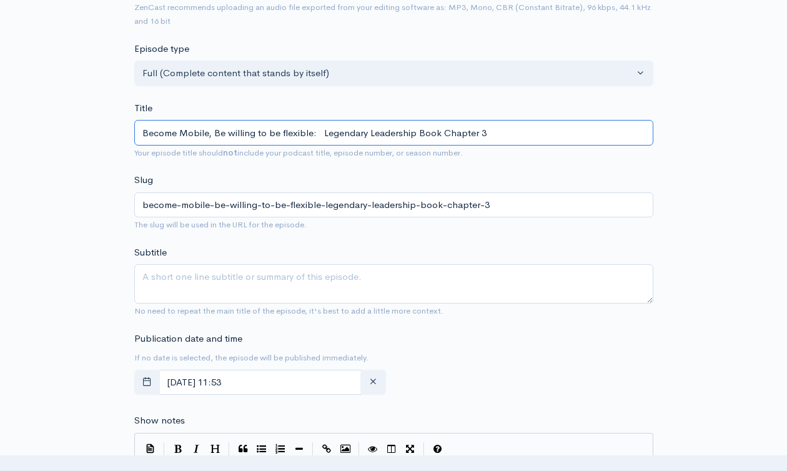
type input "Become Mobile, Be willing to be flexible: Legendary Leadership Book Chapter 3"
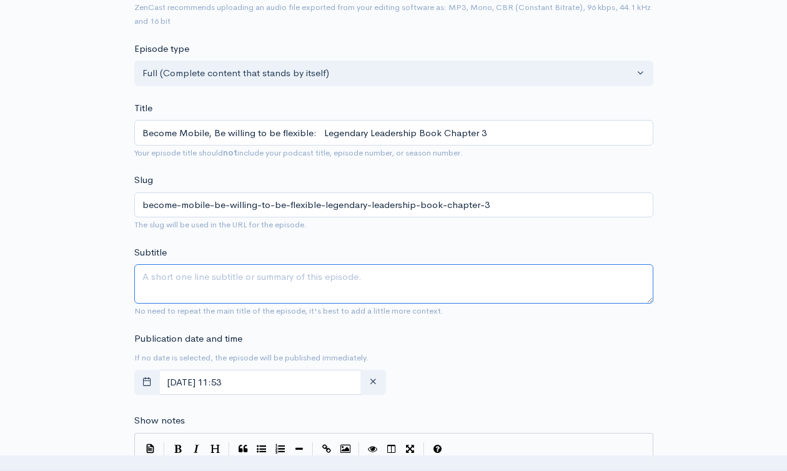
click at [216, 282] on textarea "Subtitle" at bounding box center [393, 283] width 519 height 39
paste textarea "Become Mobile, Be willing to be flexible: Legendary Leadership Book Chapter 3"
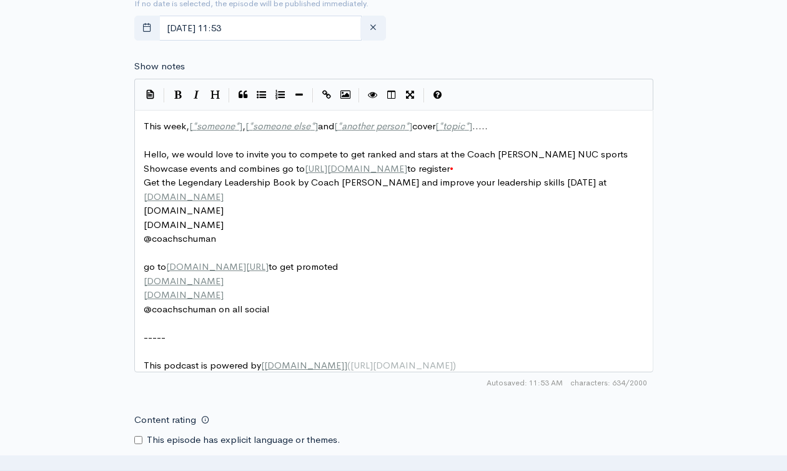
scroll to position [700, 0]
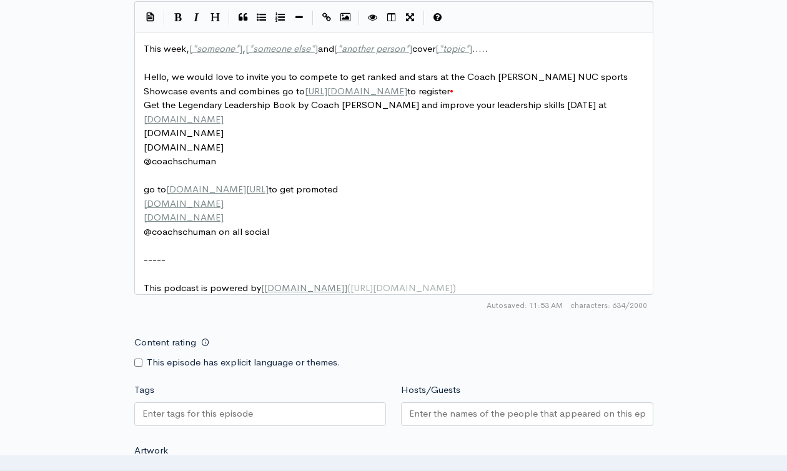
type textarea "Become Mobile, Be willing to be flexible: Legendary Leadership Book Chapter 3"
click at [174, 50] on span "This week, [ * someone * ] , [ * someone else * ] and [ * another person * ] co…" at bounding box center [316, 48] width 344 height 12
type textarea "This week, [*someone*], [*someone else*] and [*another person*] cover [*topic*]…"
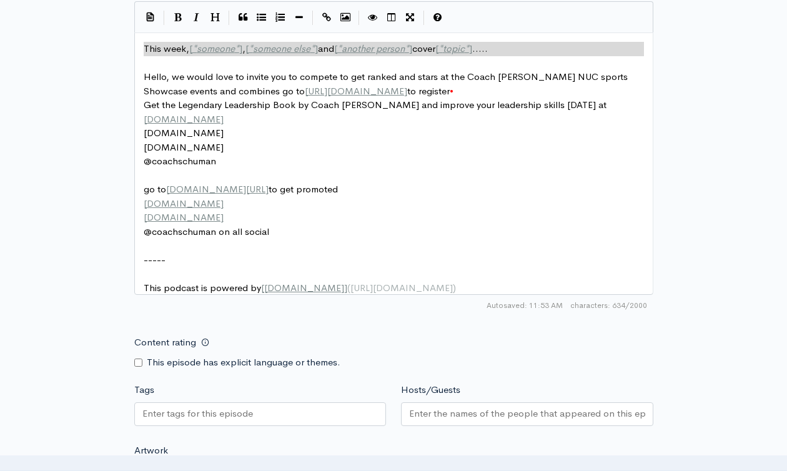
paste textarea
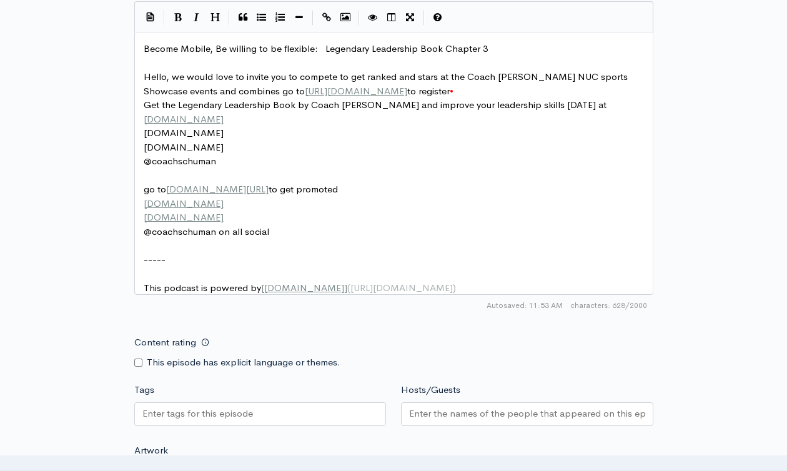
click at [286, 425] on div at bounding box center [260, 414] width 252 height 24
paste input "text"
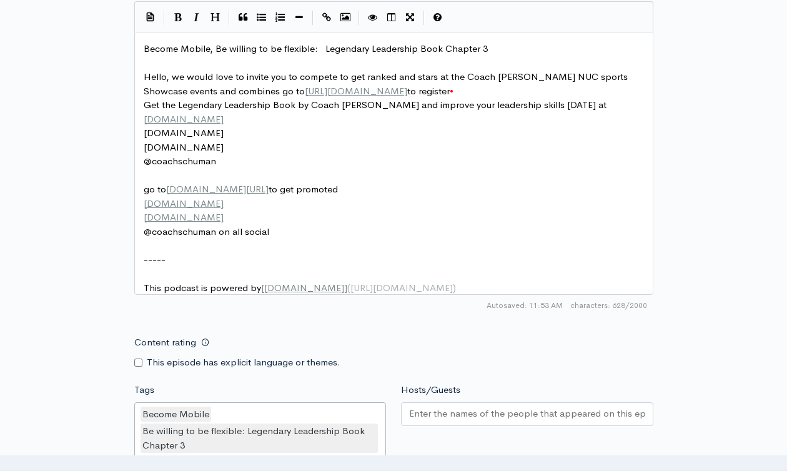
scroll to position [0, 0]
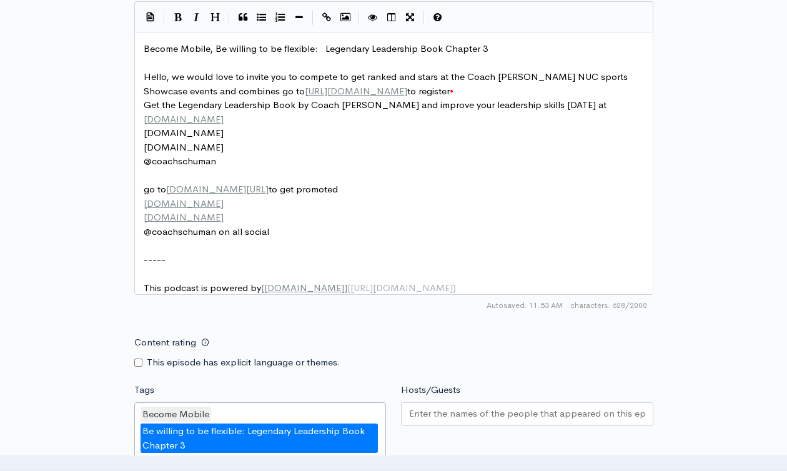
drag, startPoint x: 315, startPoint y: 444, endPoint x: 406, endPoint y: 423, distance: 93.6
click at [315, 444] on div "Be willing to be flexible: Legendary Leadership Book Chapter 3" at bounding box center [259, 437] width 238 height 29
click at [445, 417] on input "Hosts/Guests" at bounding box center [527, 413] width 236 height 14
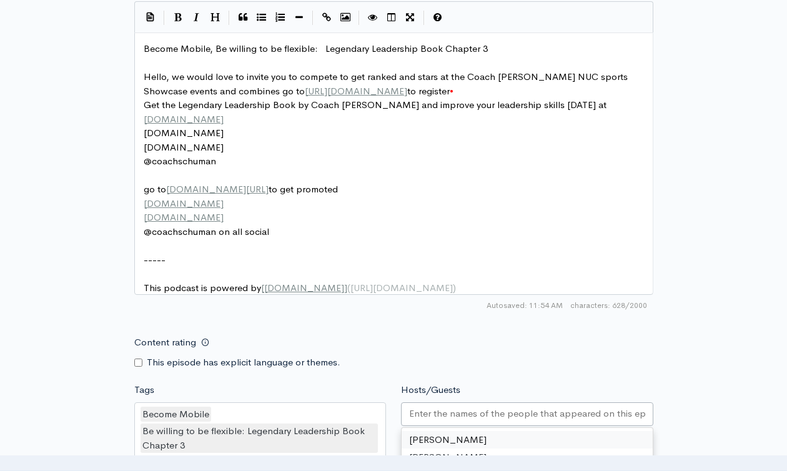
drag, startPoint x: 444, startPoint y: 448, endPoint x: 448, endPoint y: 441, distance: 8.1
click at [600, 340] on div "Content rating This episode has explicit language or themes." at bounding box center [394, 349] width 534 height 39
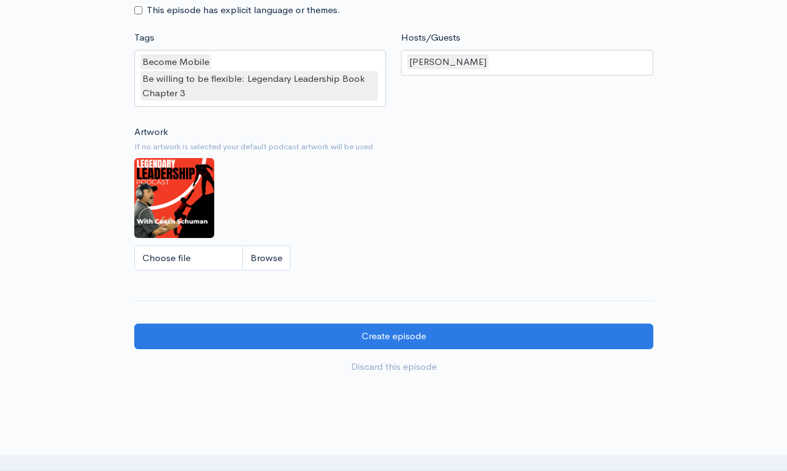
scroll to position [1147, 0]
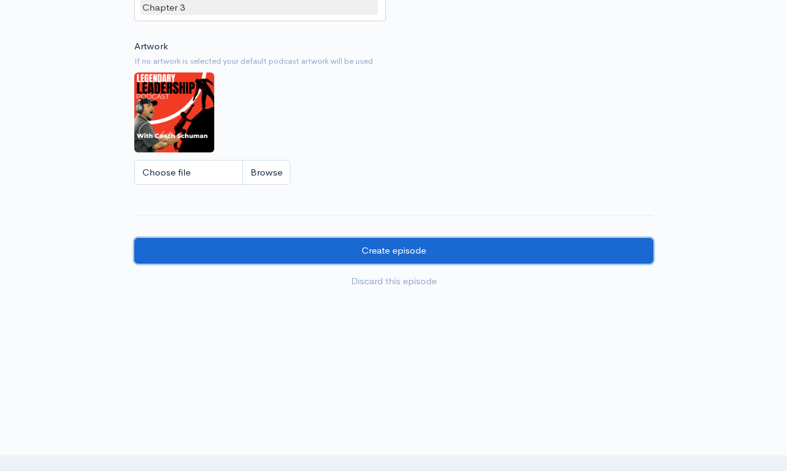
click at [300, 256] on input "Create episode" at bounding box center [393, 251] width 519 height 26
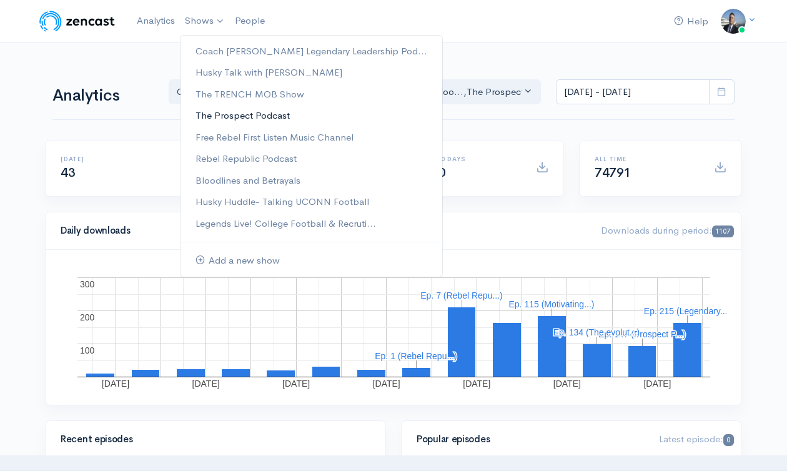
click at [257, 116] on link "The Prospect Podcast" at bounding box center [311, 116] width 262 height 22
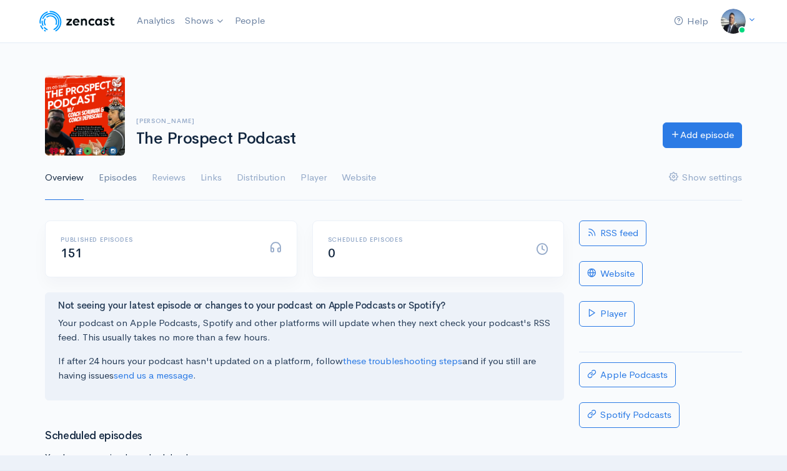
click at [124, 179] on link "Episodes" at bounding box center [118, 177] width 38 height 45
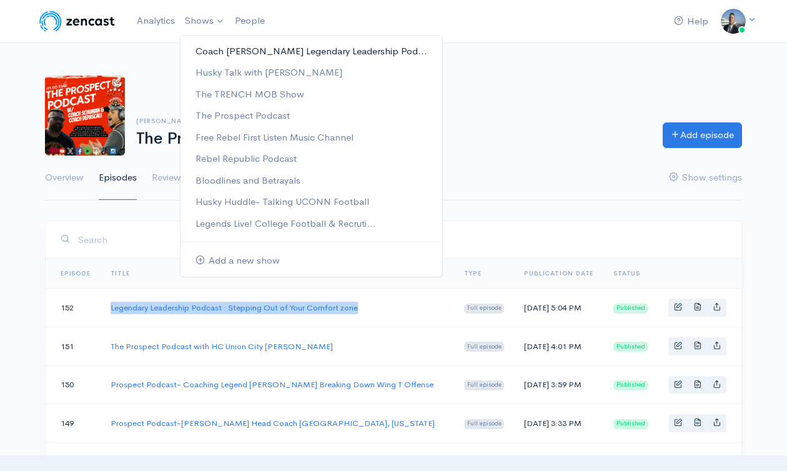
click at [219, 47] on link "Coach [PERSON_NAME] Legendary Leadership Pod..." at bounding box center [311, 52] width 262 height 22
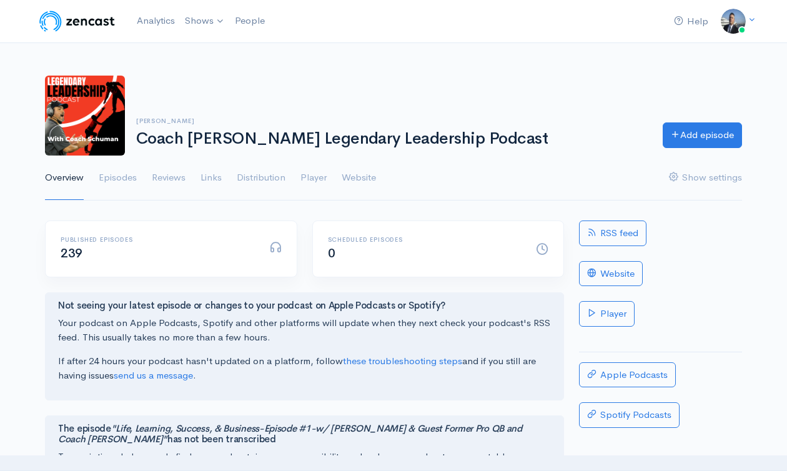
click at [138, 177] on ul "Overview Episodes Reviews Links Distribution Player Website Show settings" at bounding box center [393, 177] width 697 height 45
click at [136, 177] on link "Episodes" at bounding box center [118, 177] width 38 height 45
